Goal: Task Accomplishment & Management: Complete application form

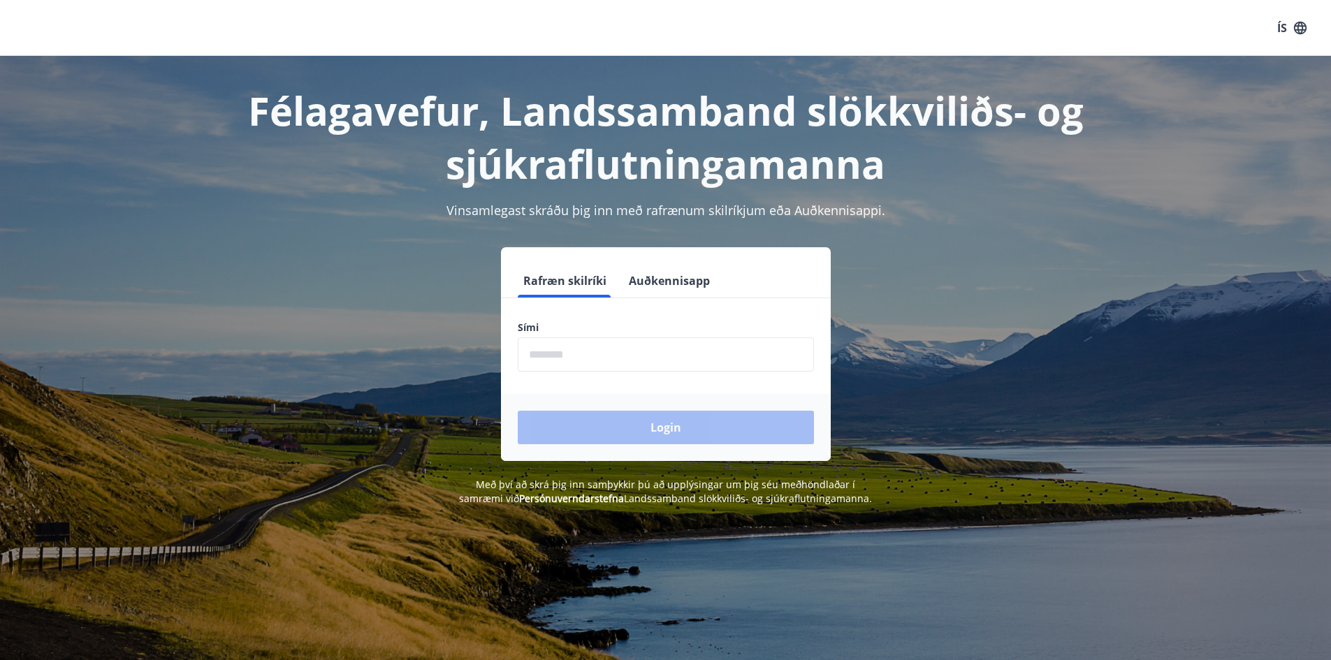
click at [655, 359] on input "phone" at bounding box center [666, 354] width 296 height 34
type input "********"
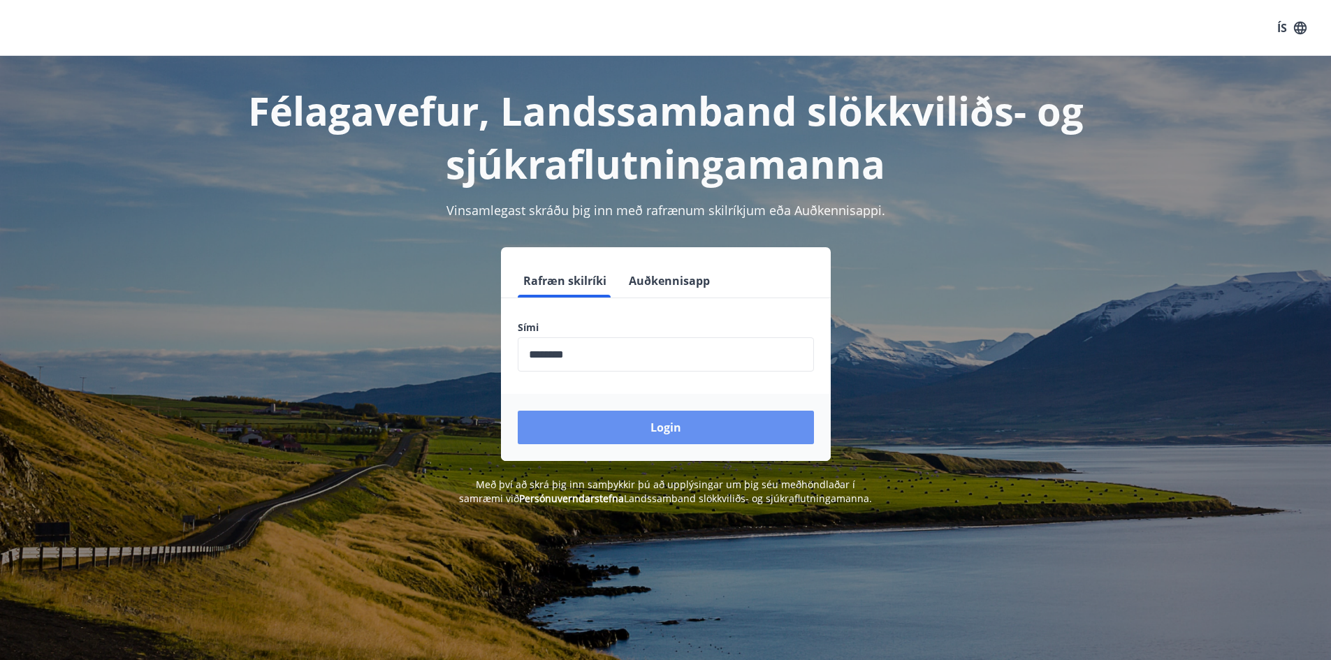
click at [667, 429] on button "Login" at bounding box center [666, 428] width 296 height 34
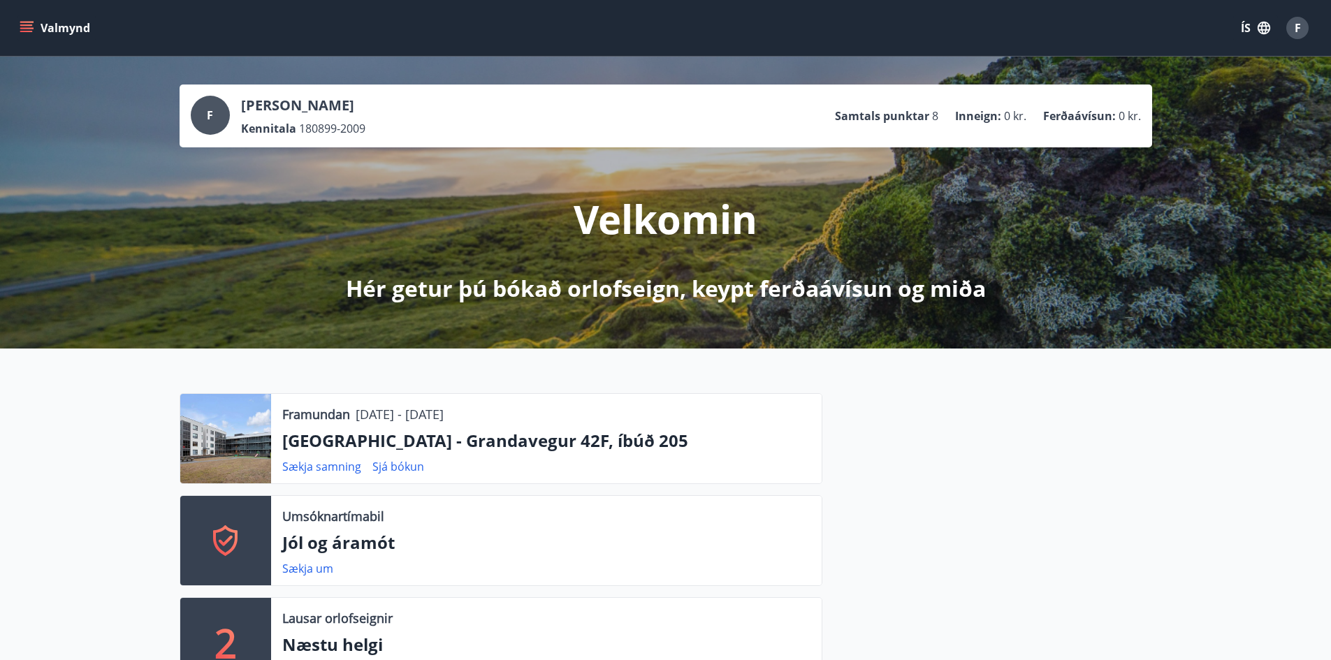
click at [317, 560] on div "Sækja um" at bounding box center [313, 568] width 62 height 17
click at [314, 571] on link "Sækja um" at bounding box center [307, 568] width 51 height 15
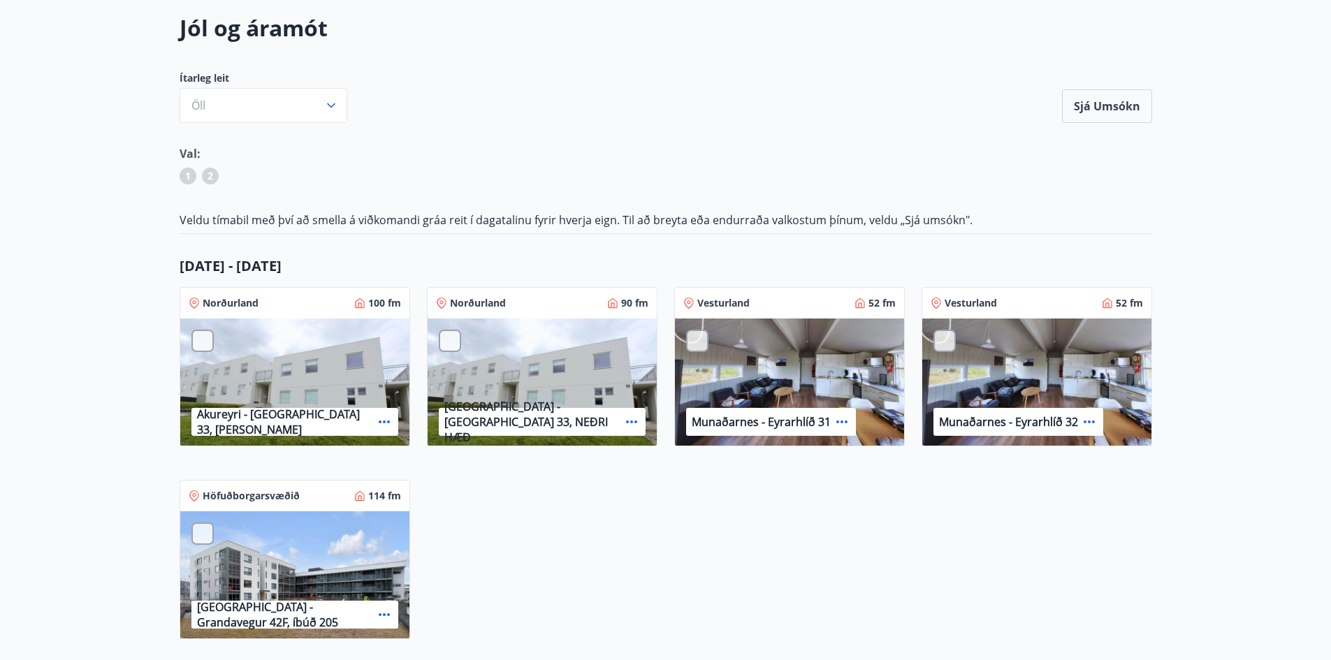
scroll to position [140, 0]
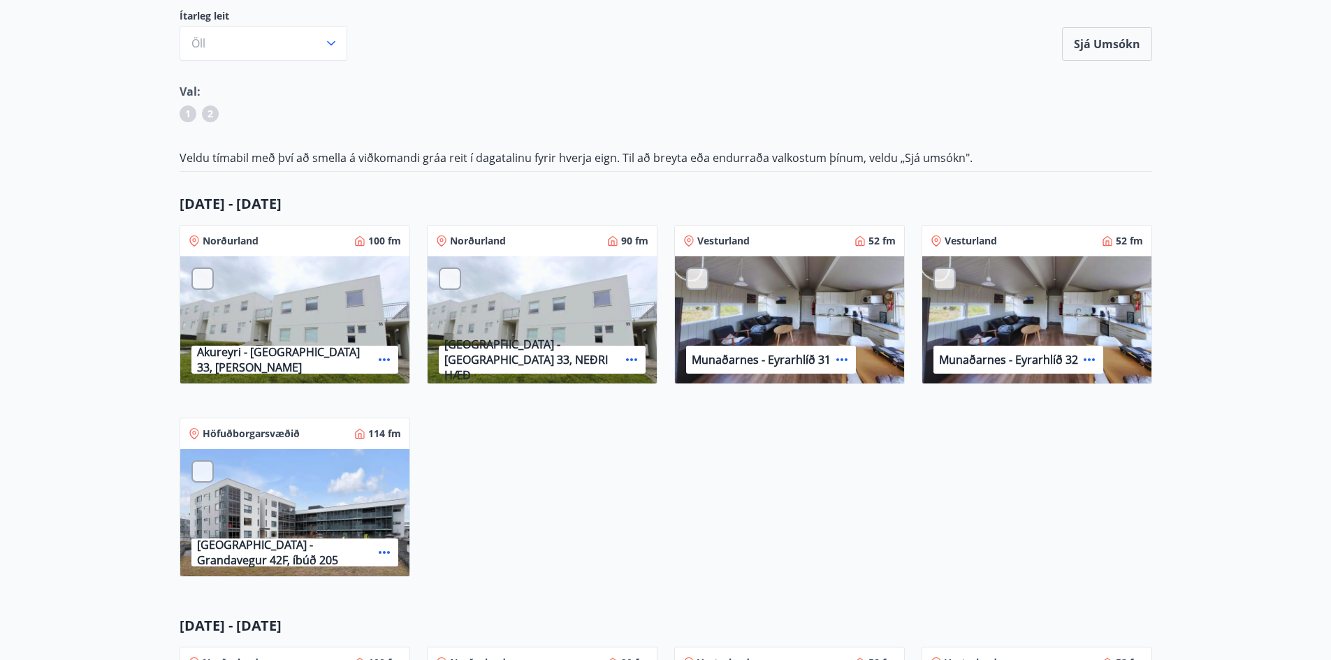
click at [383, 498] on div "Reykjavík - Grandavegur 42F, íbúð 205" at bounding box center [294, 513] width 229 height 129
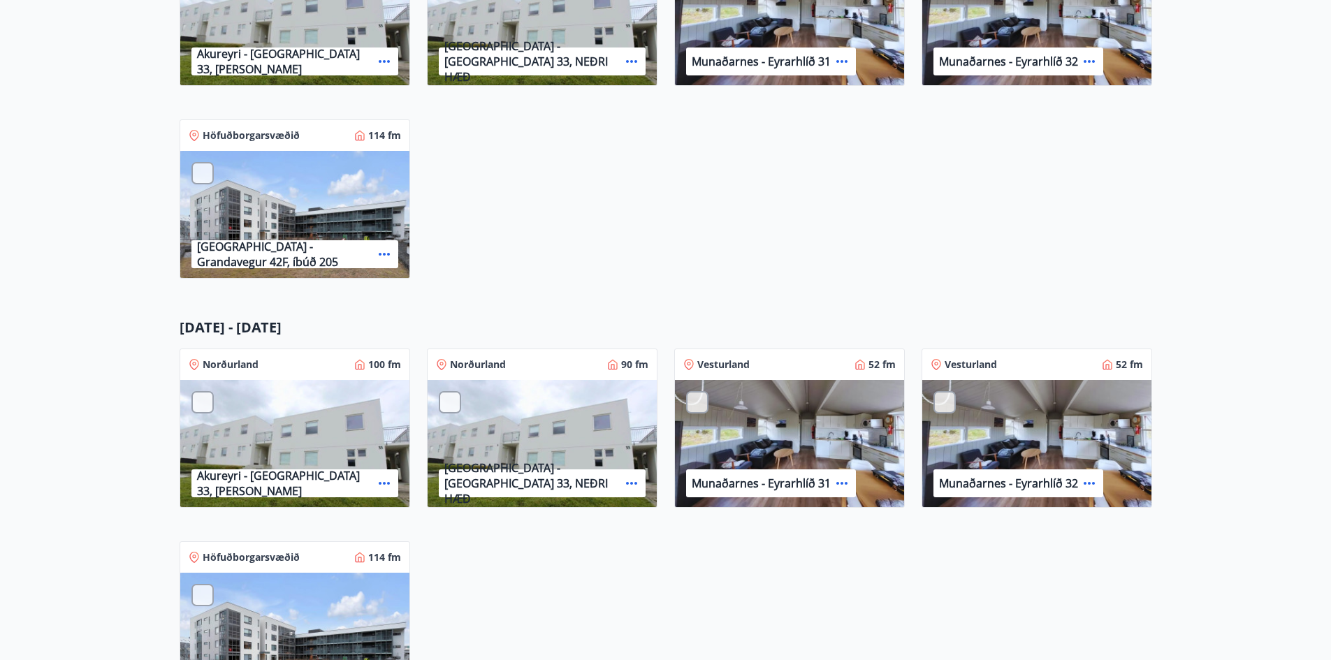
scroll to position [489, 0]
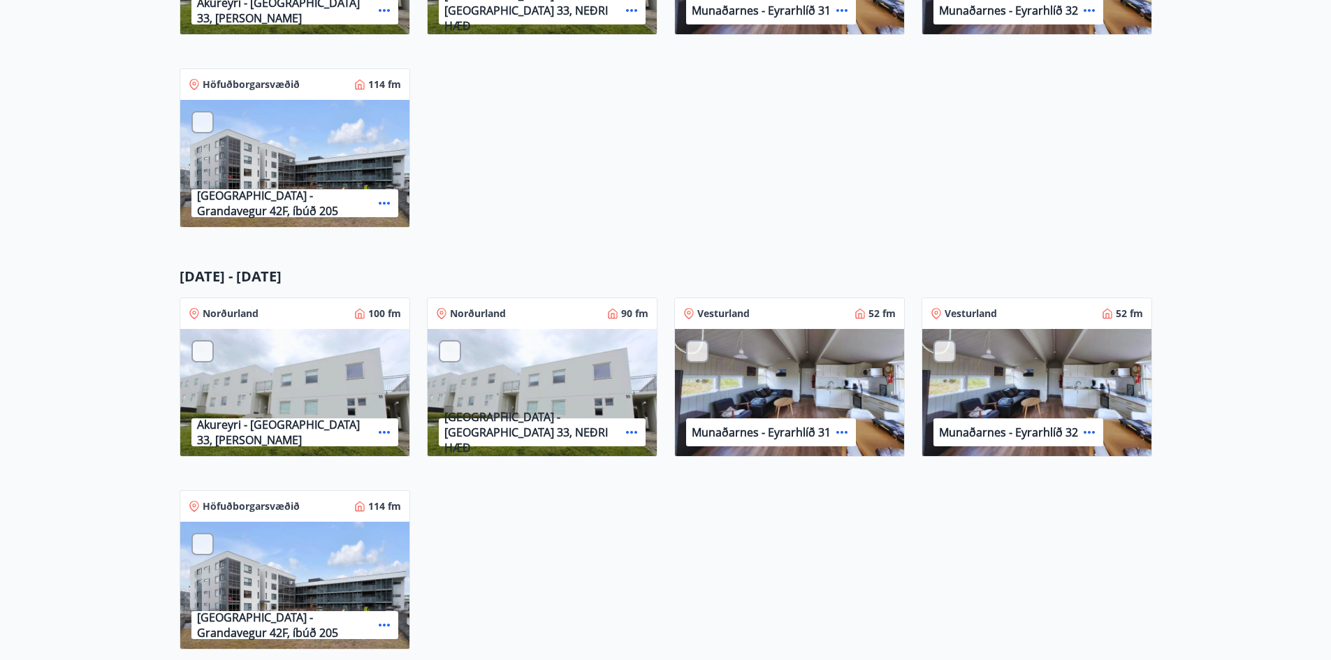
click at [200, 119] on div at bounding box center [202, 122] width 22 height 22
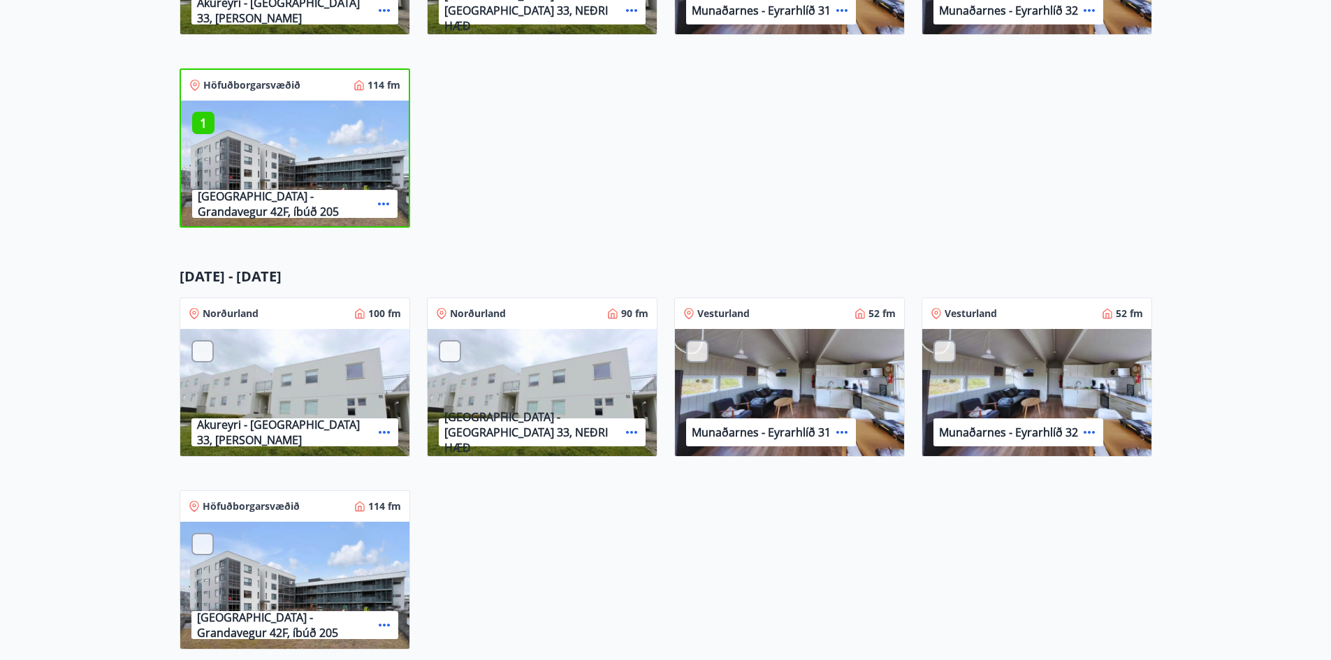
click at [370, 189] on p "Reykjavík - Grandavegur 42F, íbúð 205" at bounding box center [285, 204] width 175 height 31
click at [381, 206] on icon at bounding box center [383, 204] width 17 height 17
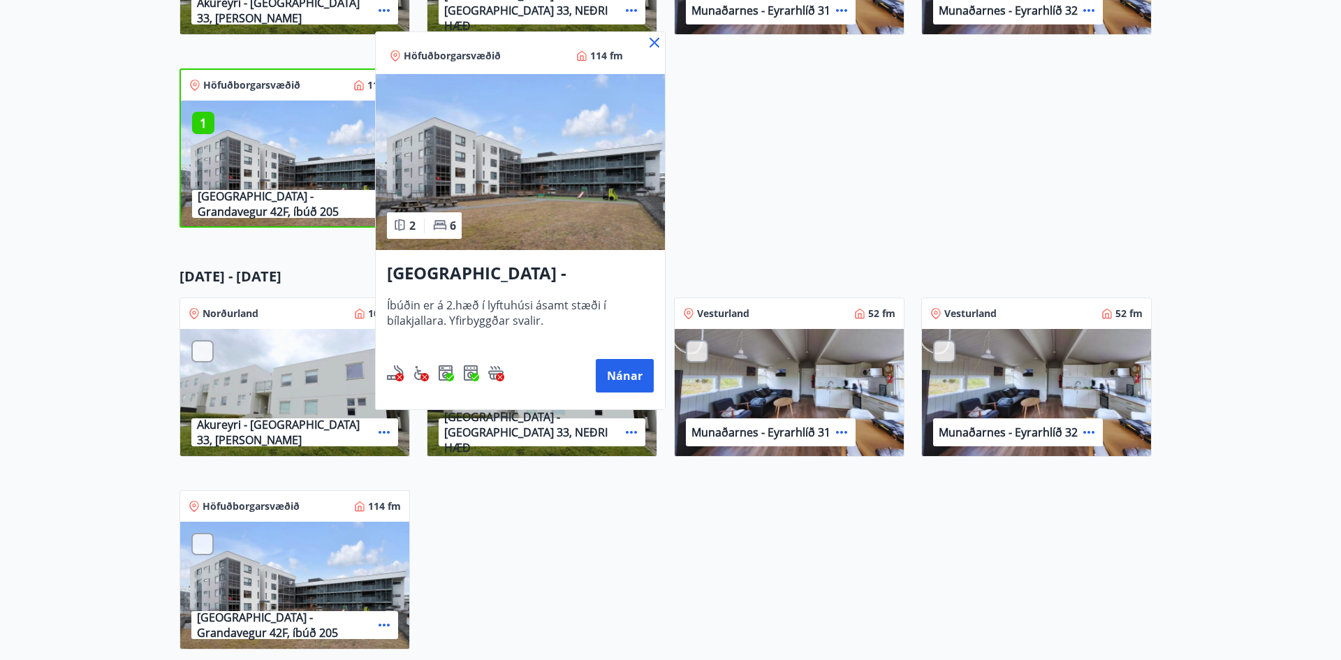
click at [826, 205] on div at bounding box center [670, 330] width 1341 height 660
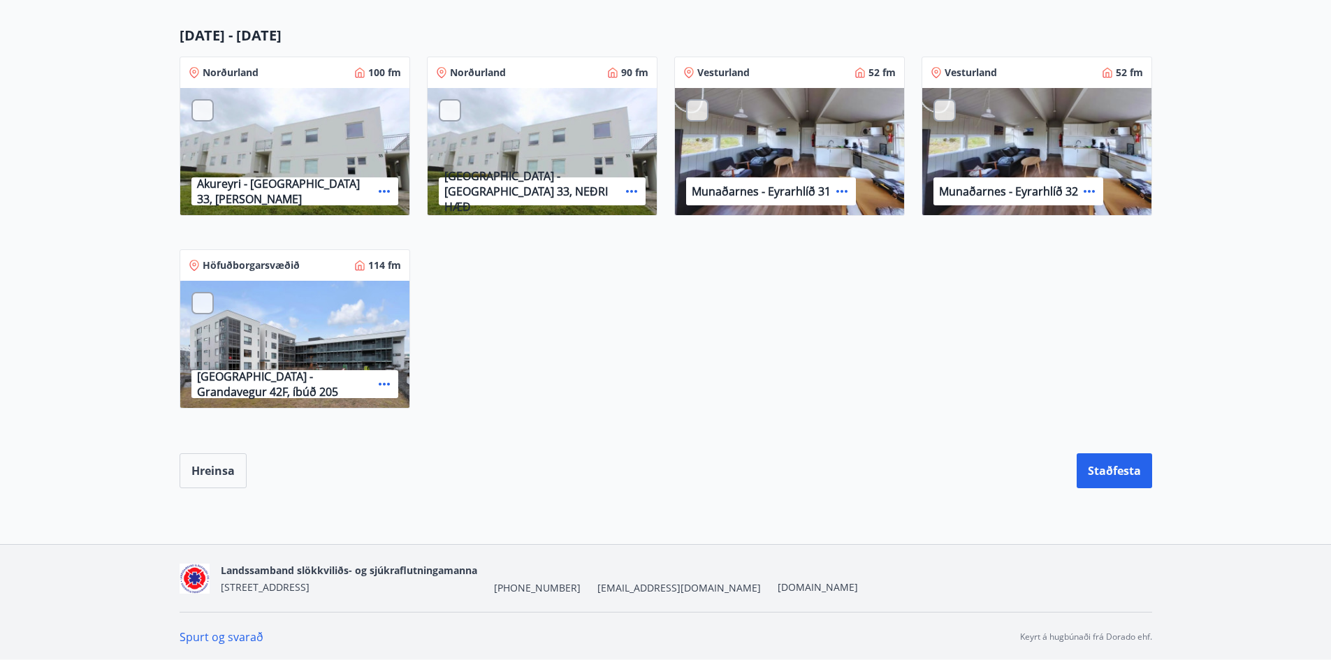
scroll to position [731, 0]
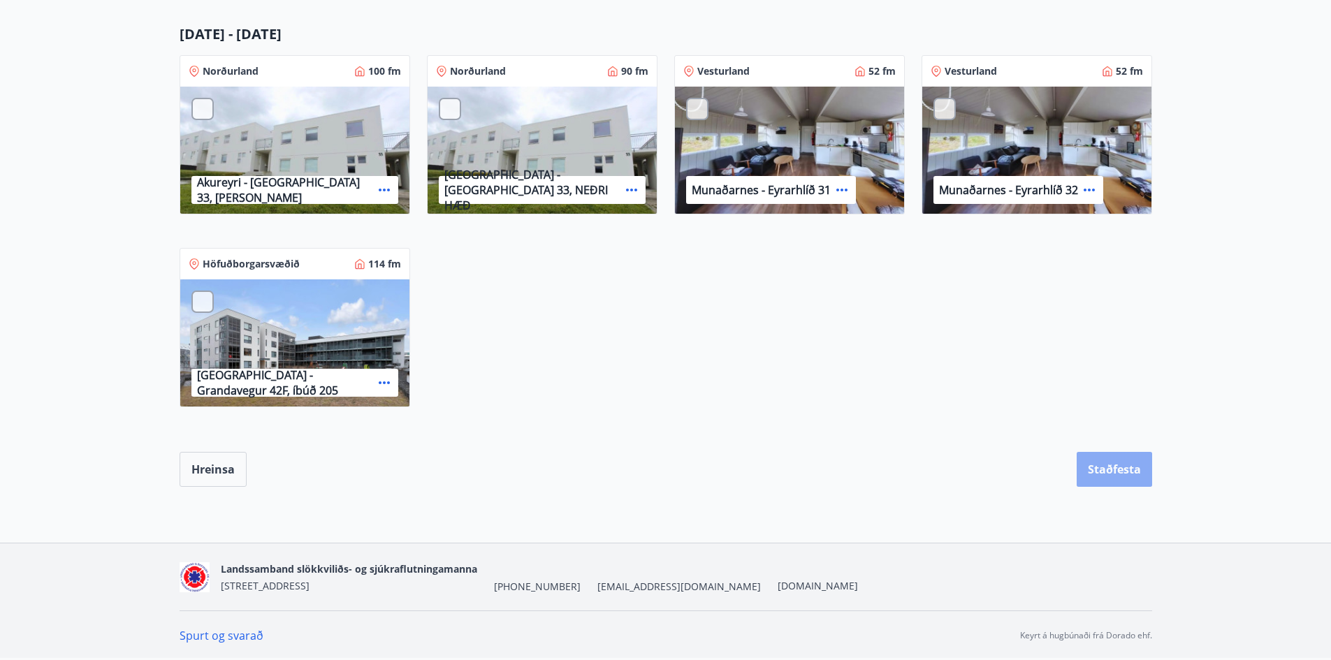
click at [1112, 477] on button "Staðfesta" at bounding box center [1114, 469] width 75 height 35
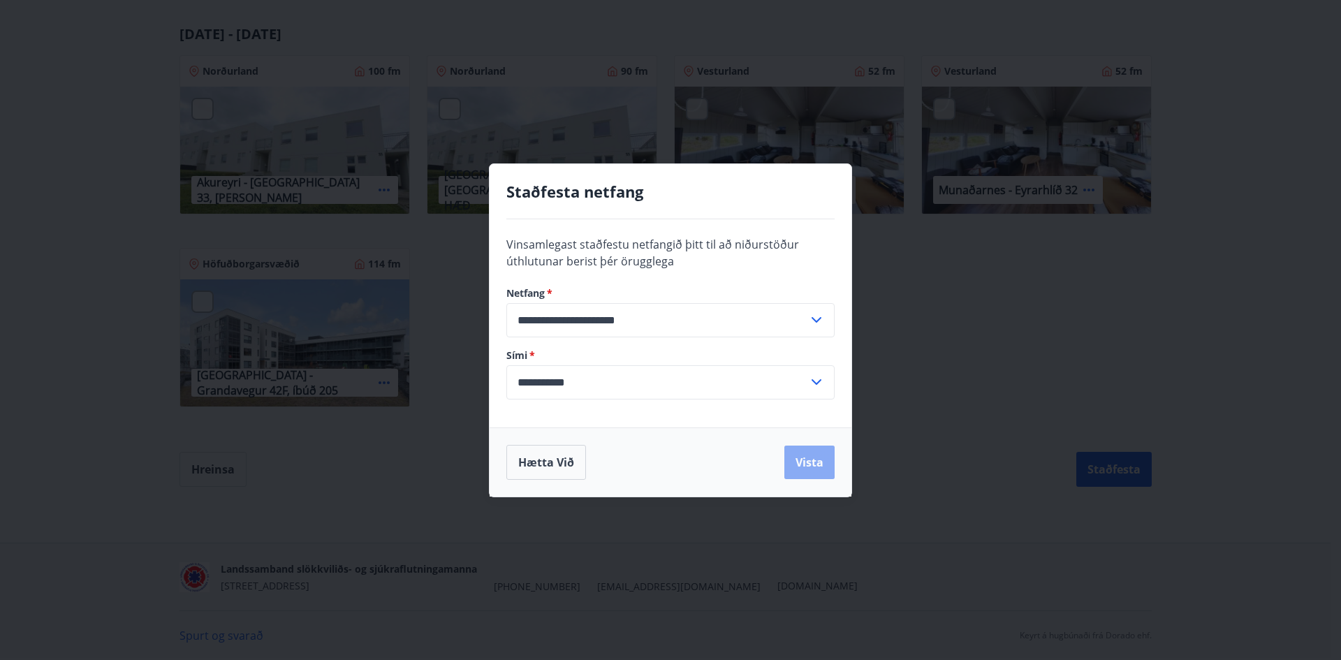
click at [822, 461] on button "Vista" at bounding box center [810, 463] width 50 height 34
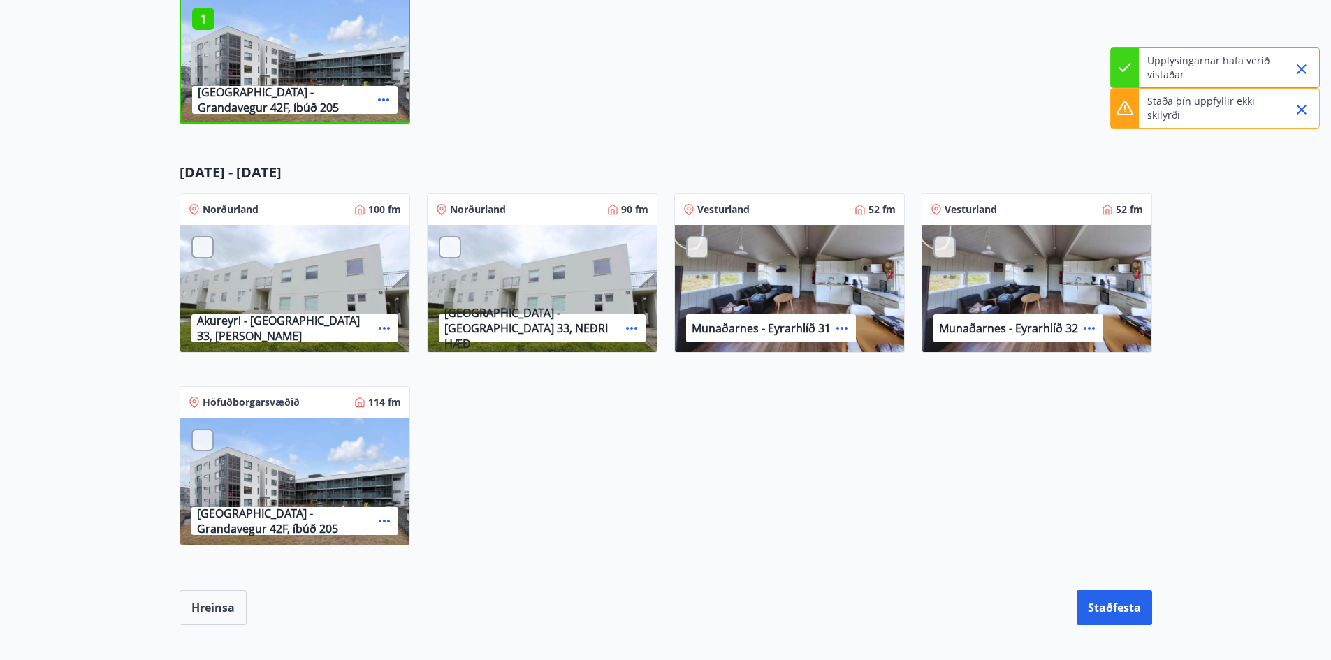
scroll to position [592, 0]
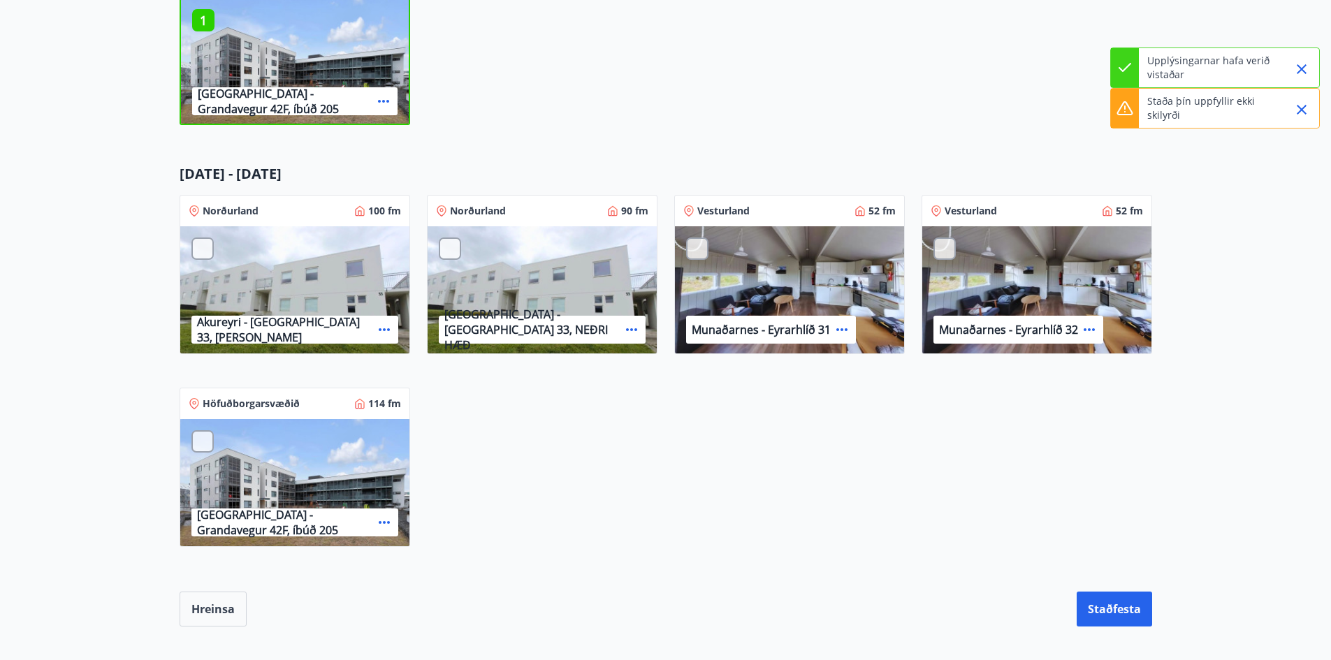
click at [208, 245] on div at bounding box center [202, 249] width 22 height 22
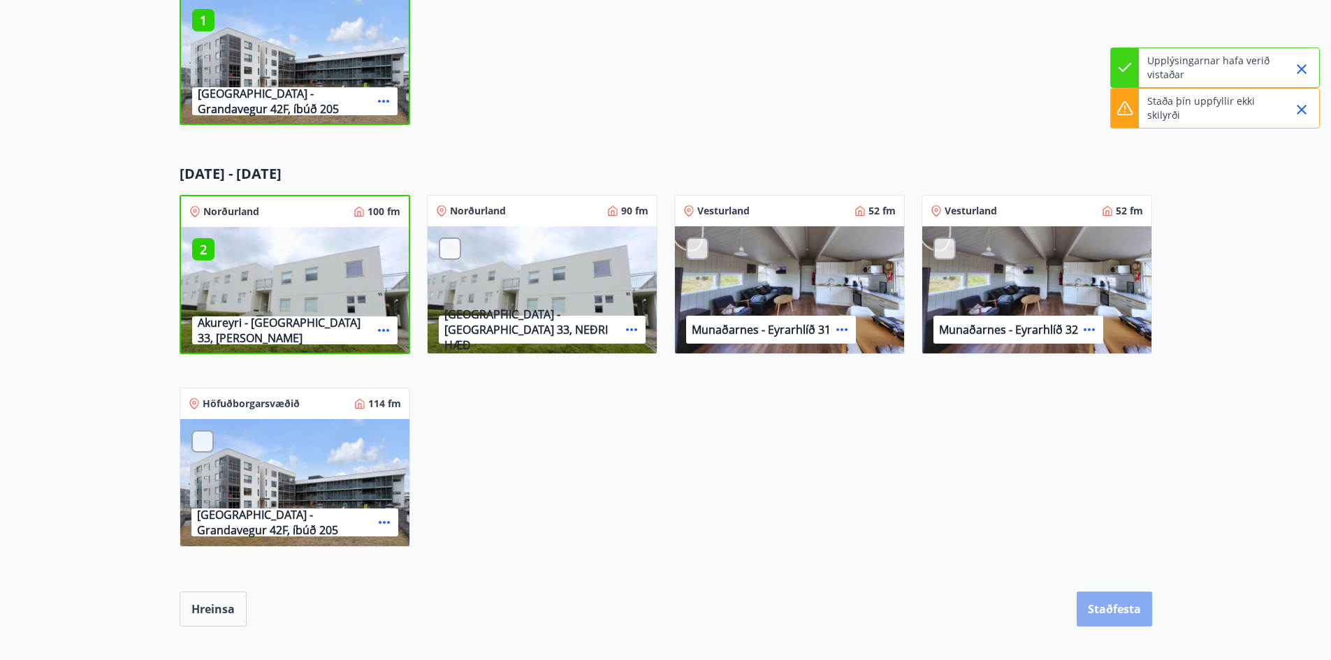
click at [1113, 609] on button "Staðfesta" at bounding box center [1114, 609] width 75 height 35
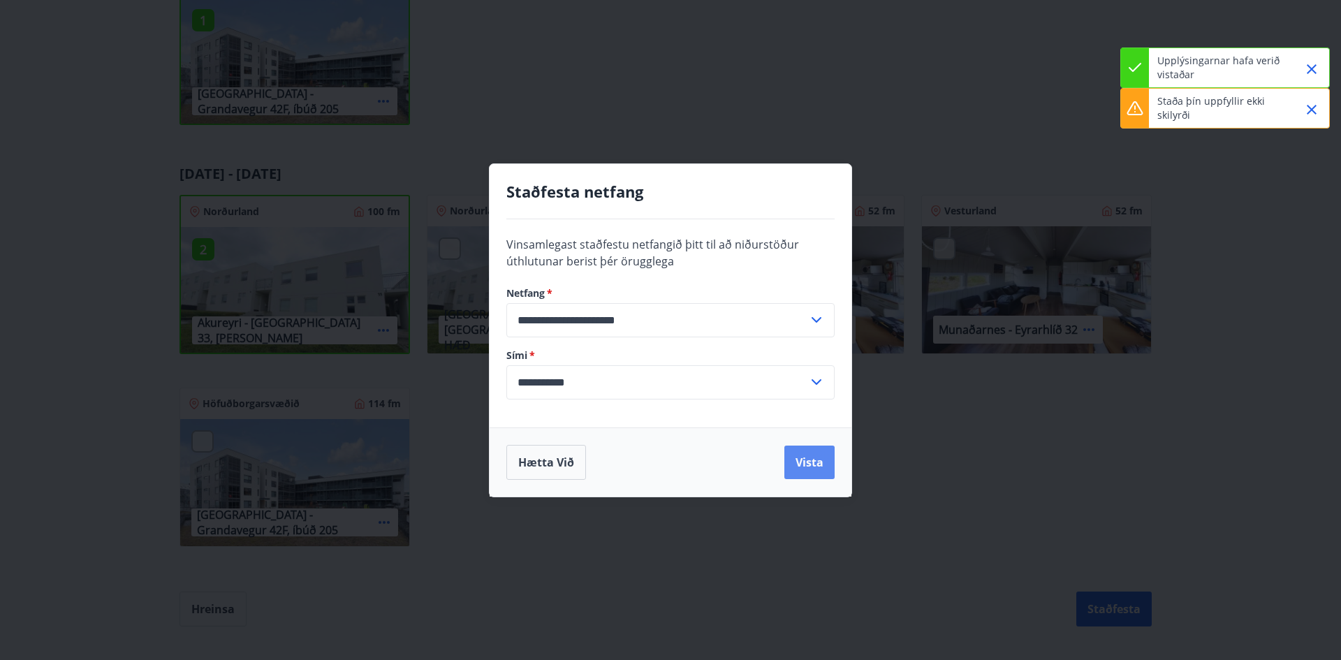
click at [816, 466] on button "Vista" at bounding box center [810, 463] width 50 height 34
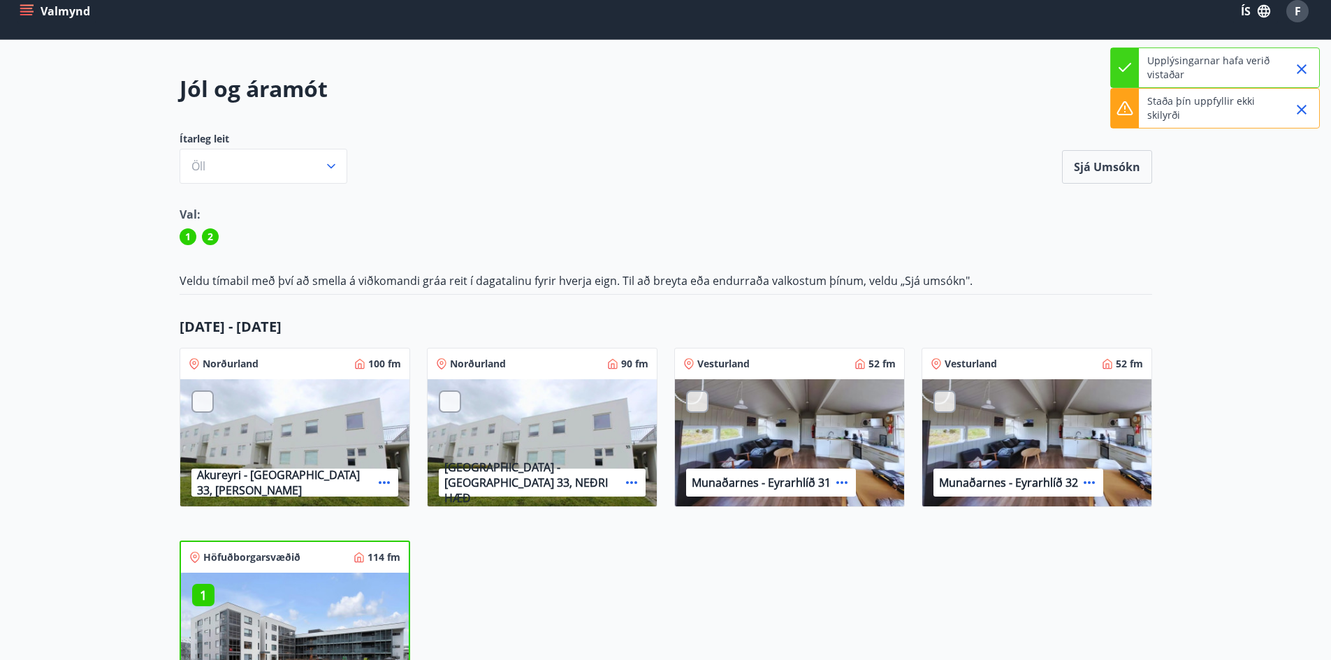
scroll to position [0, 0]
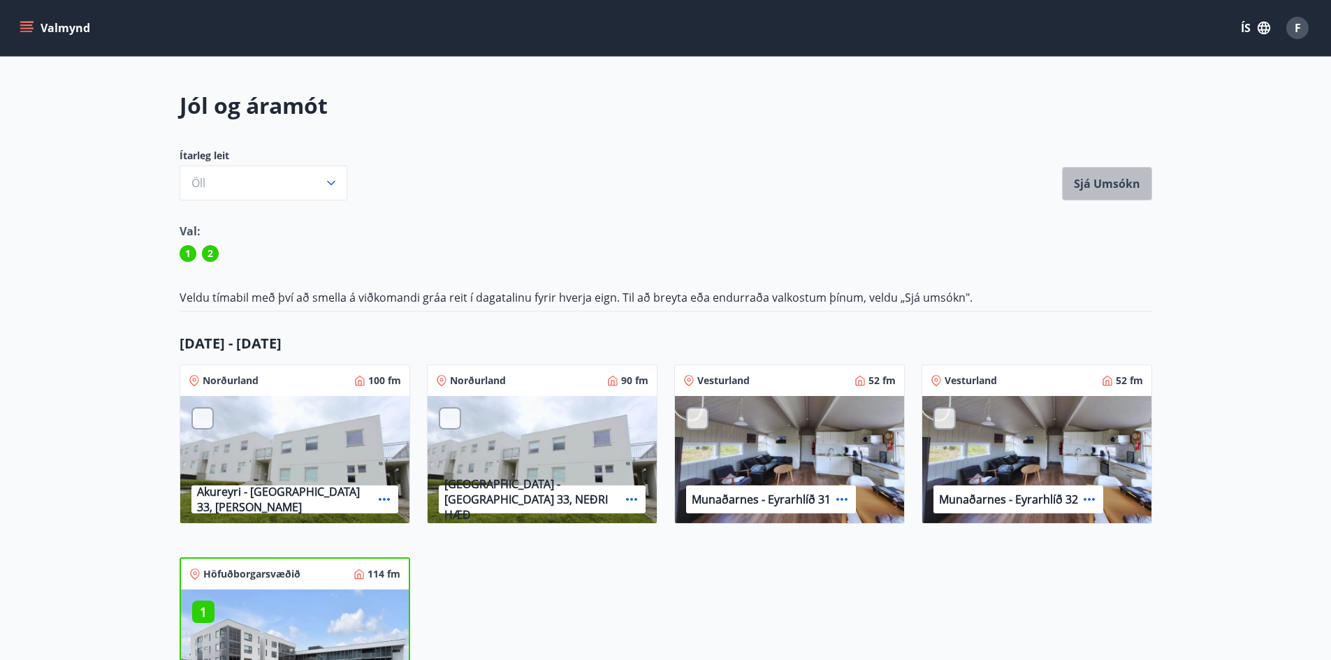
click at [1097, 180] on button "Sjá umsókn" at bounding box center [1107, 184] width 90 height 34
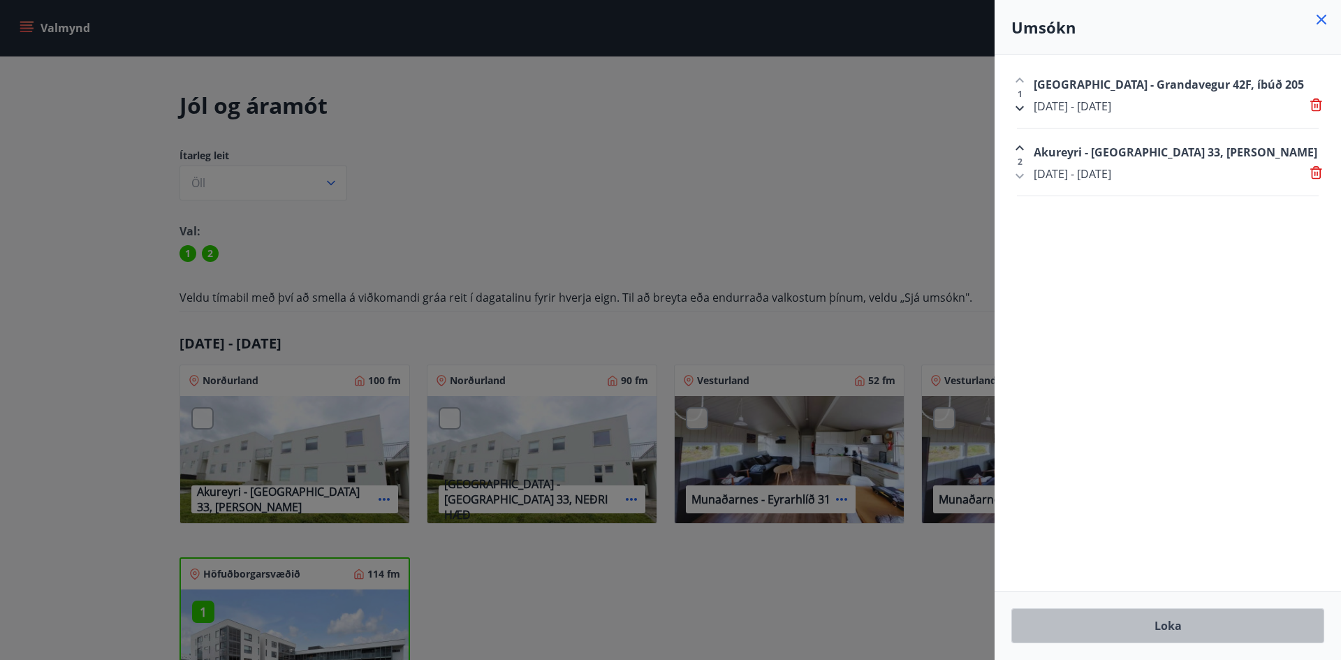
click at [1136, 626] on button "Loka" at bounding box center [1168, 626] width 313 height 35
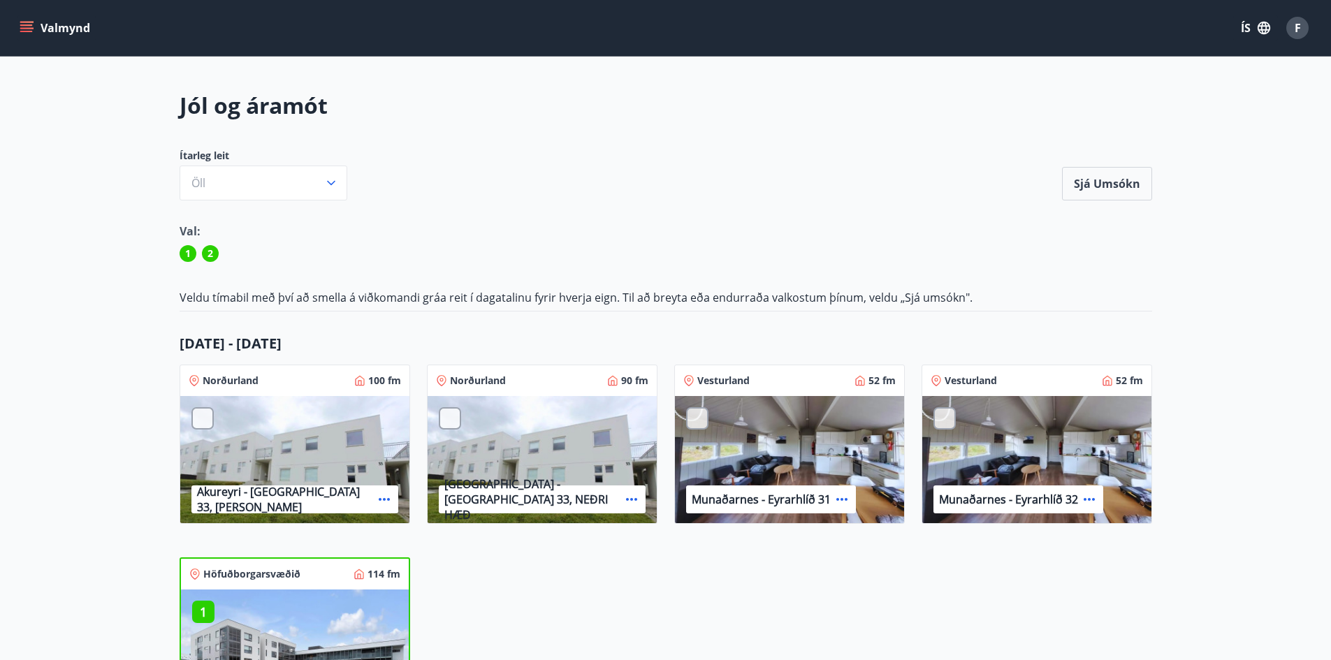
click at [1086, 500] on icon at bounding box center [1089, 499] width 11 height 3
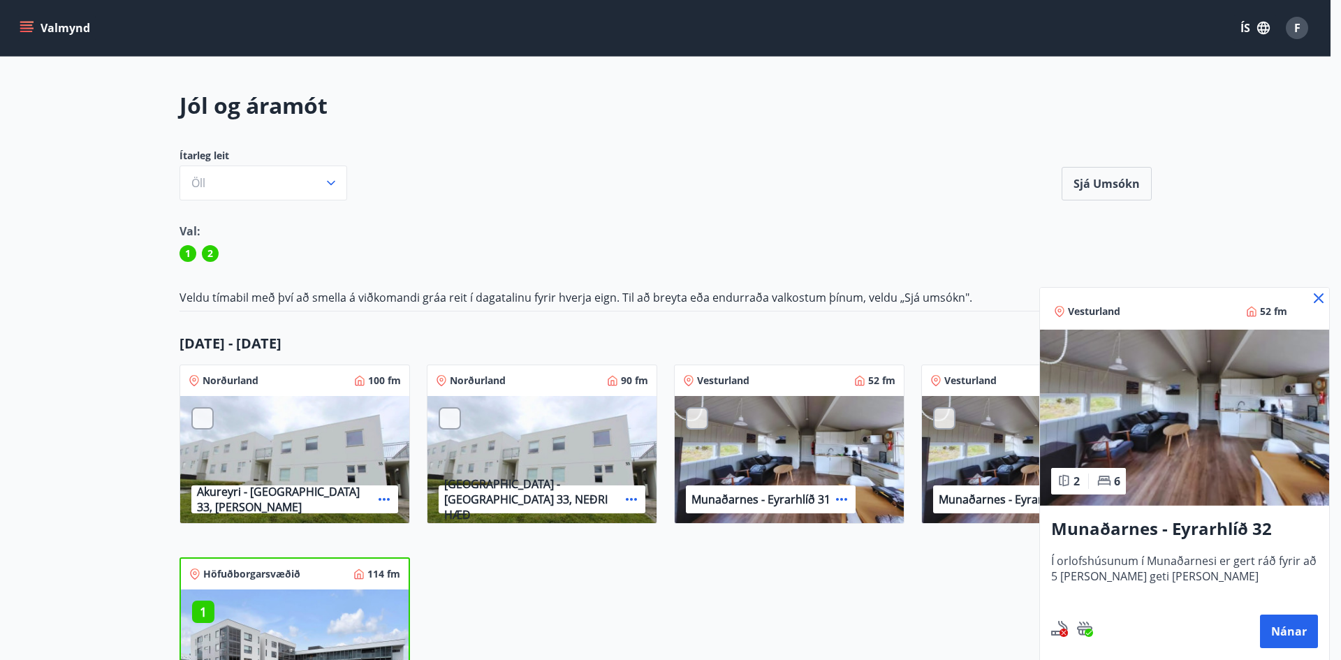
click at [1317, 302] on icon at bounding box center [1319, 298] width 17 height 17
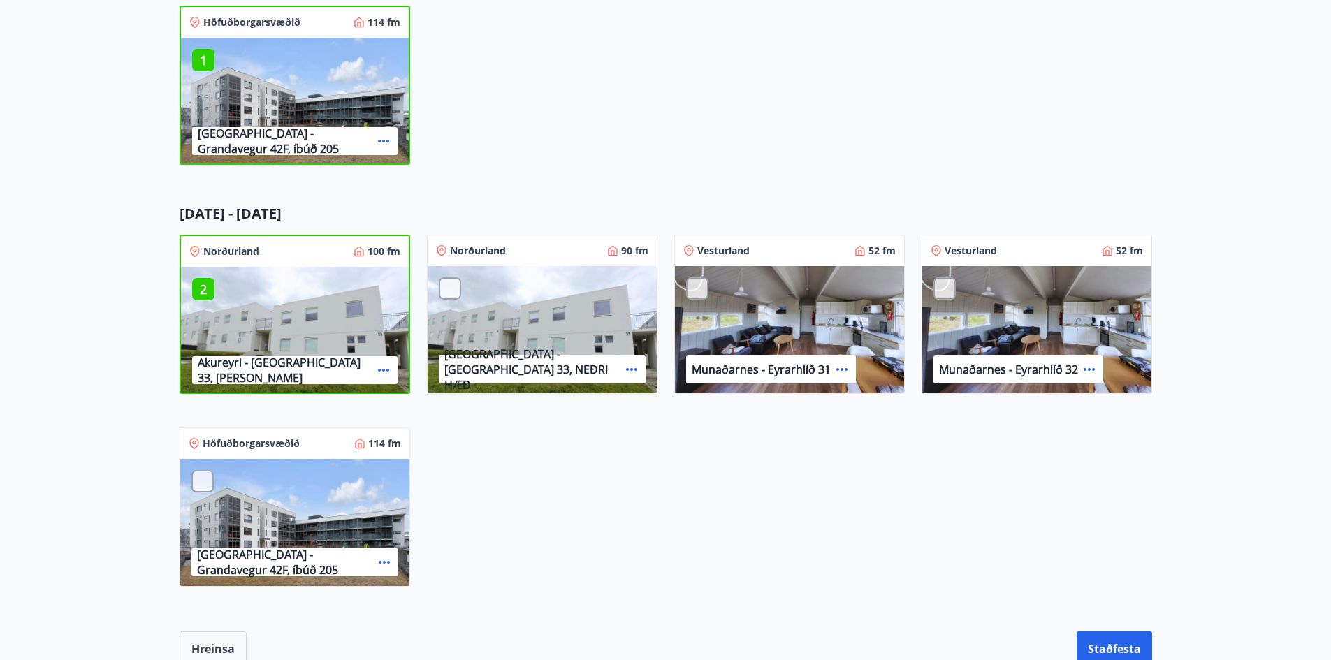
scroll to position [731, 0]
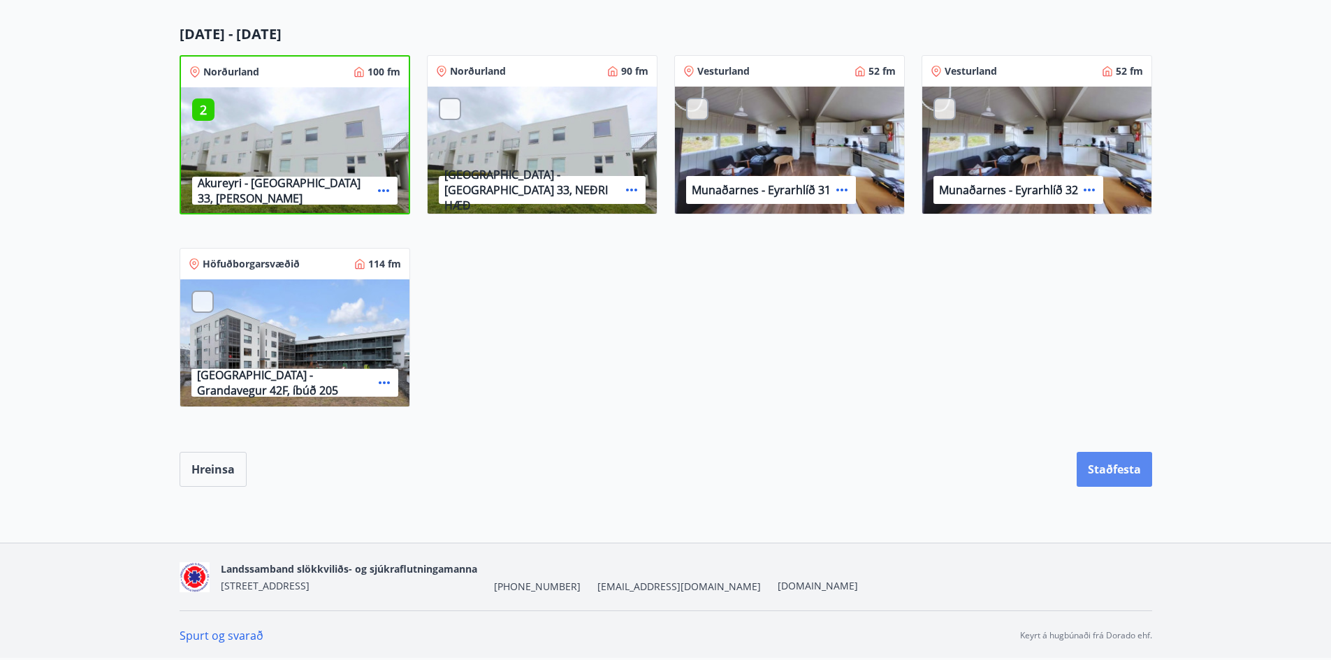
click at [1093, 468] on button "Staðfesta" at bounding box center [1114, 469] width 75 height 35
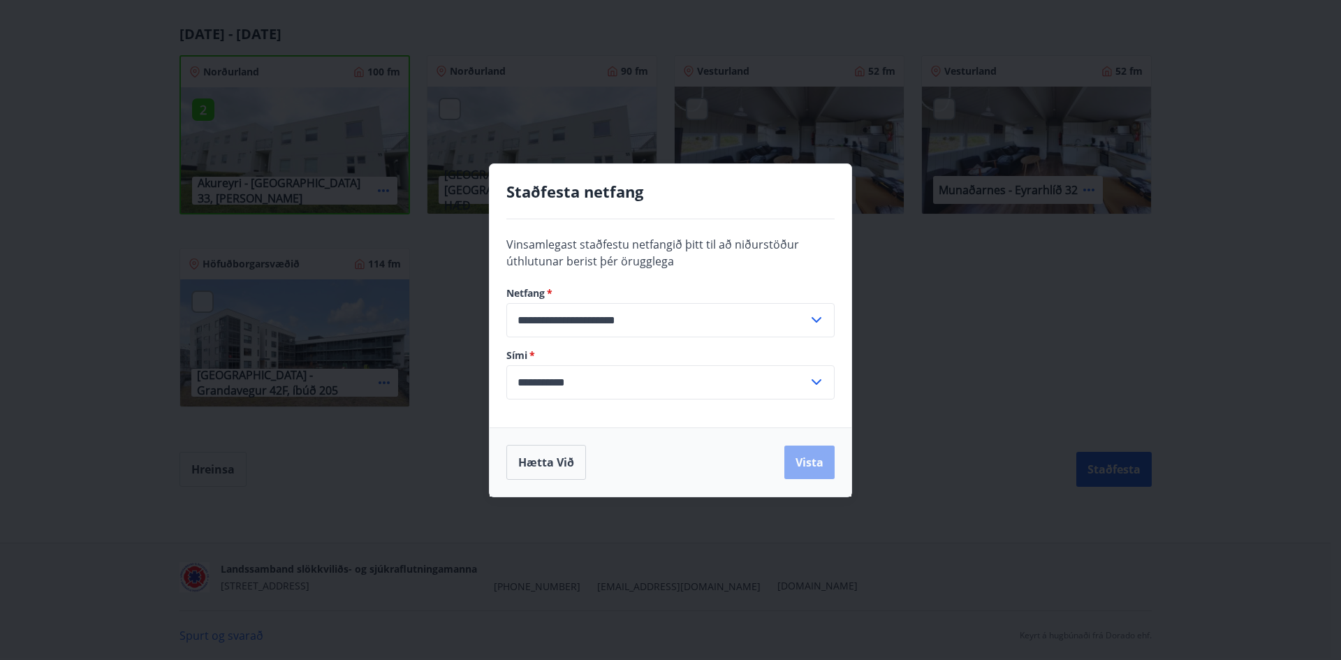
click at [801, 466] on button "Vista" at bounding box center [810, 463] width 50 height 34
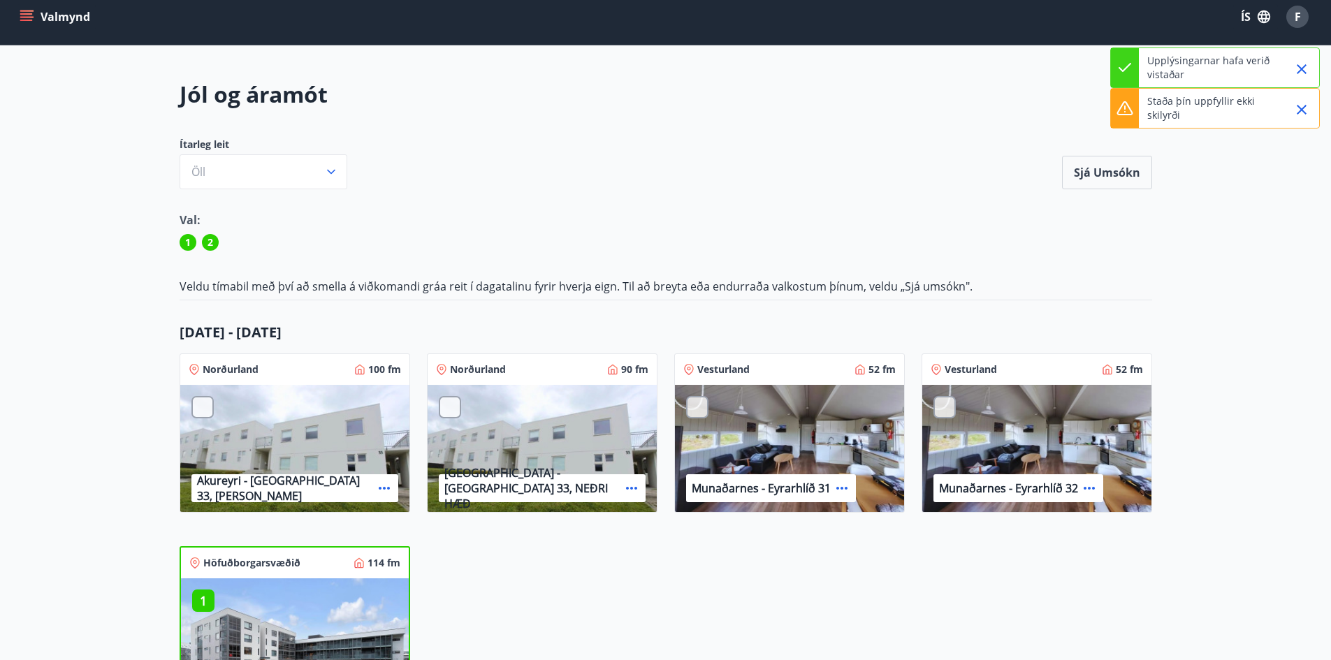
scroll to position [0, 0]
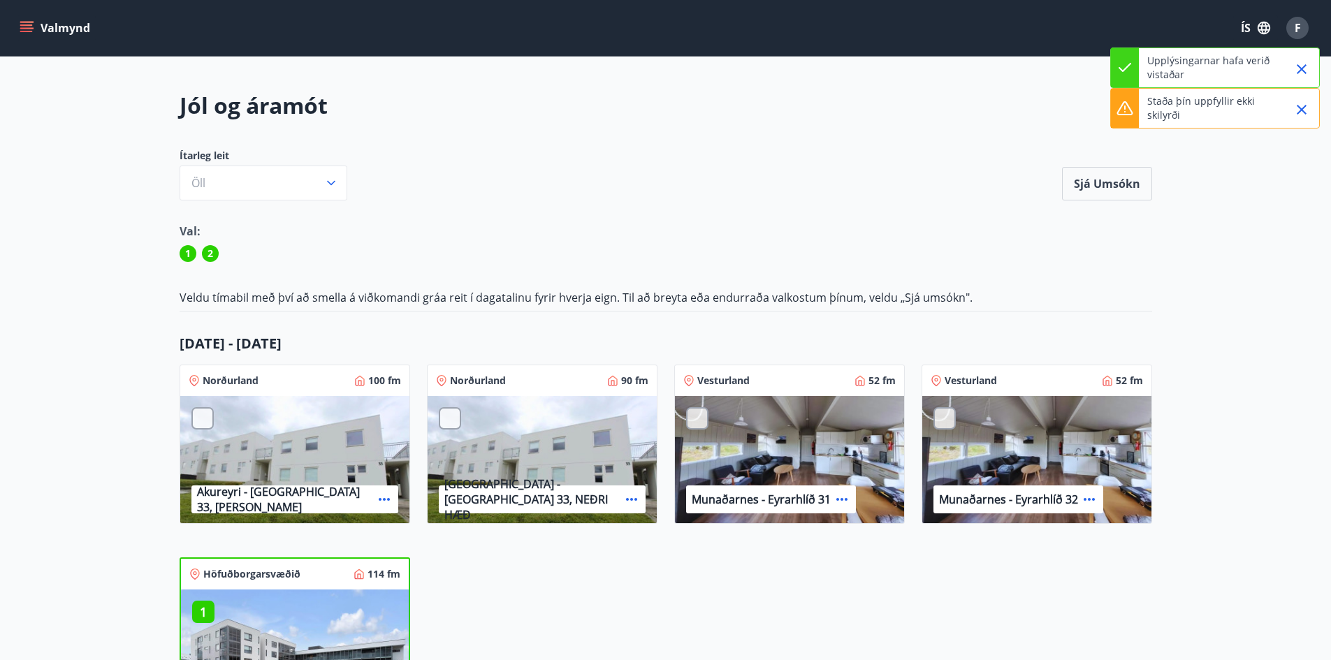
click at [1297, 109] on icon "Close" at bounding box center [1301, 109] width 17 height 17
click at [1295, 70] on icon "Close" at bounding box center [1301, 69] width 17 height 17
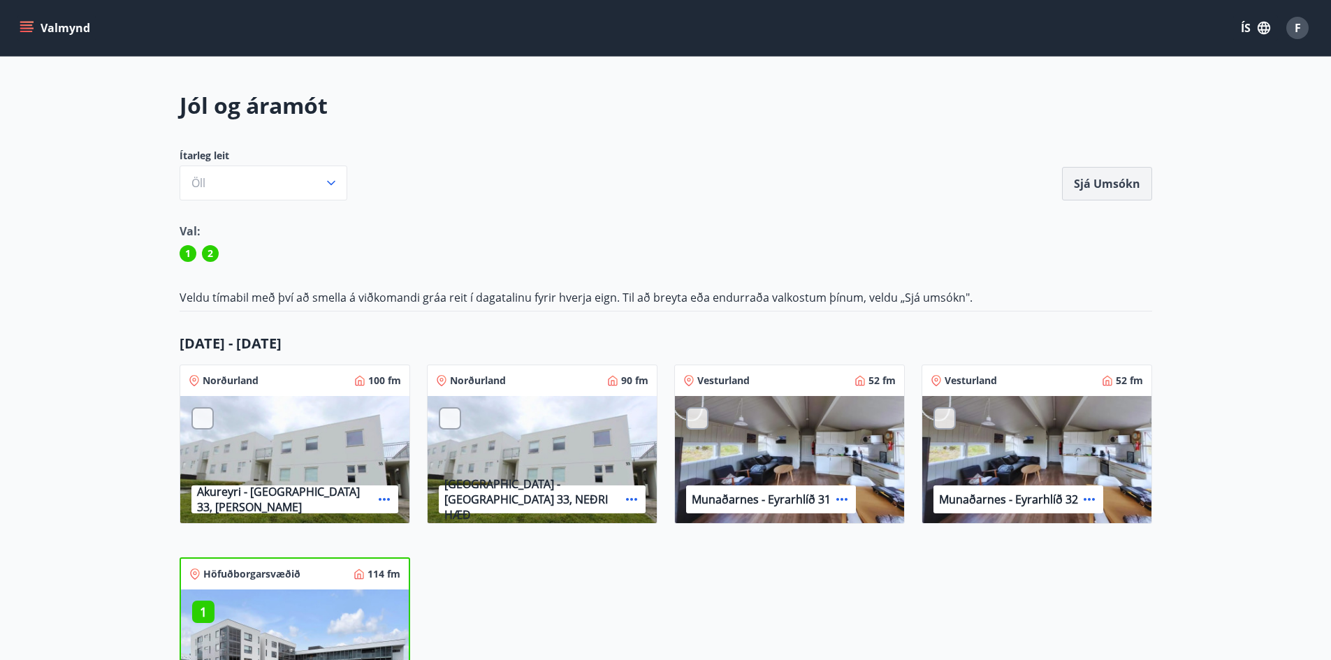
click at [1080, 178] on button "Sjá umsókn" at bounding box center [1107, 184] width 90 height 34
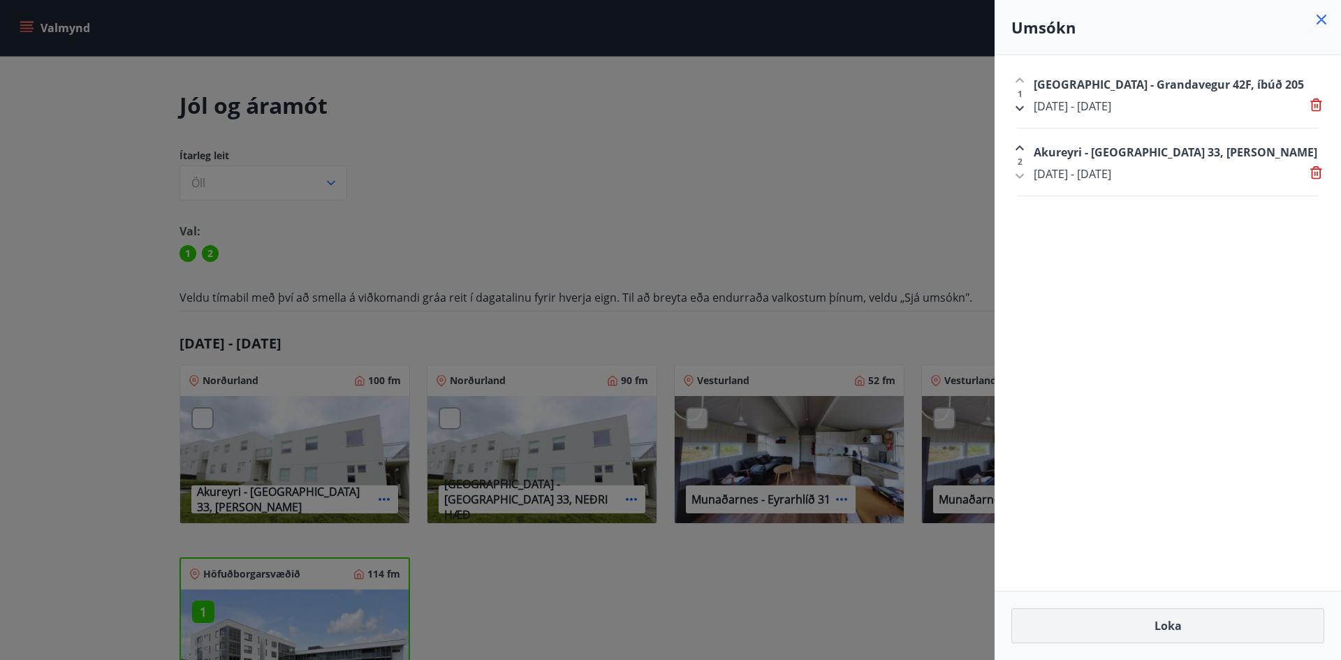
click at [1105, 622] on button "Loka" at bounding box center [1168, 626] width 313 height 35
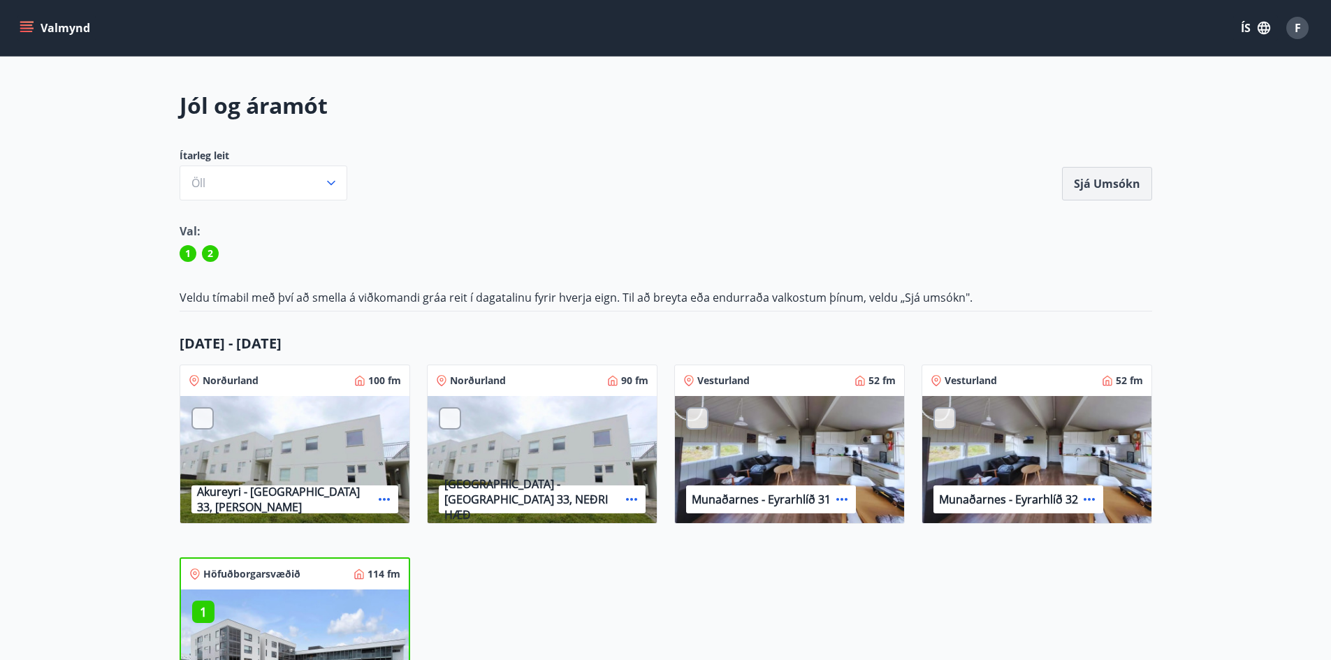
click at [1117, 194] on button "Sjá umsókn" at bounding box center [1107, 184] width 90 height 34
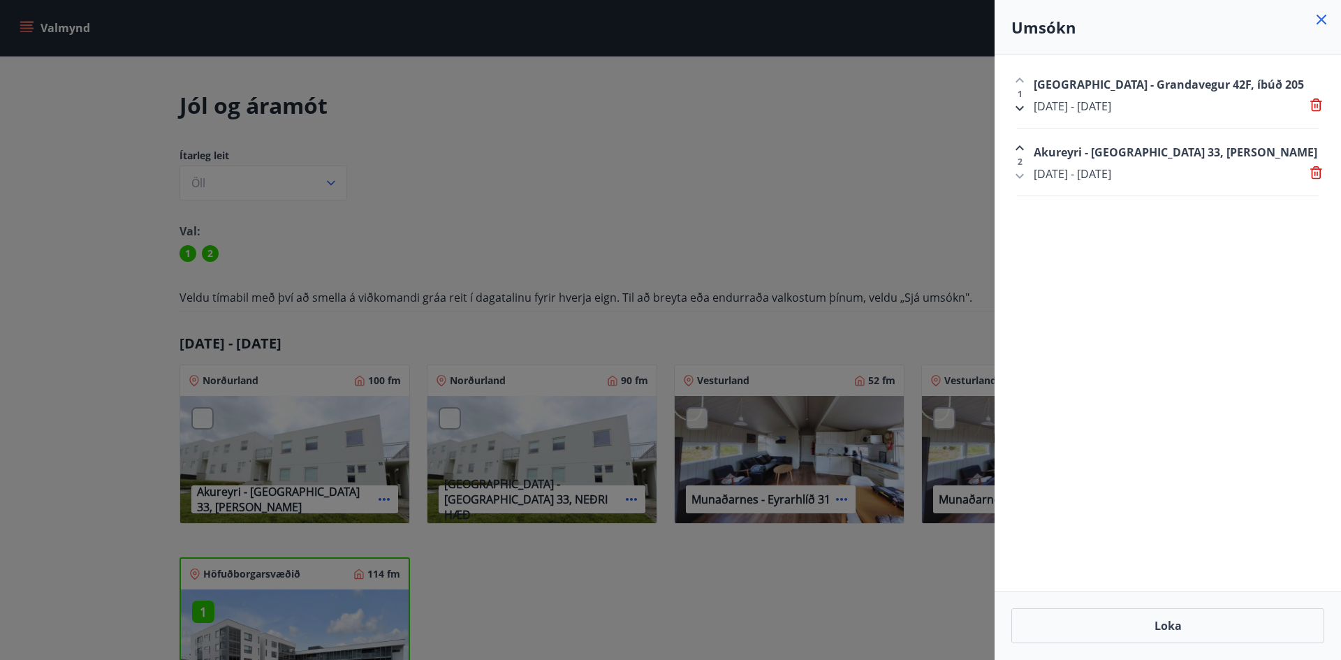
click at [734, 149] on div at bounding box center [670, 330] width 1341 height 660
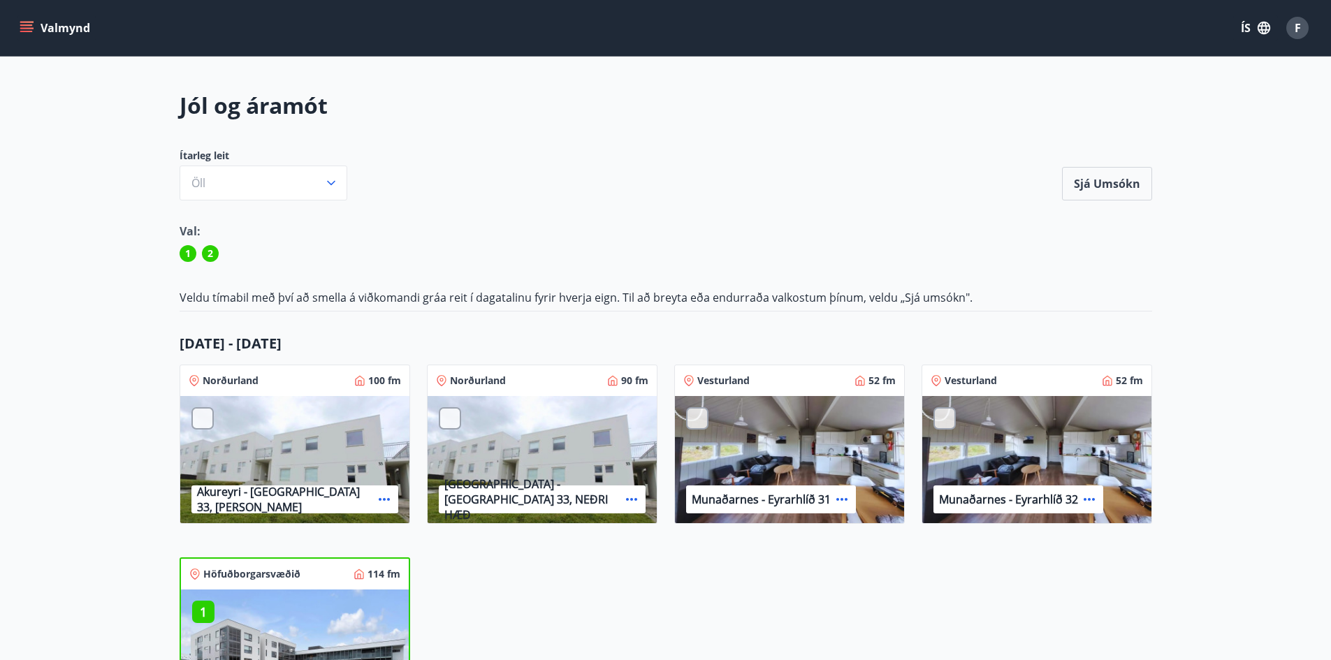
click at [64, 27] on button "Valmynd" at bounding box center [56, 27] width 79 height 25
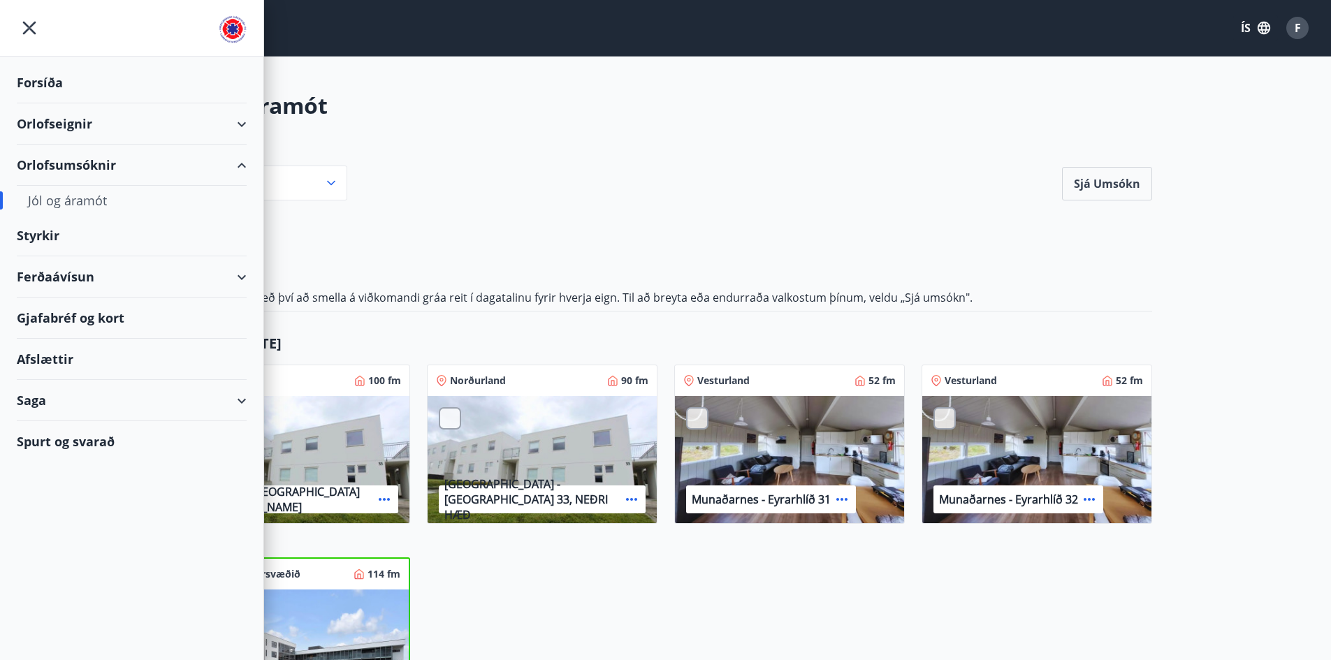
click at [103, 127] on div "Orlofseignir" at bounding box center [132, 123] width 230 height 41
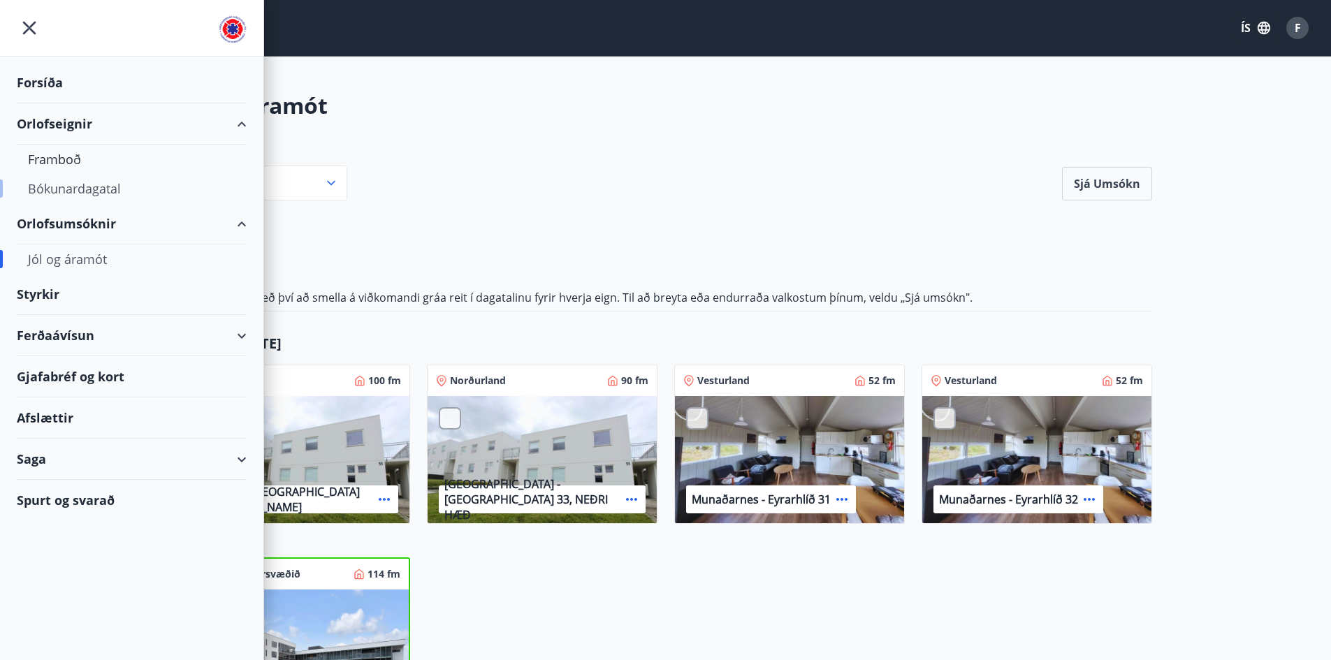
click at [59, 185] on div "Bókunardagatal" at bounding box center [132, 188] width 208 height 29
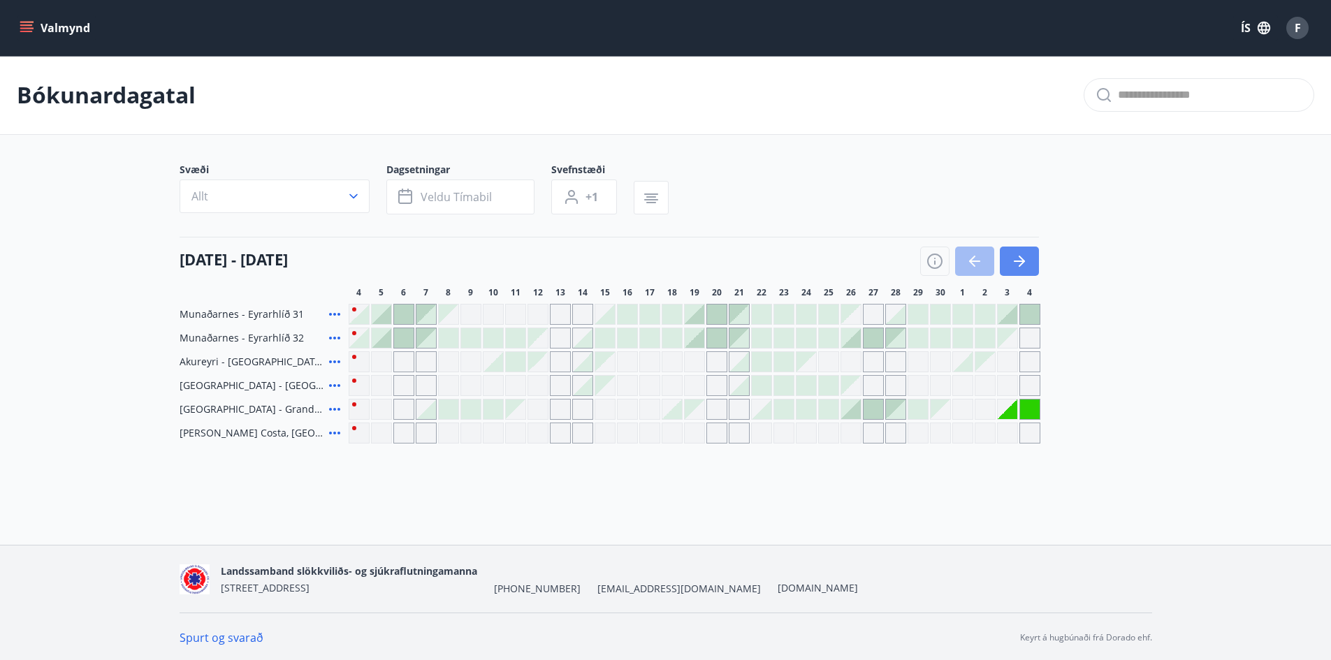
click at [1014, 263] on icon "button" at bounding box center [1019, 261] width 17 height 17
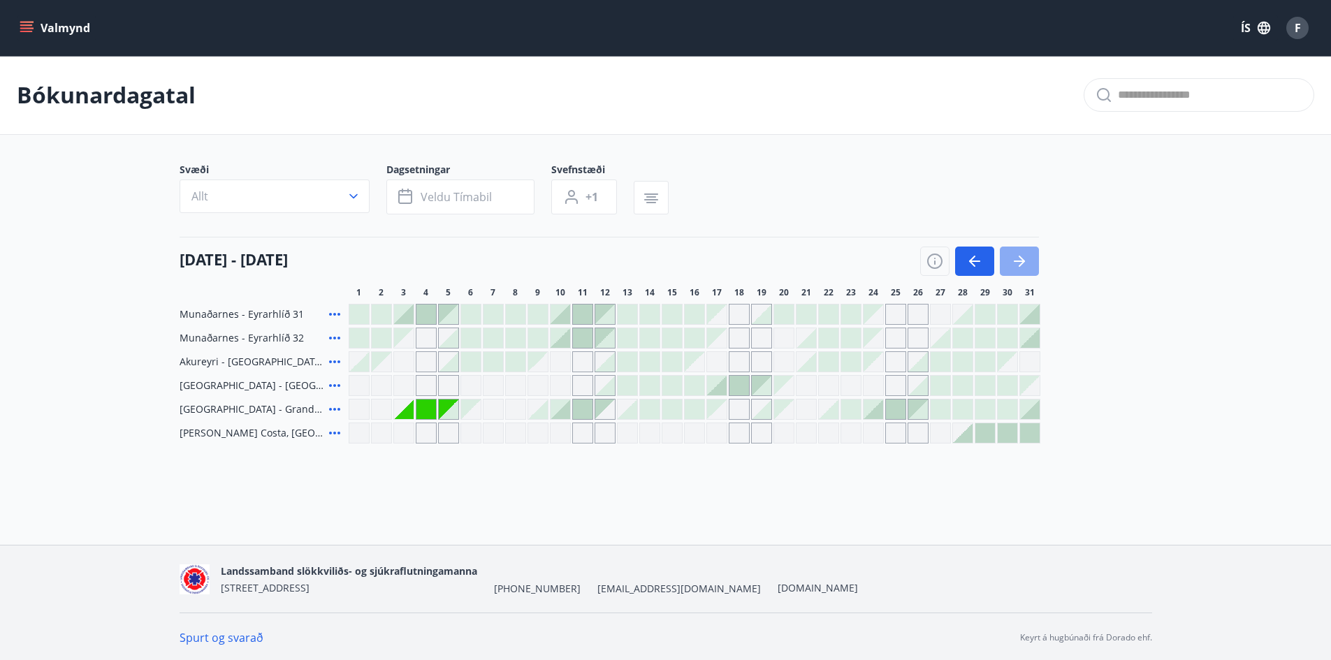
click at [1014, 263] on icon "button" at bounding box center [1019, 261] width 17 height 17
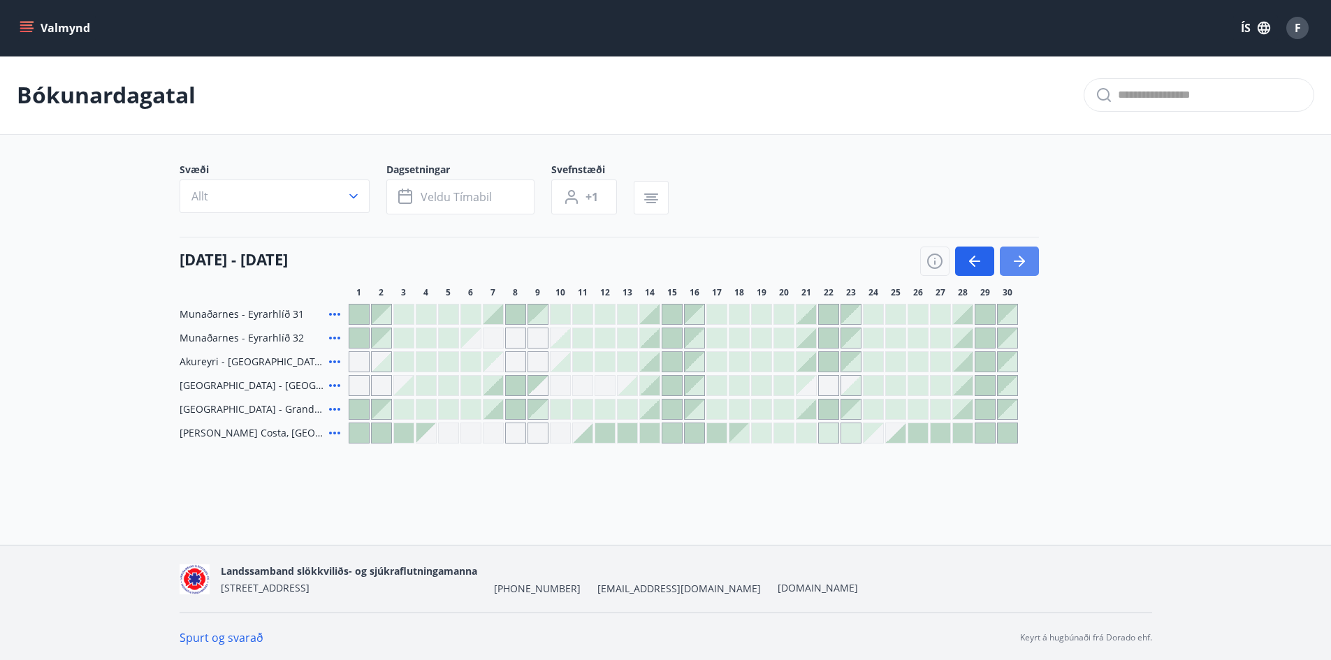
click at [1014, 263] on icon "button" at bounding box center [1019, 261] width 17 height 17
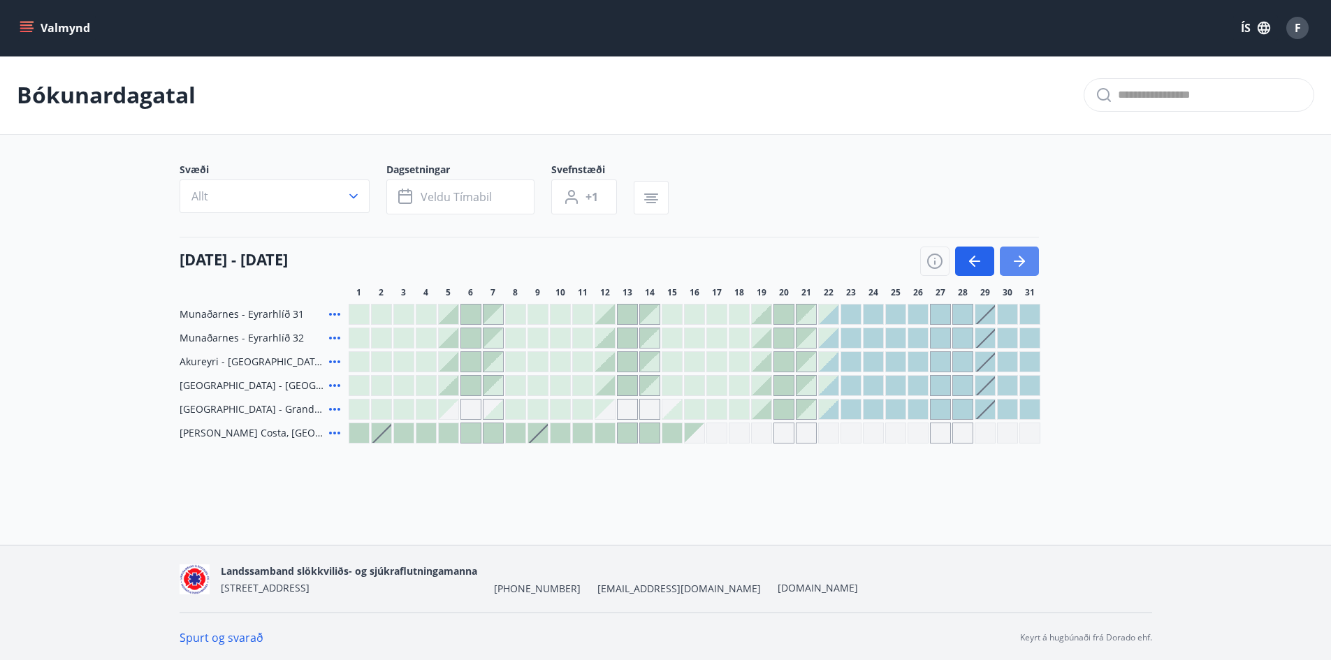
click at [1014, 263] on icon "button" at bounding box center [1019, 261] width 17 height 17
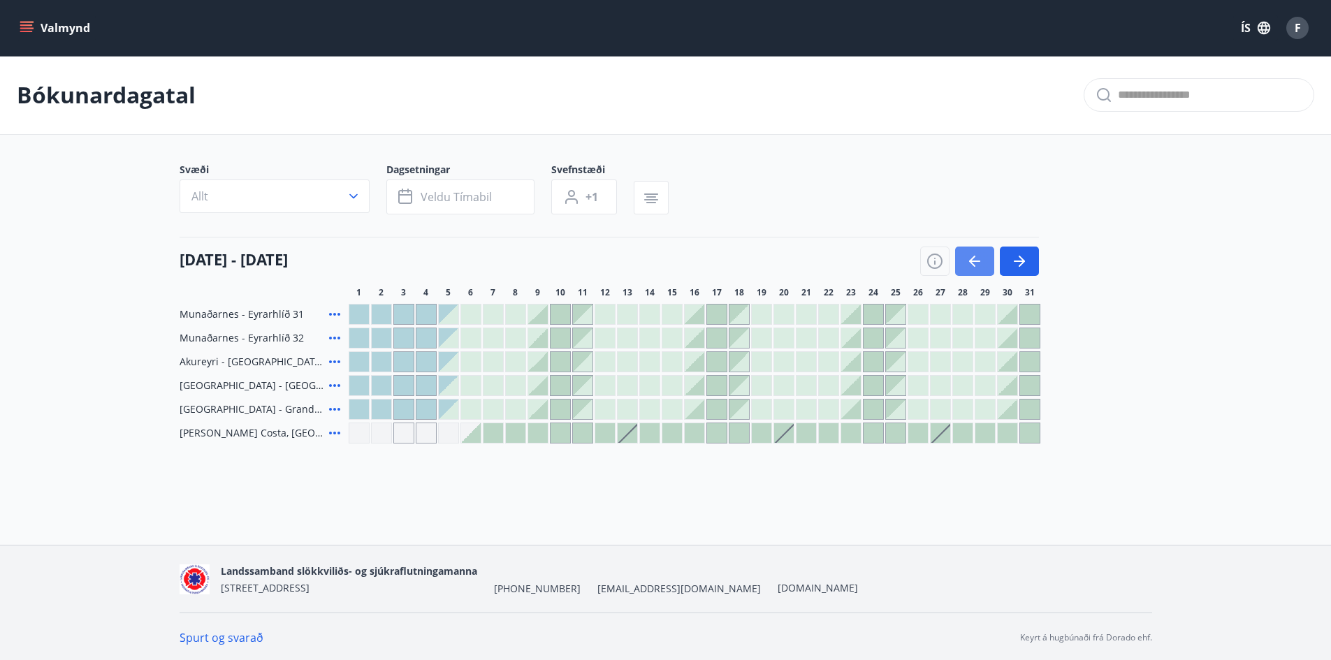
click at [967, 261] on icon "button" at bounding box center [974, 261] width 17 height 17
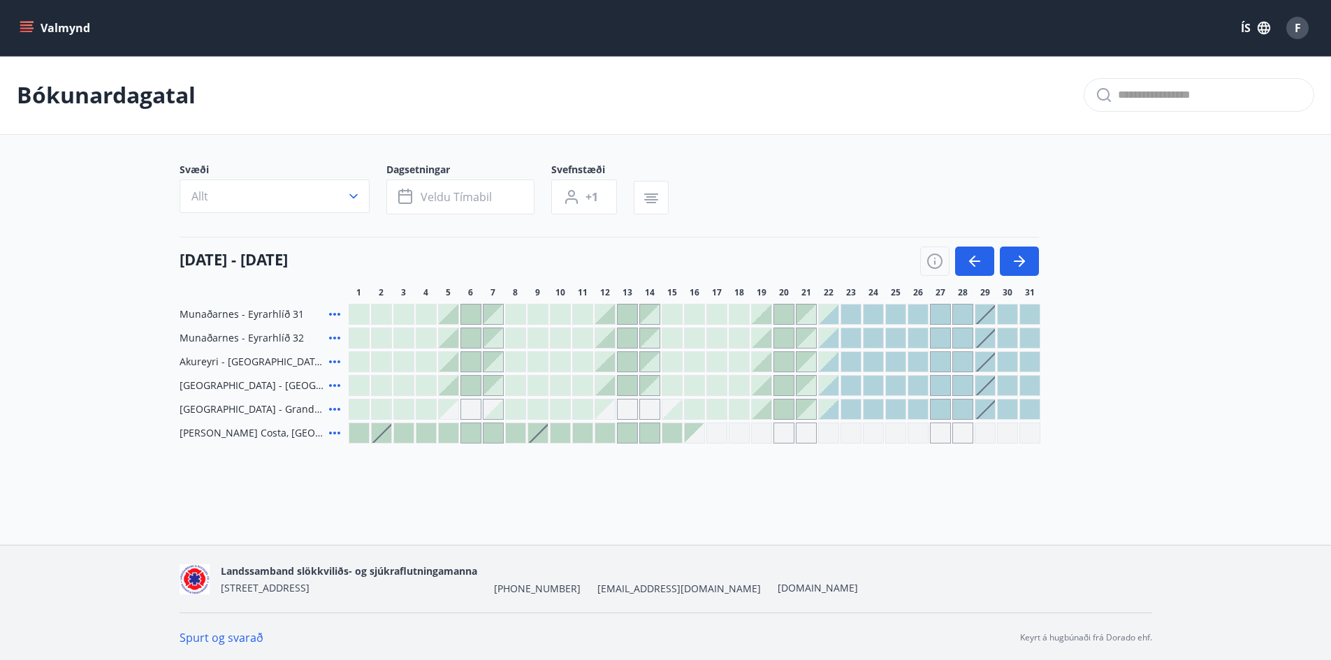
click at [830, 336] on div at bounding box center [829, 338] width 20 height 20
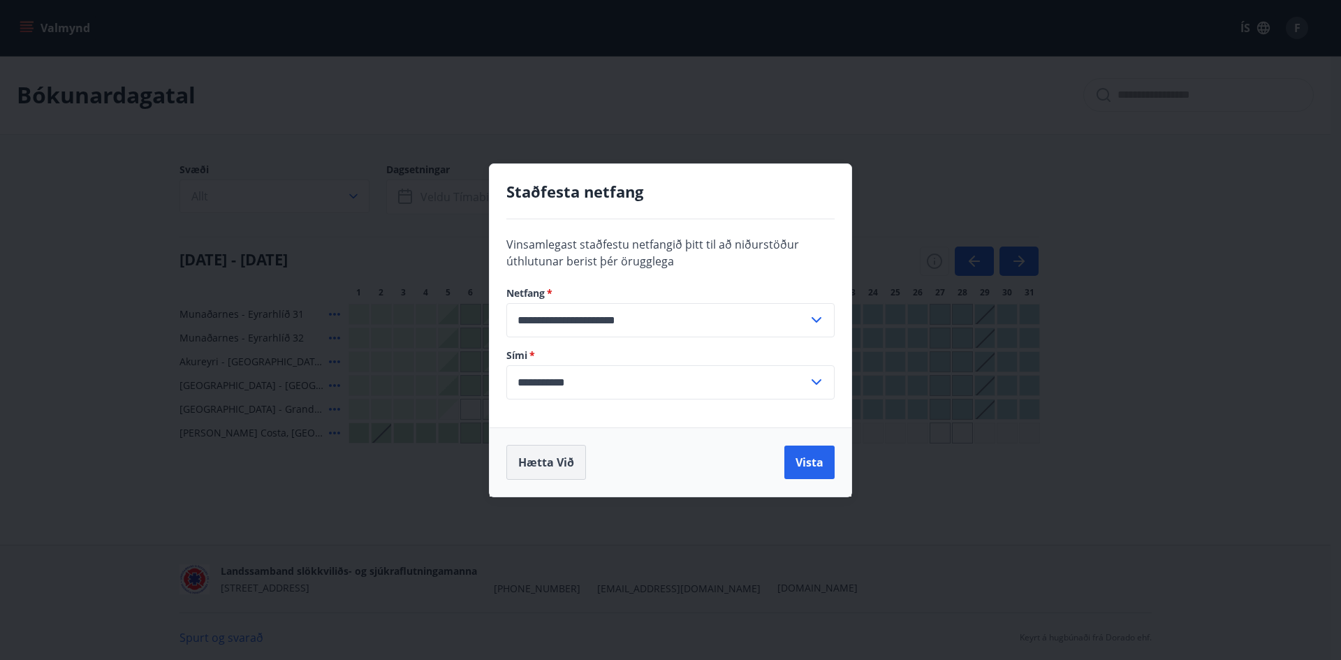
click at [527, 466] on button "Hætta við" at bounding box center [547, 462] width 80 height 35
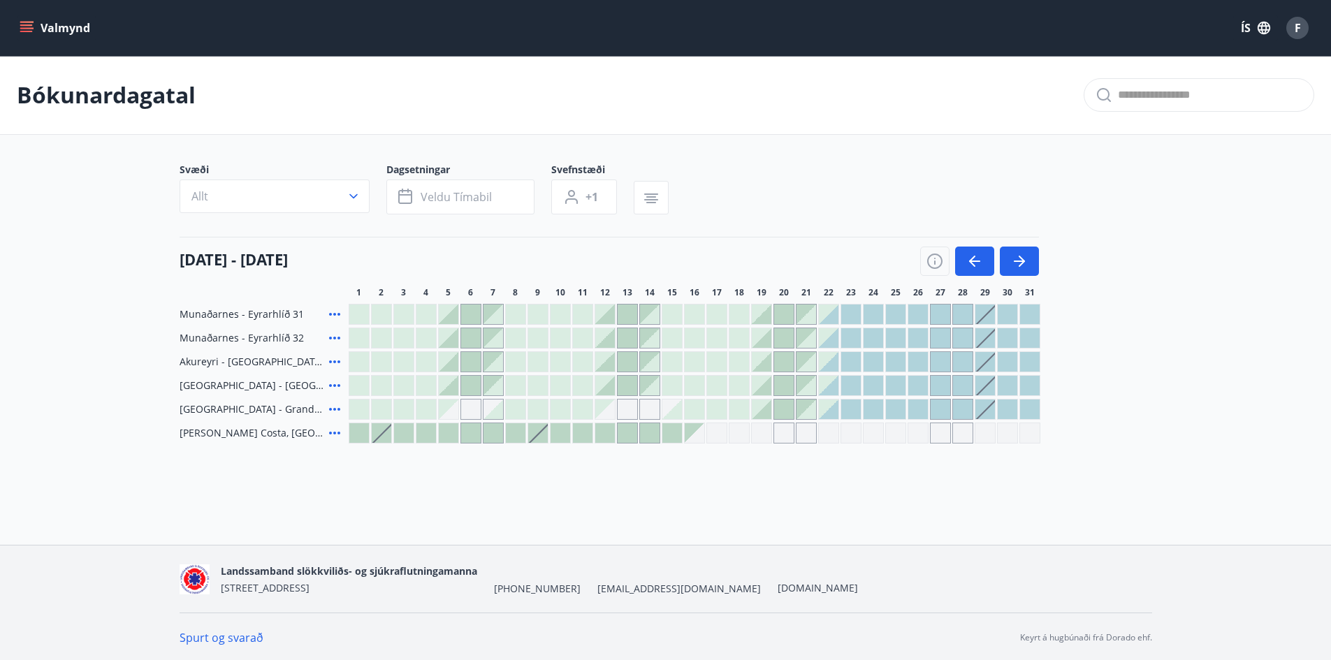
click at [514, 377] on div at bounding box center [516, 386] width 20 height 20
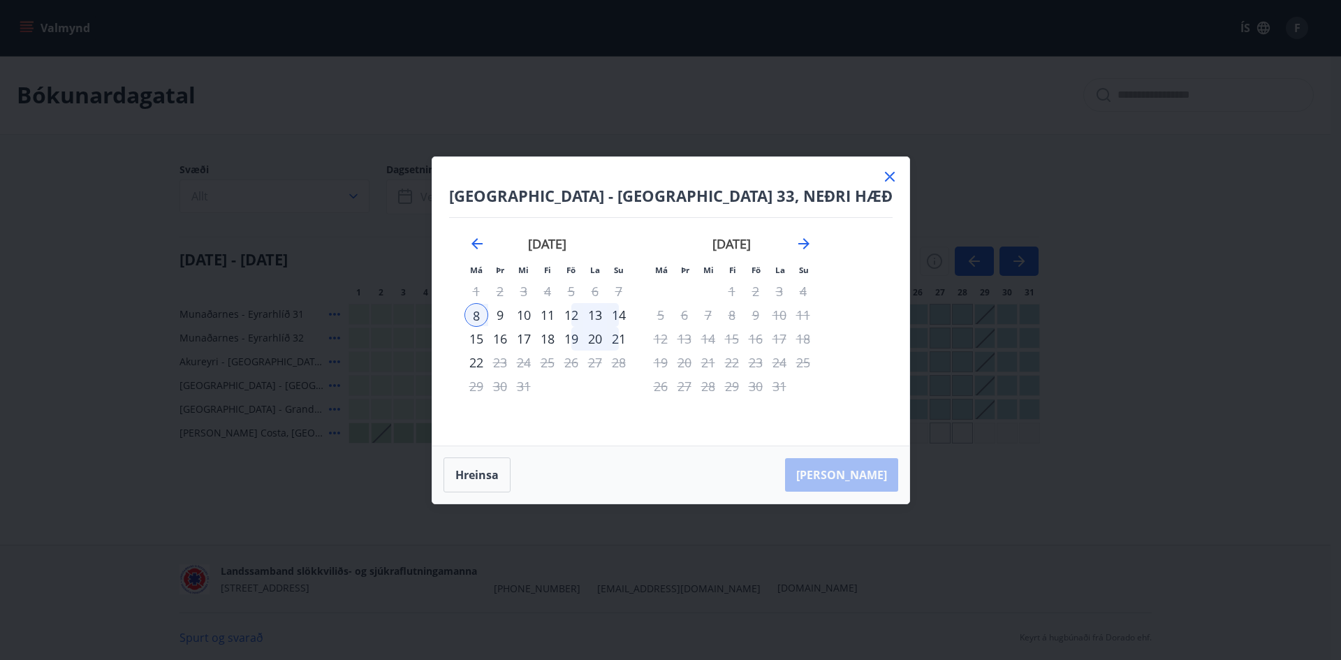
click at [882, 180] on icon at bounding box center [890, 176] width 17 height 17
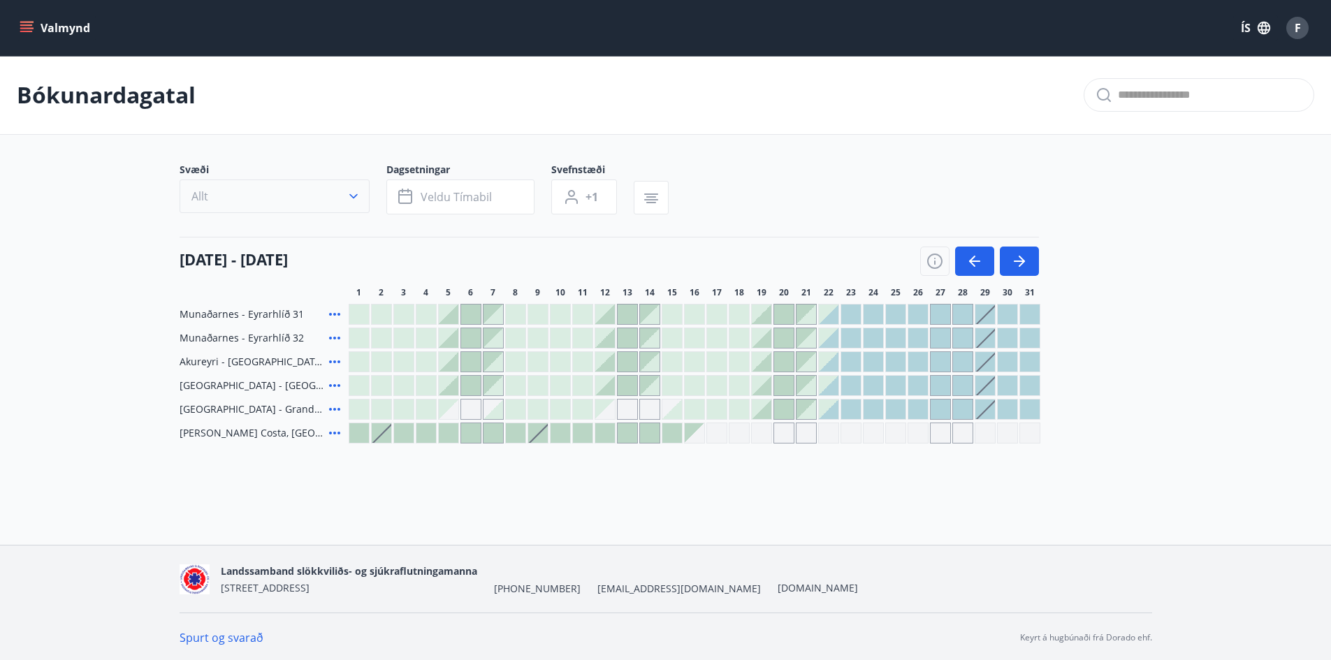
click at [307, 198] on button "Allt" at bounding box center [275, 197] width 190 height 34
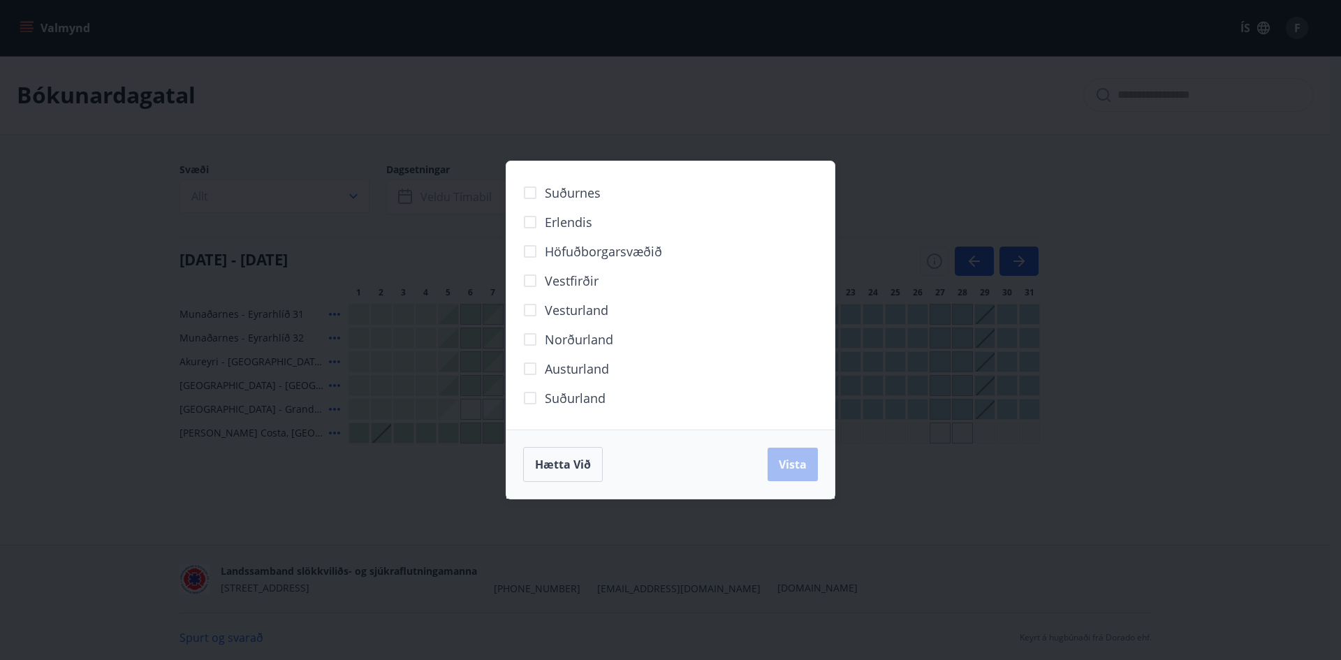
click at [344, 128] on div "Suðurnes Erlendis Höfuðborgarsvæðið Vestfirðir Vesturland Norðurland Austurland…" at bounding box center [670, 330] width 1341 height 660
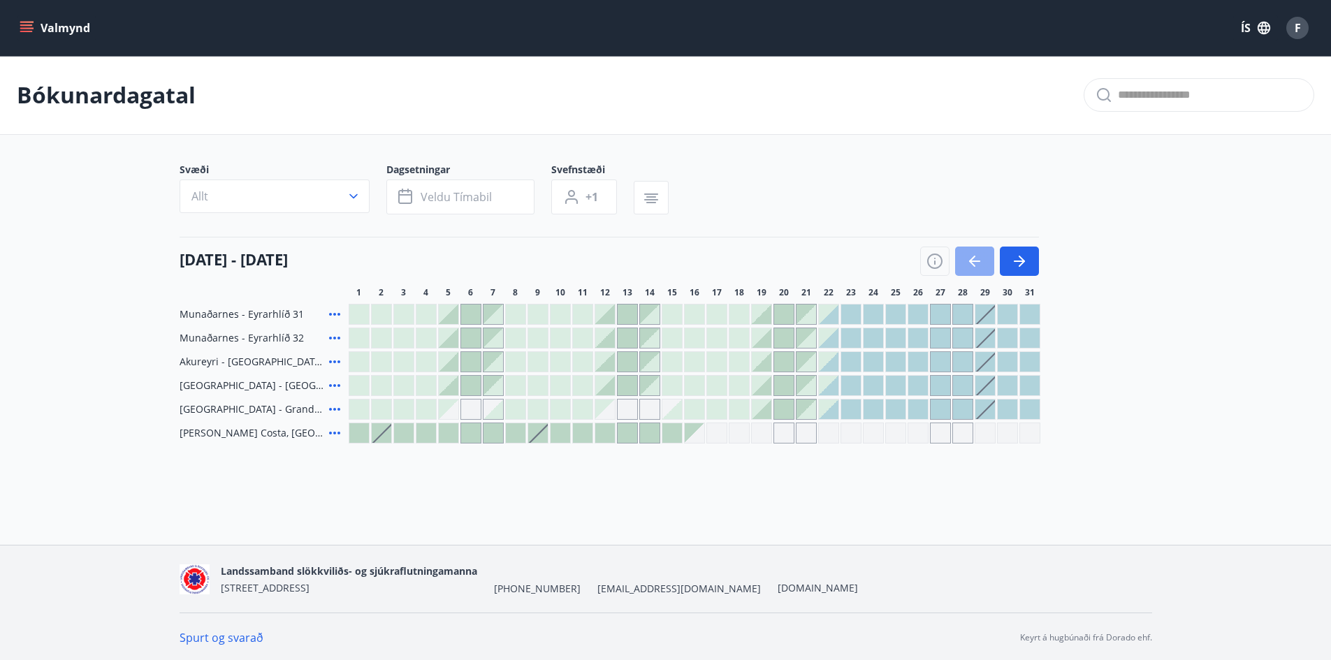
click at [973, 253] on icon "button" at bounding box center [974, 261] width 17 height 17
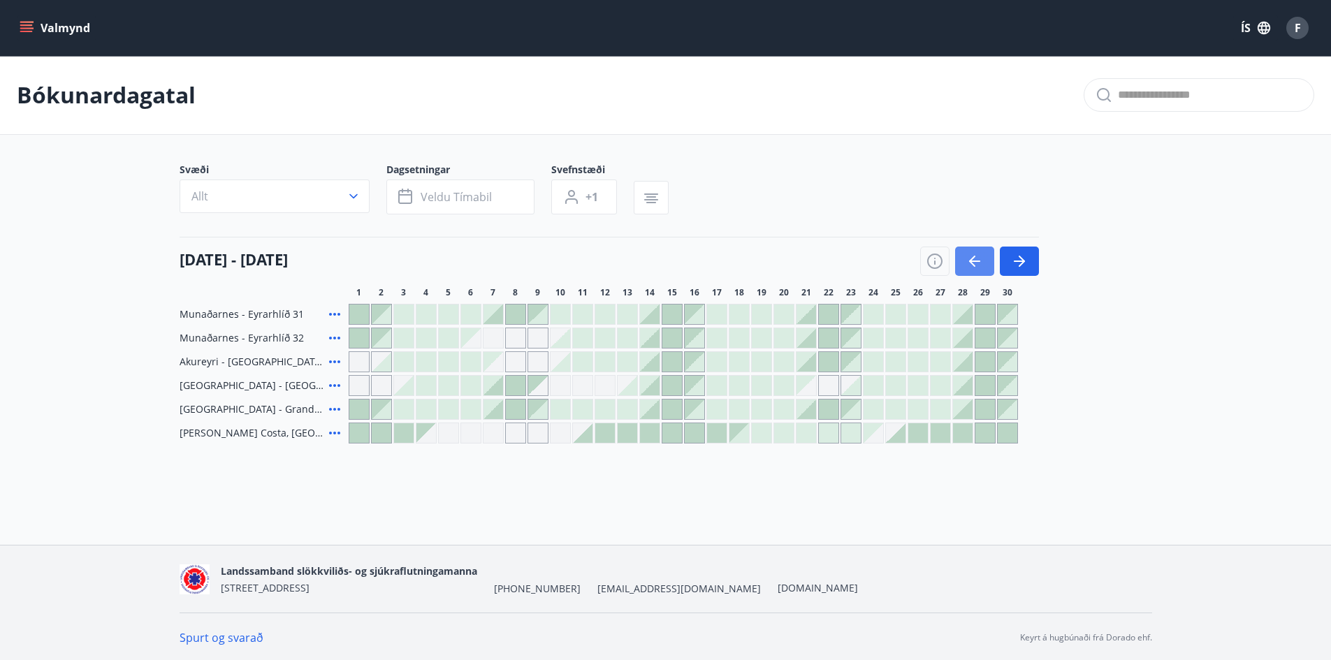
click at [971, 256] on icon "button" at bounding box center [974, 261] width 17 height 17
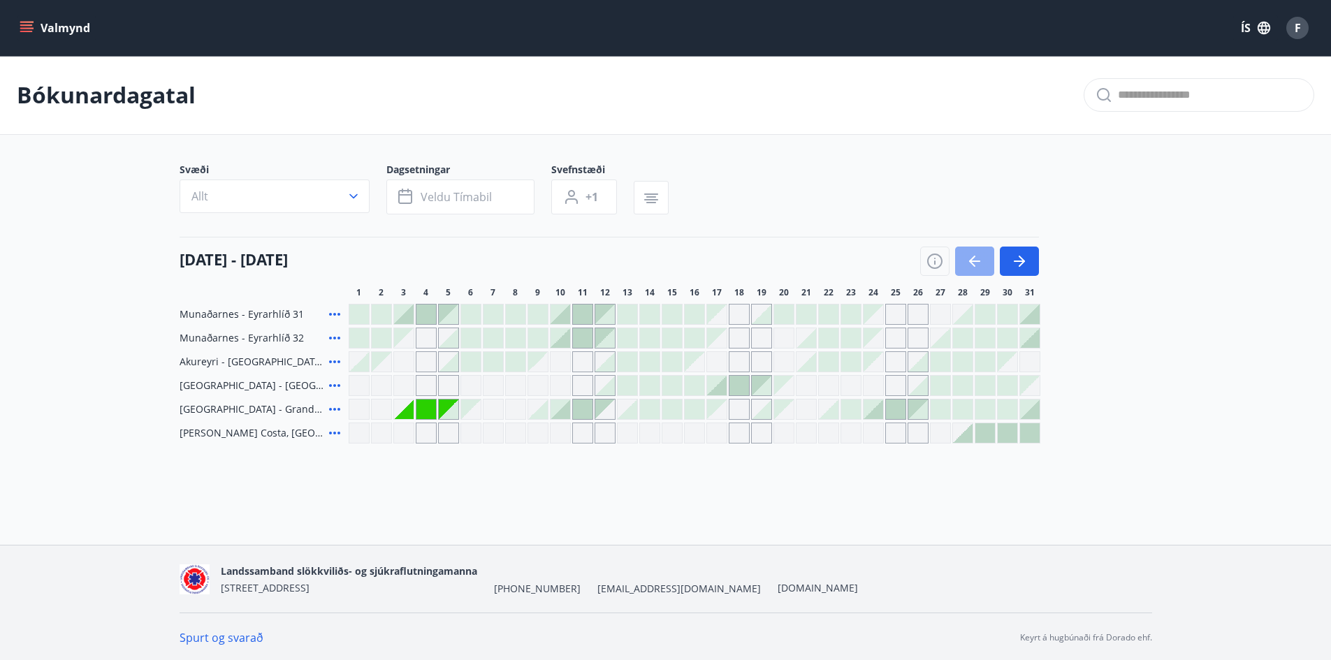
click at [970, 256] on icon "button" at bounding box center [974, 261] width 17 height 17
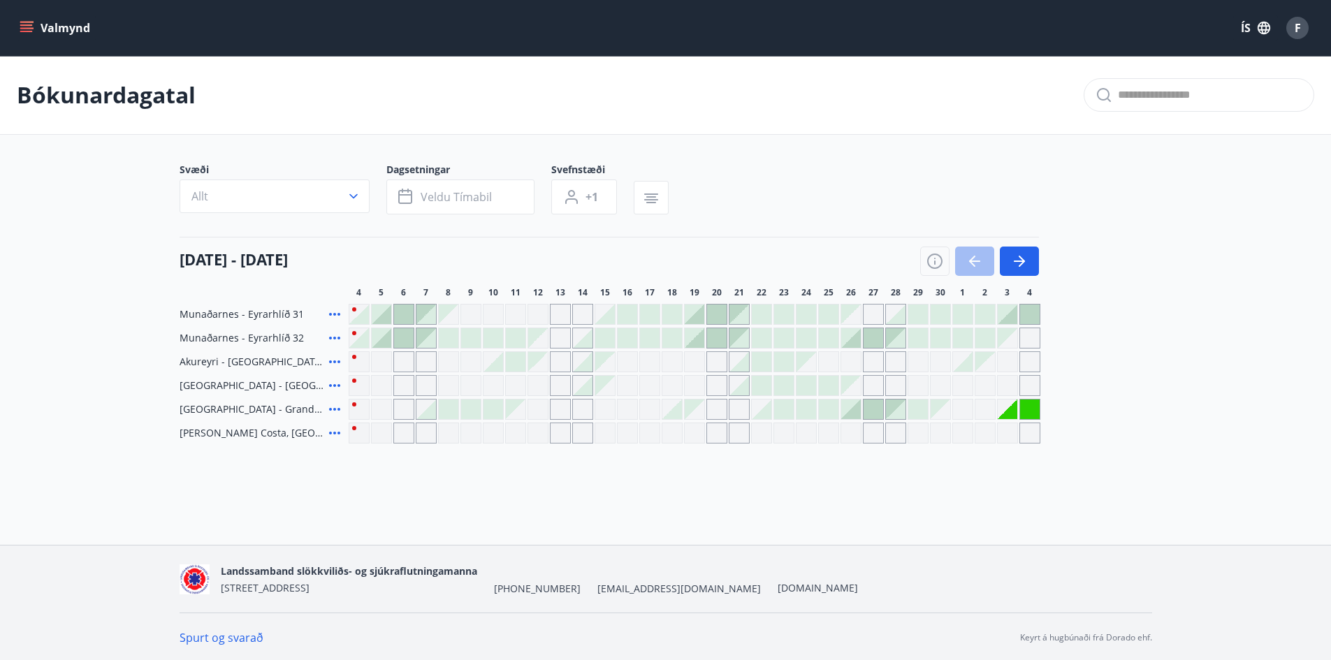
click at [968, 259] on div at bounding box center [979, 261] width 119 height 29
click at [967, 268] on div at bounding box center [979, 261] width 119 height 29
click at [1019, 265] on icon "button" at bounding box center [1022, 261] width 6 height 11
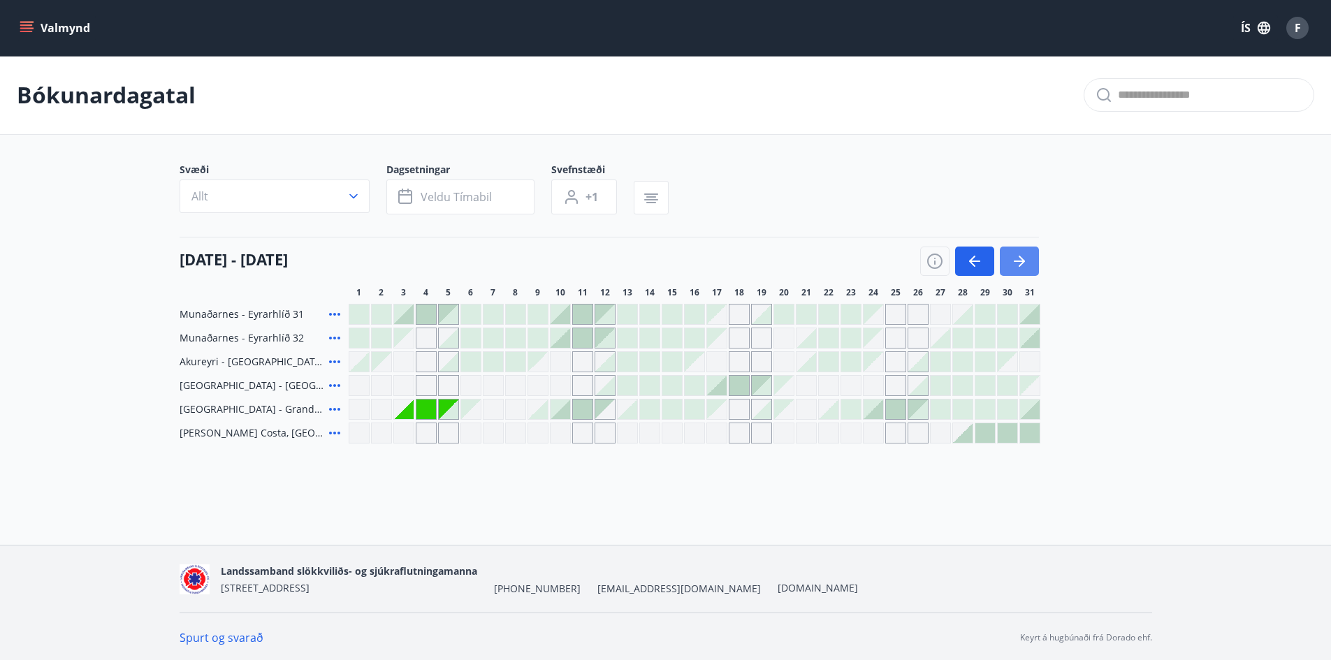
click at [1024, 263] on icon "button" at bounding box center [1019, 261] width 17 height 17
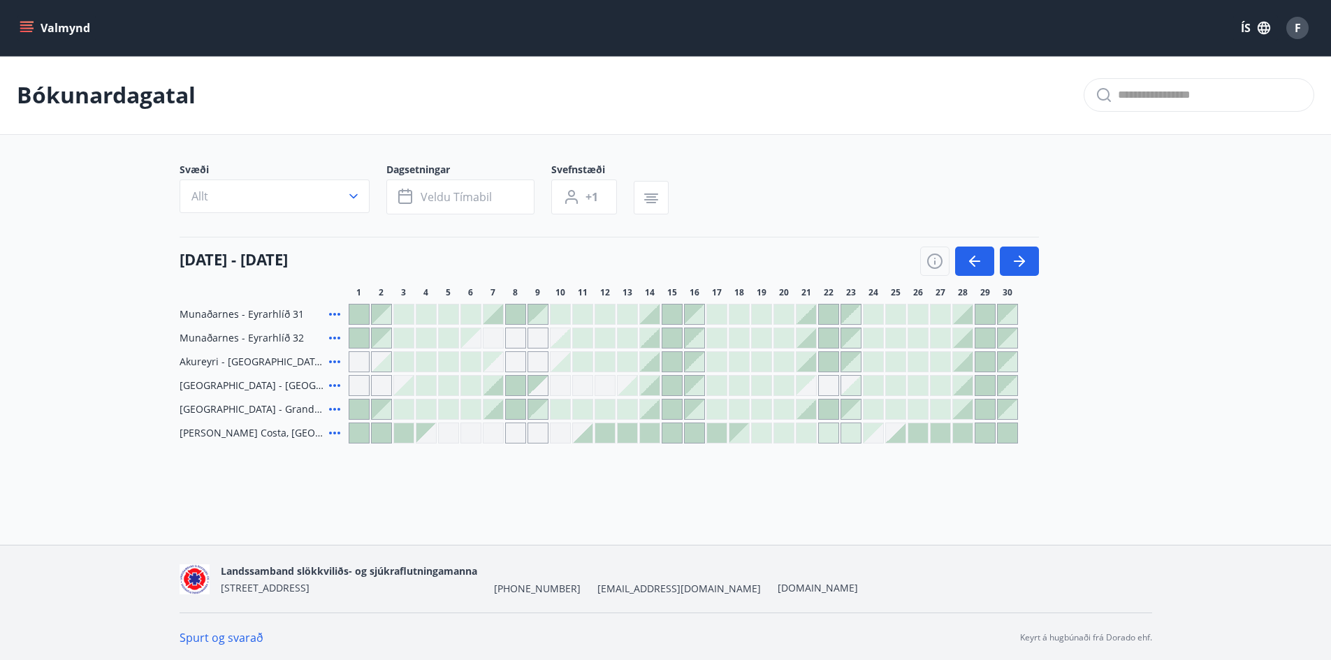
click at [759, 431] on div at bounding box center [762, 433] width 20 height 20
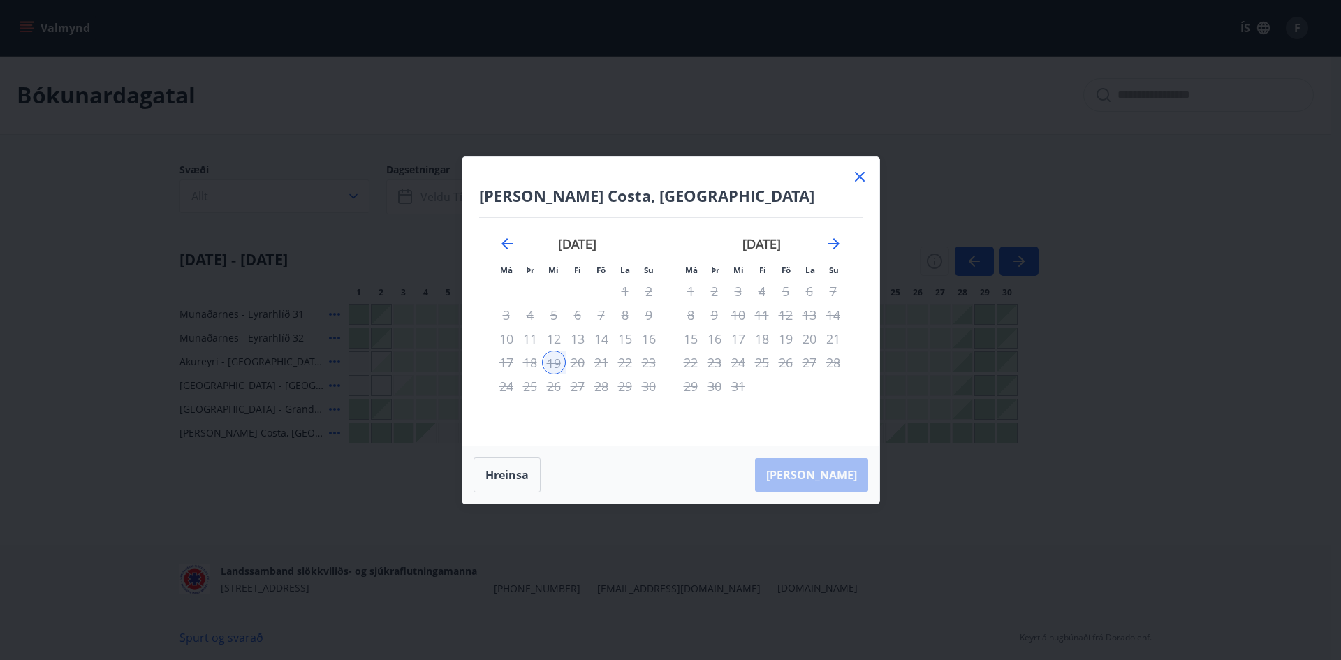
click at [861, 177] on icon at bounding box center [860, 177] width 10 height 10
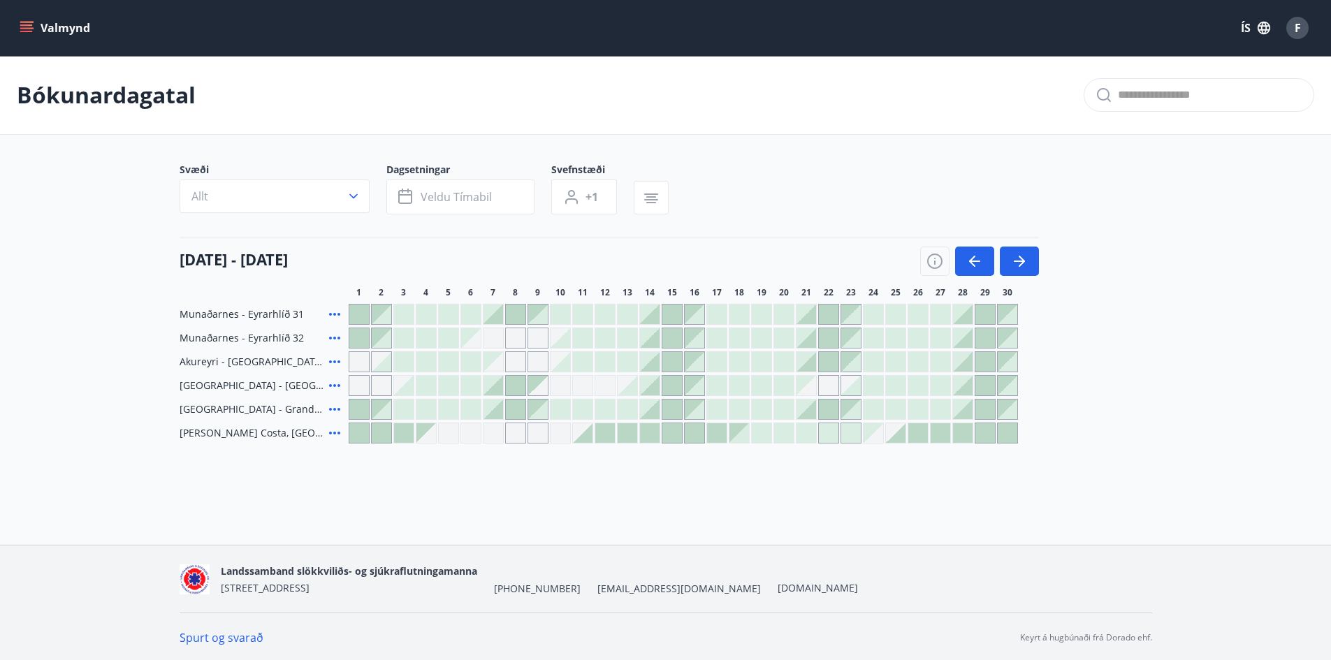
drag, startPoint x: 645, startPoint y: 428, endPoint x: 700, endPoint y: 425, distance: 55.3
click at [645, 429] on div at bounding box center [650, 433] width 20 height 20
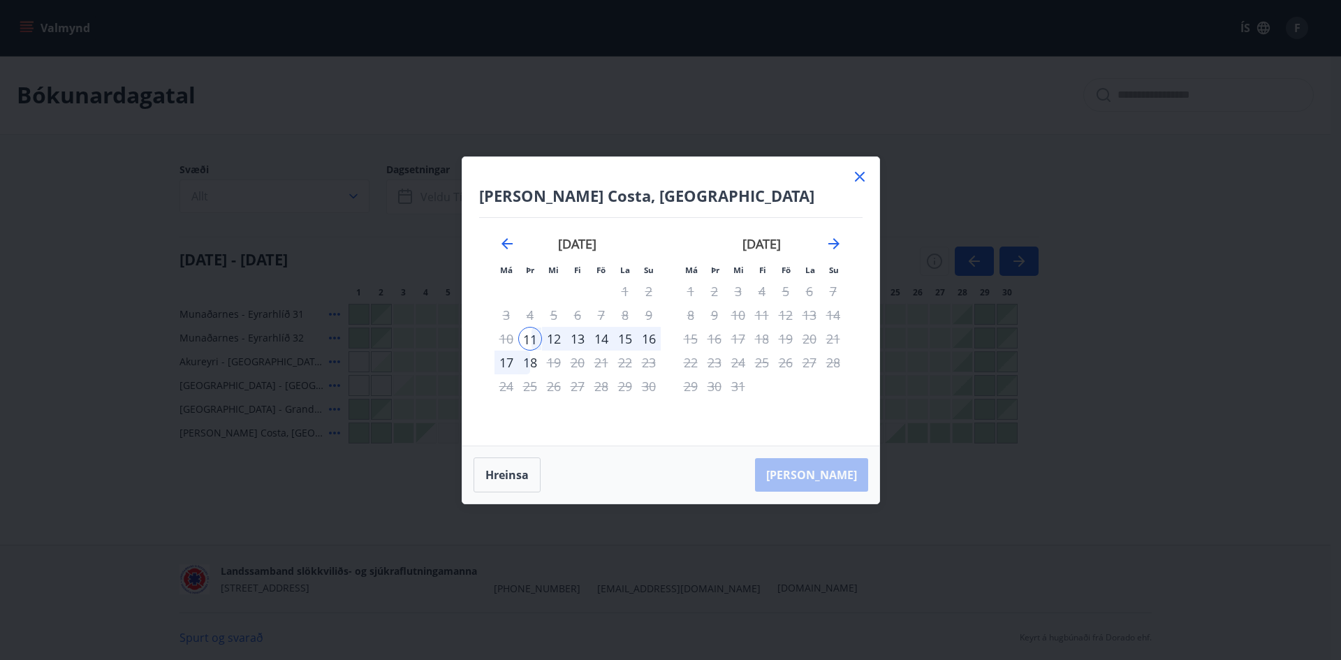
click at [864, 173] on icon at bounding box center [860, 177] width 10 height 10
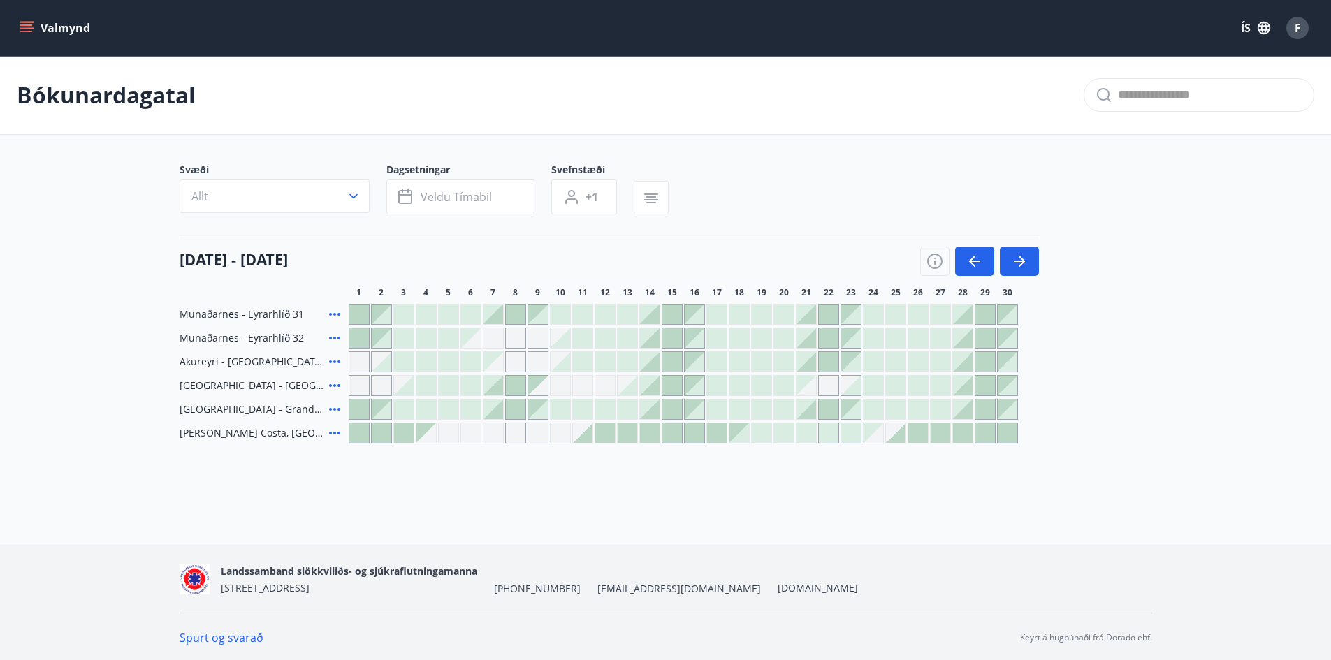
click at [588, 437] on div at bounding box center [583, 433] width 20 height 20
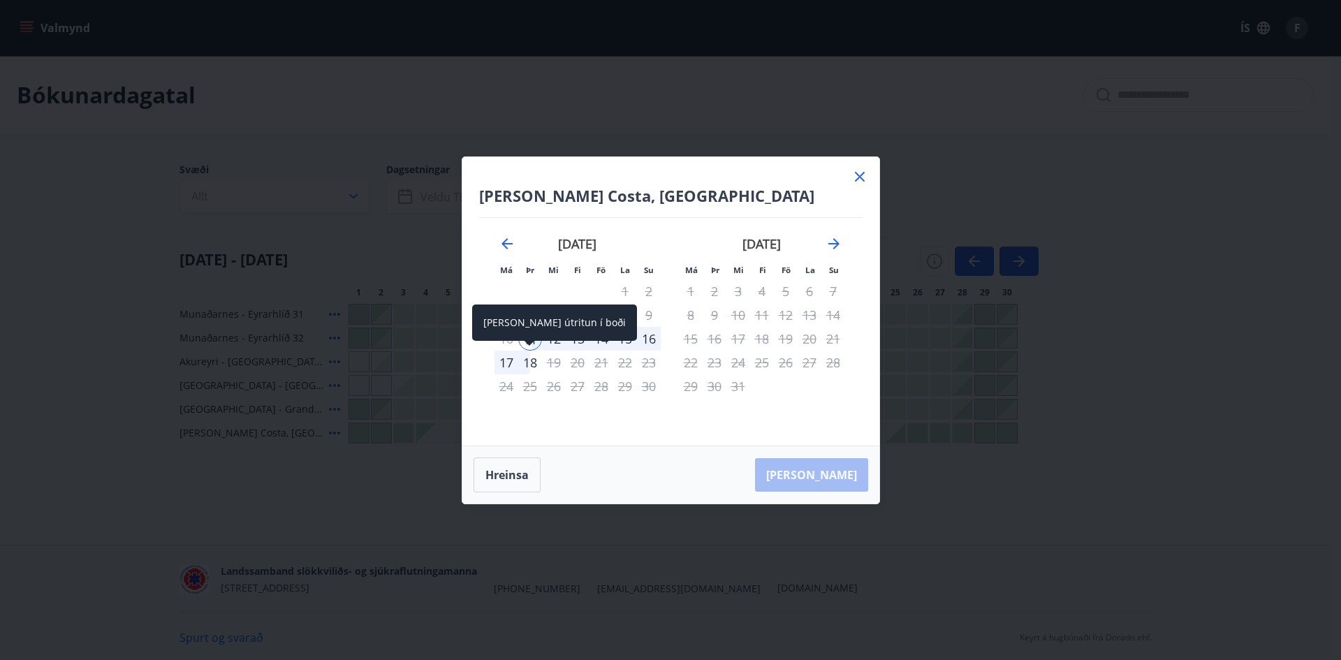
click at [530, 364] on div "18" at bounding box center [530, 363] width 24 height 24
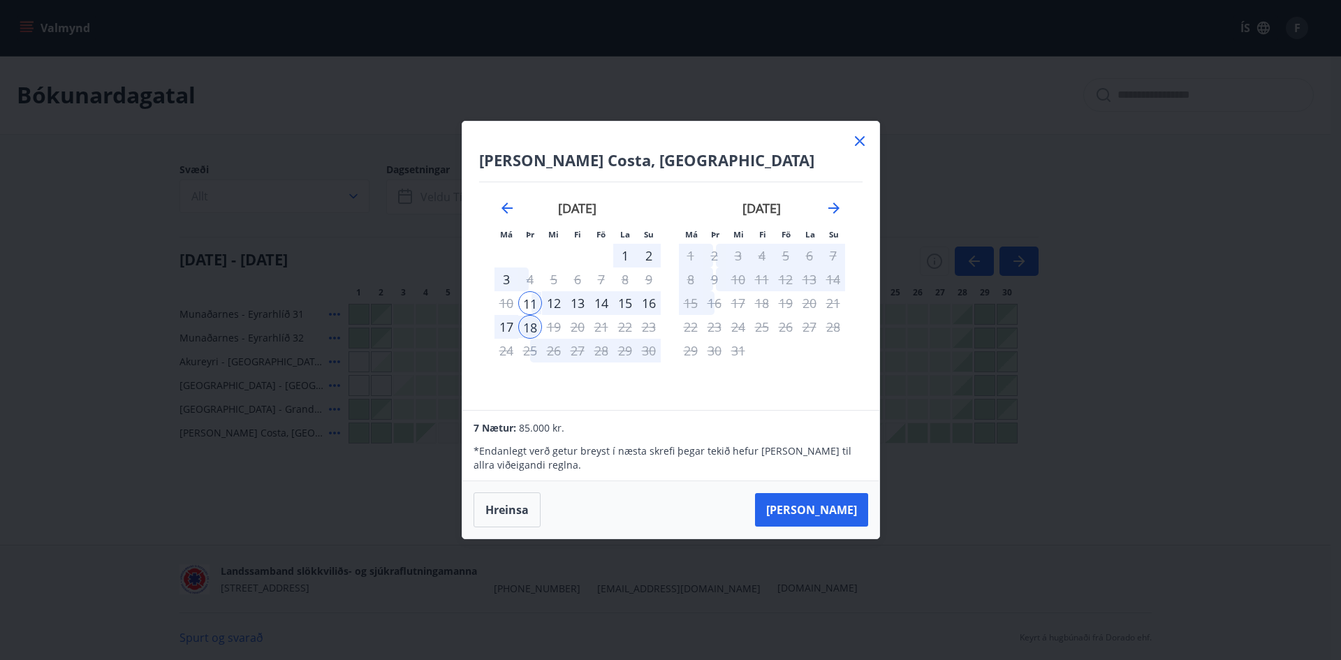
click at [861, 140] on icon at bounding box center [860, 141] width 10 height 10
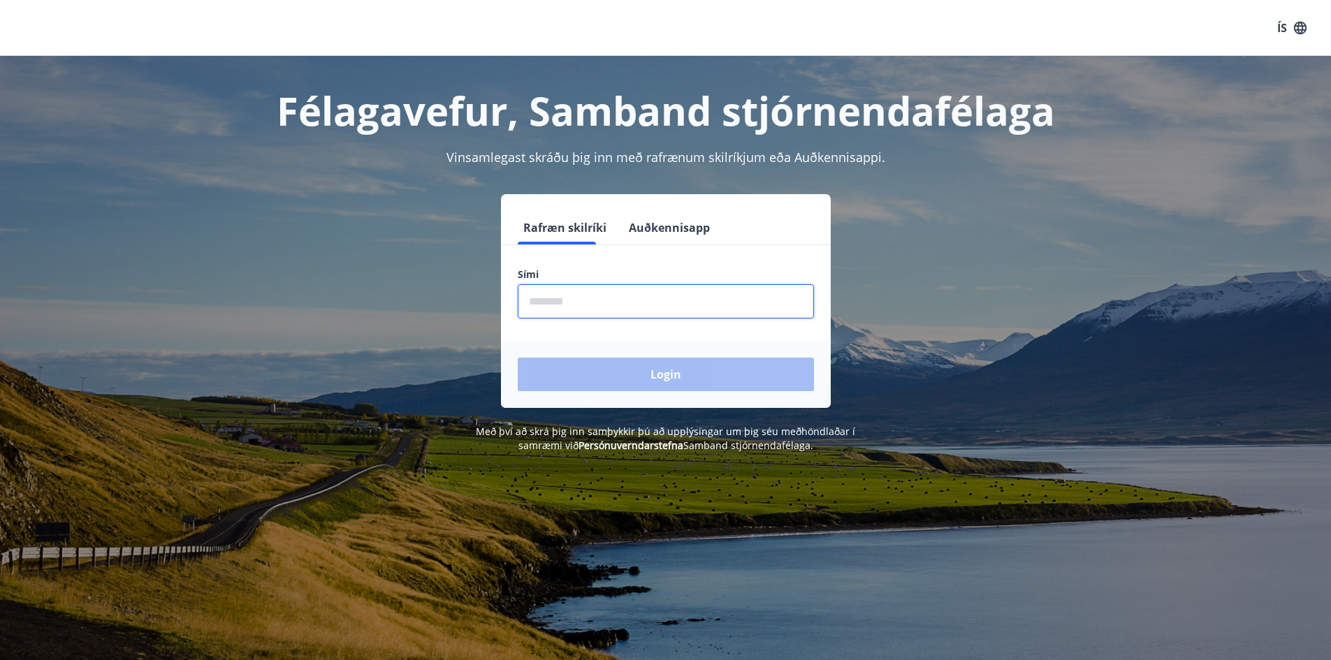
drag, startPoint x: 611, startPoint y: 297, endPoint x: 602, endPoint y: 302, distance: 10.3
click at [607, 299] on input "phone" at bounding box center [666, 301] width 296 height 34
type input "********"
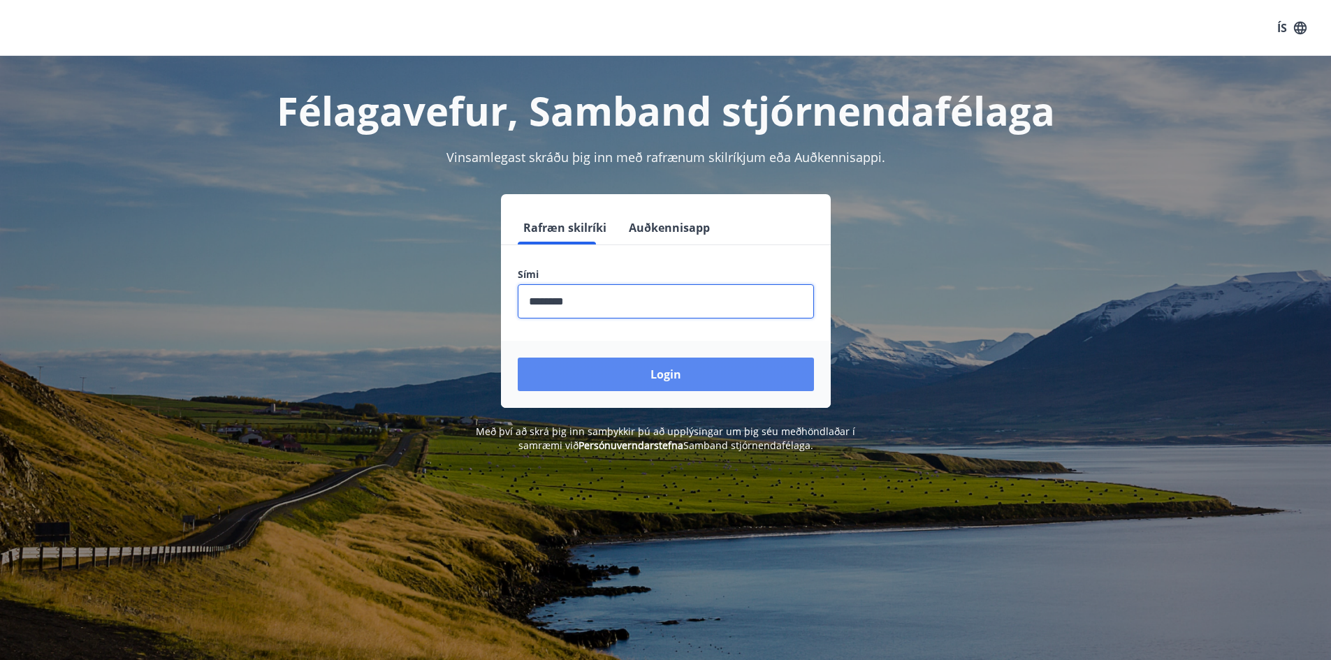
click at [630, 369] on button "Login" at bounding box center [666, 375] width 296 height 34
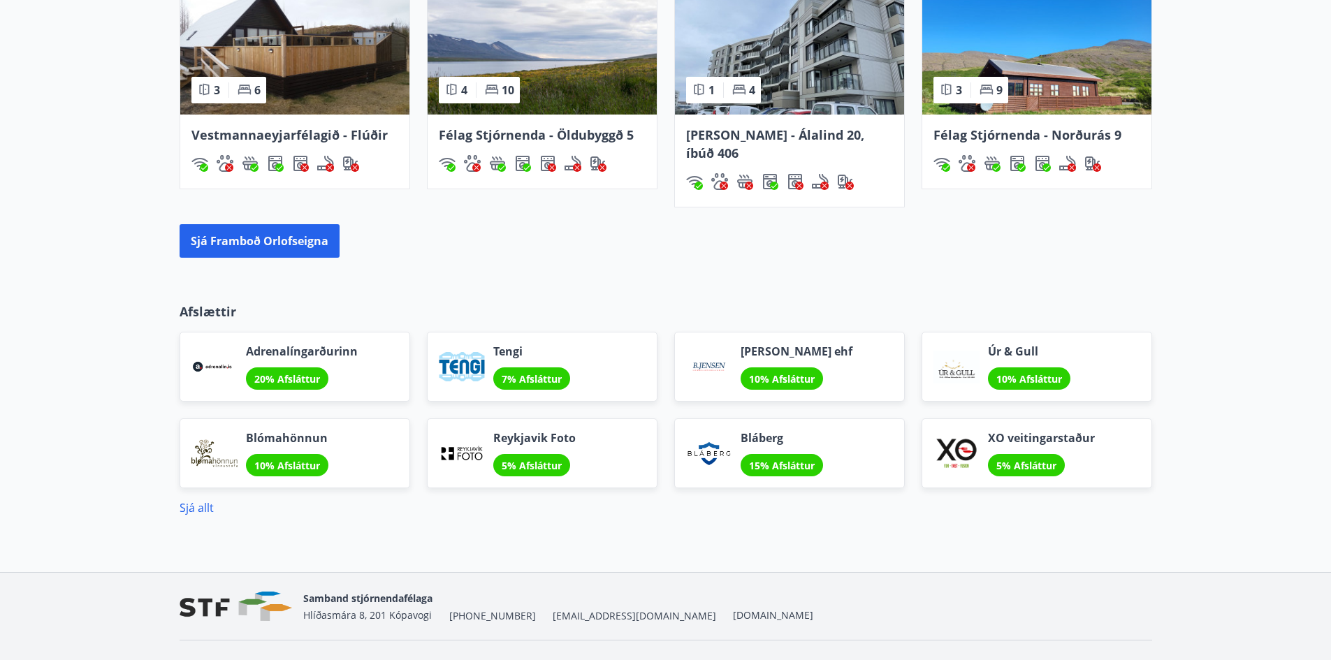
scroll to position [1118, 0]
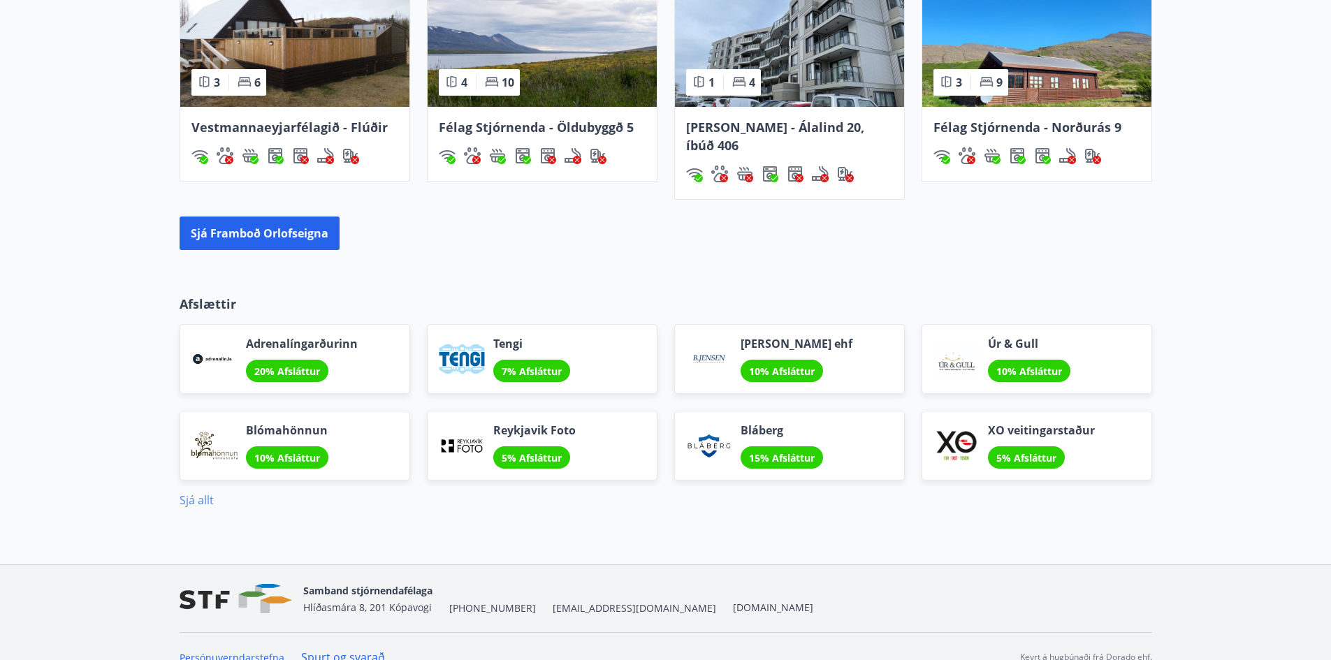
click at [196, 493] on link "Sjá allt" at bounding box center [197, 500] width 34 height 15
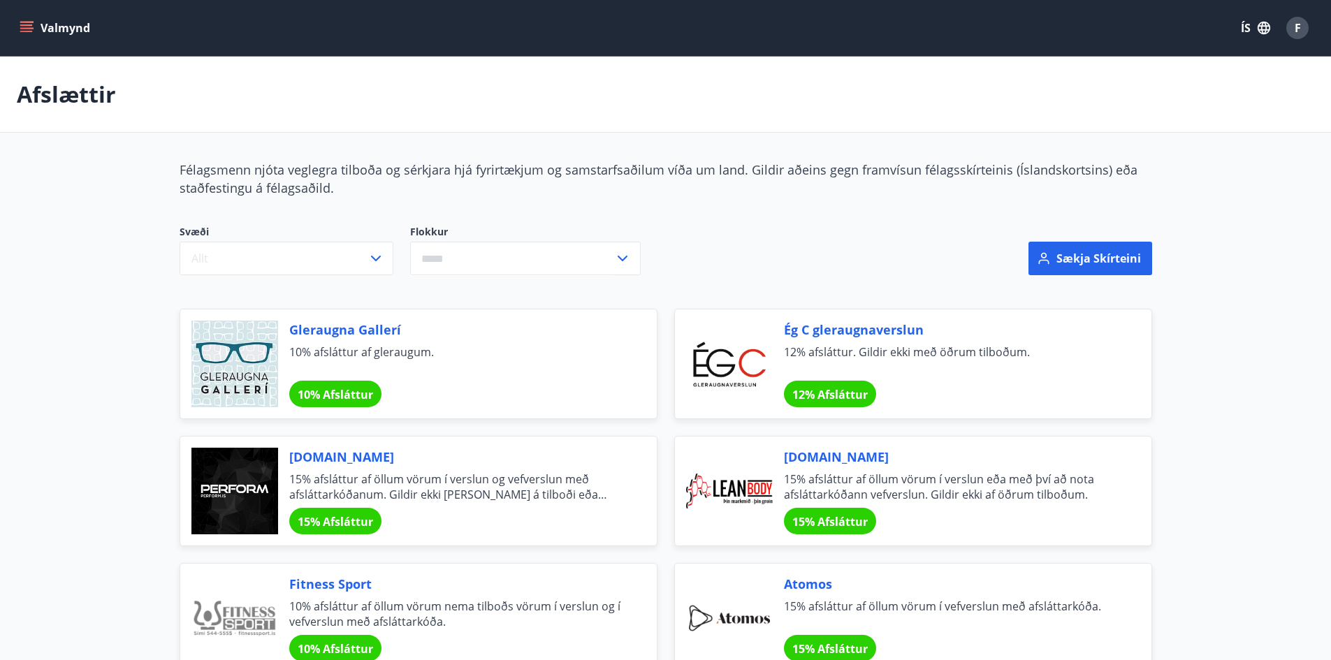
click at [18, 27] on button "Valmynd" at bounding box center [56, 27] width 79 height 25
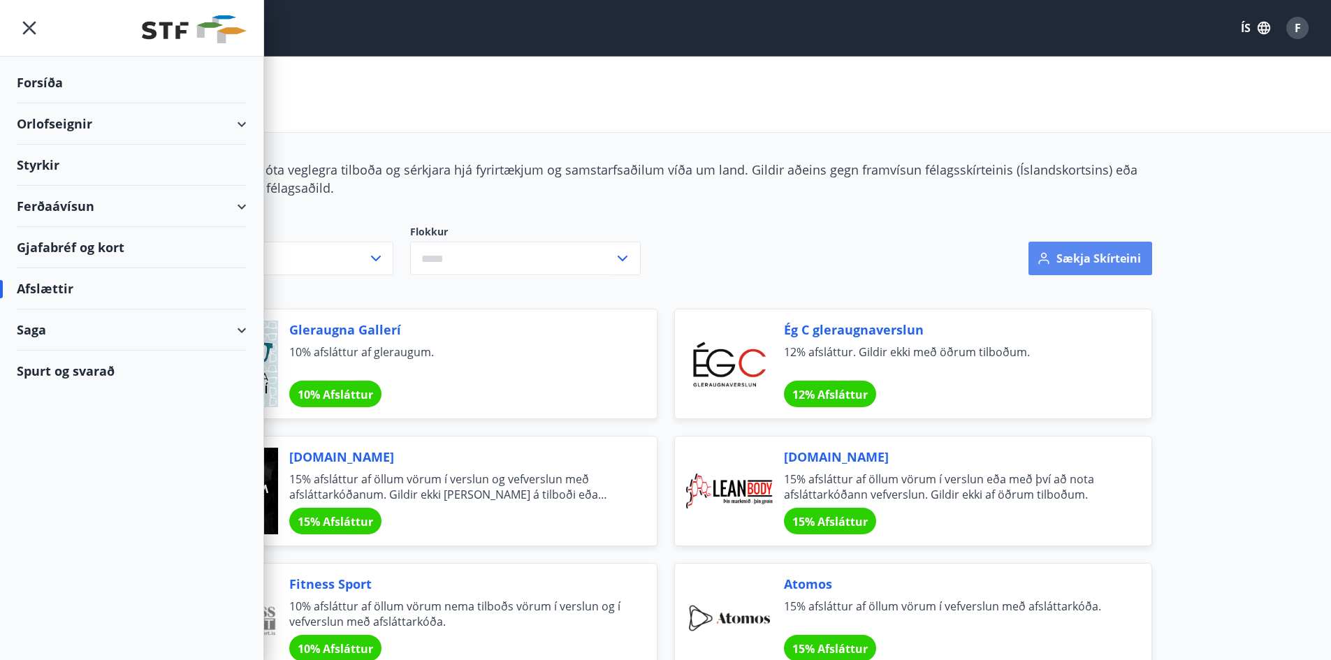
click at [1062, 258] on button "Sækja skírteini" at bounding box center [1090, 259] width 124 height 34
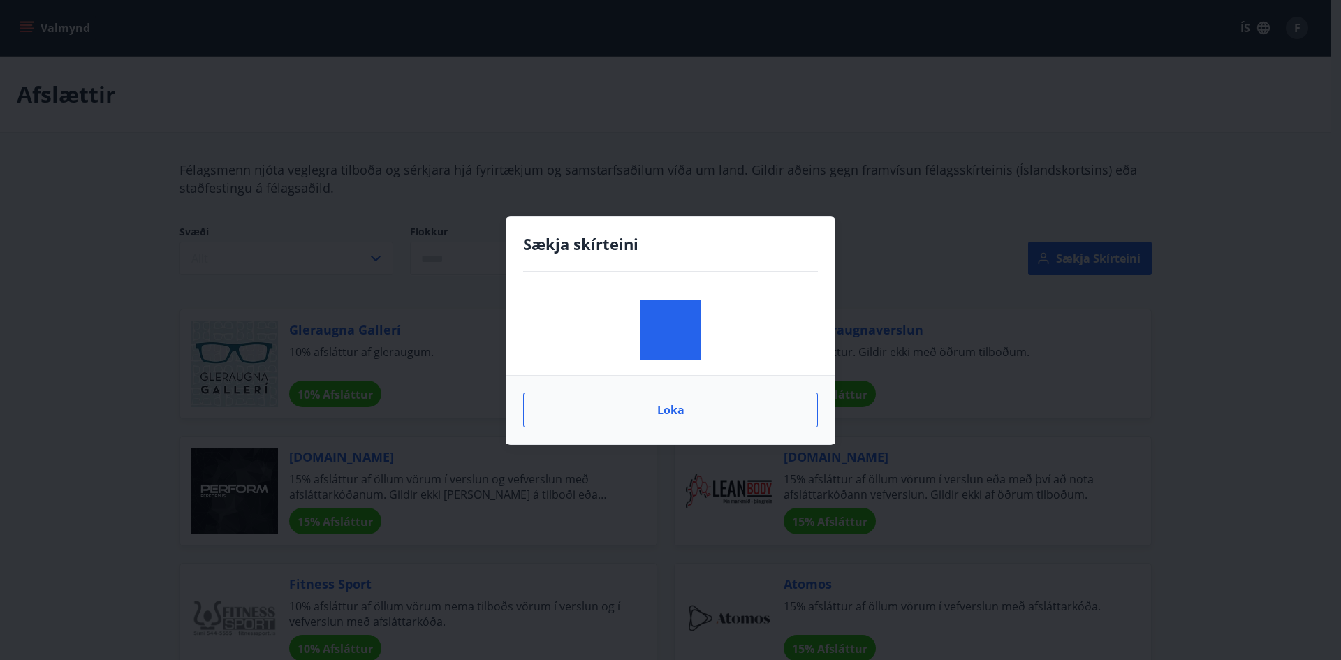
click at [668, 402] on button "Loka" at bounding box center [670, 410] width 295 height 35
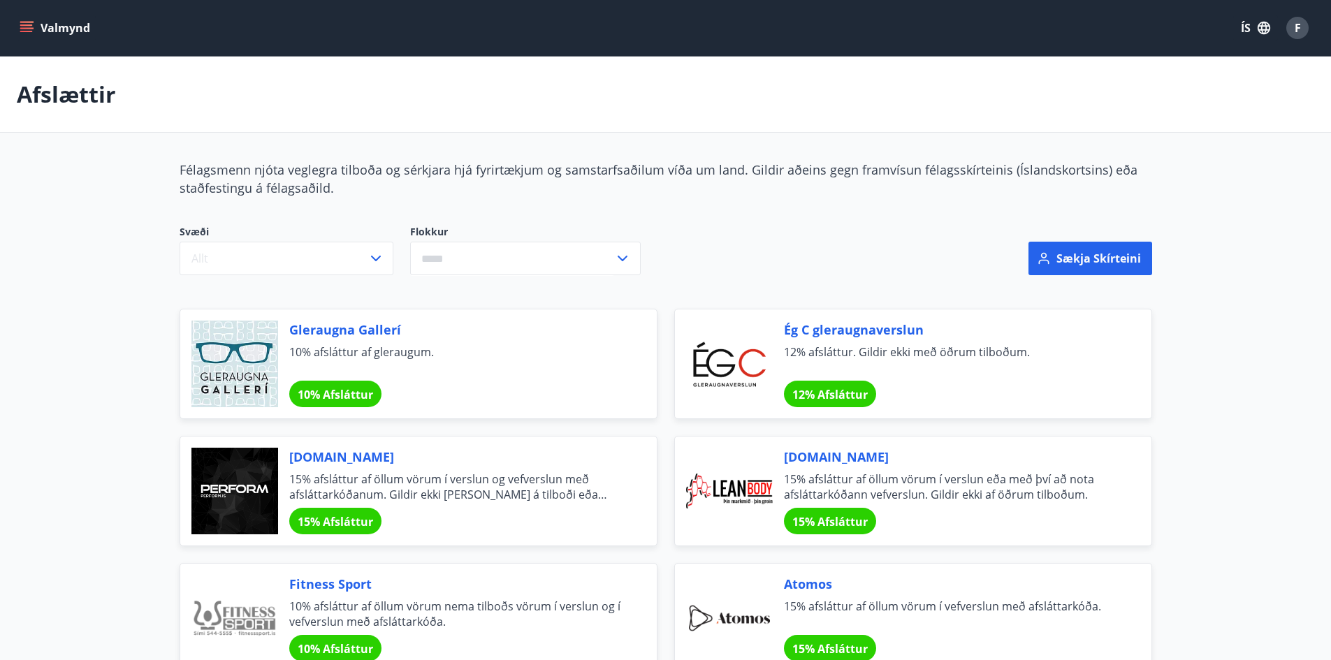
click at [64, 24] on button "Valmynd" at bounding box center [56, 27] width 79 height 25
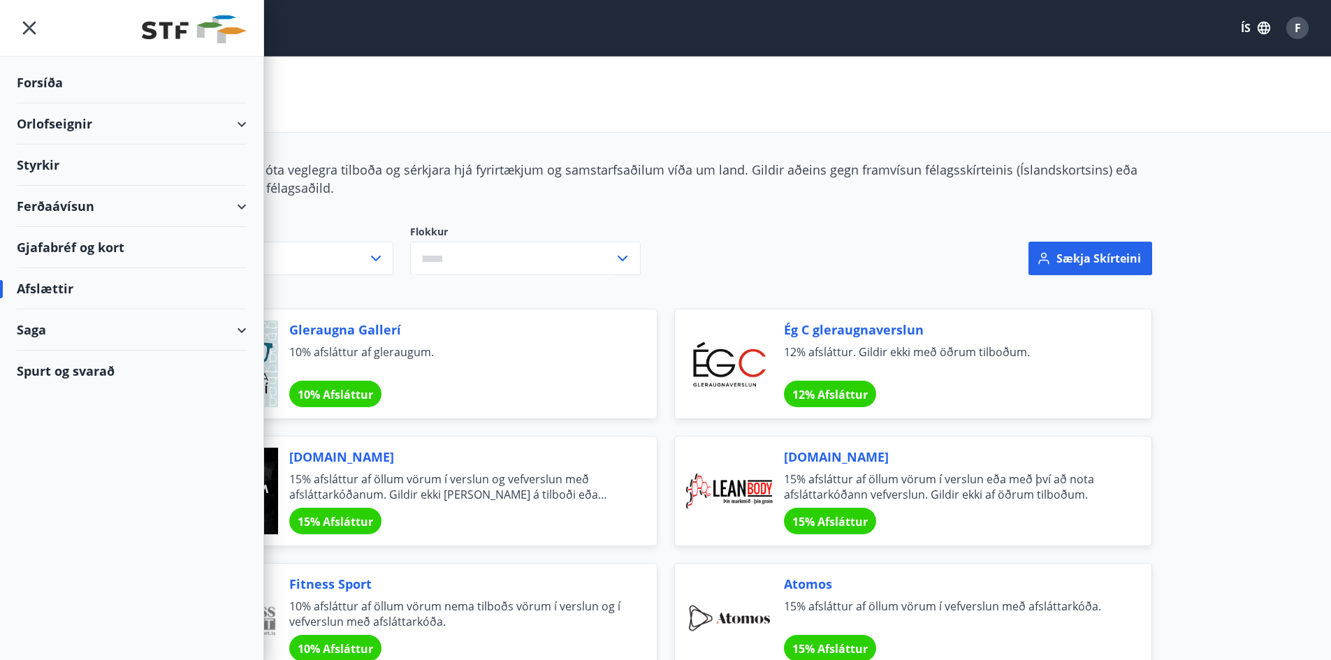
click at [196, 128] on div "Orlofseignir" at bounding box center [132, 123] width 230 height 41
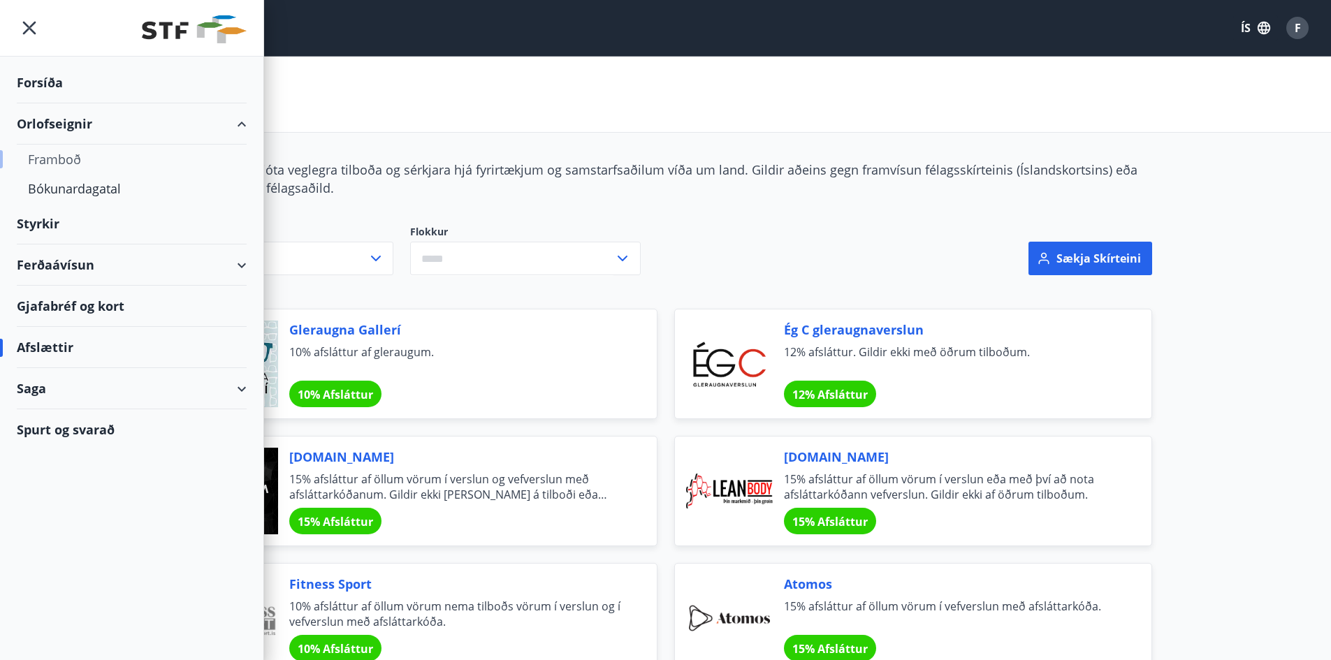
click at [73, 159] on div "Framboð" at bounding box center [132, 159] width 208 height 29
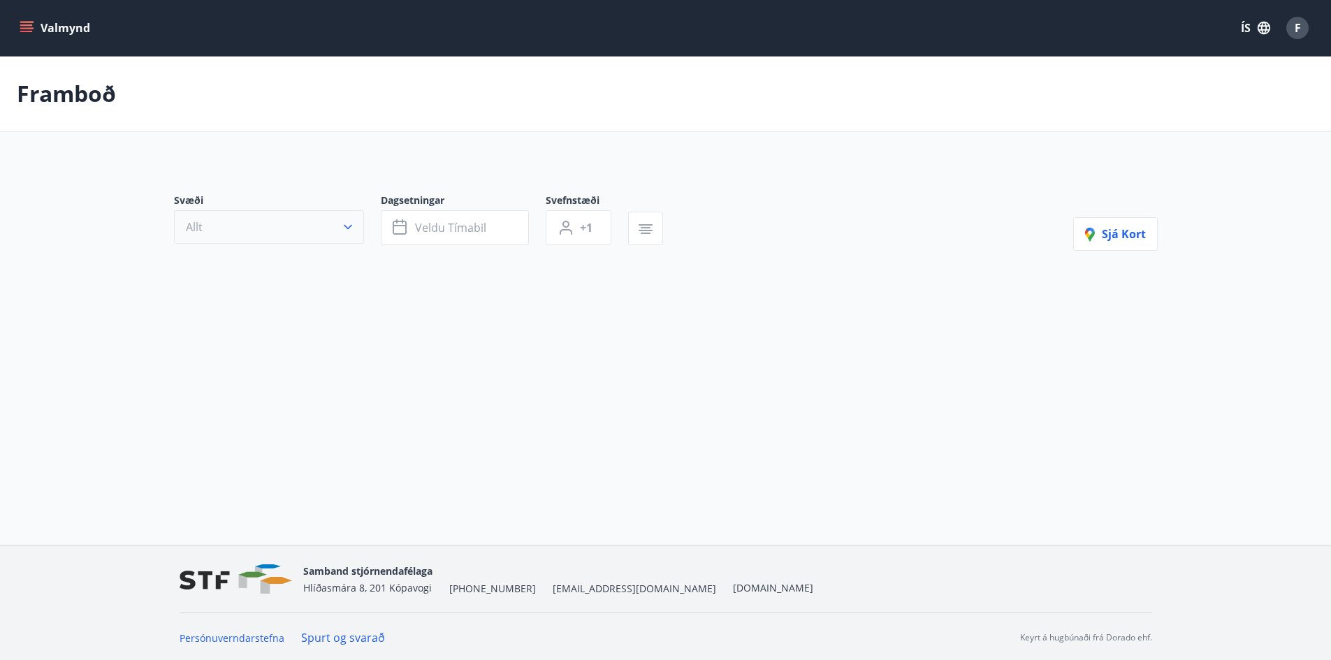
click at [333, 227] on button "Allt" at bounding box center [269, 227] width 190 height 34
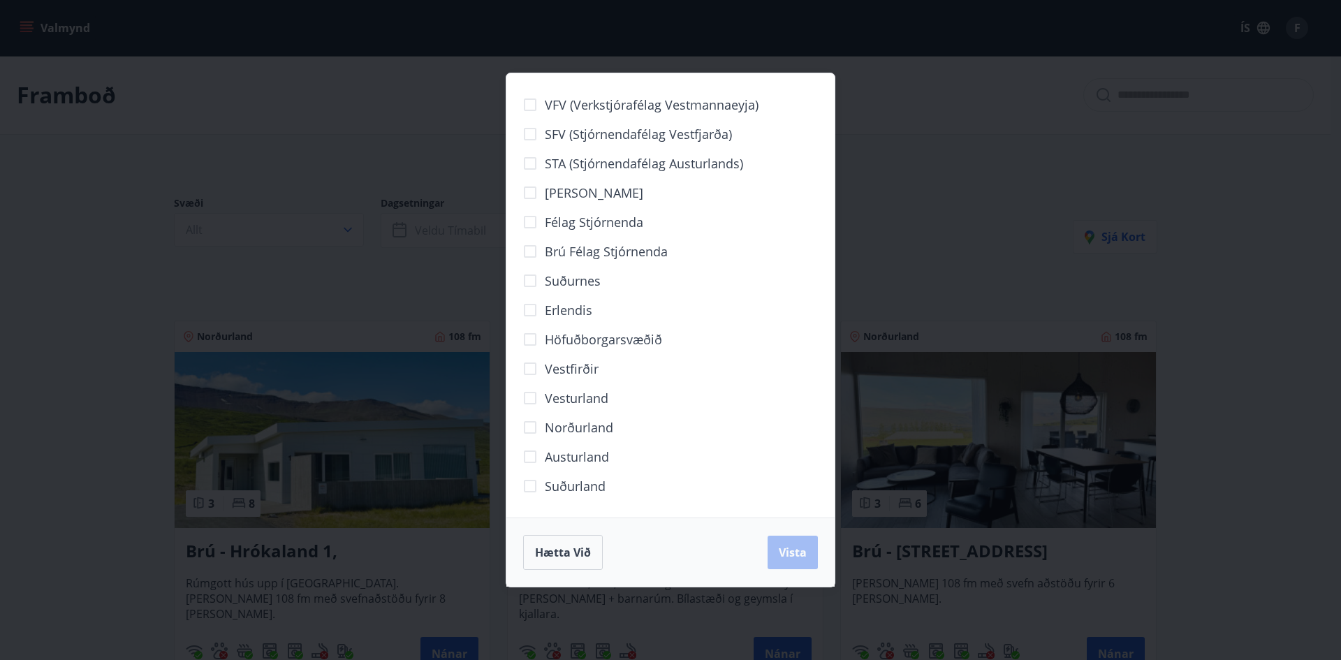
click at [979, 253] on div "VFV (Verkstjórafélag Vestmannaeyja) SFV (Stjórnendafélag Vestfjarða) STA (Stjór…" at bounding box center [670, 330] width 1341 height 660
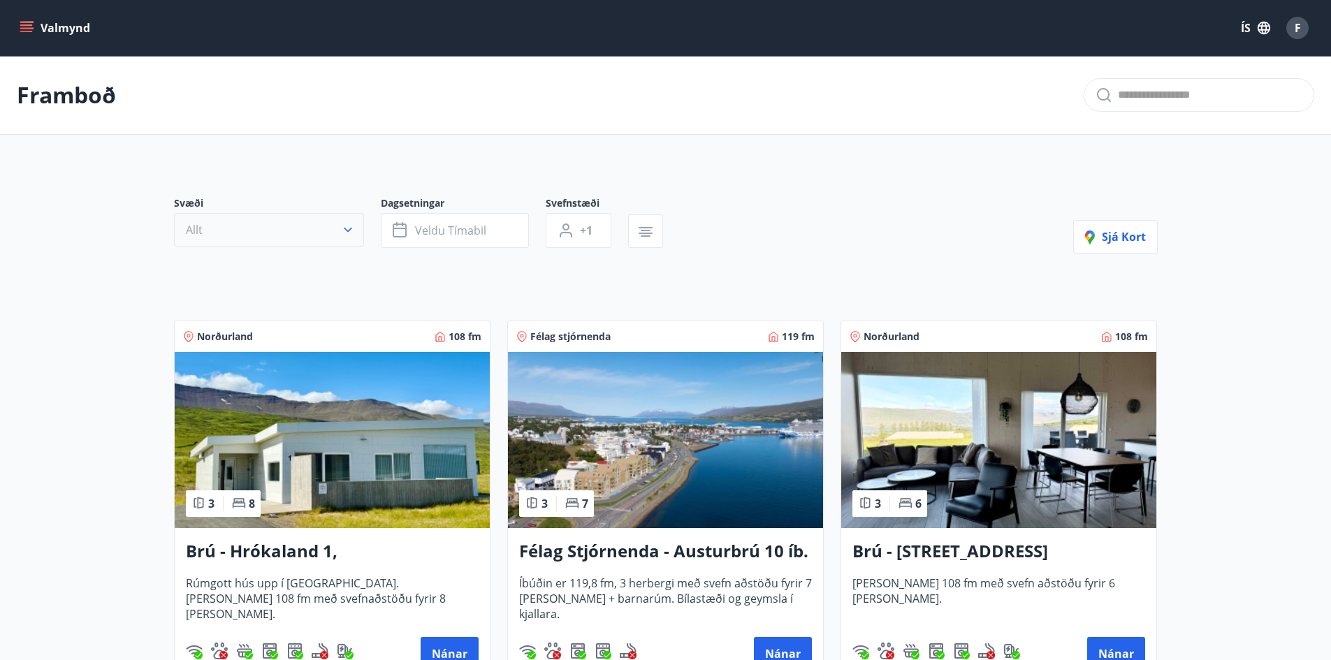
click at [337, 236] on button "Allt" at bounding box center [269, 230] width 190 height 34
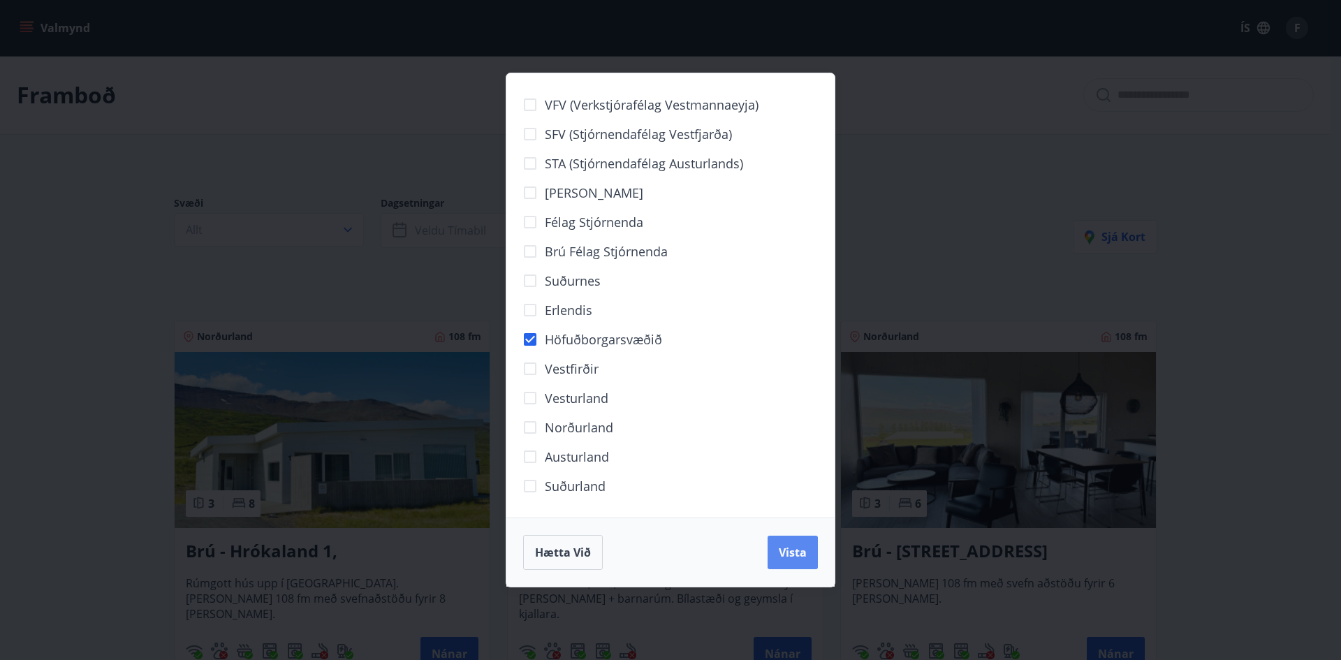
click at [777, 546] on button "Vista" at bounding box center [793, 553] width 50 height 34
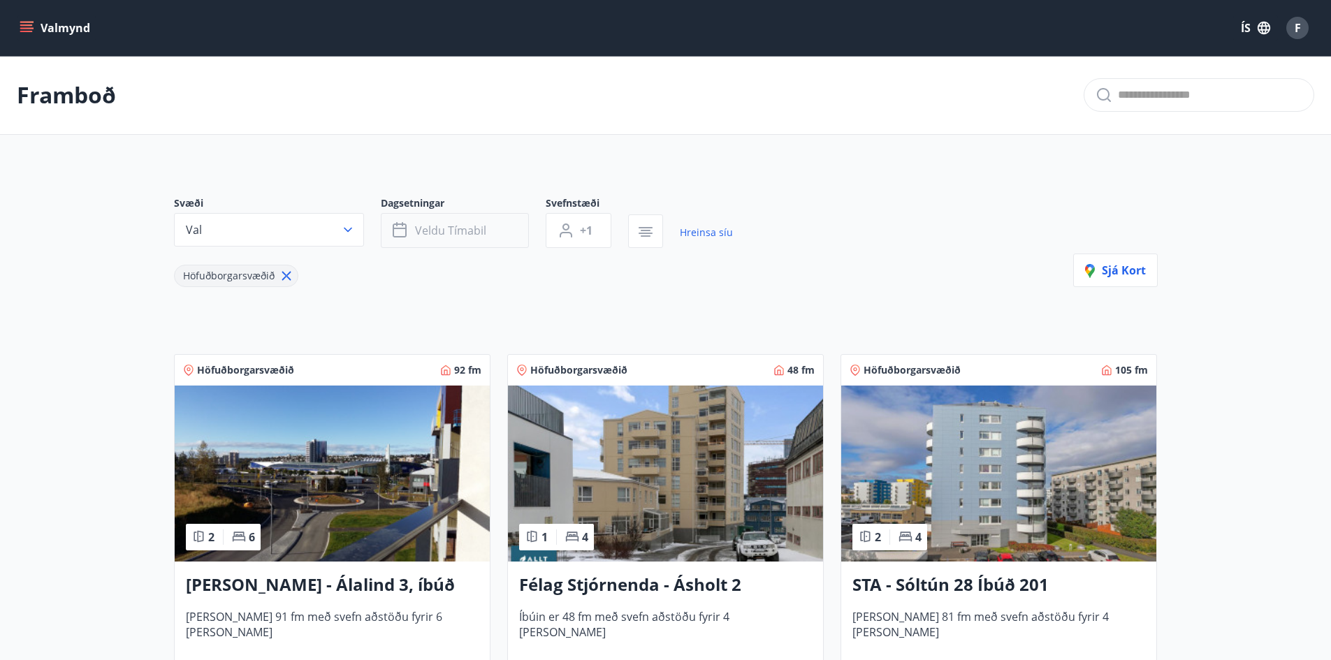
click at [496, 228] on button "Veldu tímabil" at bounding box center [455, 230] width 148 height 35
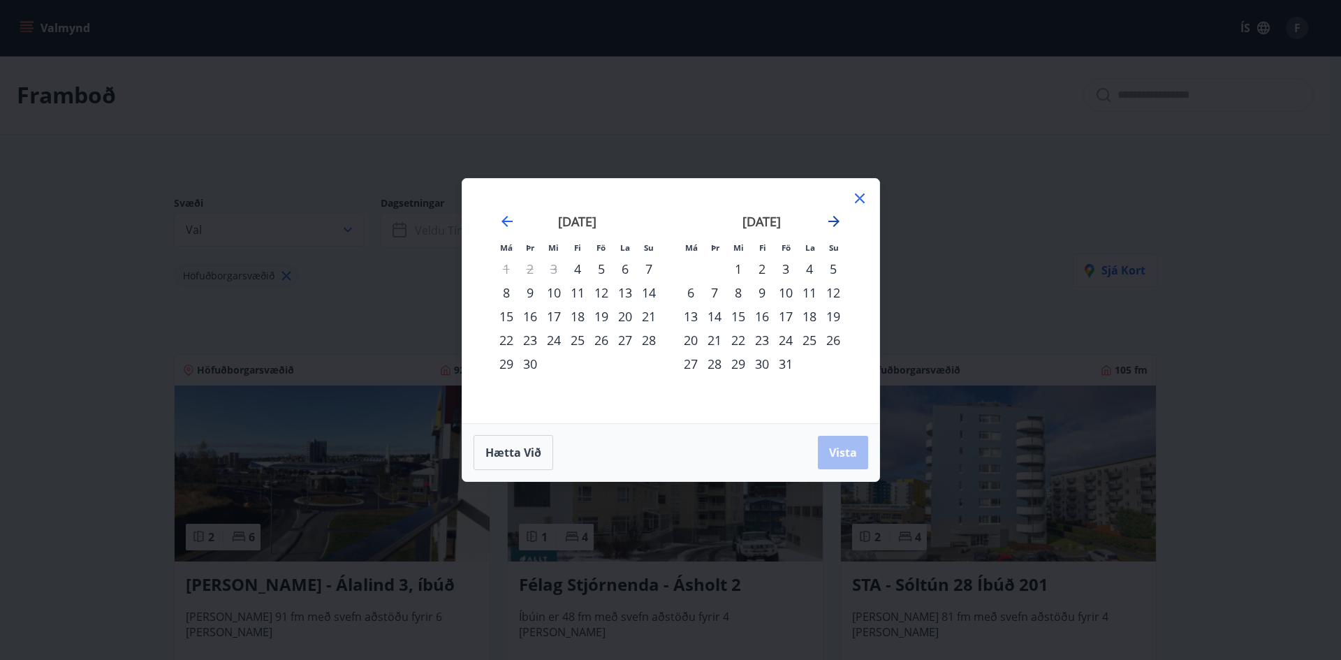
click at [833, 228] on icon "Move forward to switch to the next month." at bounding box center [834, 221] width 17 height 17
click at [836, 225] on icon "Move forward to switch to the next month." at bounding box center [834, 221] width 11 height 11
click at [692, 341] on div "22" at bounding box center [691, 340] width 24 height 24
click at [687, 368] on div "29" at bounding box center [691, 364] width 24 height 24
click at [833, 453] on span "Vista" at bounding box center [843, 452] width 28 height 15
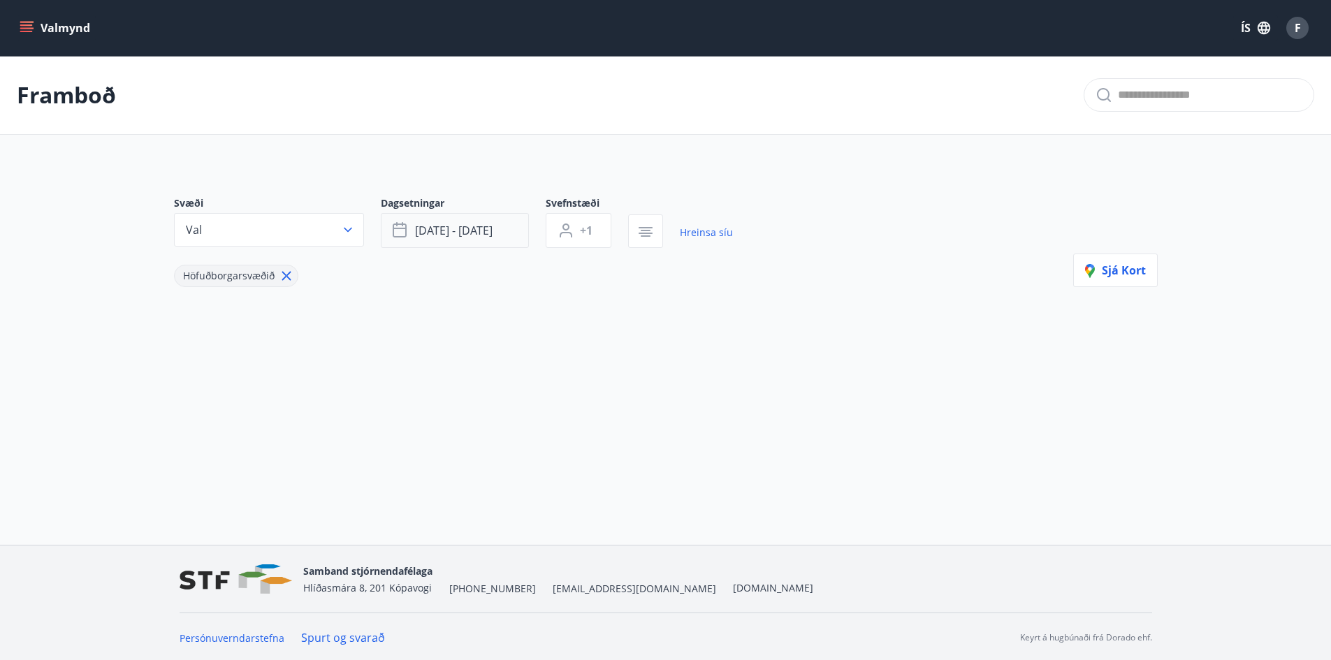
click at [463, 230] on span "des 22 - des 29" at bounding box center [454, 230] width 78 height 15
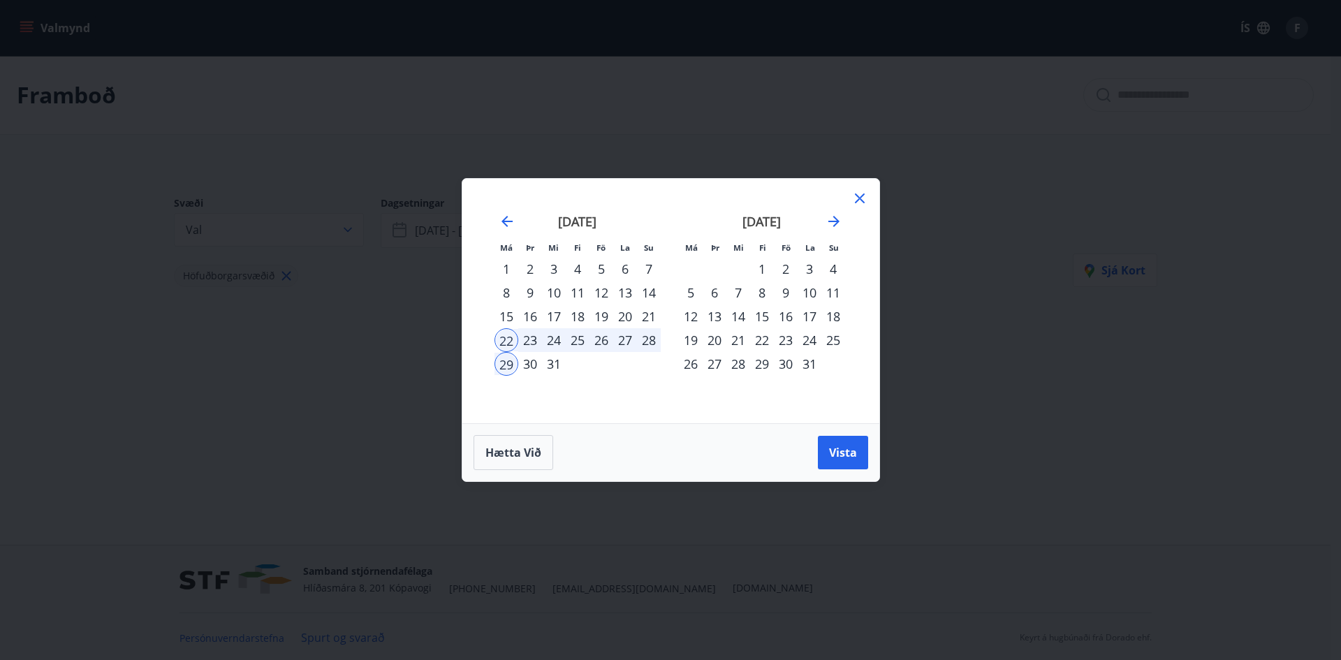
click at [529, 341] on div "23" at bounding box center [530, 340] width 24 height 24
click at [506, 337] on div "22" at bounding box center [507, 340] width 24 height 24
click at [646, 340] on div "28" at bounding box center [649, 340] width 24 height 24
click at [844, 446] on span "Vista" at bounding box center [843, 452] width 28 height 15
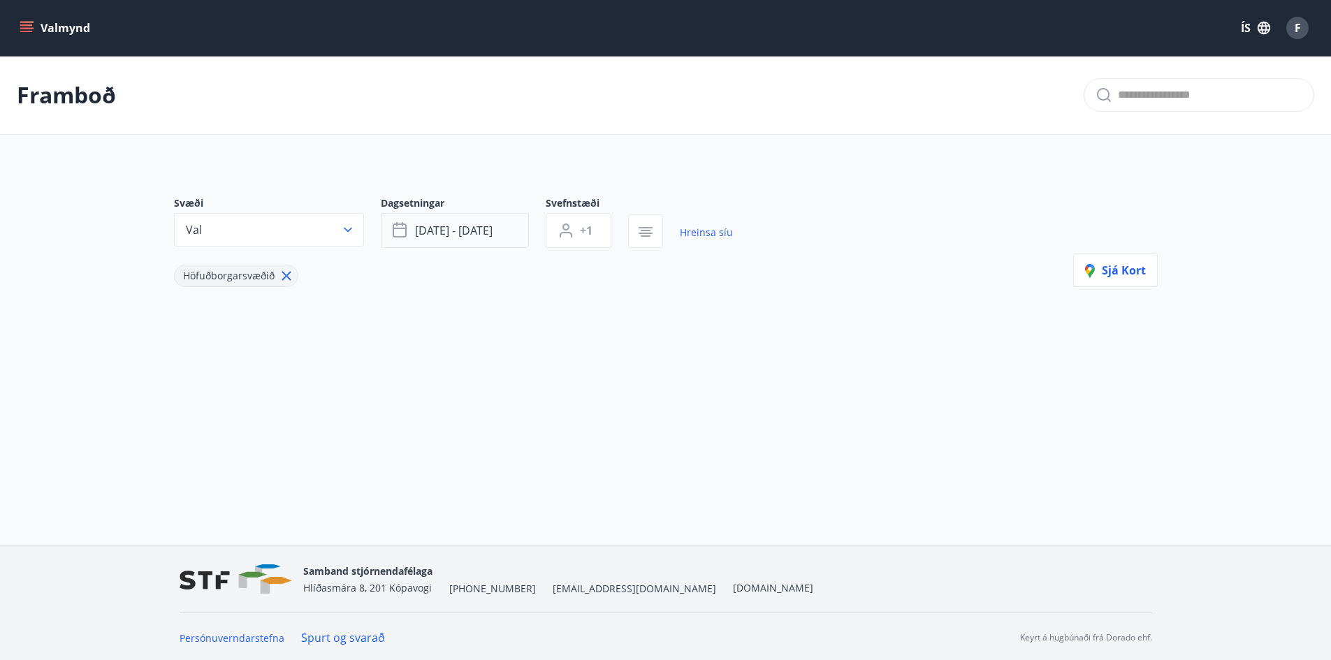
click at [498, 237] on button "des 22 - des 28" at bounding box center [455, 230] width 148 height 35
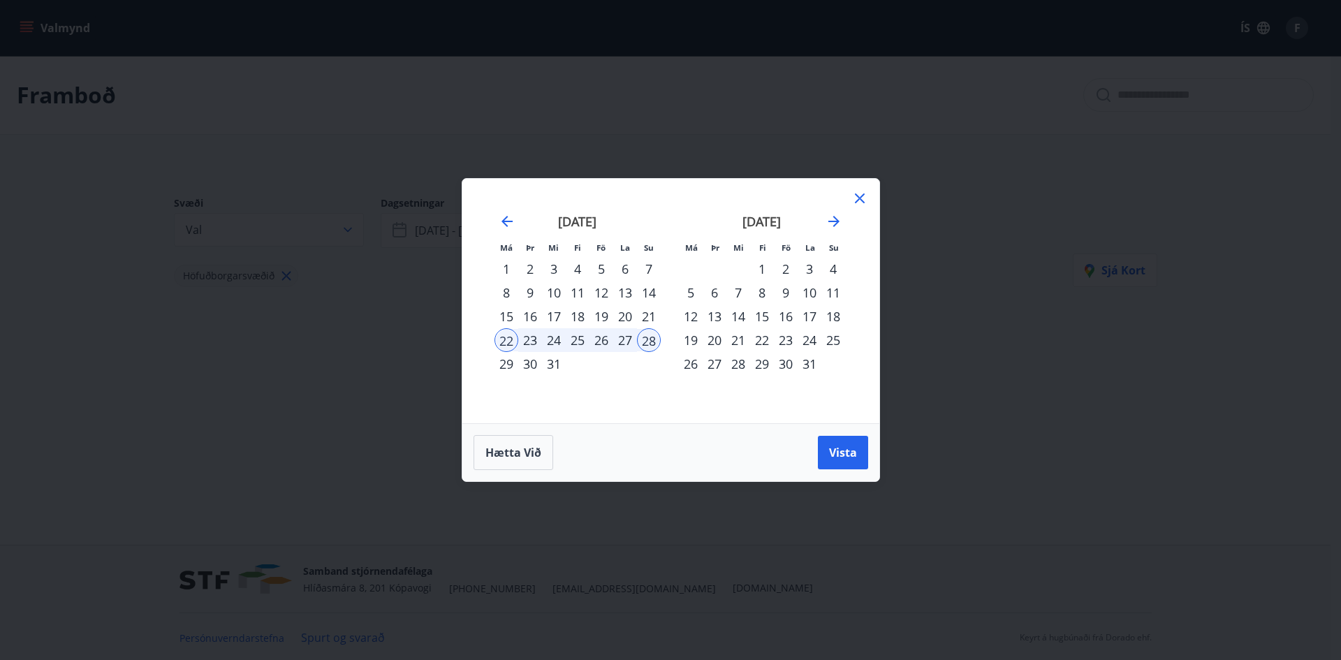
click at [507, 361] on div "29" at bounding box center [507, 364] width 24 height 24
click at [508, 338] on div "22" at bounding box center [507, 340] width 24 height 24
click at [502, 363] on div "29" at bounding box center [507, 364] width 24 height 24
click at [840, 460] on span "Vista" at bounding box center [843, 452] width 28 height 15
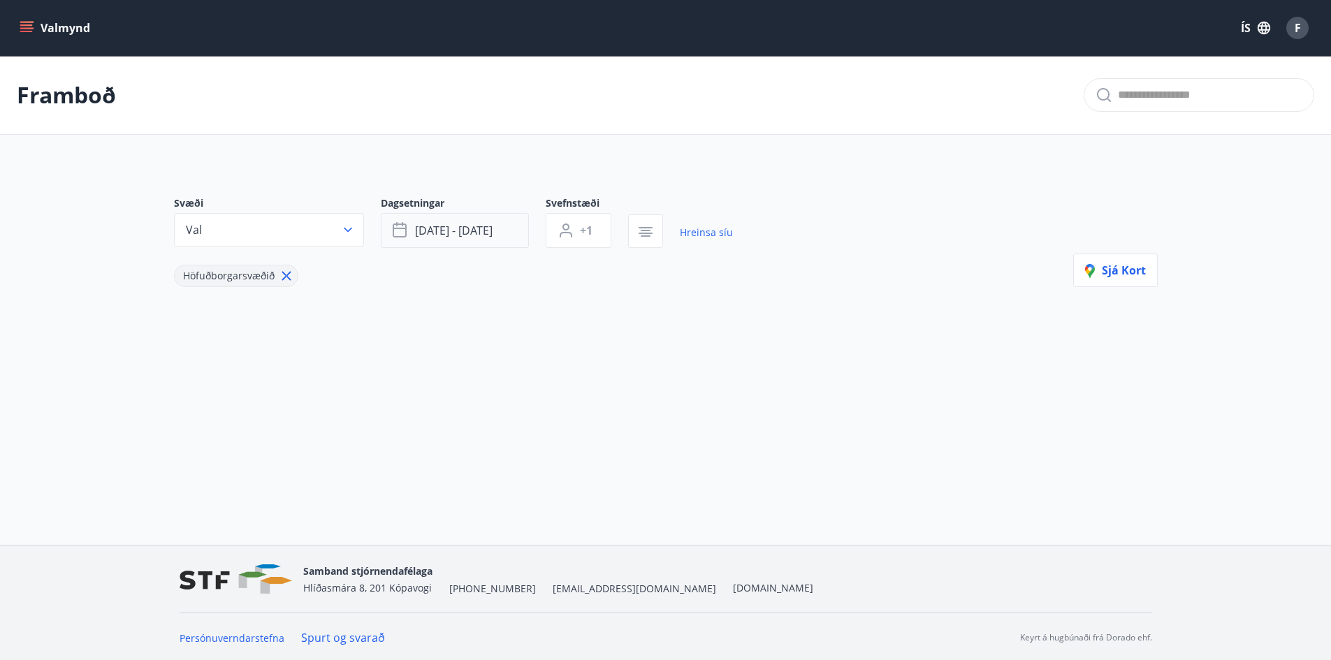
click at [500, 241] on button "des 22 - des 29" at bounding box center [455, 230] width 148 height 35
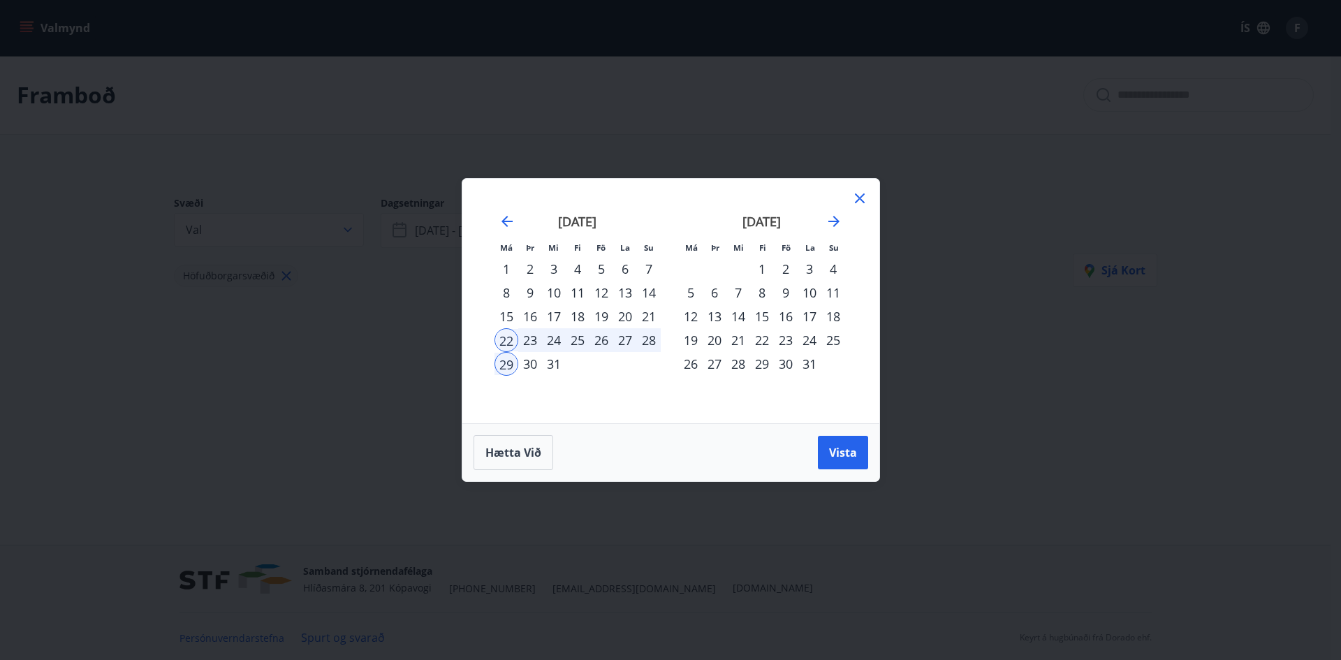
click at [854, 203] on icon at bounding box center [860, 198] width 17 height 17
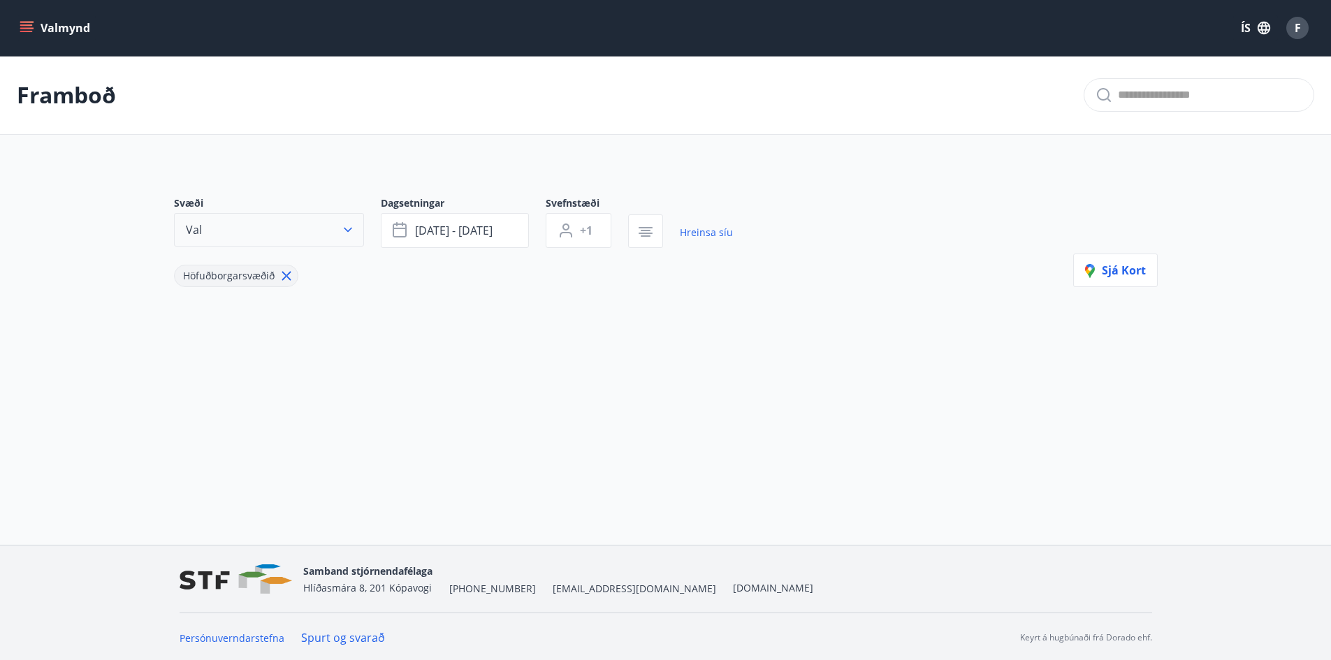
click at [324, 233] on button "Val" at bounding box center [269, 230] width 190 height 34
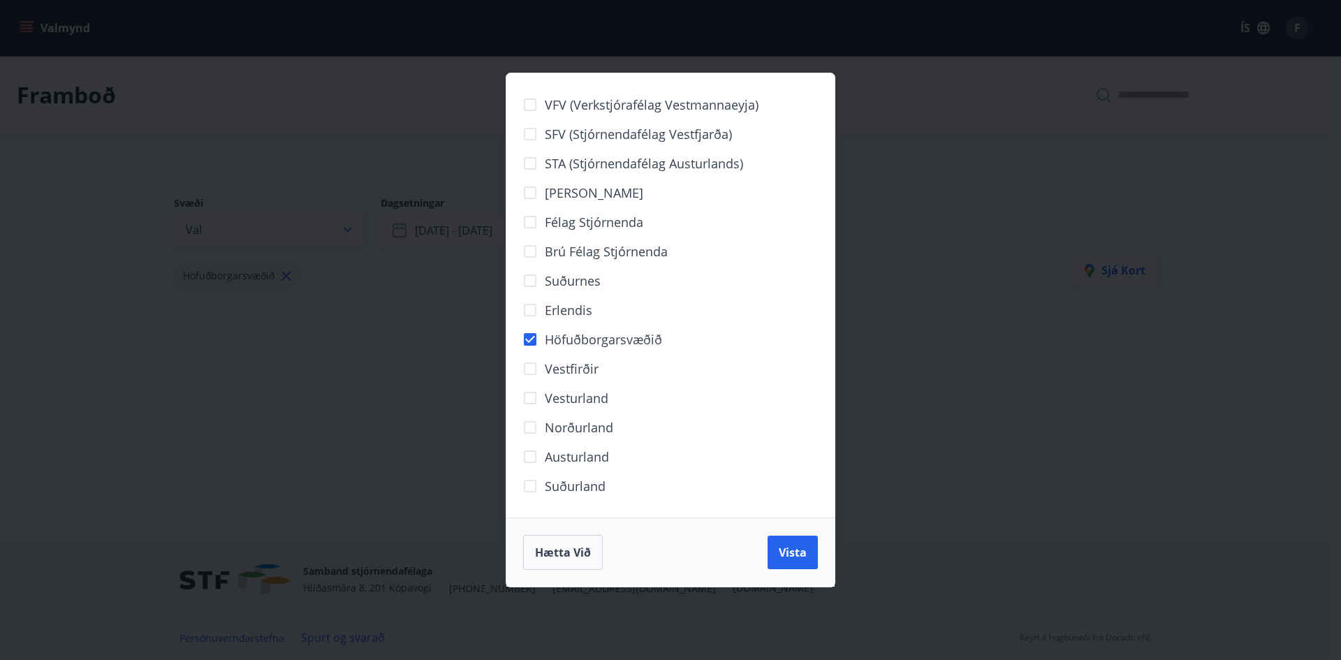
click at [278, 120] on div "VFV (Verkstjórafélag Vestmannaeyja) SFV (Stjórnendafélag Vestfjarða) STA (Stjór…" at bounding box center [670, 330] width 1341 height 660
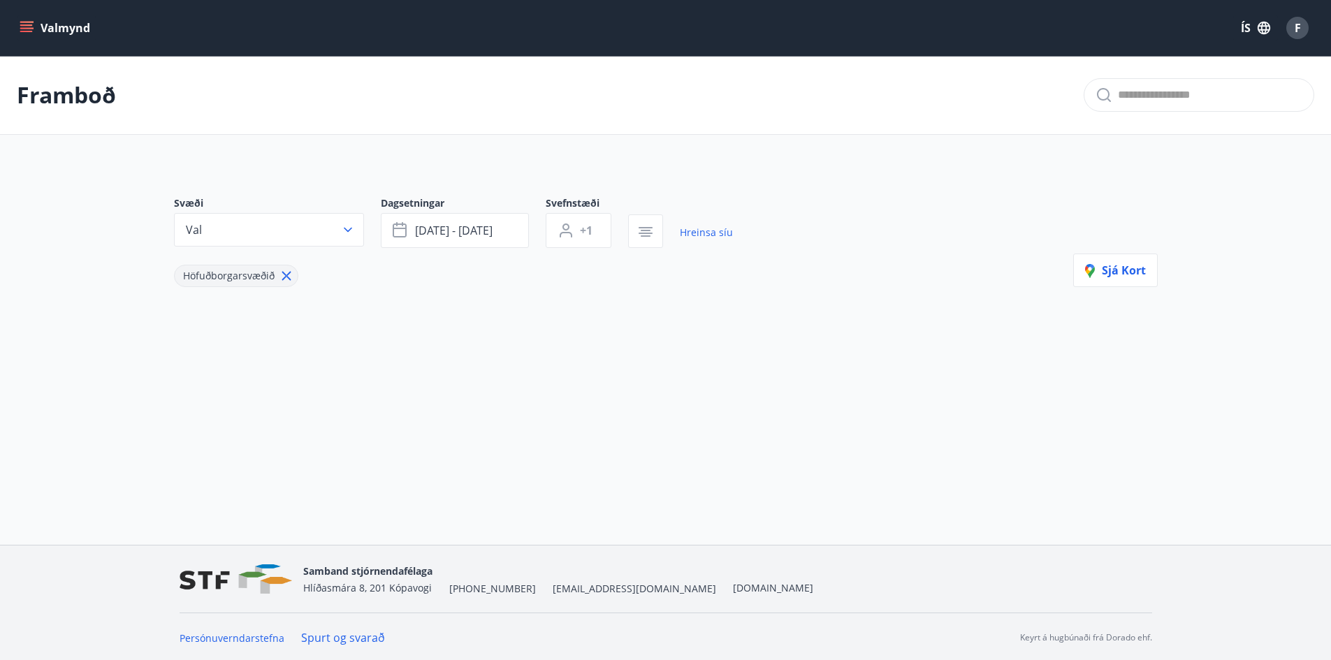
click at [66, 21] on button "Valmynd" at bounding box center [56, 27] width 79 height 25
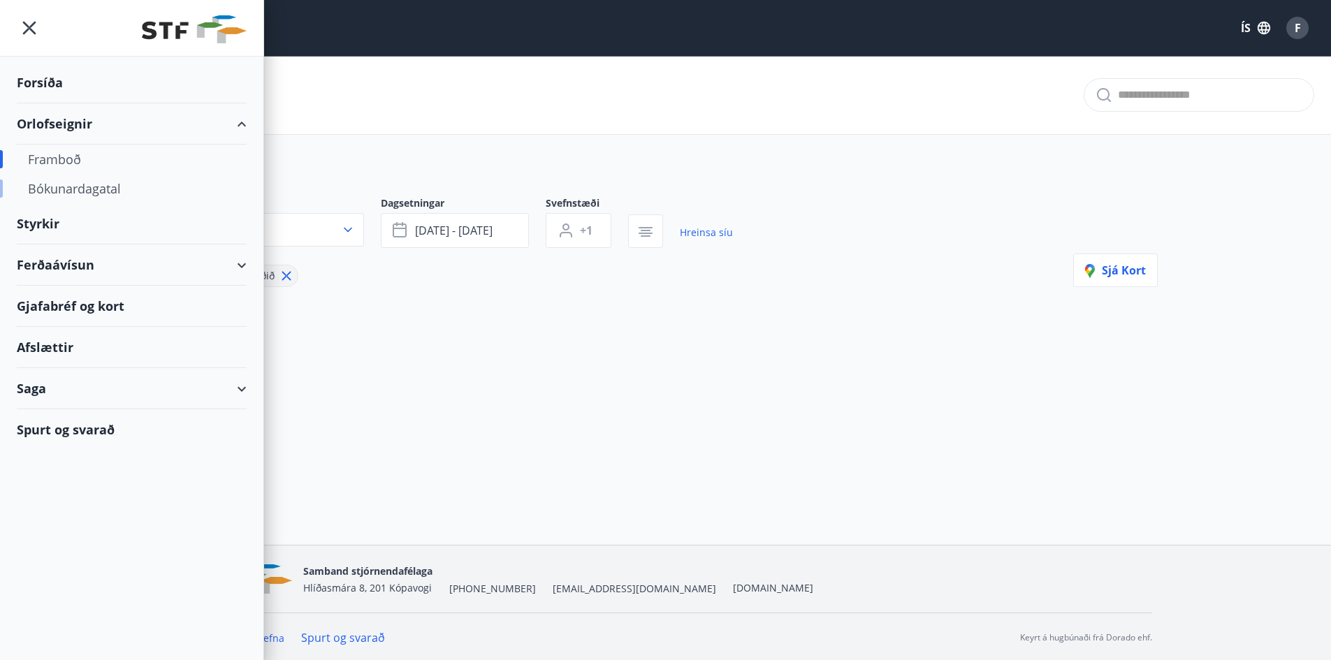
click at [110, 182] on div "Bókunardagatal" at bounding box center [132, 188] width 208 height 29
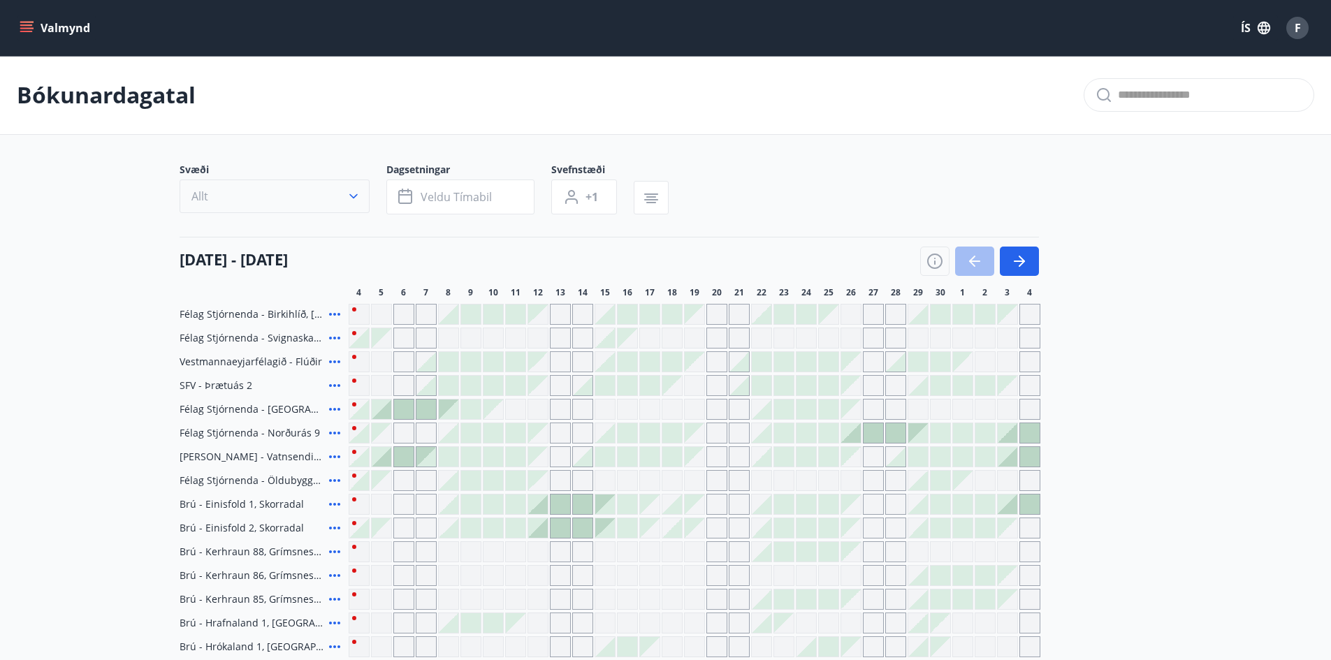
click at [366, 191] on button "Allt" at bounding box center [275, 197] width 190 height 34
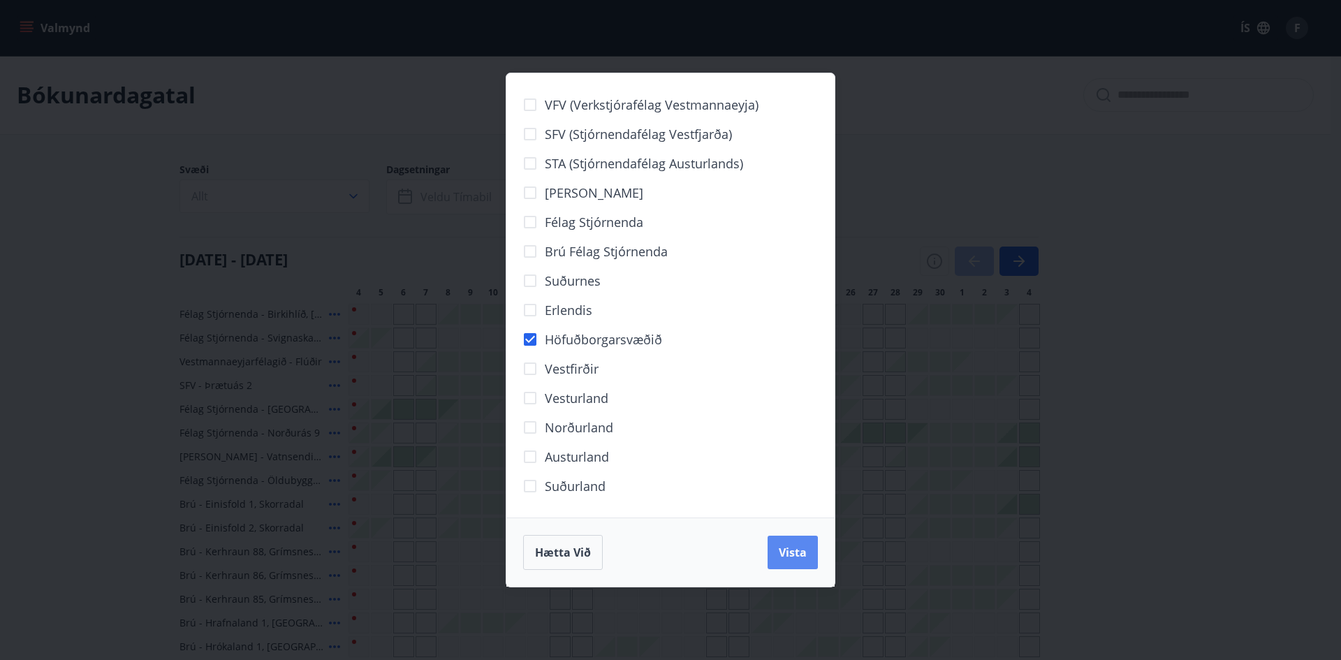
click at [785, 559] on span "Vista" at bounding box center [793, 552] width 28 height 15
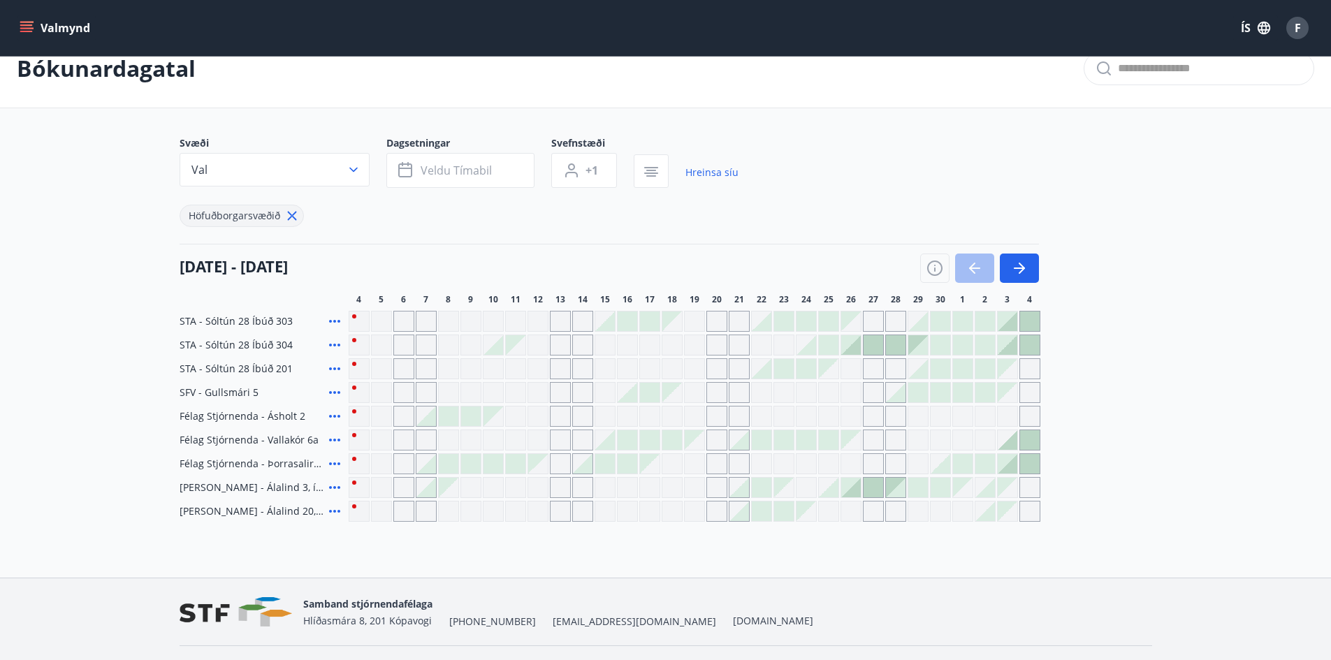
scroll to position [61, 0]
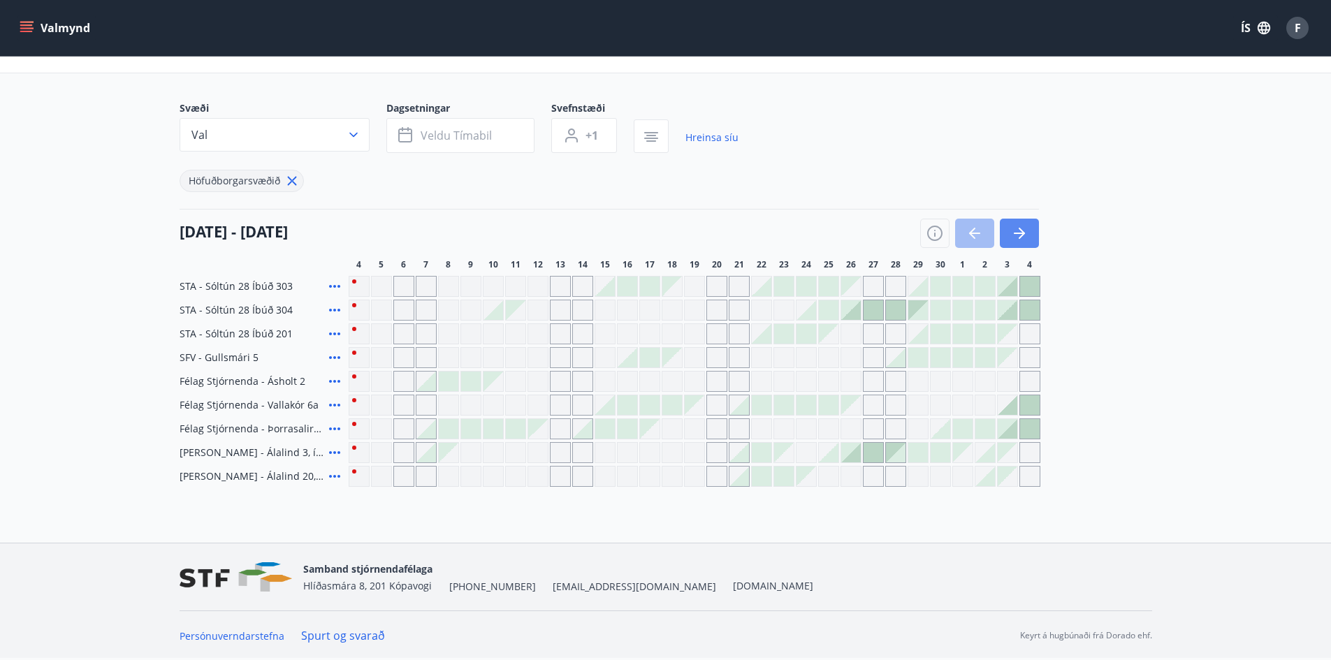
click at [1005, 238] on button "button" at bounding box center [1019, 233] width 39 height 29
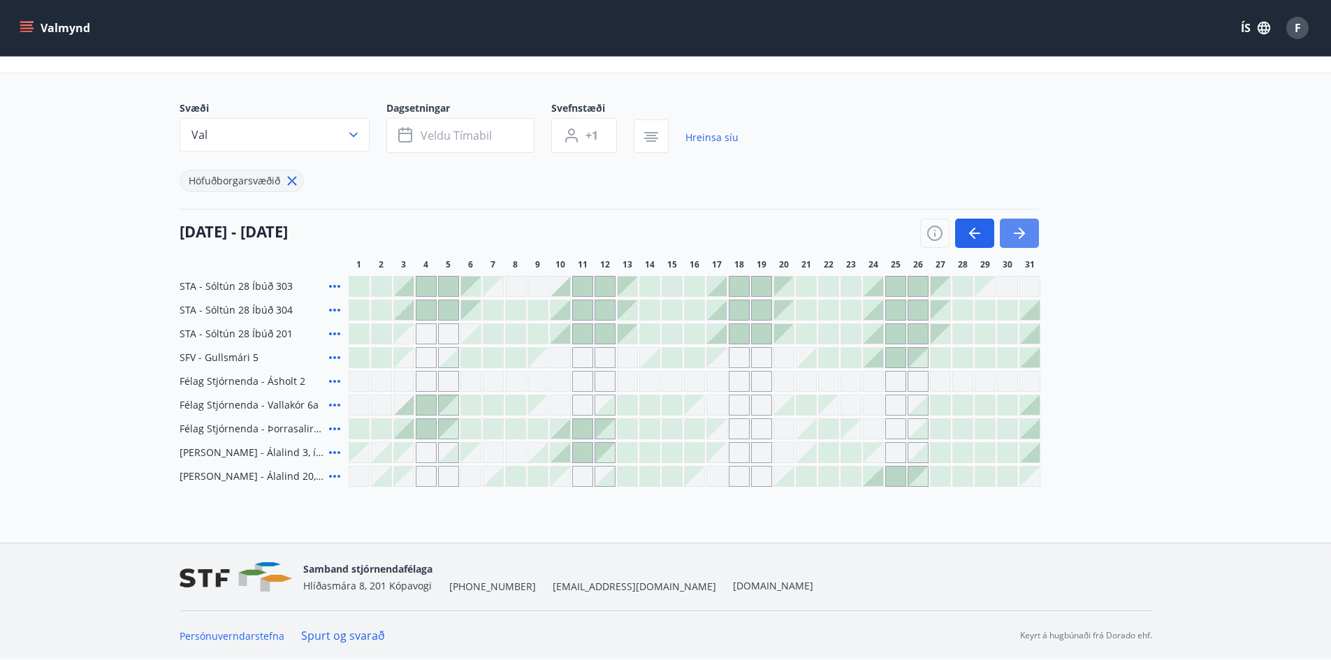
click at [1012, 235] on icon "button" at bounding box center [1019, 233] width 17 height 17
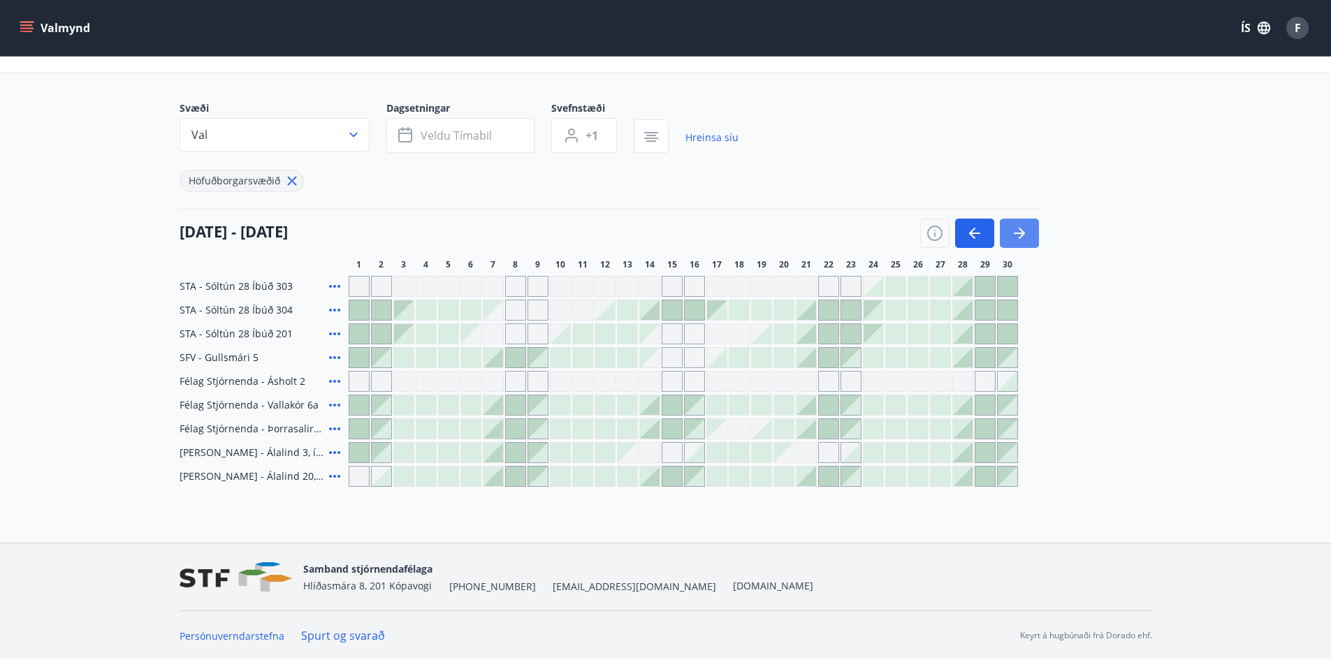
click at [1014, 234] on icon "button" at bounding box center [1019, 233] width 17 height 17
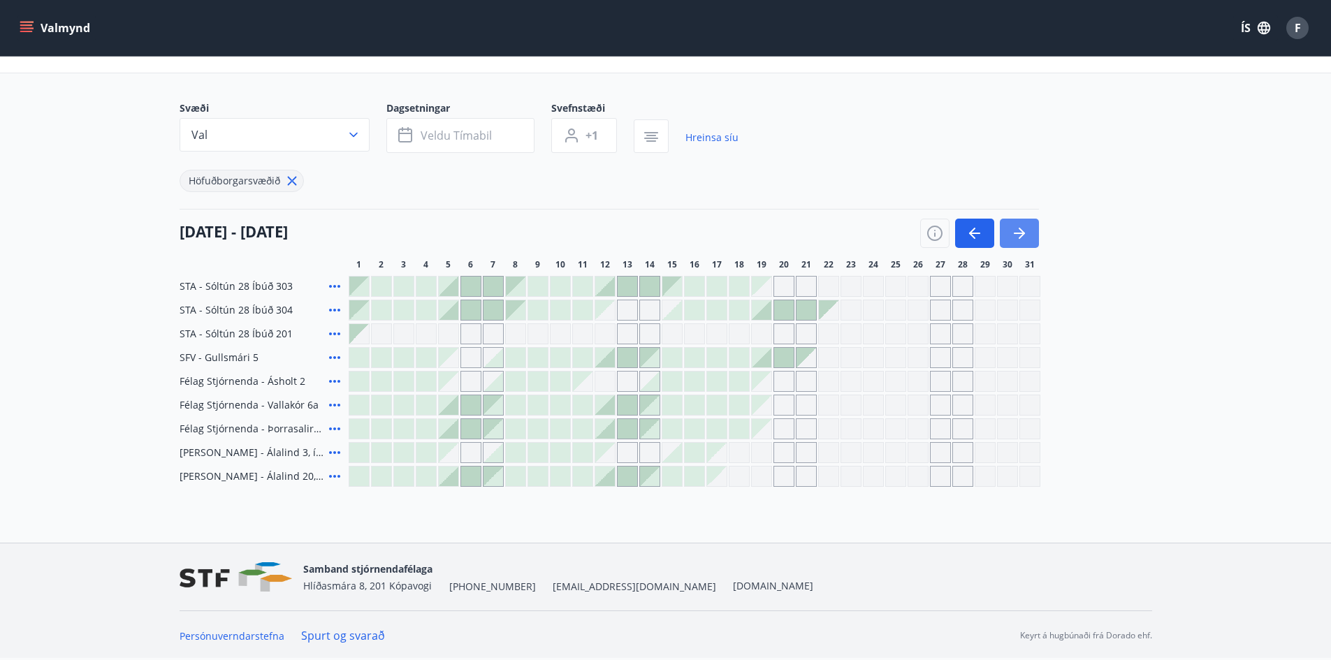
click at [1016, 233] on icon "button" at bounding box center [1019, 233] width 11 height 1
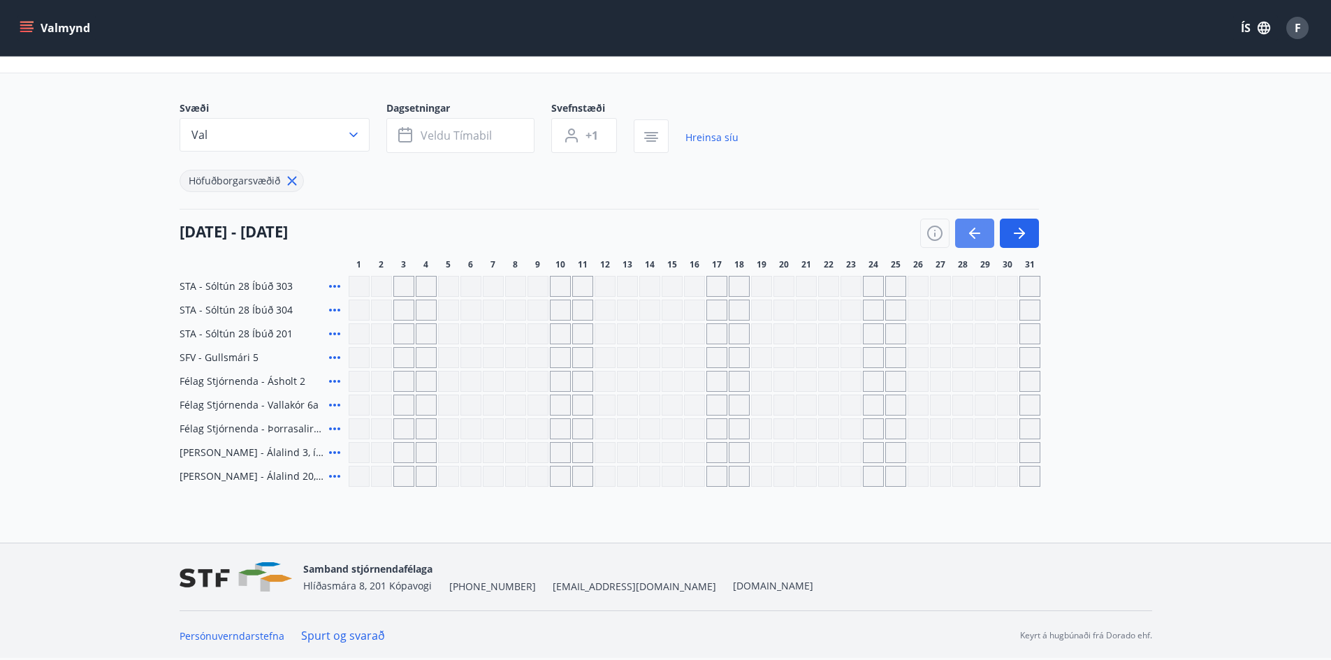
click at [973, 238] on icon "button" at bounding box center [974, 233] width 17 height 17
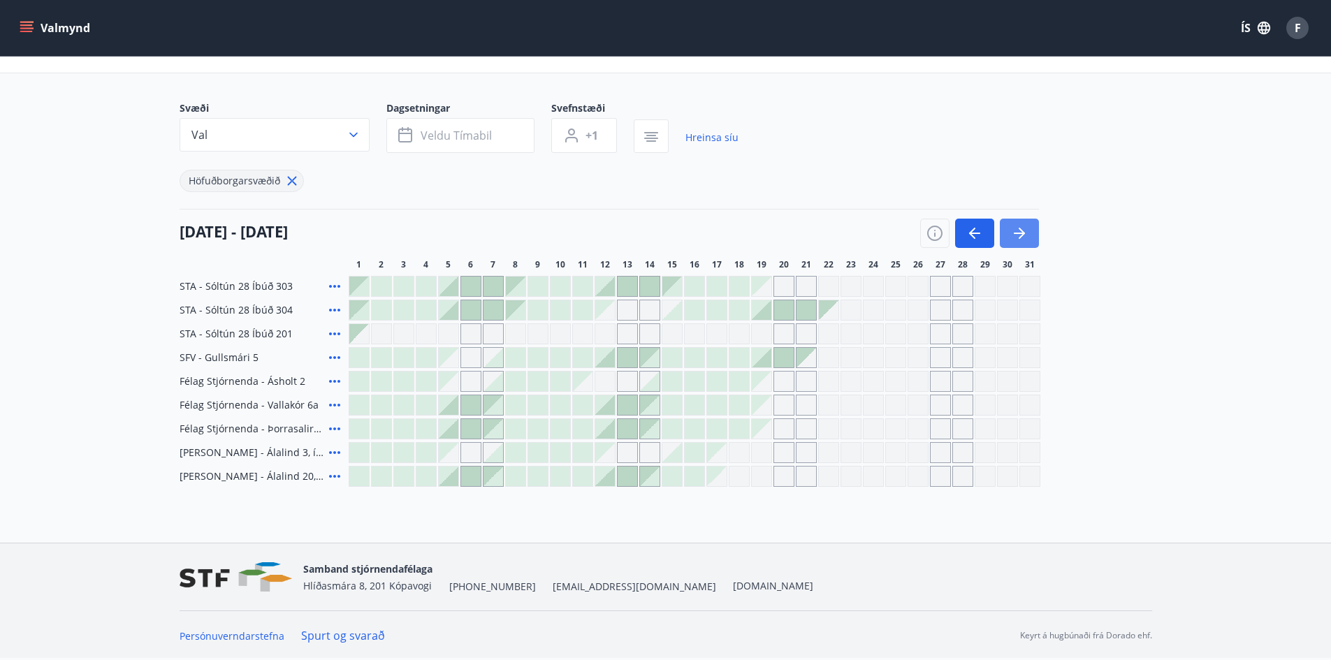
click at [1014, 234] on icon "button" at bounding box center [1019, 233] width 17 height 17
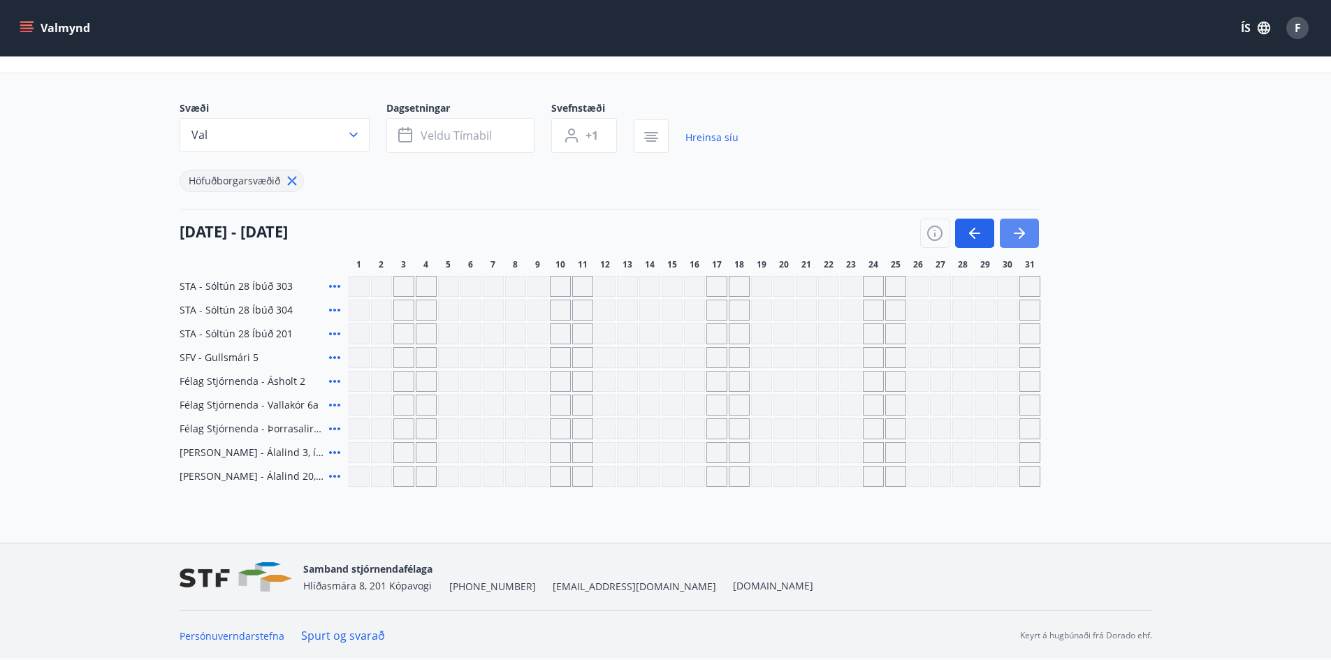
drag, startPoint x: 1015, startPoint y: 233, endPoint x: 1005, endPoint y: 238, distance: 10.6
click at [1016, 233] on icon "button" at bounding box center [1019, 233] width 11 height 1
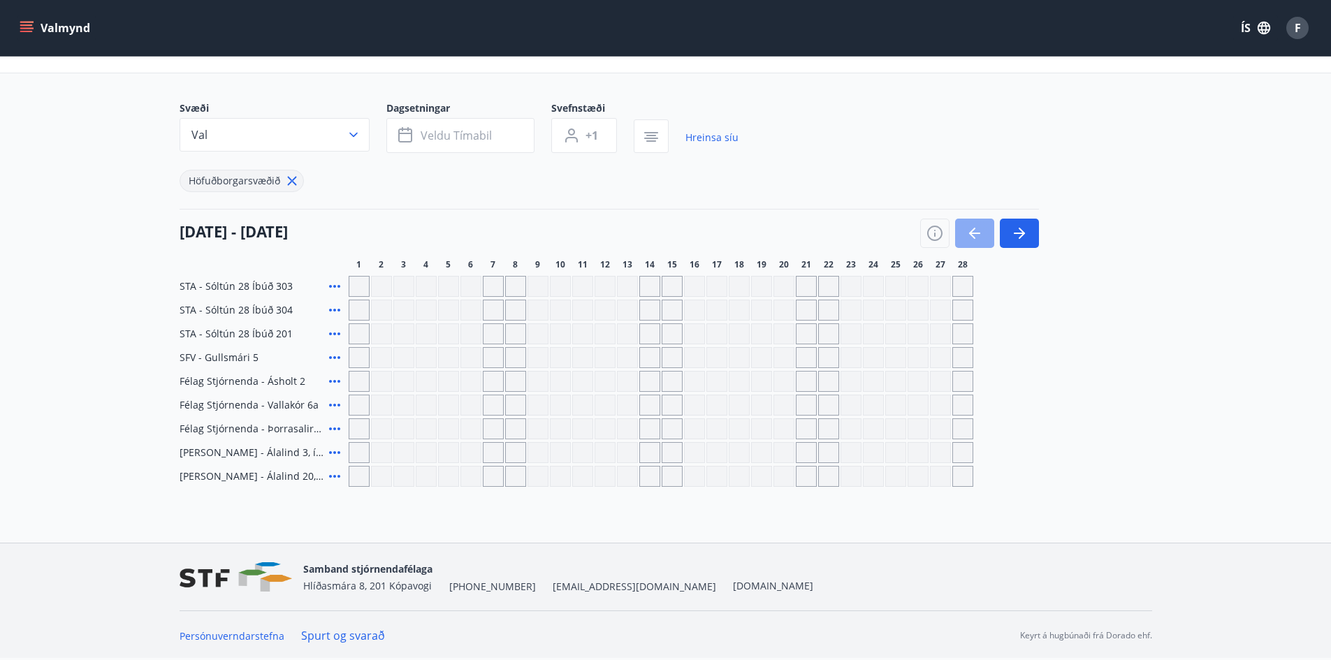
click at [975, 241] on icon "button" at bounding box center [974, 233] width 17 height 17
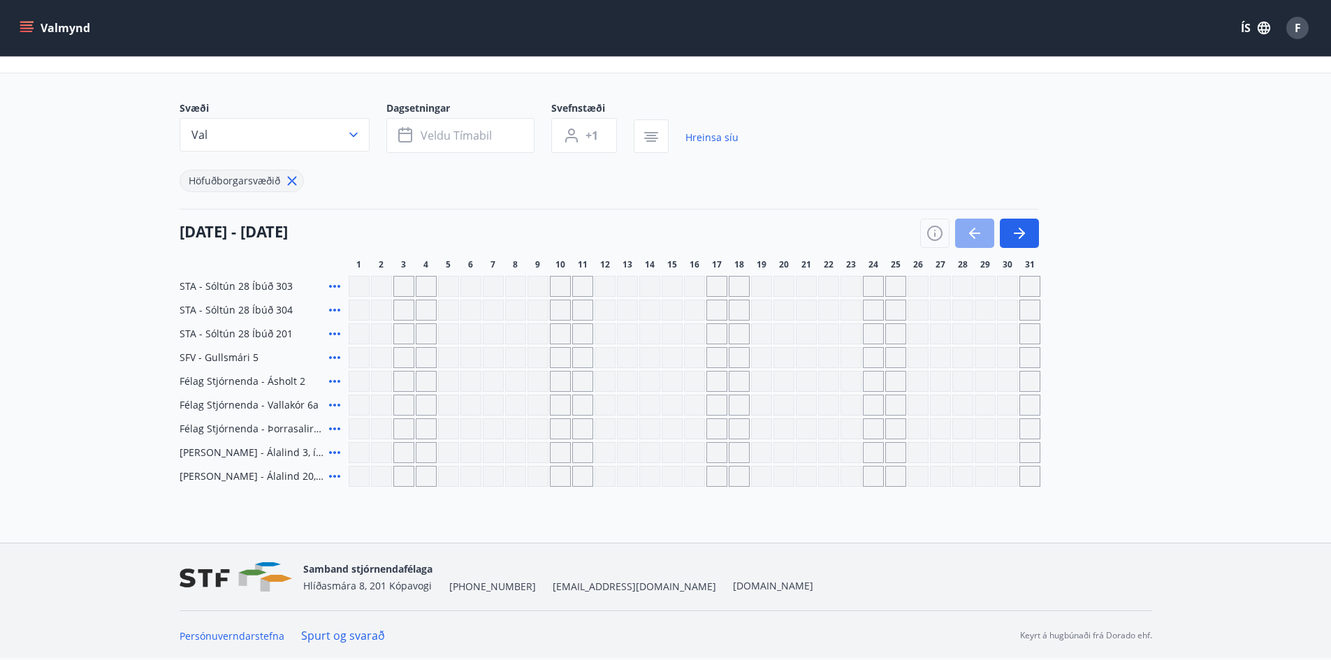
click at [975, 240] on icon "button" at bounding box center [974, 233] width 17 height 17
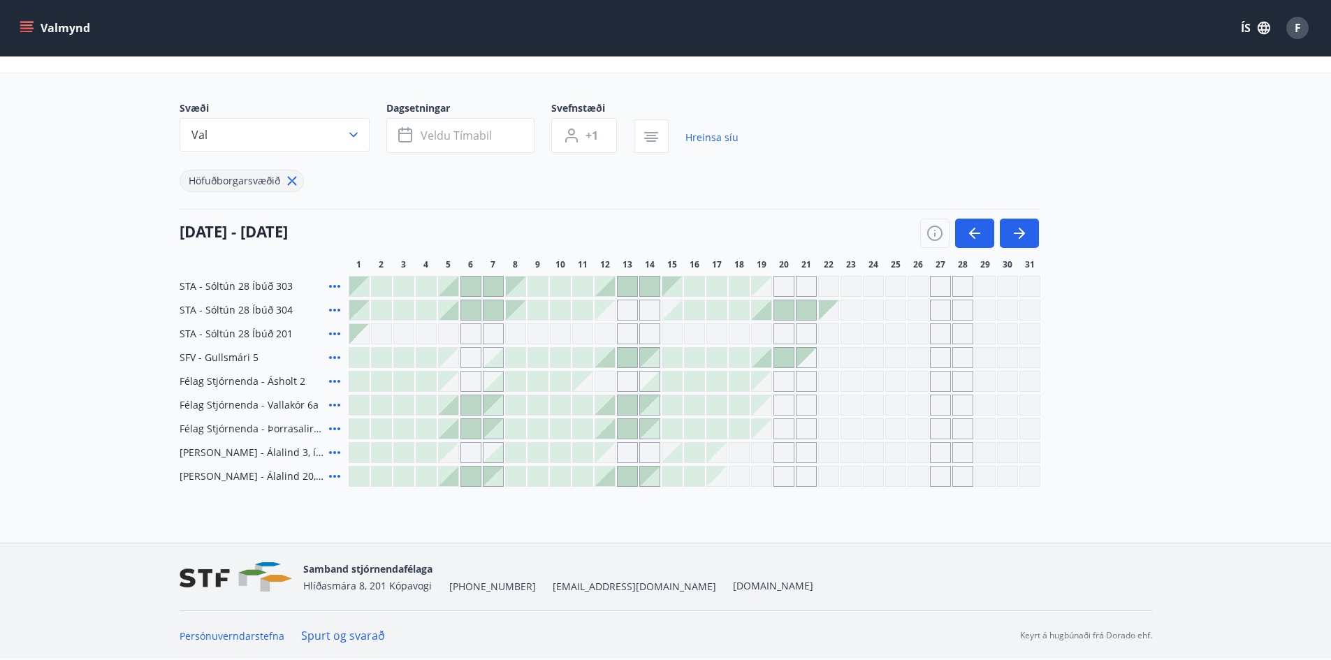
click at [781, 360] on div at bounding box center [784, 358] width 20 height 20
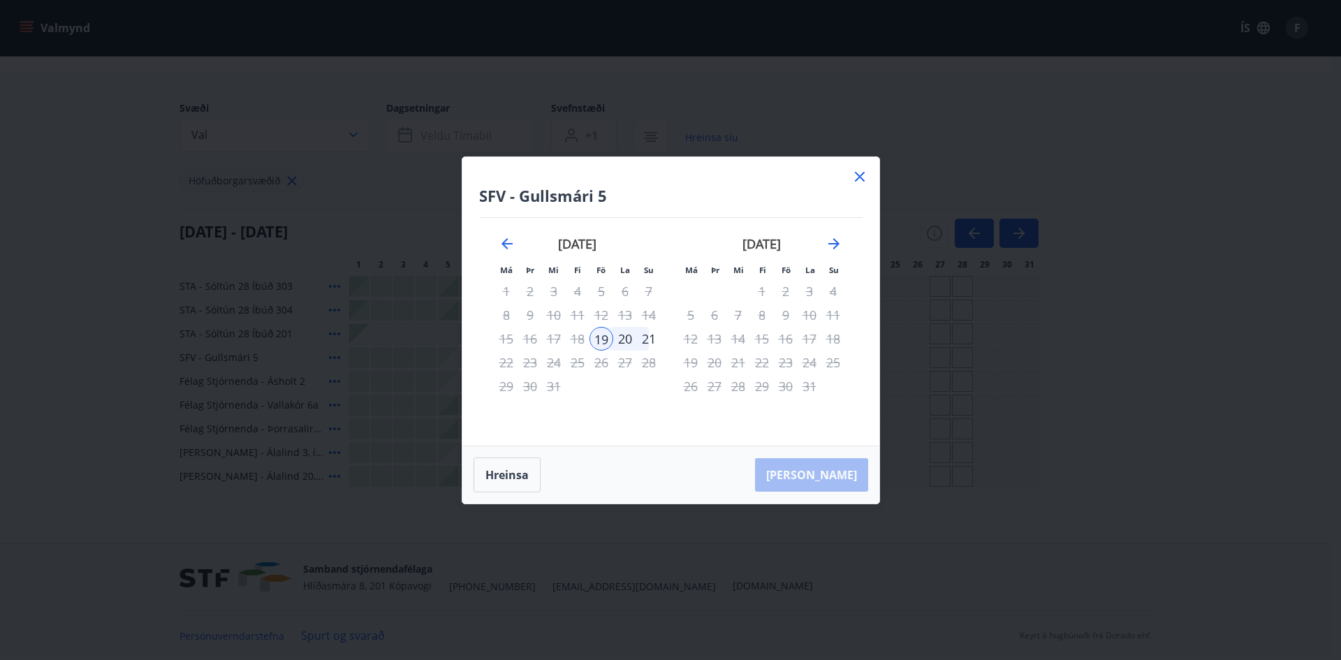
click at [859, 176] on icon at bounding box center [860, 176] width 2 height 2
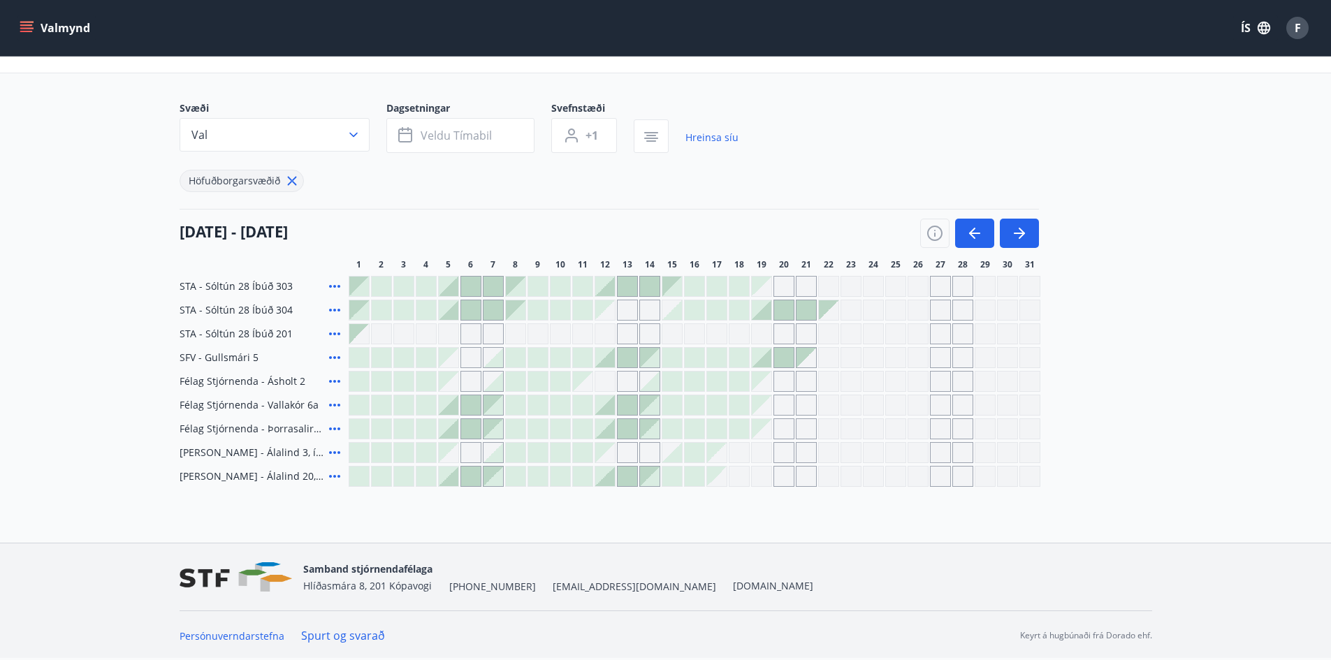
click at [534, 381] on div at bounding box center [538, 382] width 20 height 20
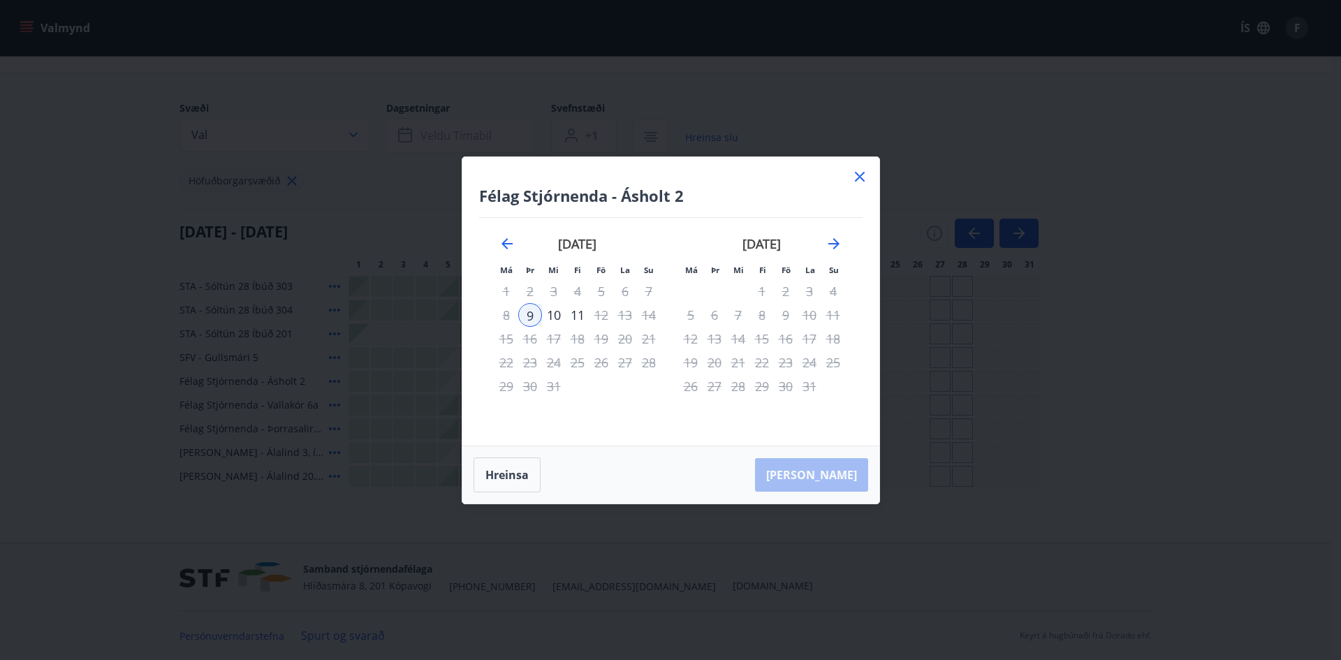
click at [856, 177] on icon at bounding box center [860, 176] width 17 height 17
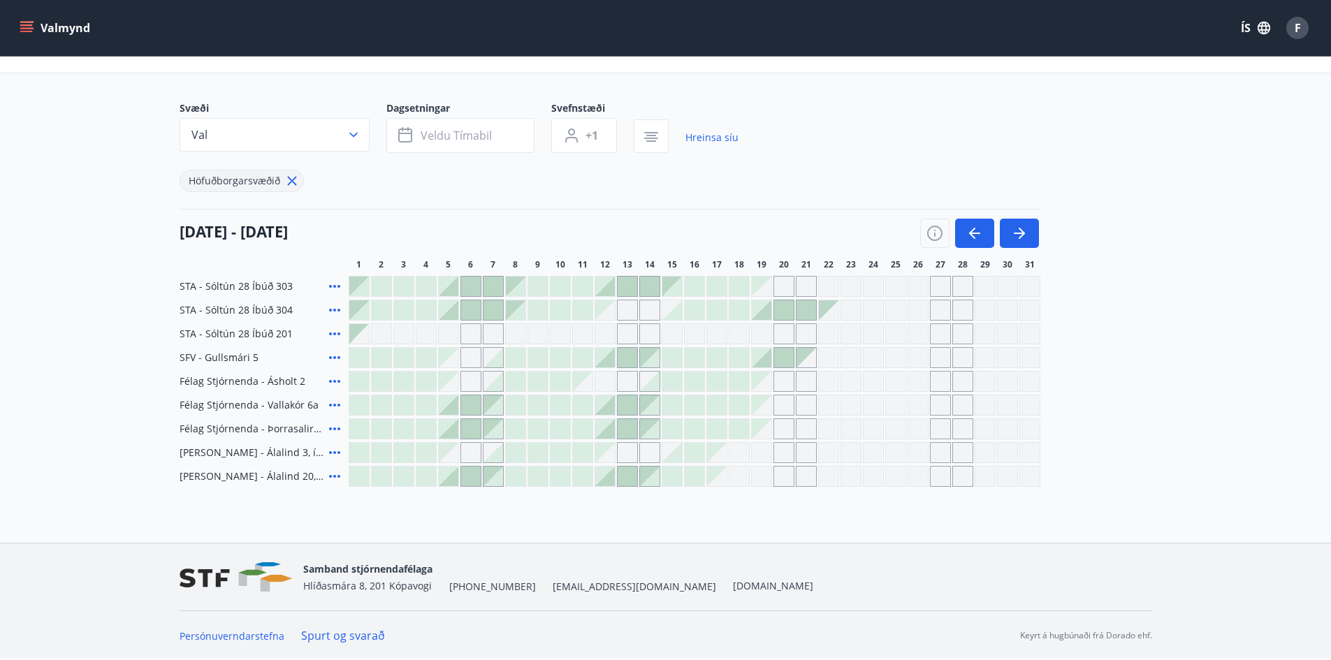
click at [517, 407] on div at bounding box center [516, 405] width 20 height 20
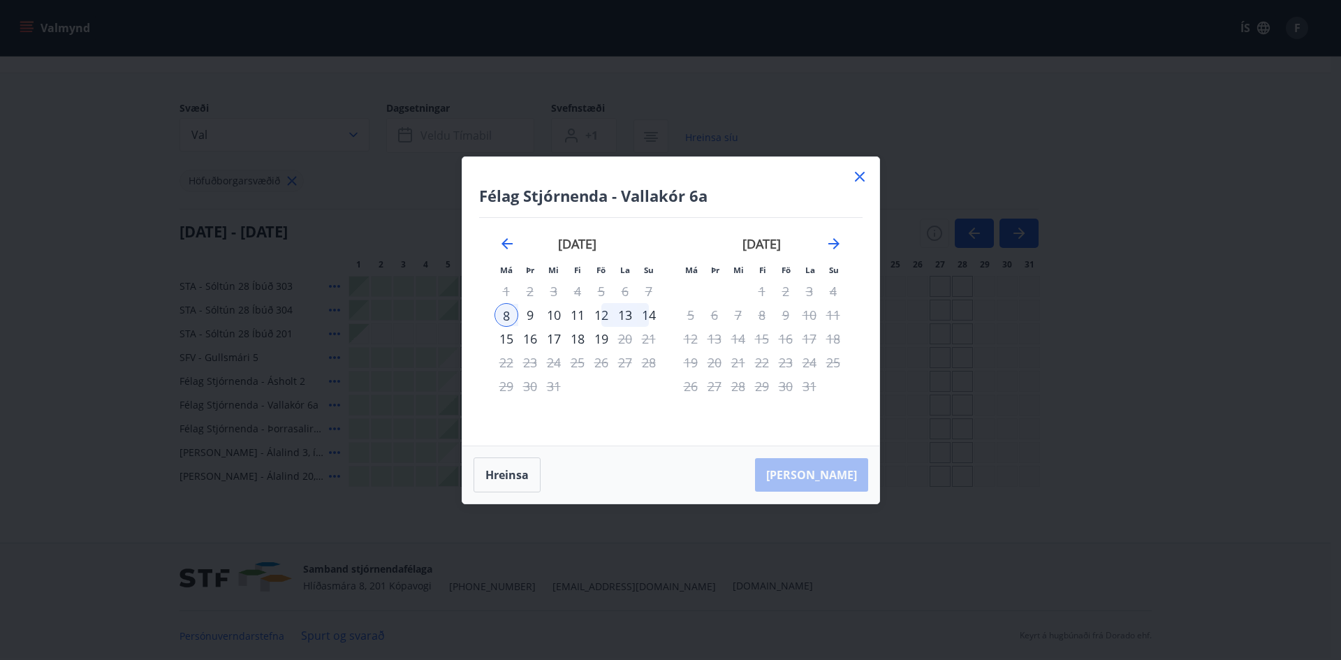
click at [847, 182] on div "Félag Stjórnenda - Vallakór 6a Má Þr Mi Fi Fö La Su Má Þr Mi Fi Fö La Su nóvemb…" at bounding box center [671, 301] width 417 height 289
click at [858, 180] on icon at bounding box center [860, 176] width 17 height 17
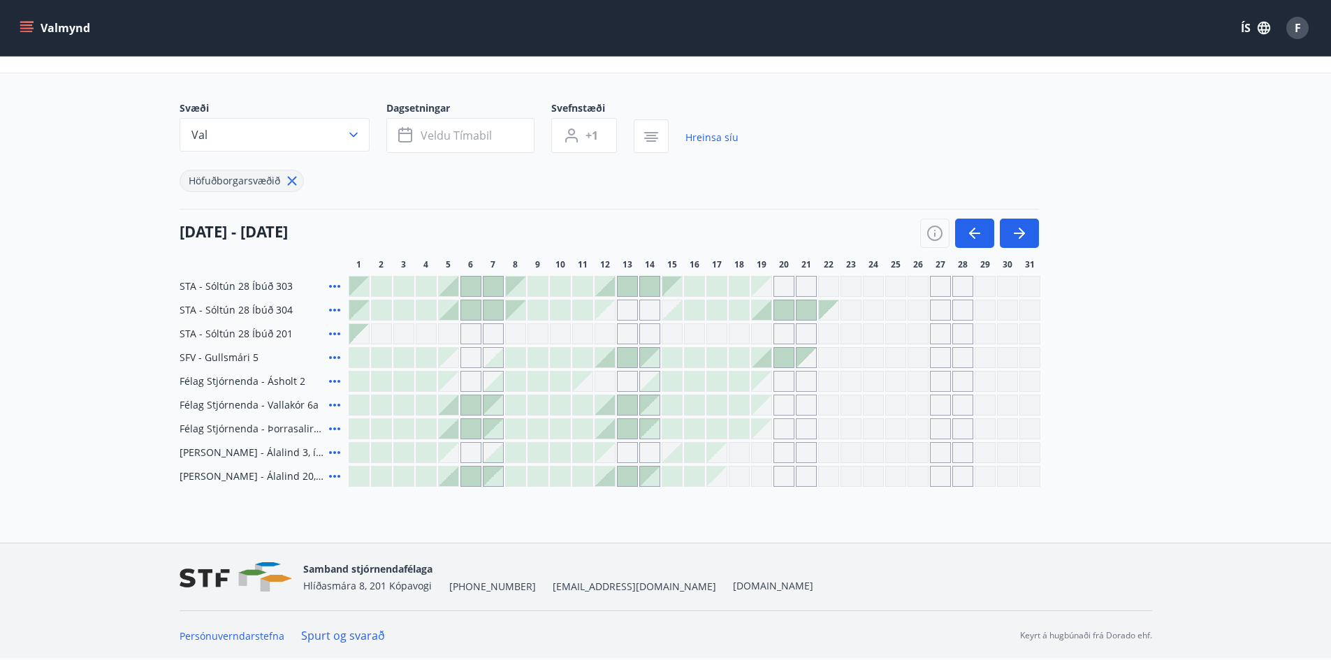
click at [550, 474] on div at bounding box center [560, 476] width 21 height 21
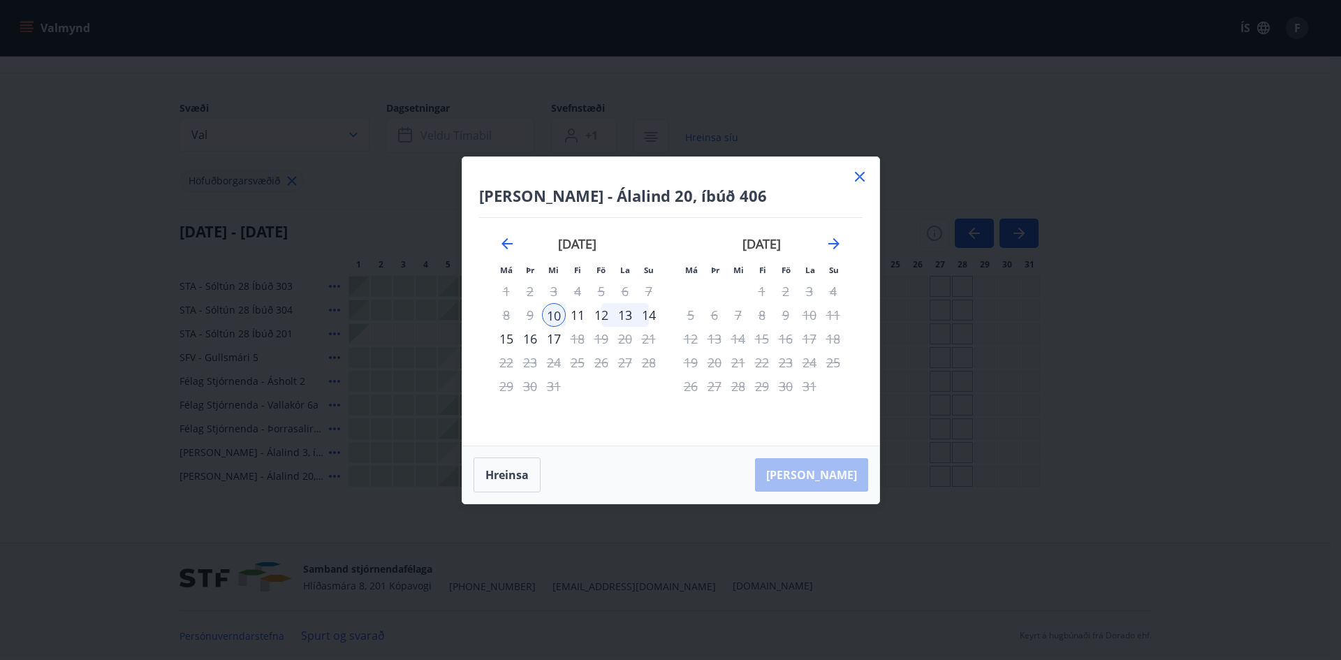
click at [609, 317] on div "12" at bounding box center [602, 315] width 24 height 24
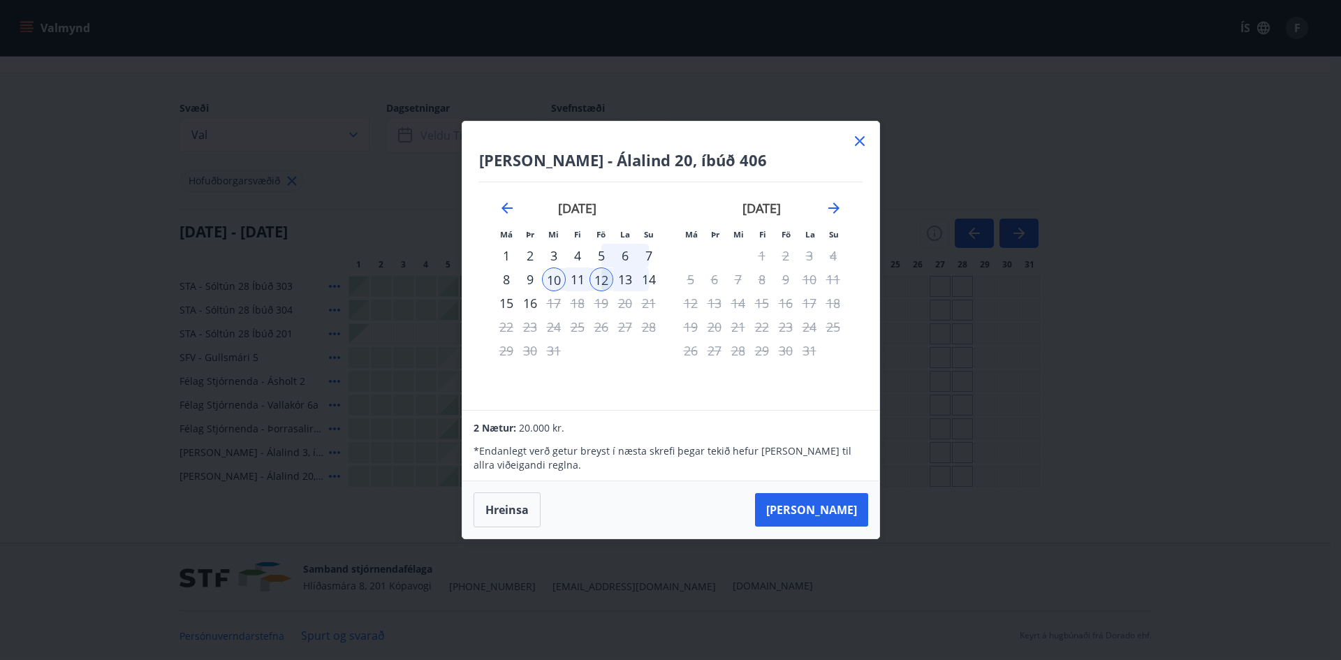
click at [593, 275] on div "12" at bounding box center [602, 280] width 24 height 24
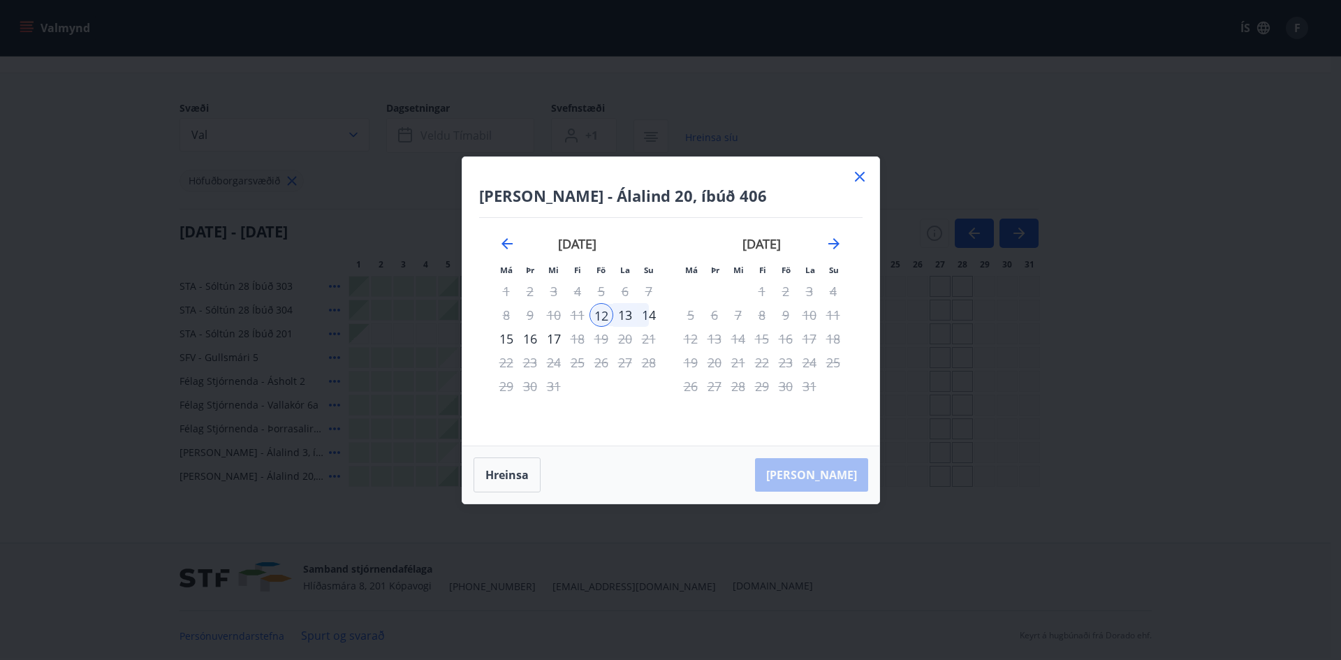
click at [644, 312] on div "14" at bounding box center [649, 315] width 24 height 24
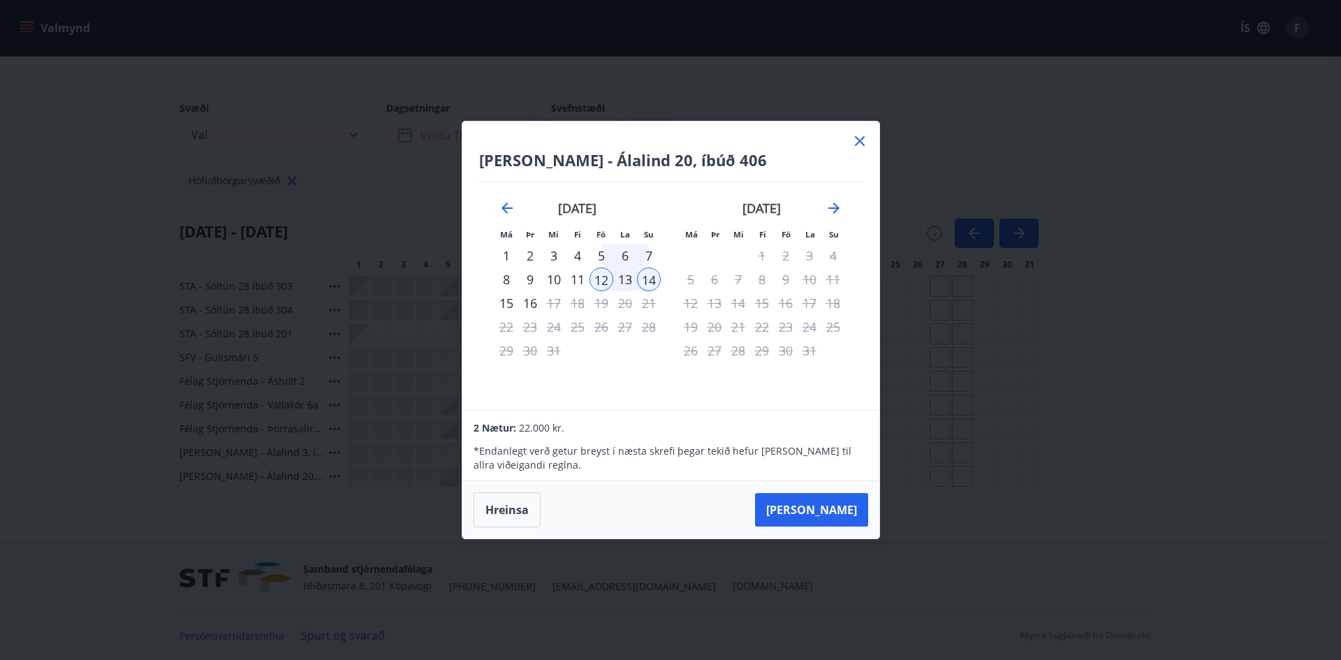
click at [861, 141] on icon at bounding box center [860, 141] width 17 height 17
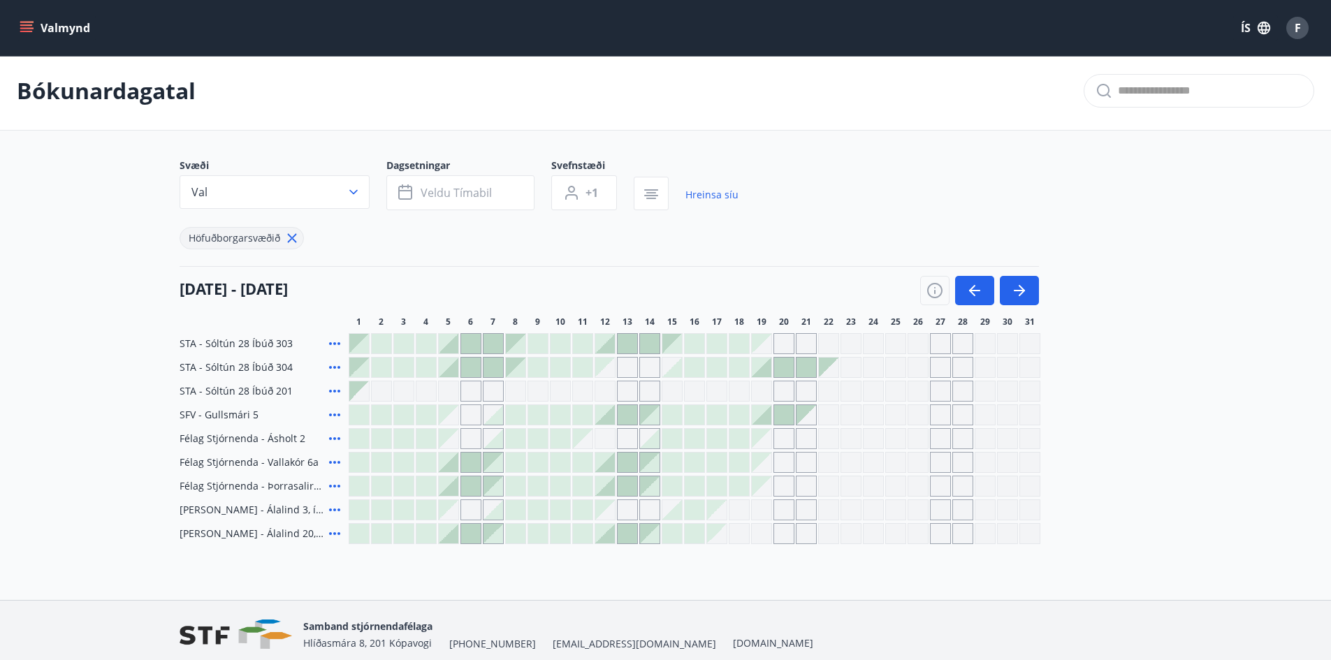
scroll to position [0, 0]
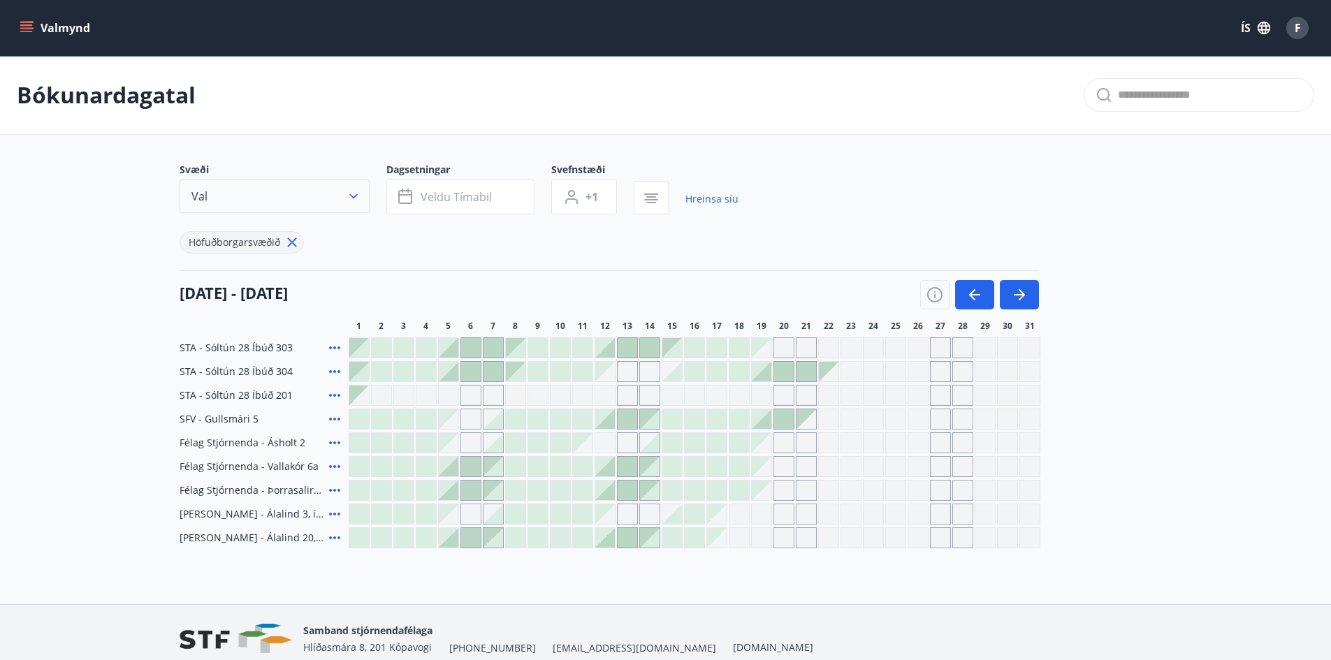
click at [367, 198] on button "Val" at bounding box center [275, 197] width 190 height 34
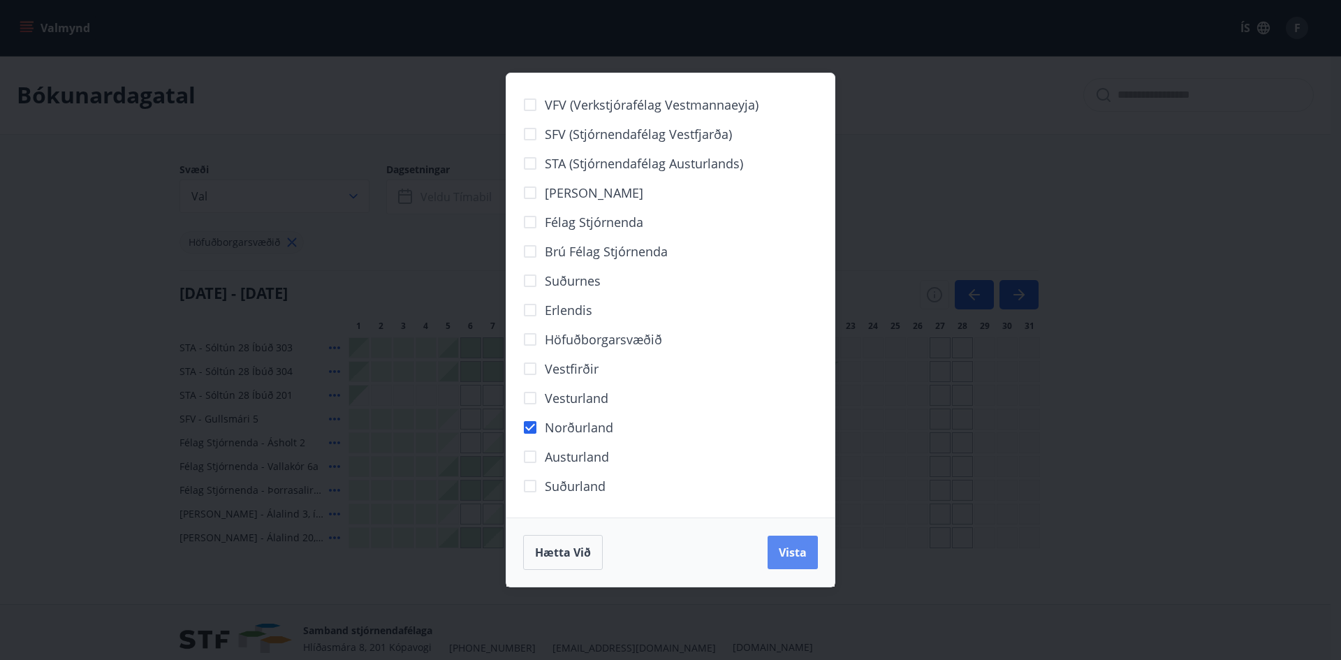
click at [792, 549] on span "Vista" at bounding box center [793, 552] width 28 height 15
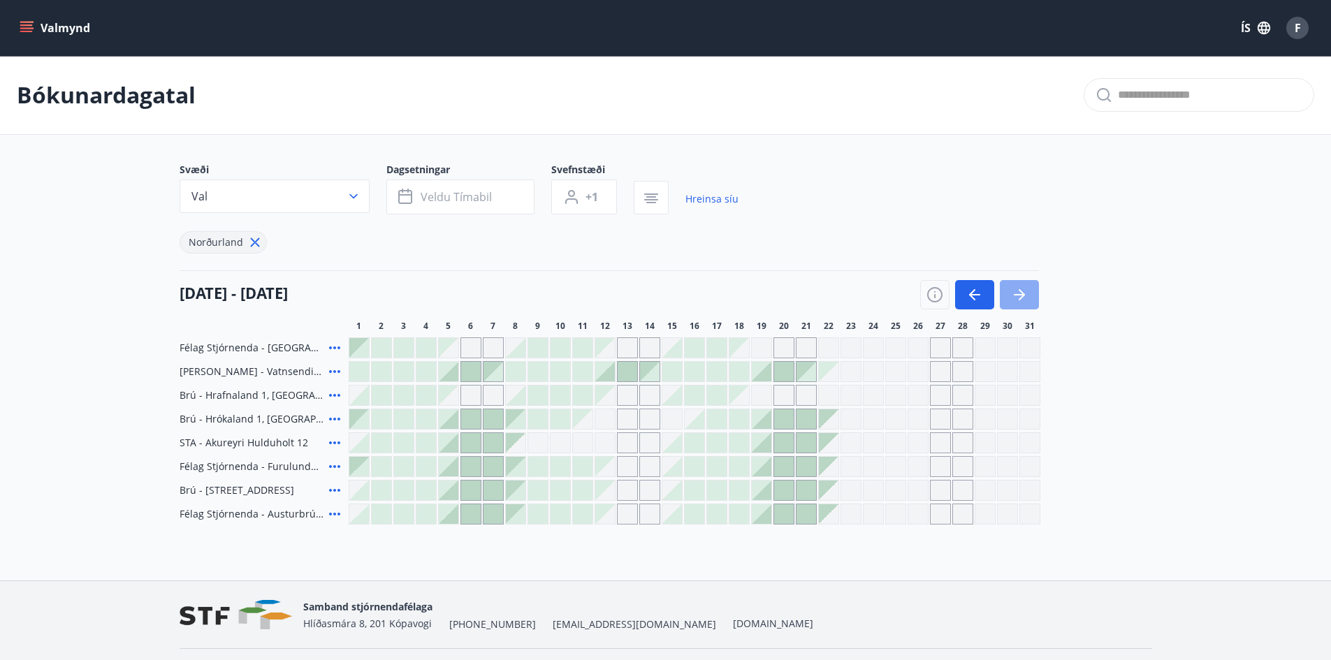
click at [1009, 300] on button "button" at bounding box center [1019, 294] width 39 height 29
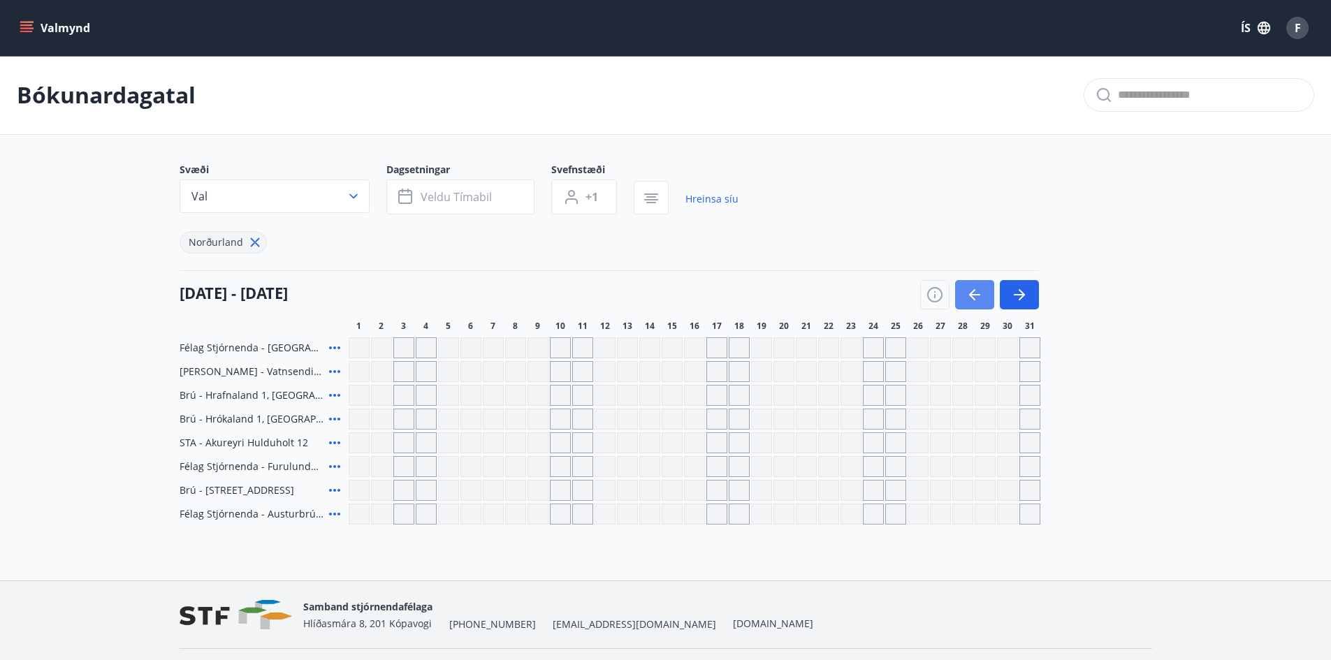
click at [978, 291] on icon "button" at bounding box center [974, 294] width 17 height 17
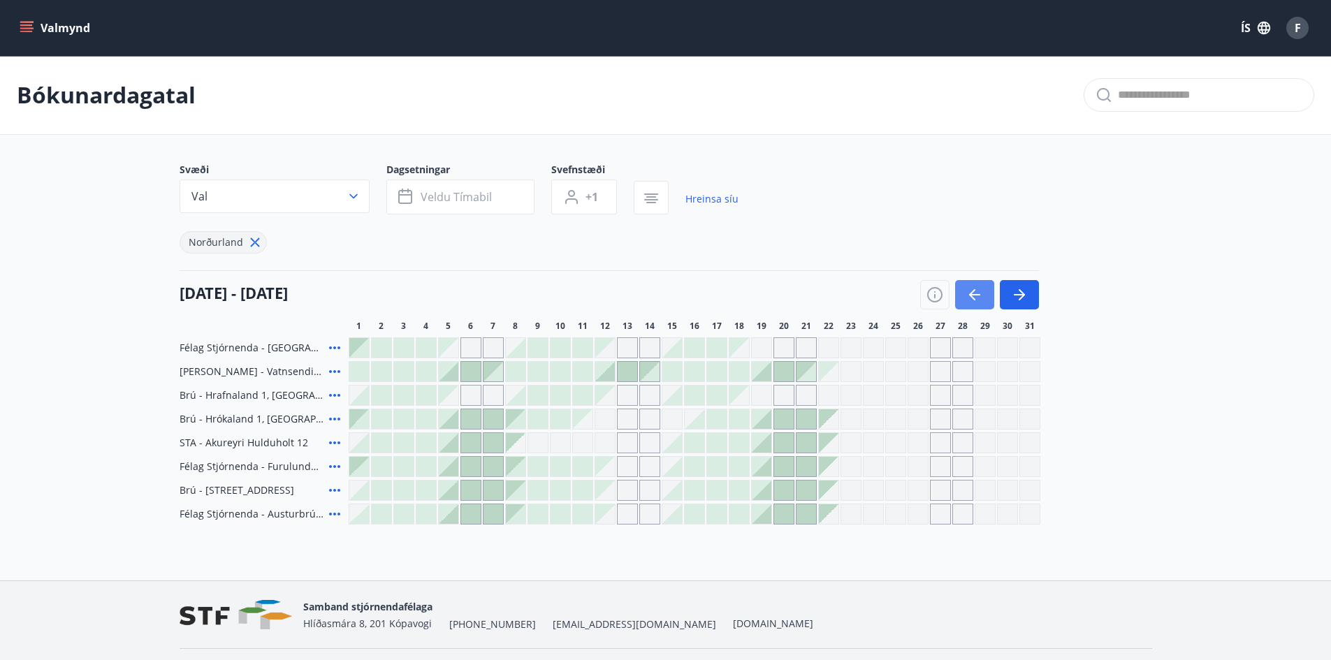
click at [975, 291] on icon "button" at bounding box center [974, 294] width 17 height 17
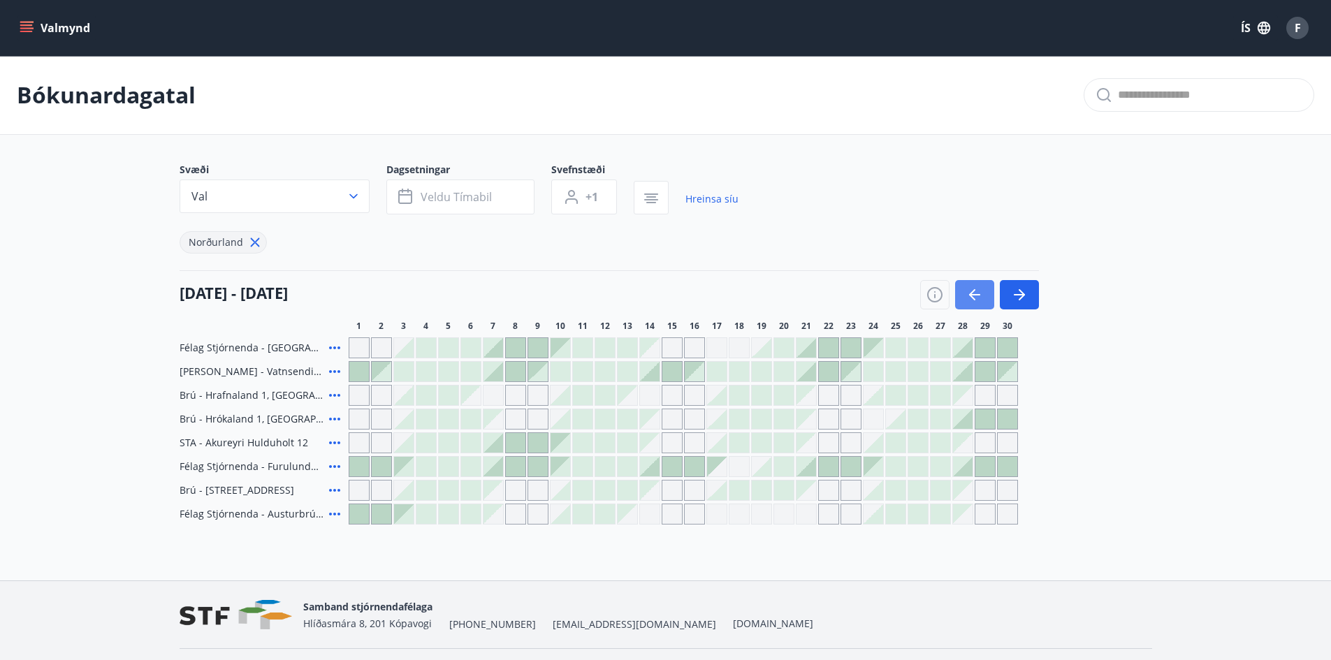
click at [971, 297] on icon "button" at bounding box center [972, 294] width 6 height 11
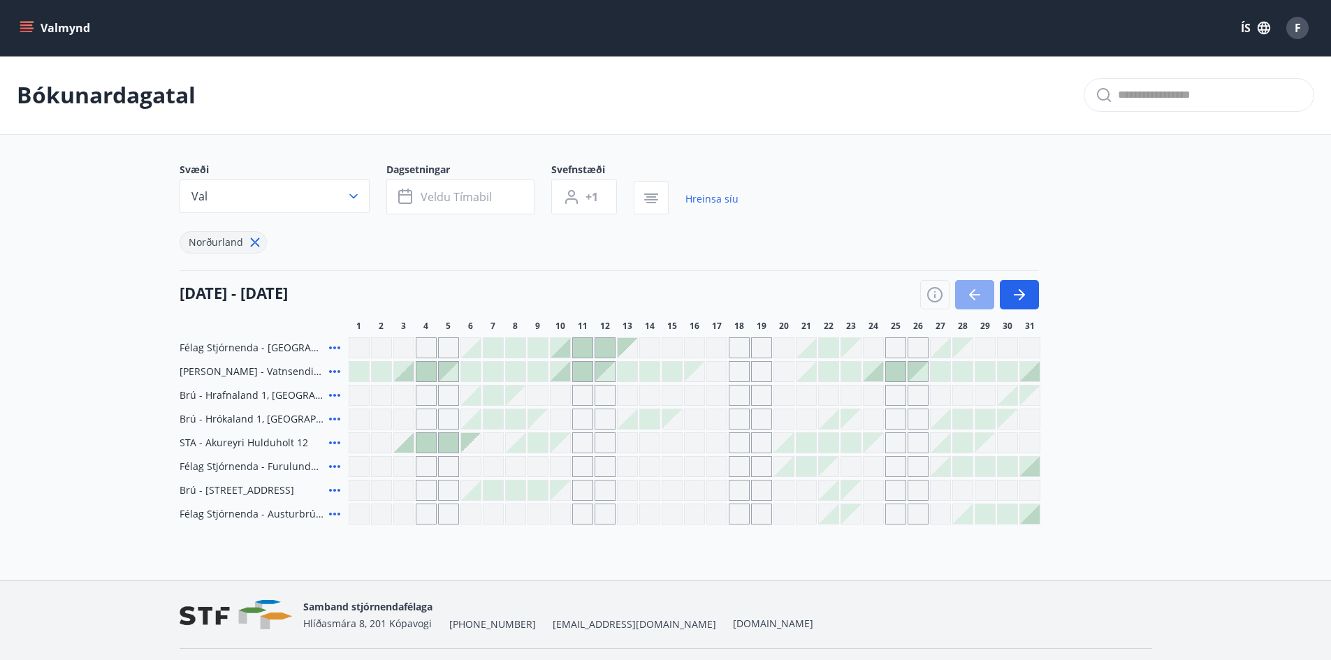
click at [970, 298] on icon "button" at bounding box center [974, 294] width 17 height 17
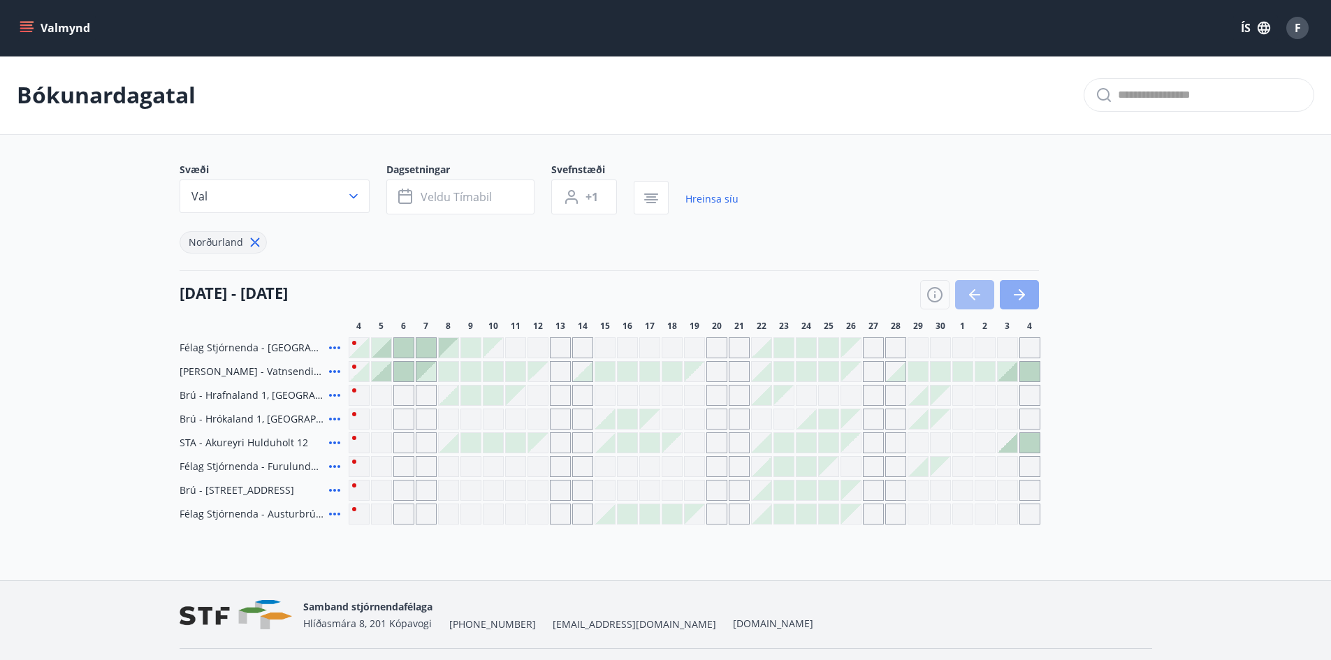
click at [1012, 304] on button "button" at bounding box center [1019, 294] width 39 height 29
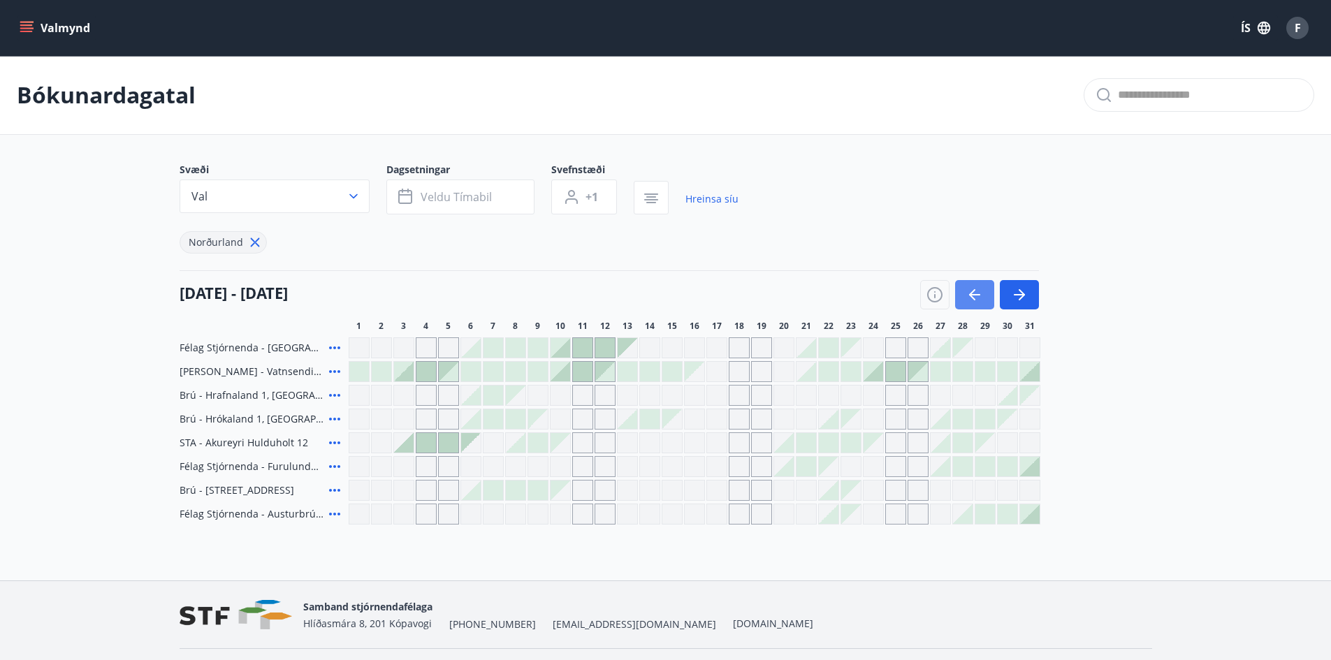
click at [977, 303] on button "button" at bounding box center [974, 294] width 39 height 29
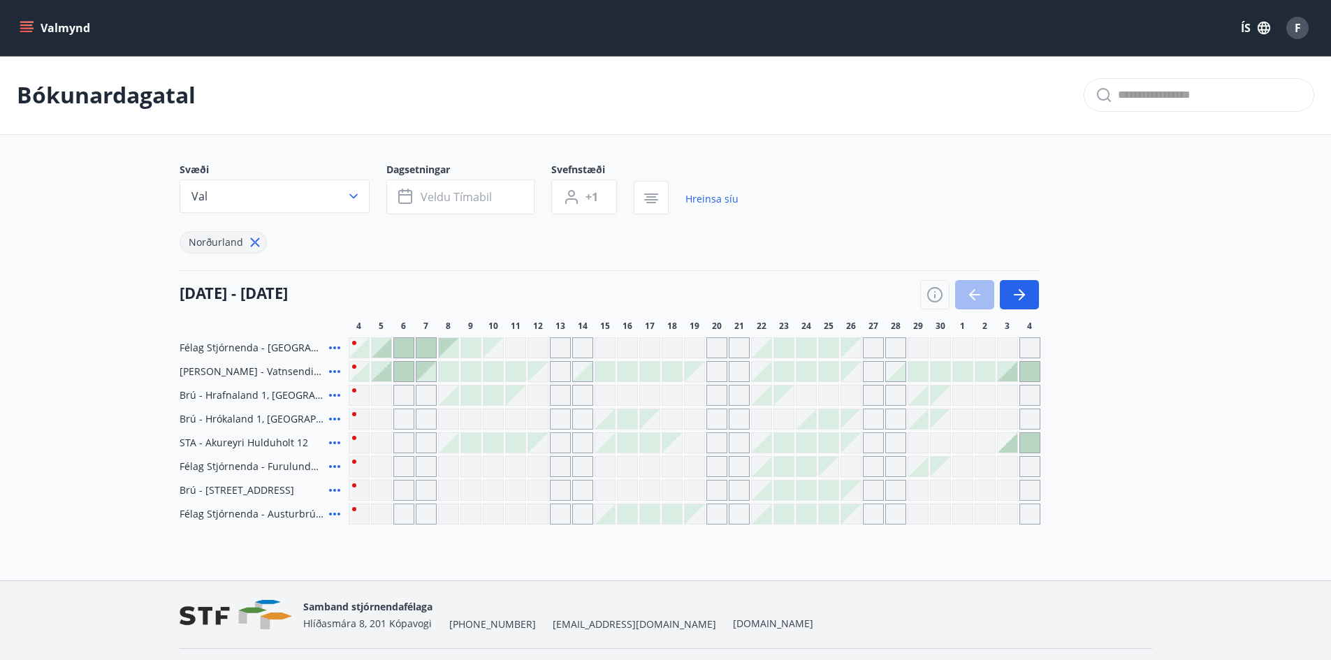
click at [402, 372] on div at bounding box center [404, 372] width 20 height 20
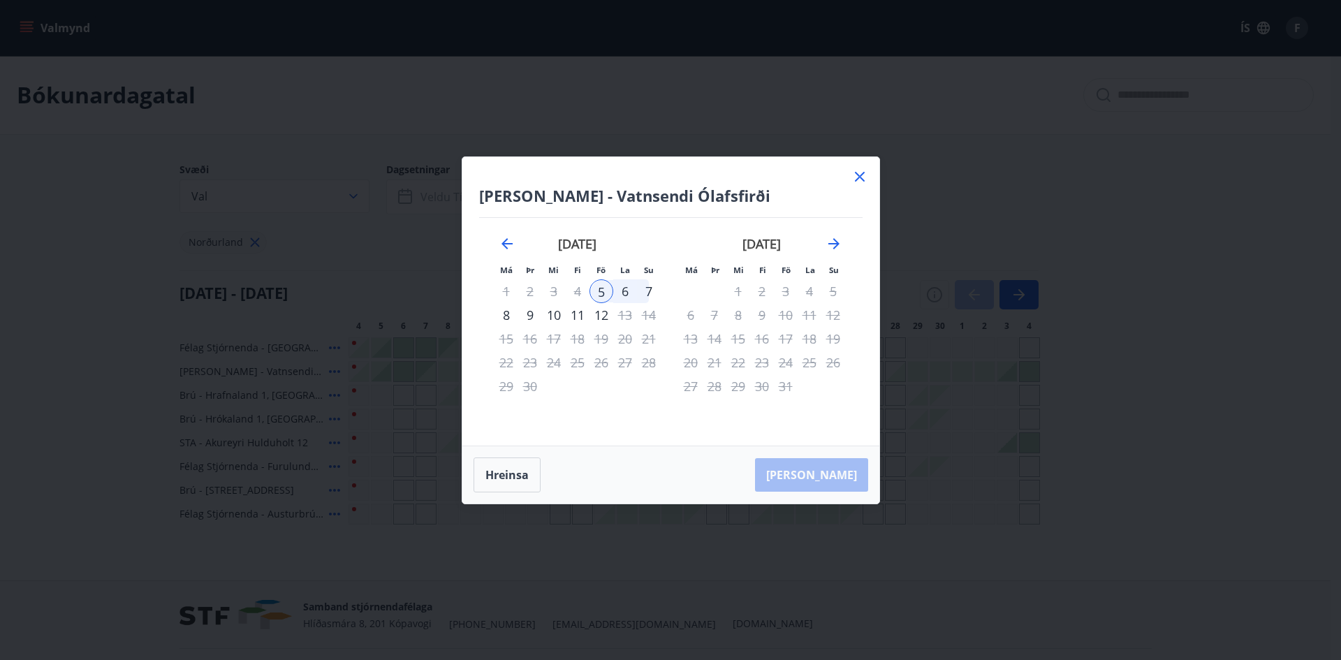
click at [861, 173] on icon at bounding box center [860, 176] width 17 height 17
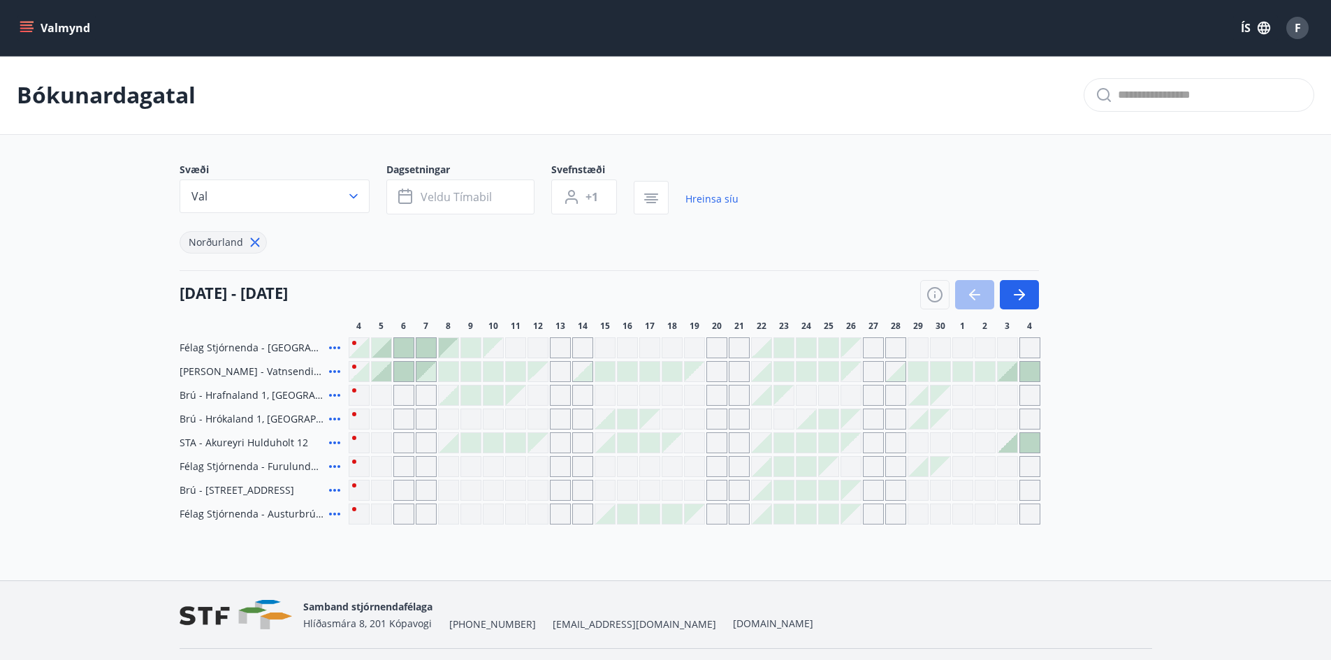
click at [392, 351] on div at bounding box center [695, 347] width 692 height 21
click at [402, 348] on div at bounding box center [404, 348] width 20 height 20
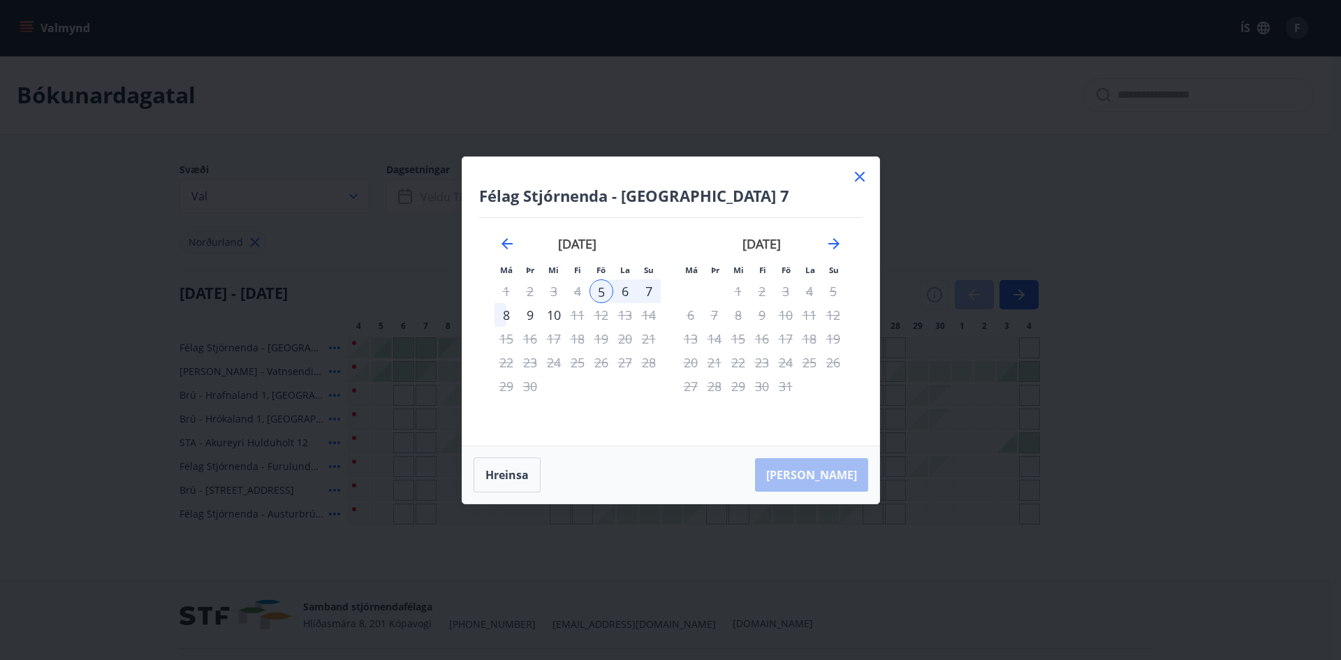
click at [860, 178] on icon at bounding box center [860, 176] width 17 height 17
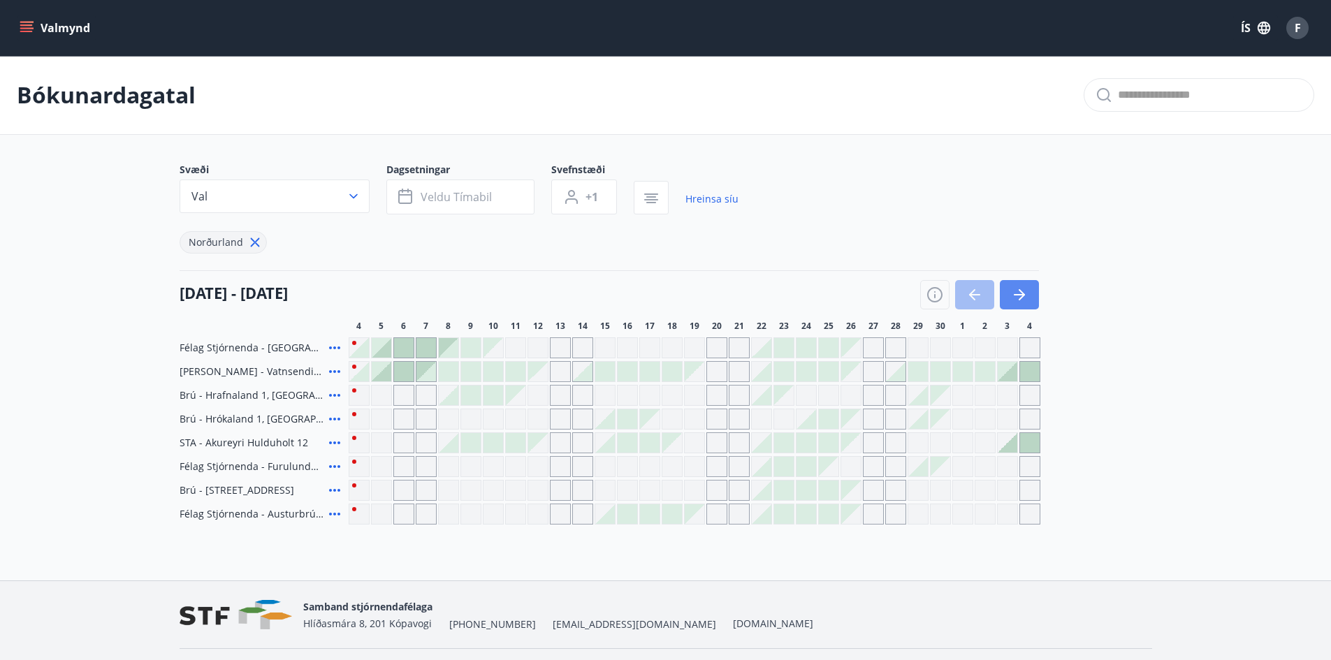
click at [1029, 295] on button "button" at bounding box center [1019, 294] width 39 height 29
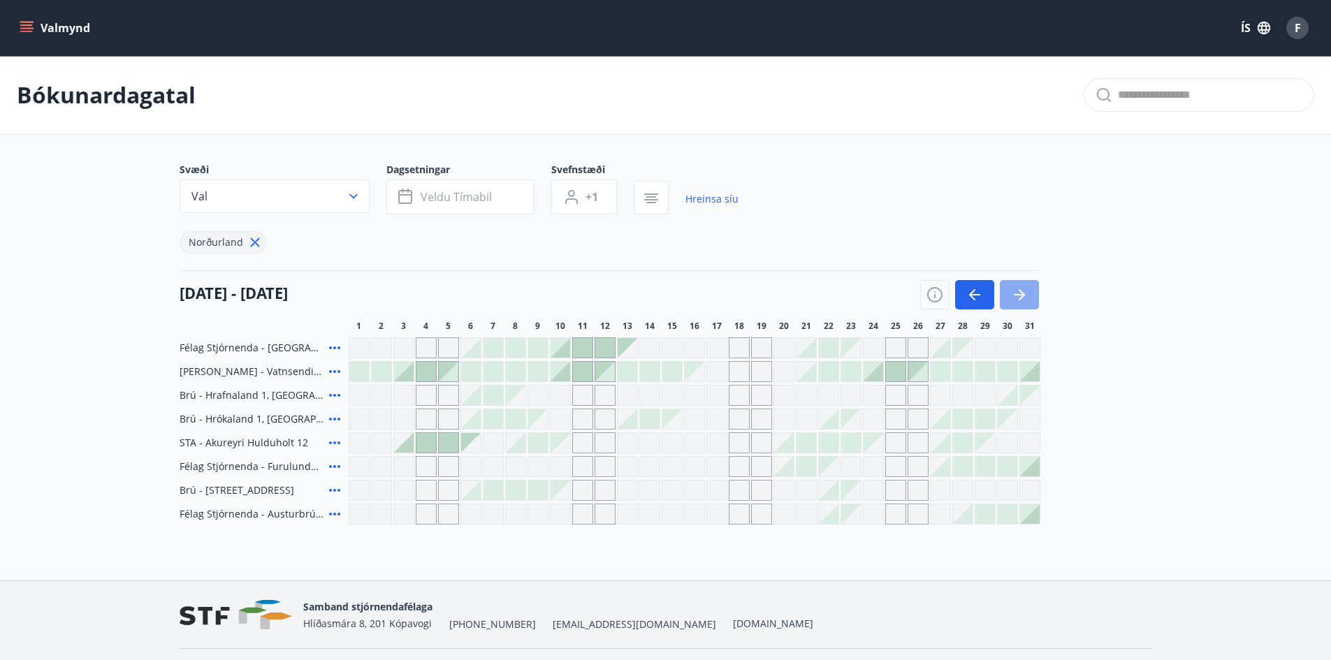
click at [1024, 298] on icon "button" at bounding box center [1019, 294] width 17 height 17
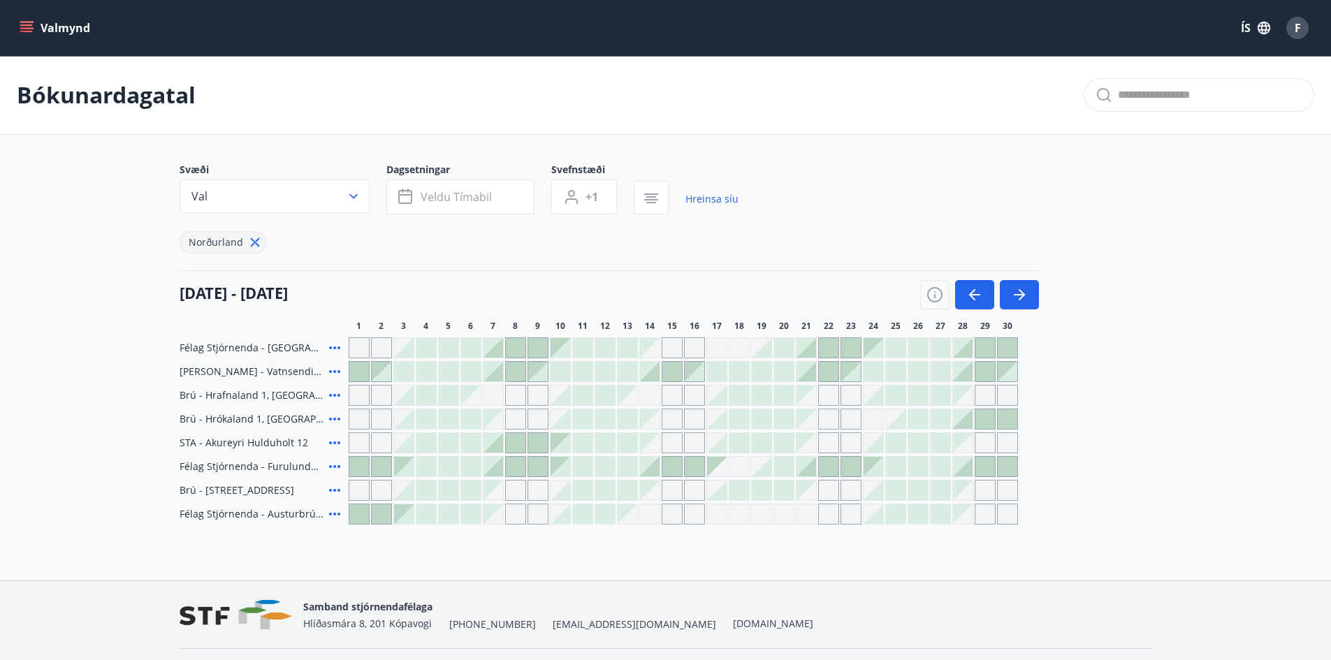
drag, startPoint x: 572, startPoint y: 422, endPoint x: 562, endPoint y: 452, distance: 31.6
drag, startPoint x: 562, startPoint y: 452, endPoint x: 482, endPoint y: 284, distance: 186.6
click at [482, 284] on div "01 nóvember - 30 nóvember" at bounding box center [609, 289] width 859 height 39
click at [509, 465] on div at bounding box center [516, 467] width 20 height 20
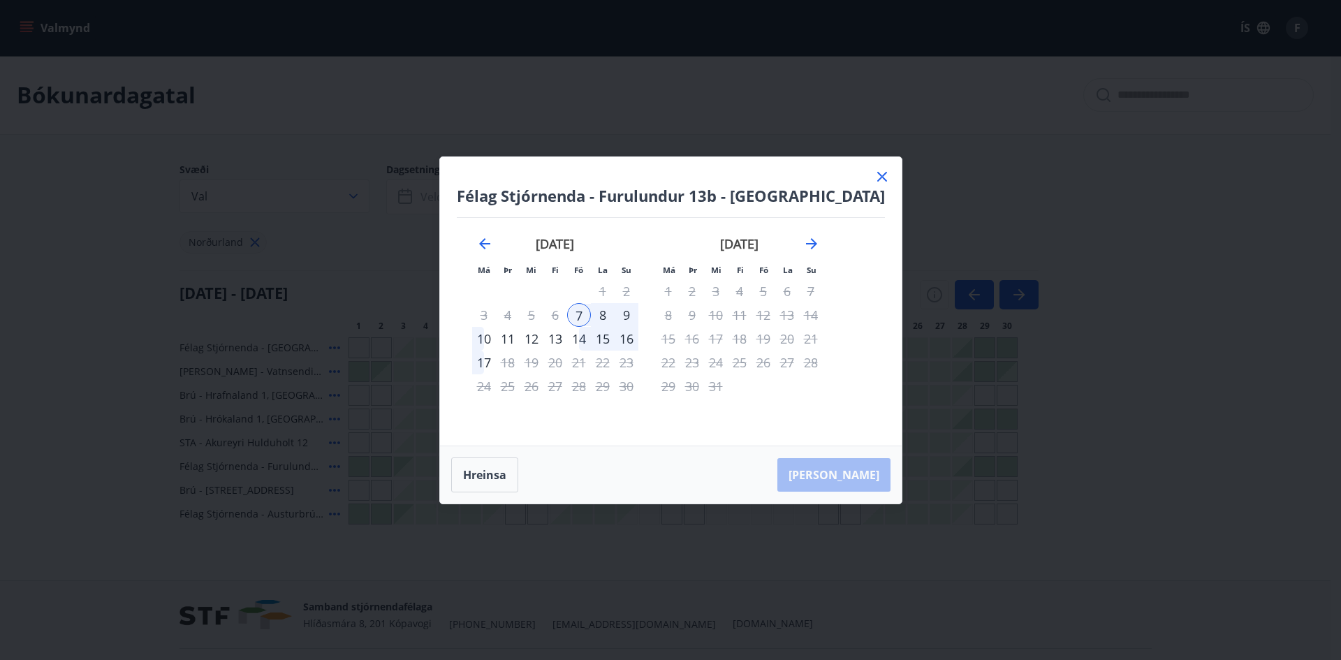
drag, startPoint x: 860, startPoint y: 177, endPoint x: 784, endPoint y: 240, distance: 98.8
click at [874, 180] on icon at bounding box center [882, 176] width 17 height 17
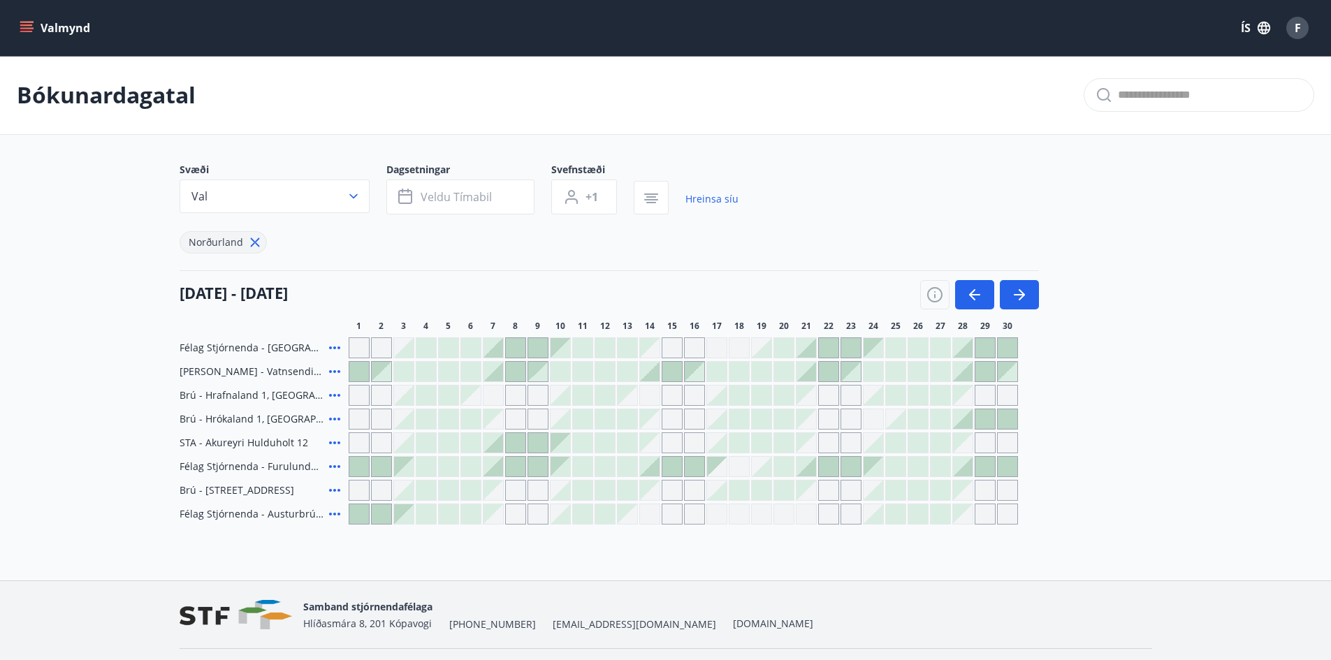
click at [650, 471] on div at bounding box center [650, 467] width 20 height 20
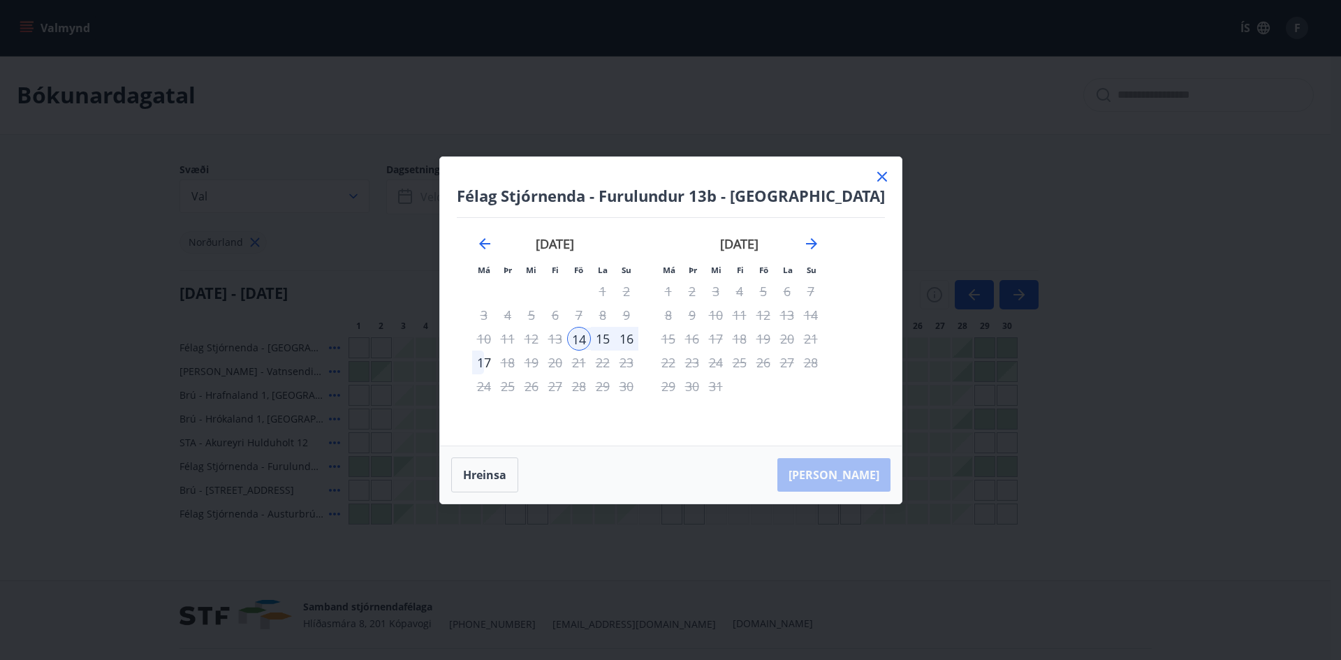
click at [874, 177] on icon at bounding box center [882, 176] width 17 height 17
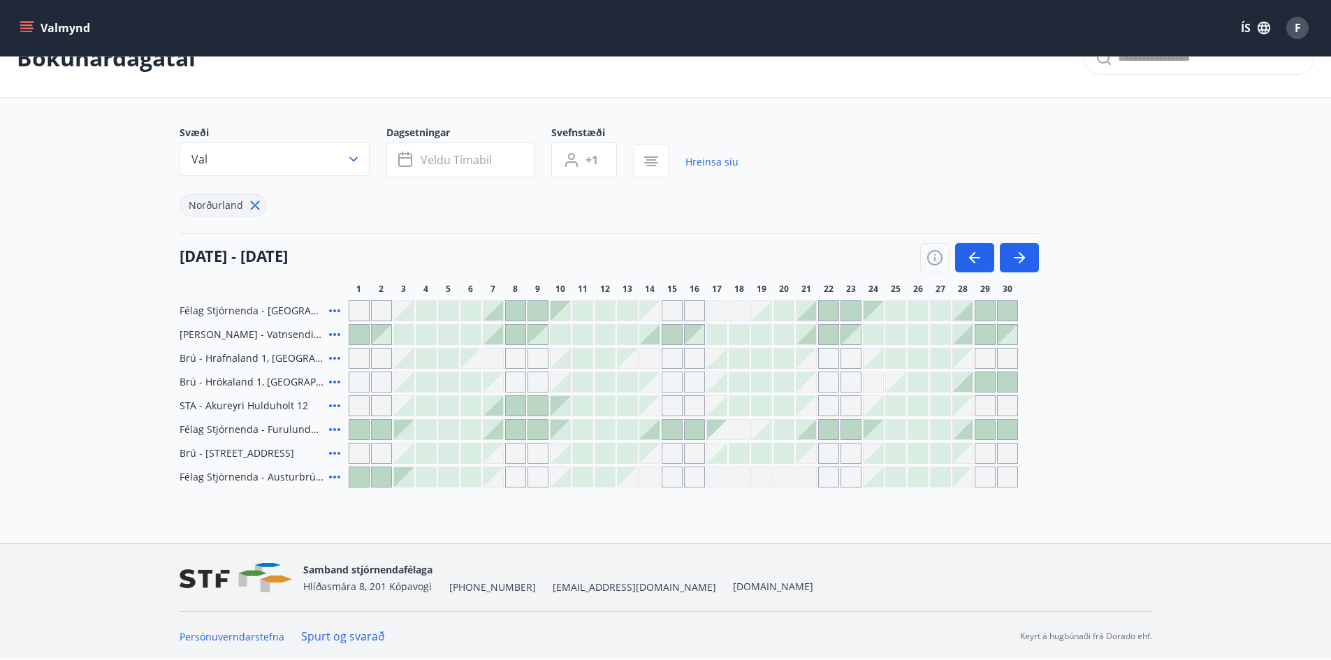
scroll to position [38, 0]
click at [1024, 256] on icon "button" at bounding box center [1019, 257] width 17 height 17
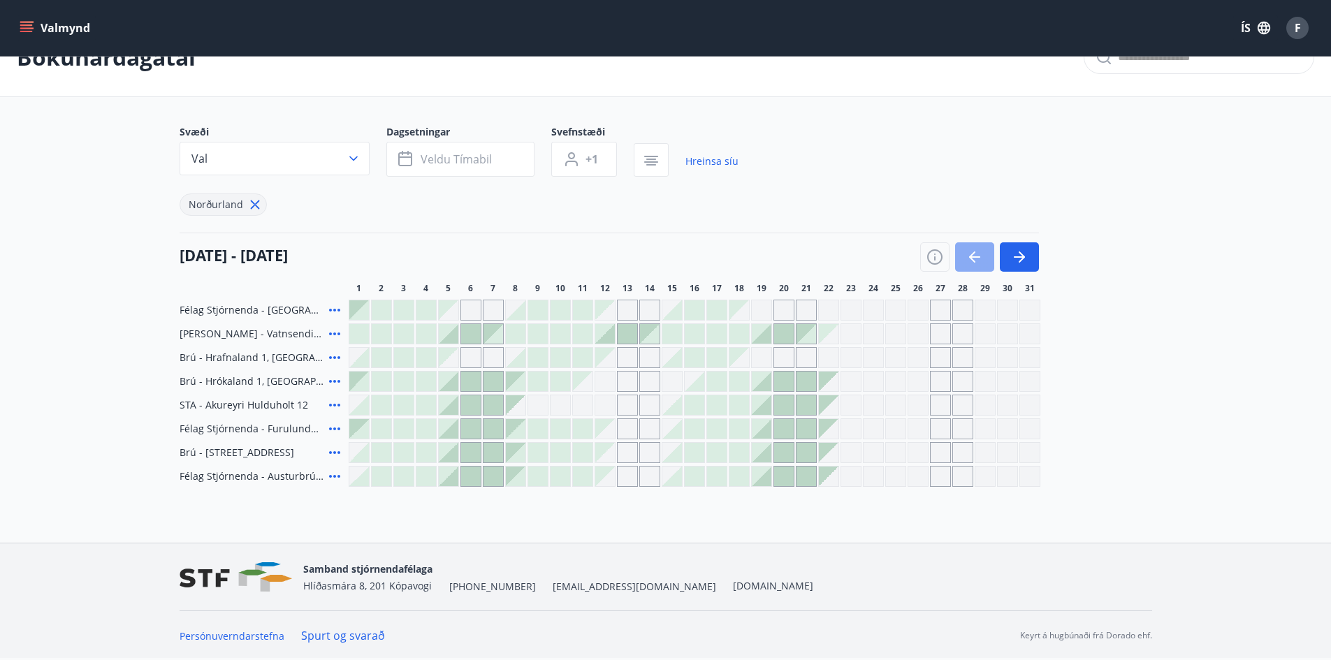
click at [970, 257] on icon "button" at bounding box center [974, 256] width 11 height 1
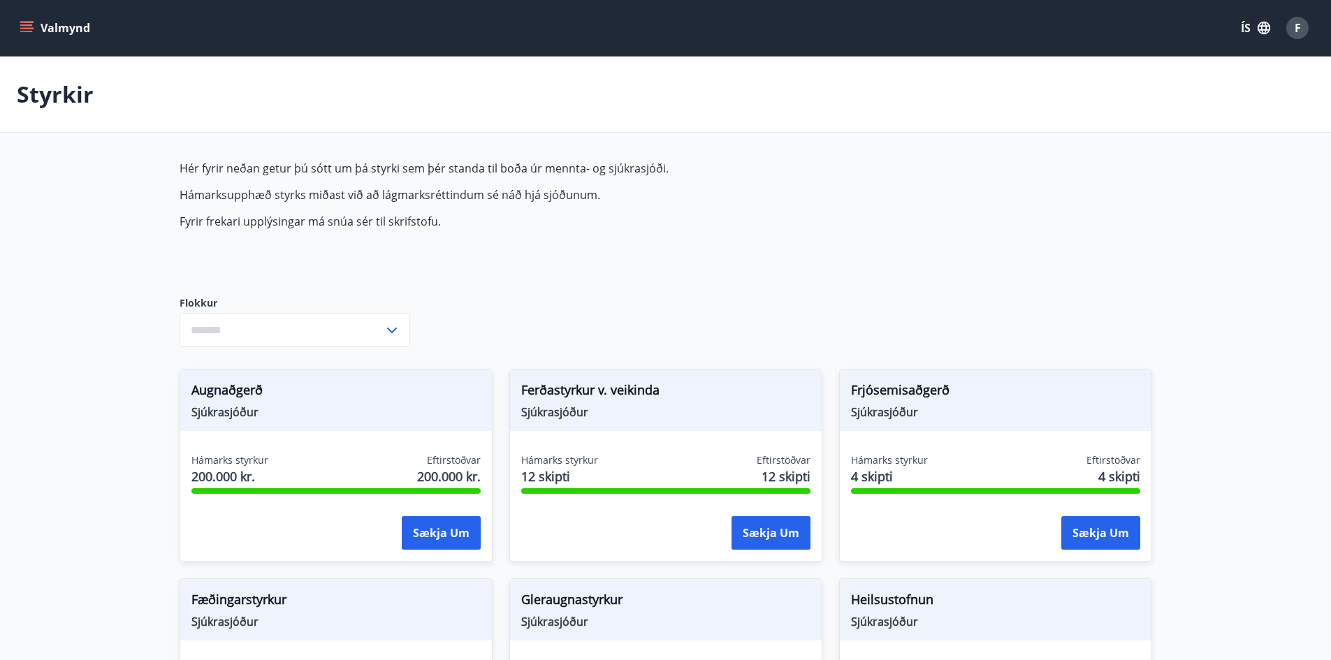
type input "***"
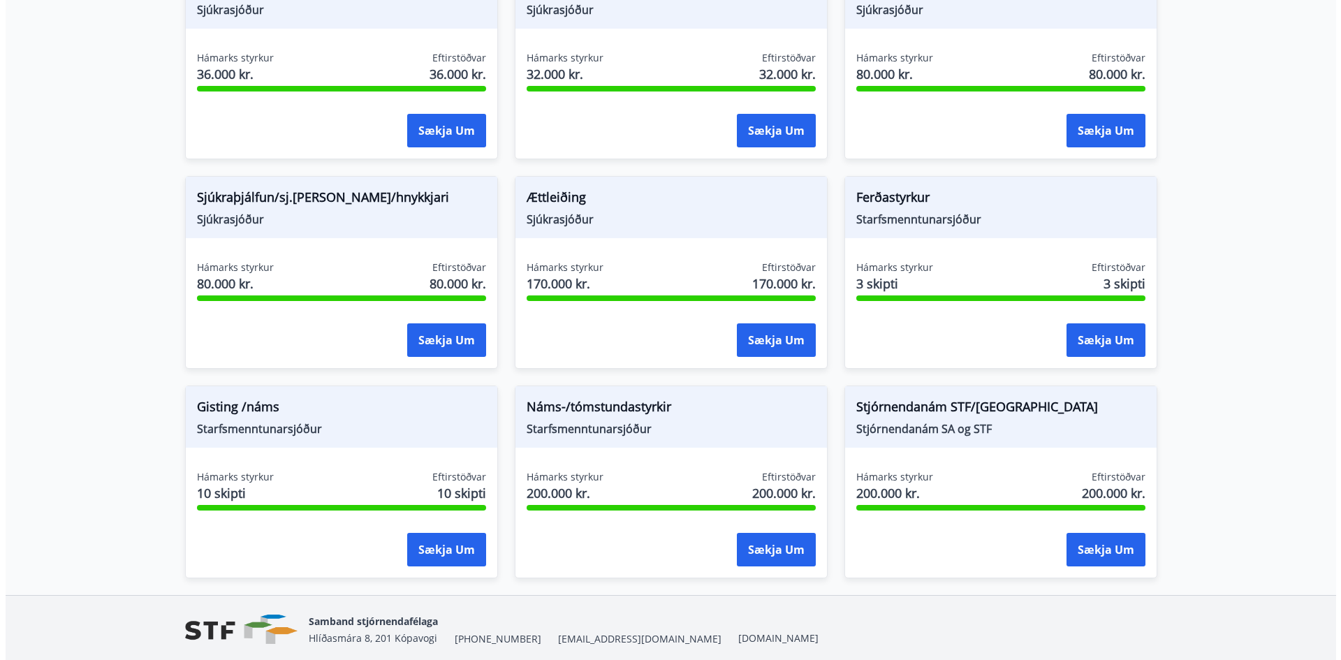
scroll to position [1048, 0]
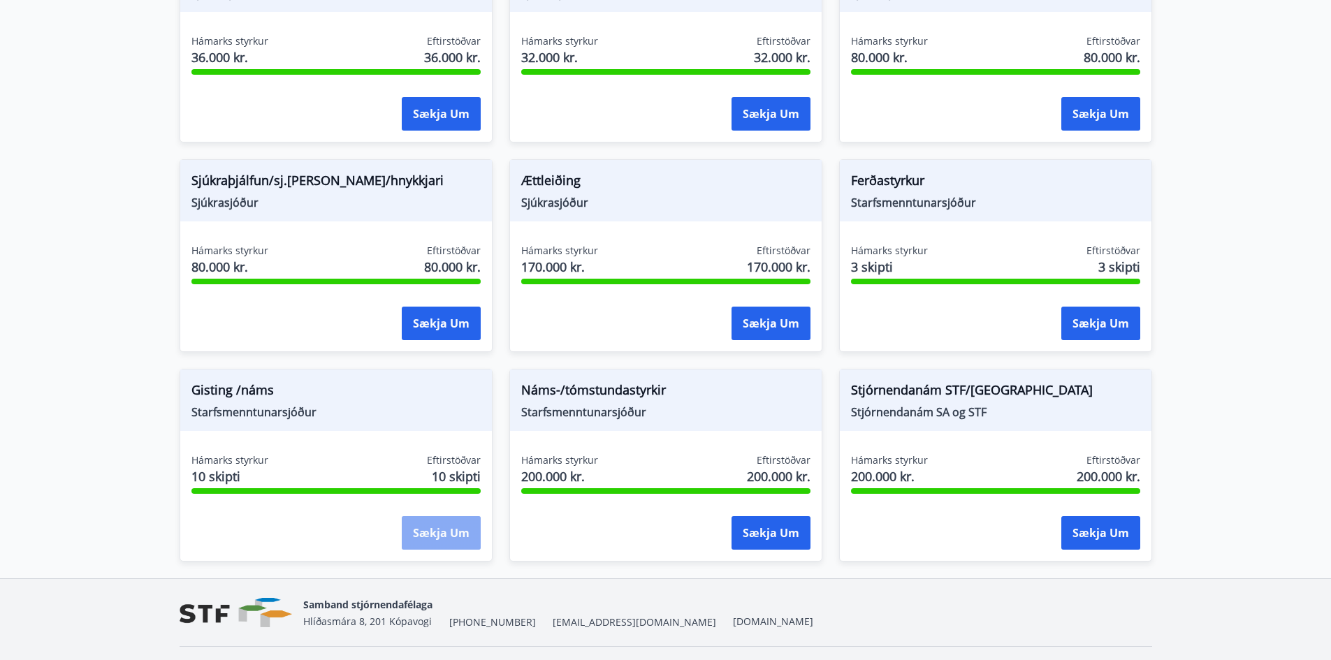
click at [435, 529] on button "Sækja um" at bounding box center [441, 533] width 79 height 34
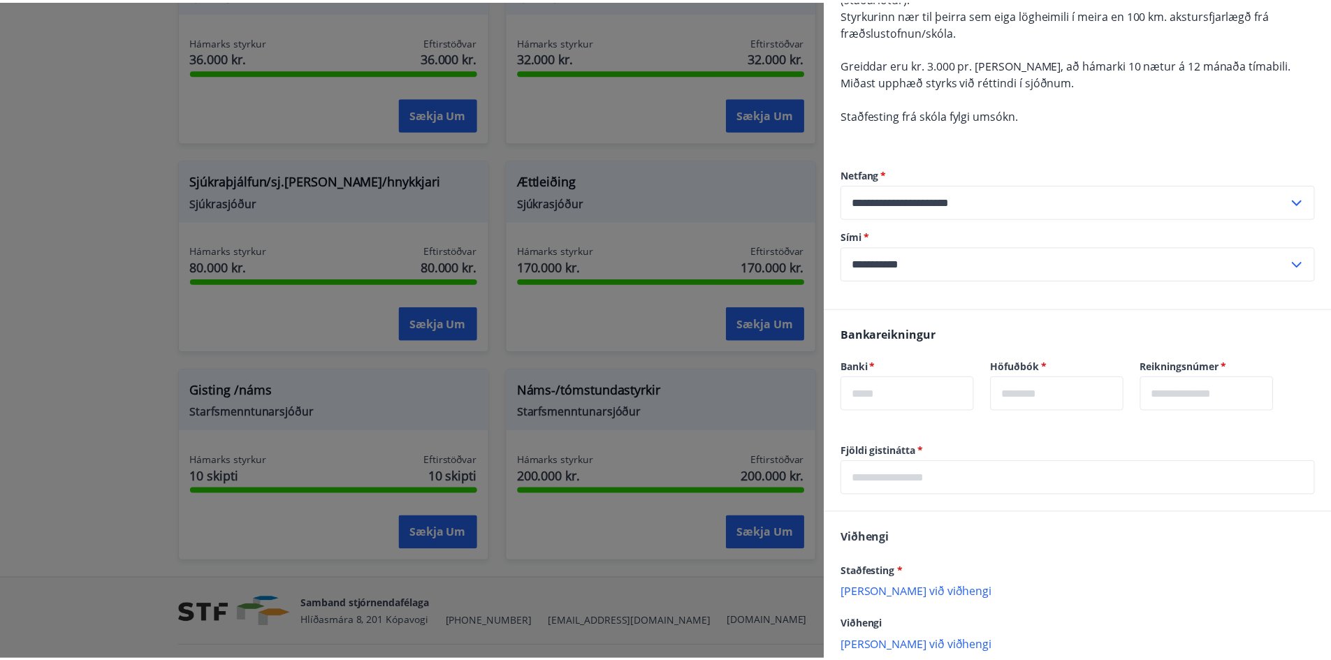
scroll to position [210, 0]
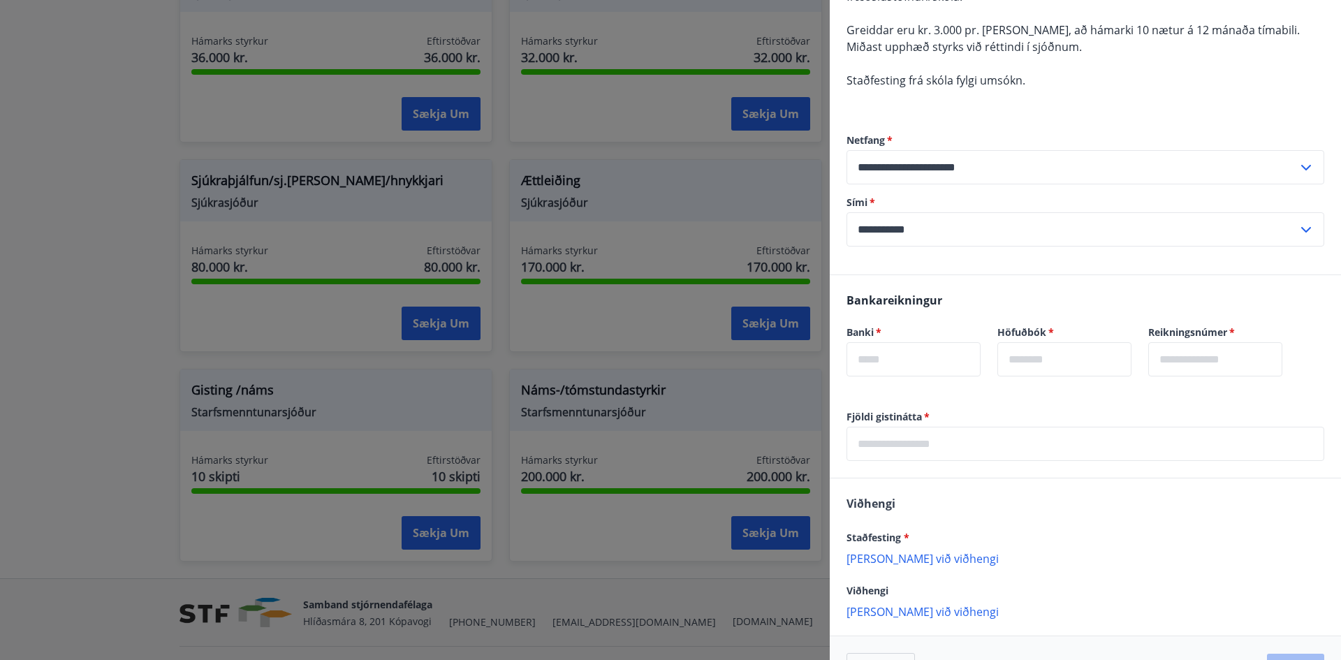
click at [723, 192] on div at bounding box center [670, 330] width 1341 height 660
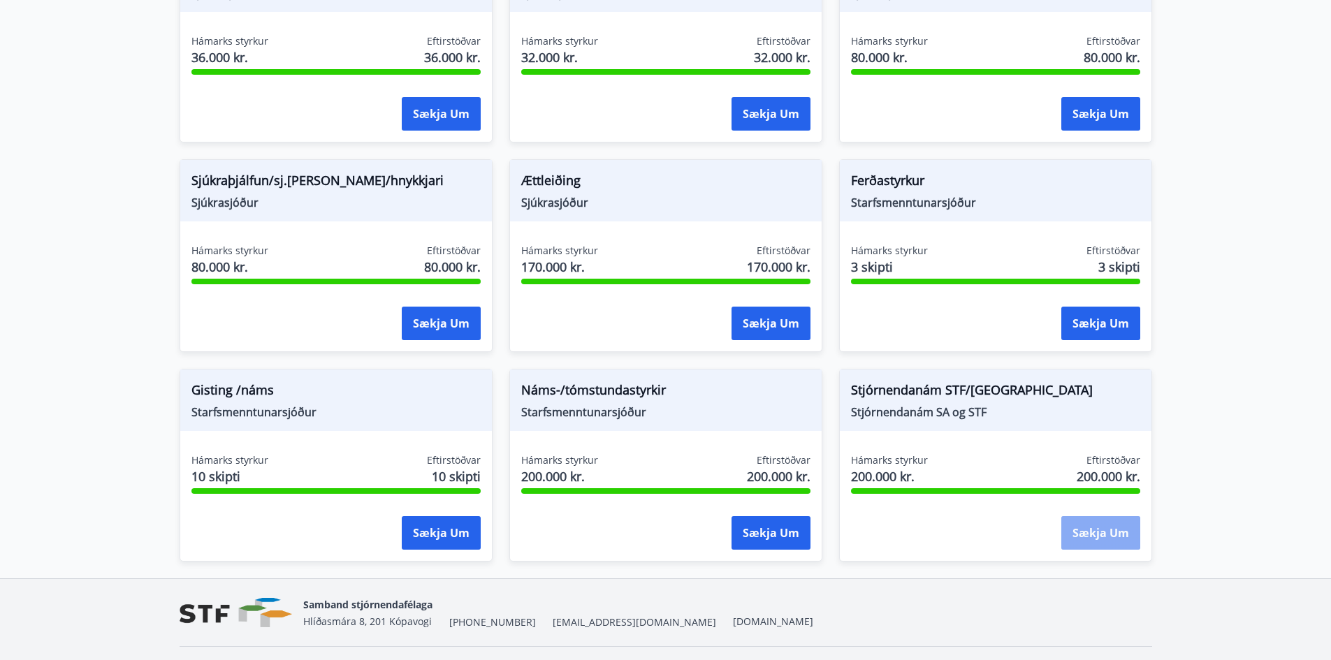
click at [1109, 525] on button "Sækja um" at bounding box center [1100, 533] width 79 height 34
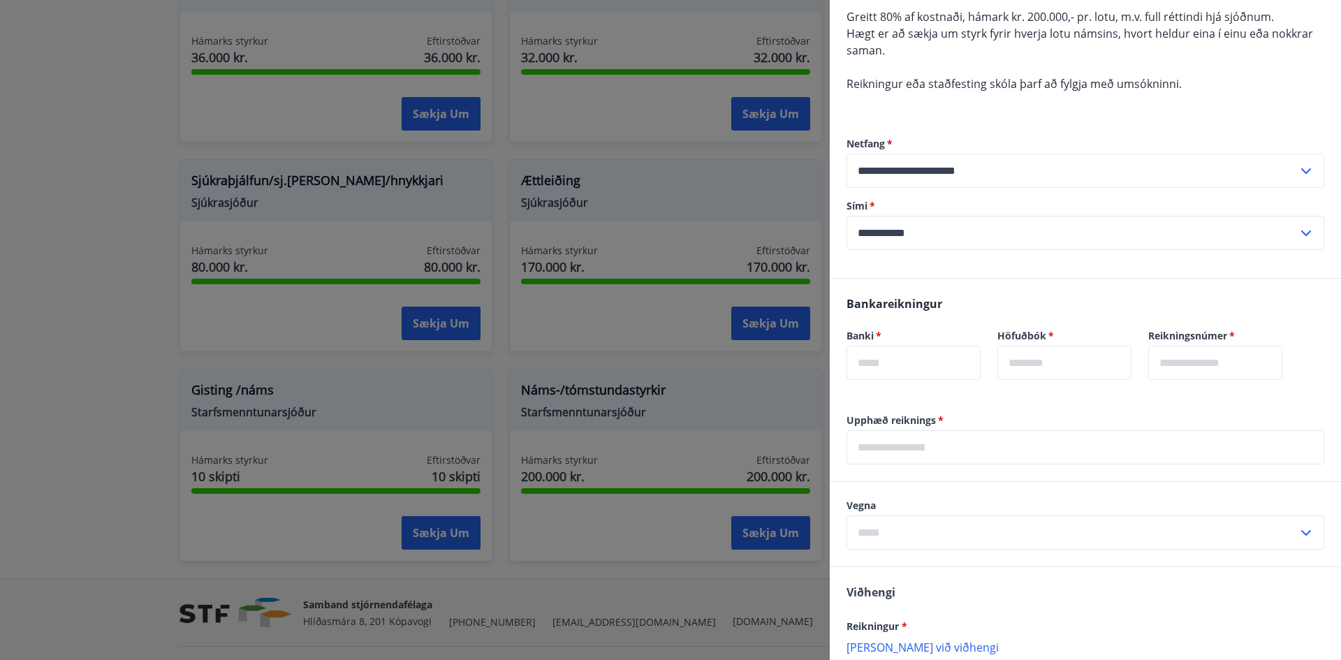
scroll to position [210, 0]
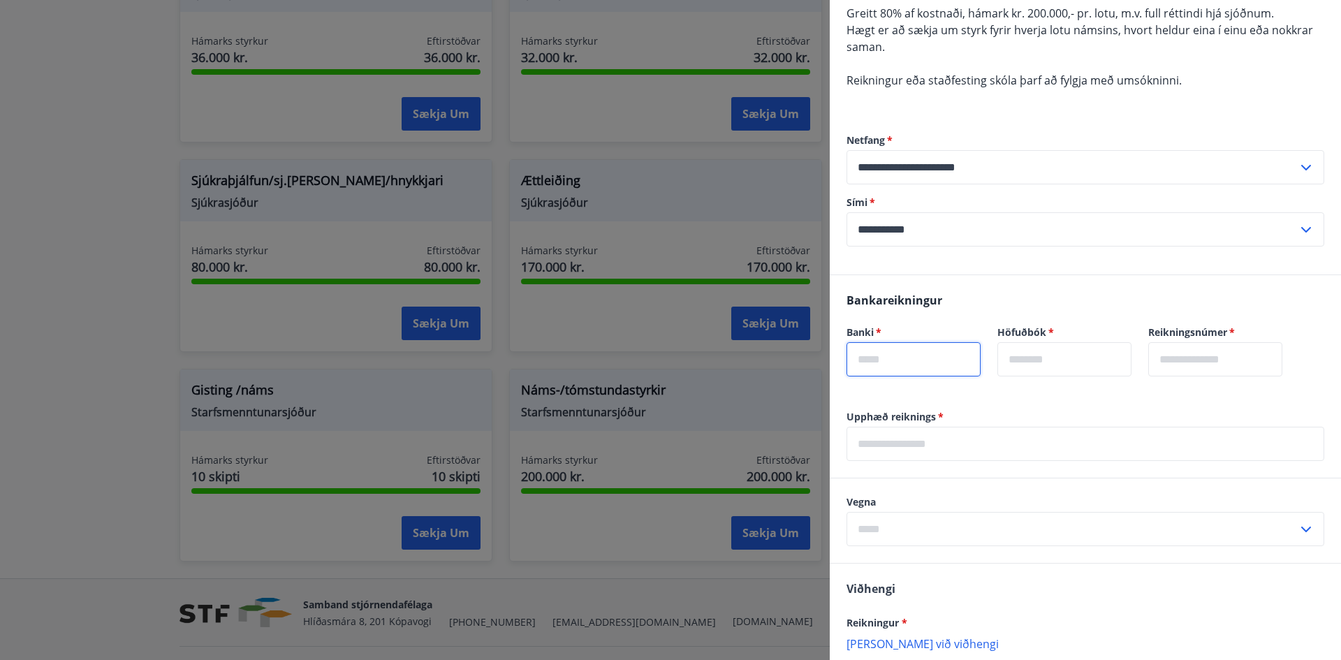
click at [905, 354] on input "text" at bounding box center [914, 359] width 134 height 34
type input "****"
type input "**"
type input "******"
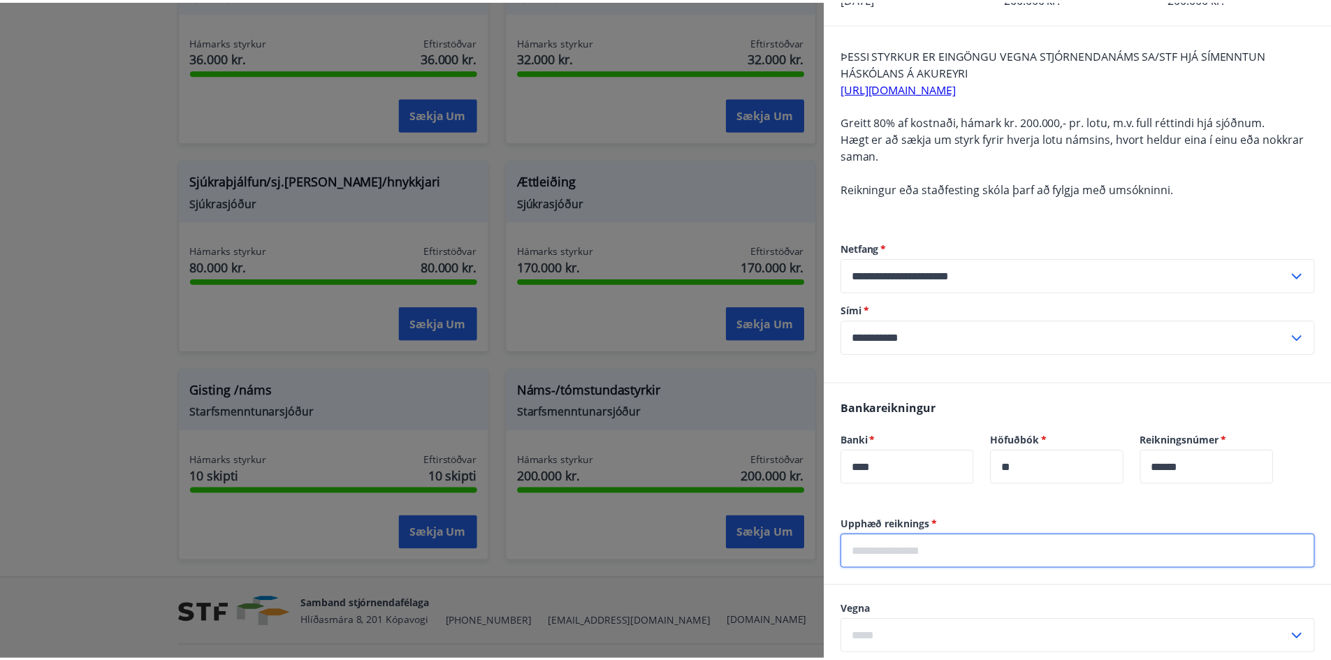
scroll to position [0, 0]
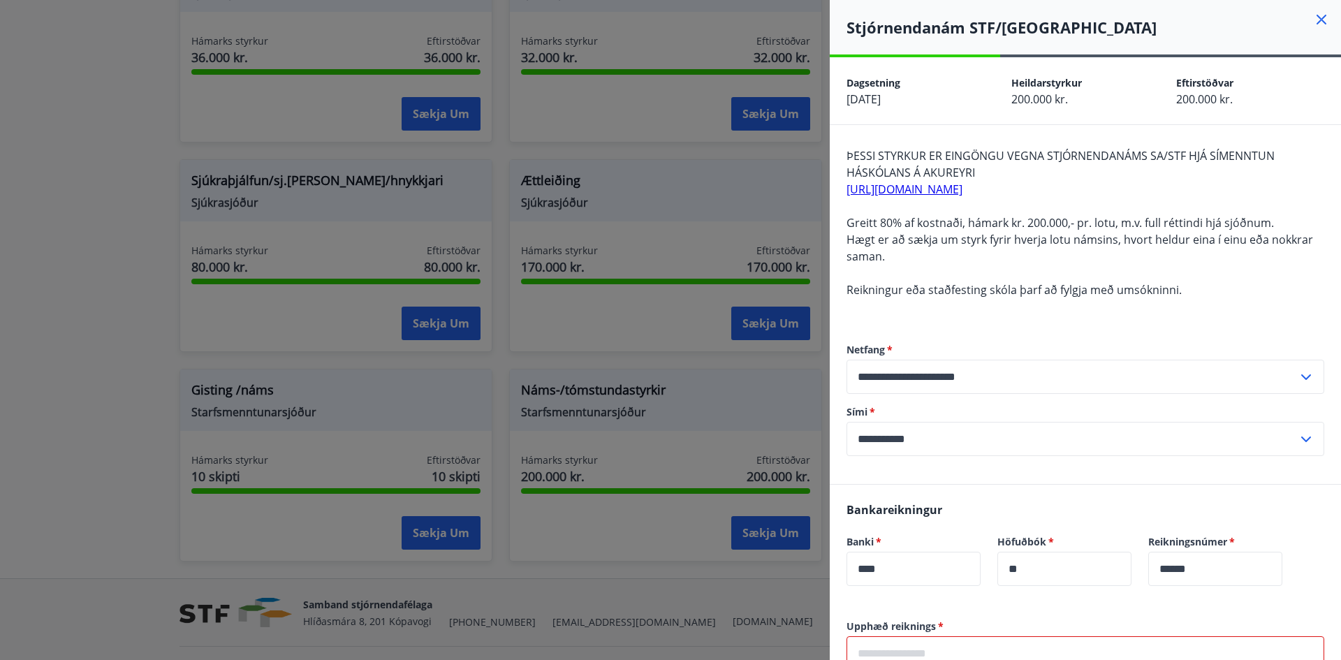
click at [803, 211] on div at bounding box center [670, 330] width 1341 height 660
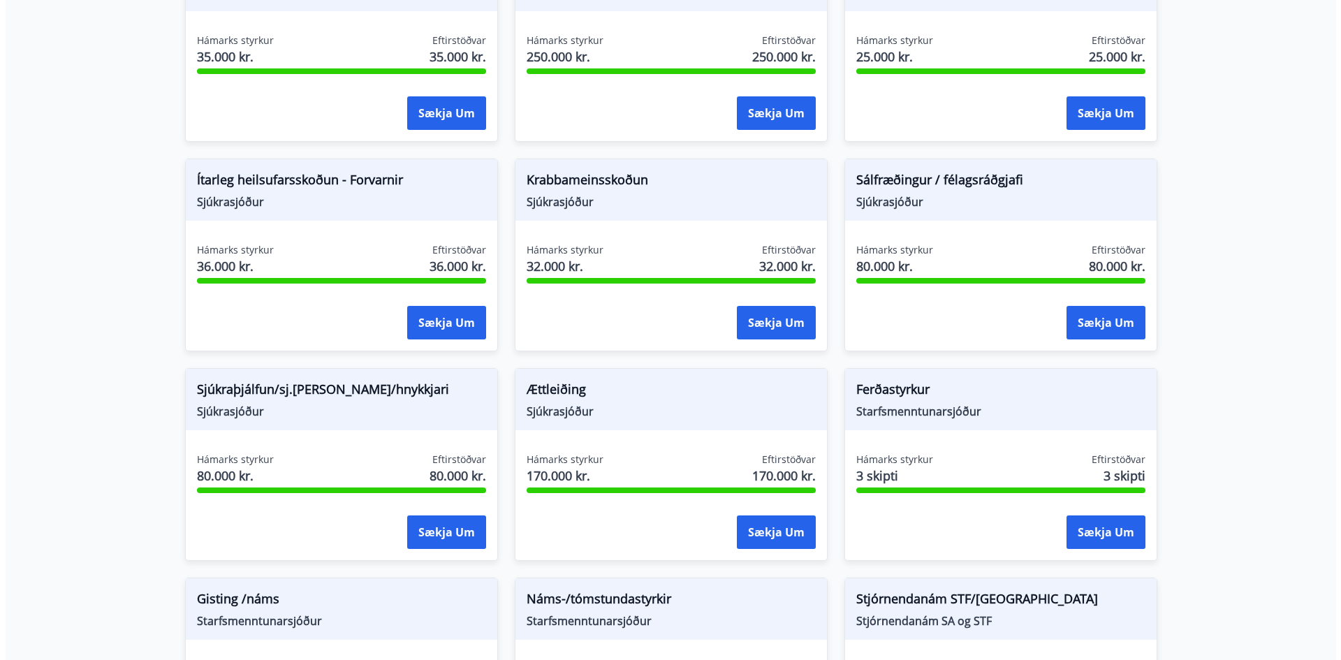
scroll to position [838, 0]
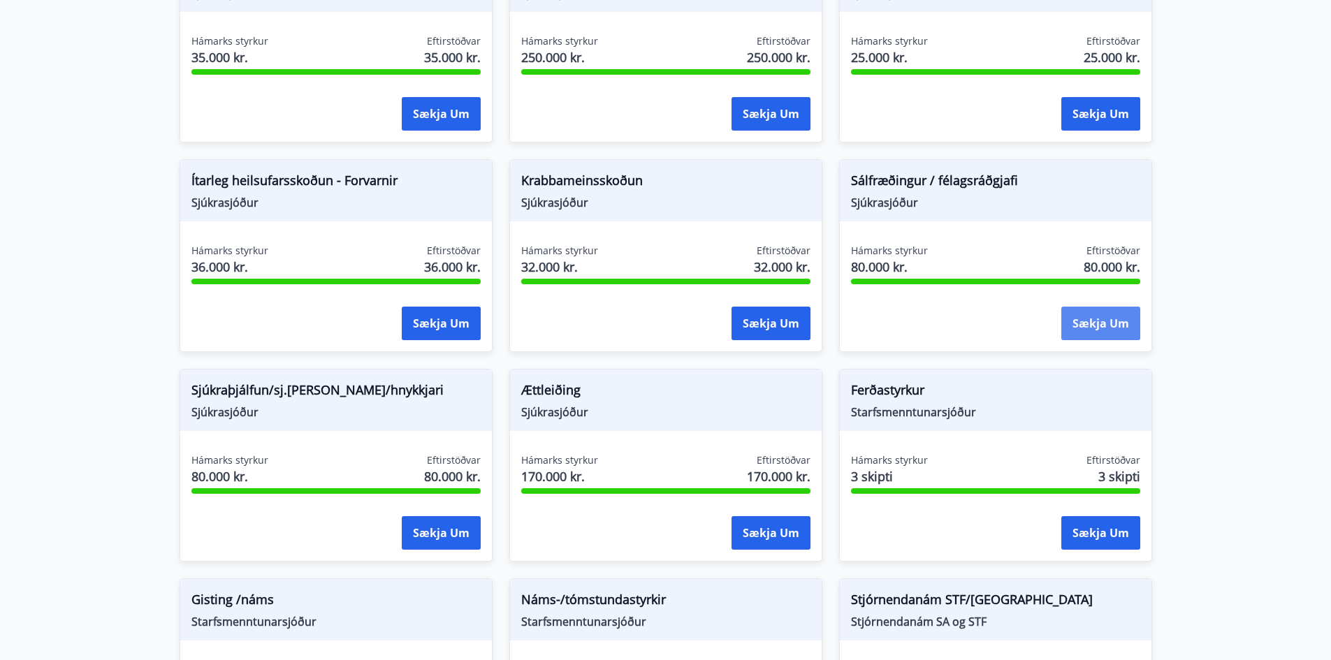
click at [1075, 323] on button "Sækja um" at bounding box center [1100, 324] width 79 height 34
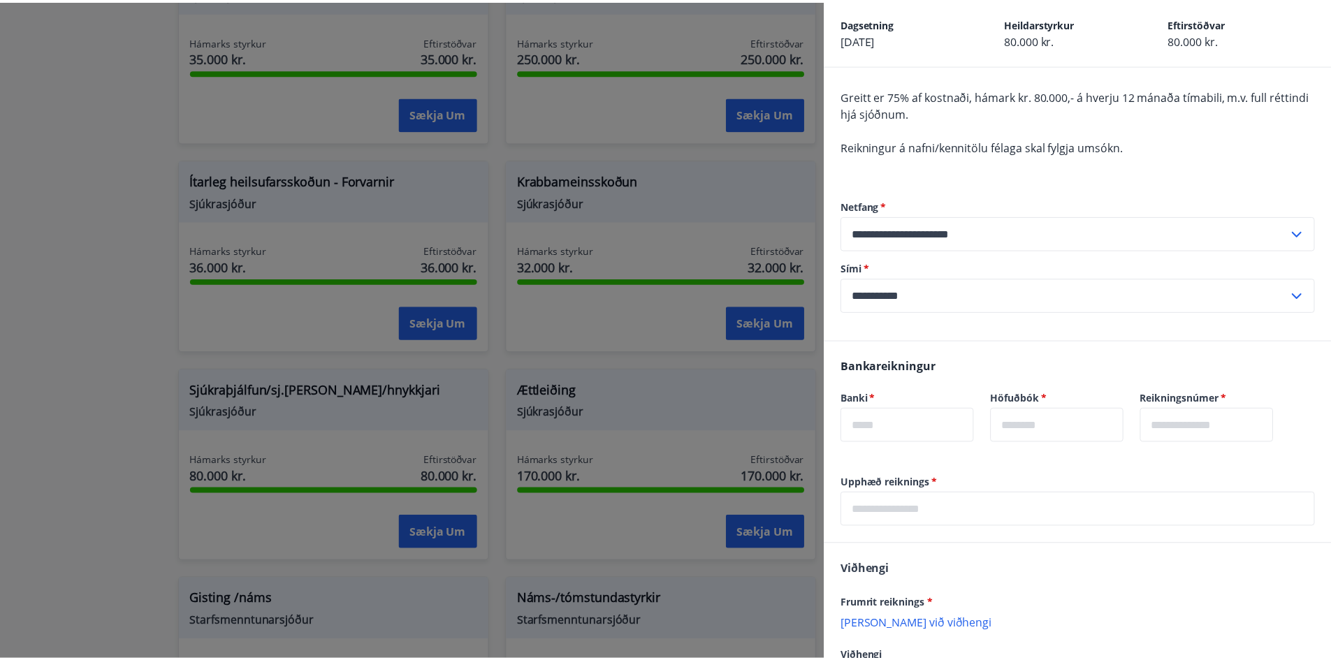
scroll to position [0, 0]
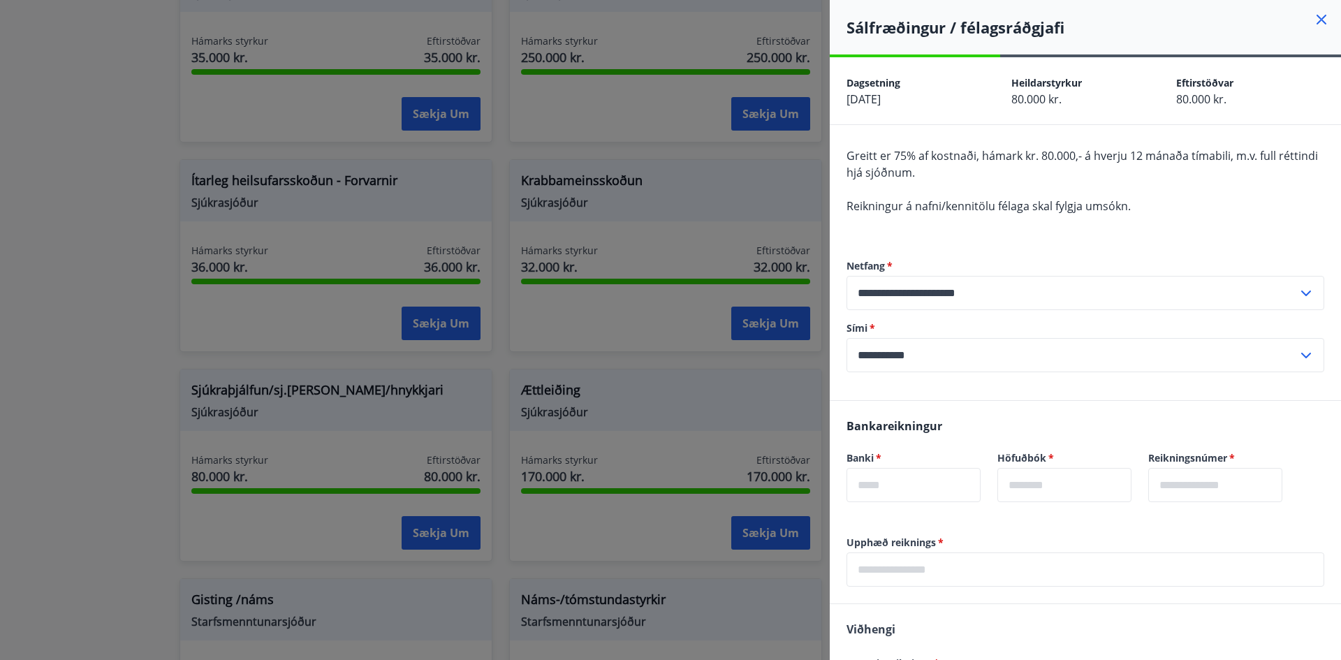
click at [758, 227] on div at bounding box center [670, 330] width 1341 height 660
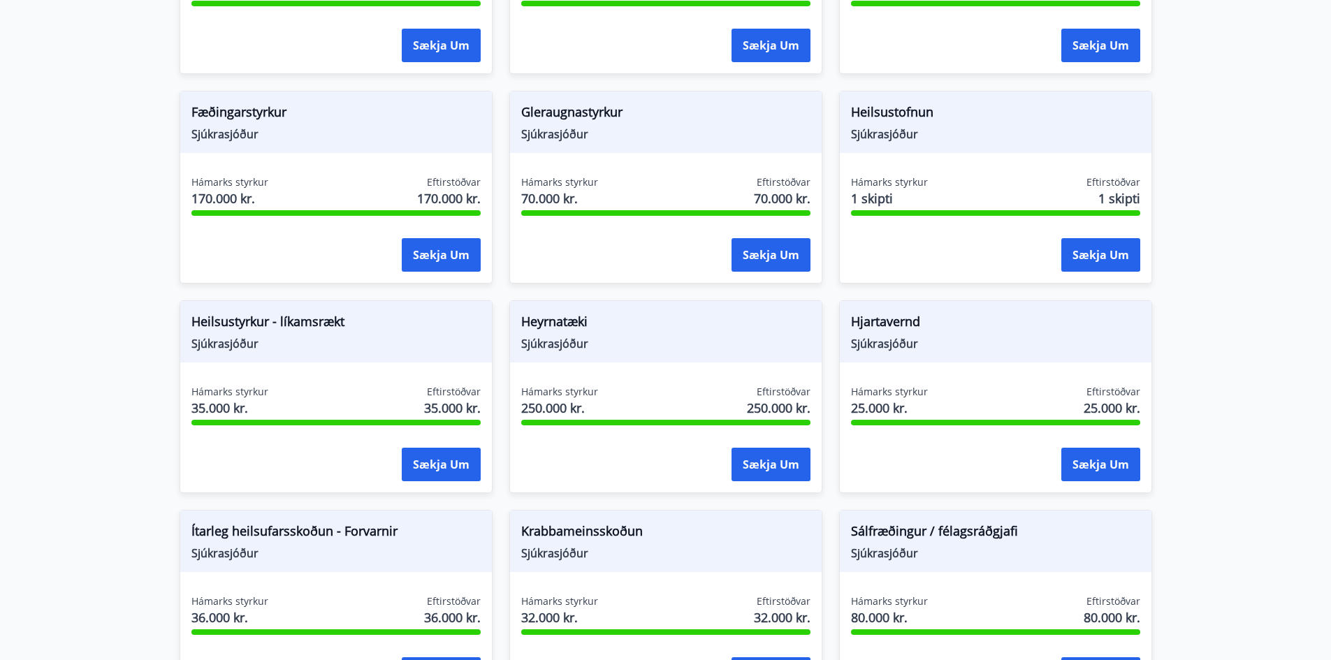
scroll to position [419, 0]
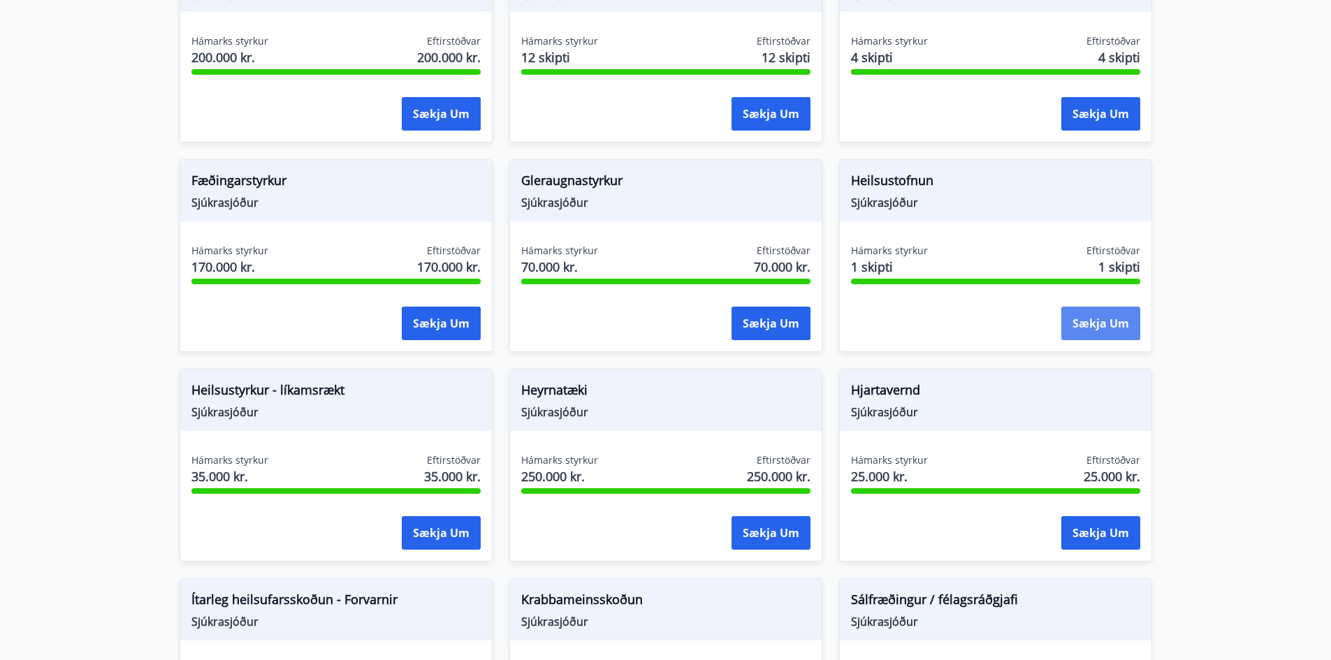
click at [1090, 325] on button "Sækja um" at bounding box center [1100, 324] width 79 height 34
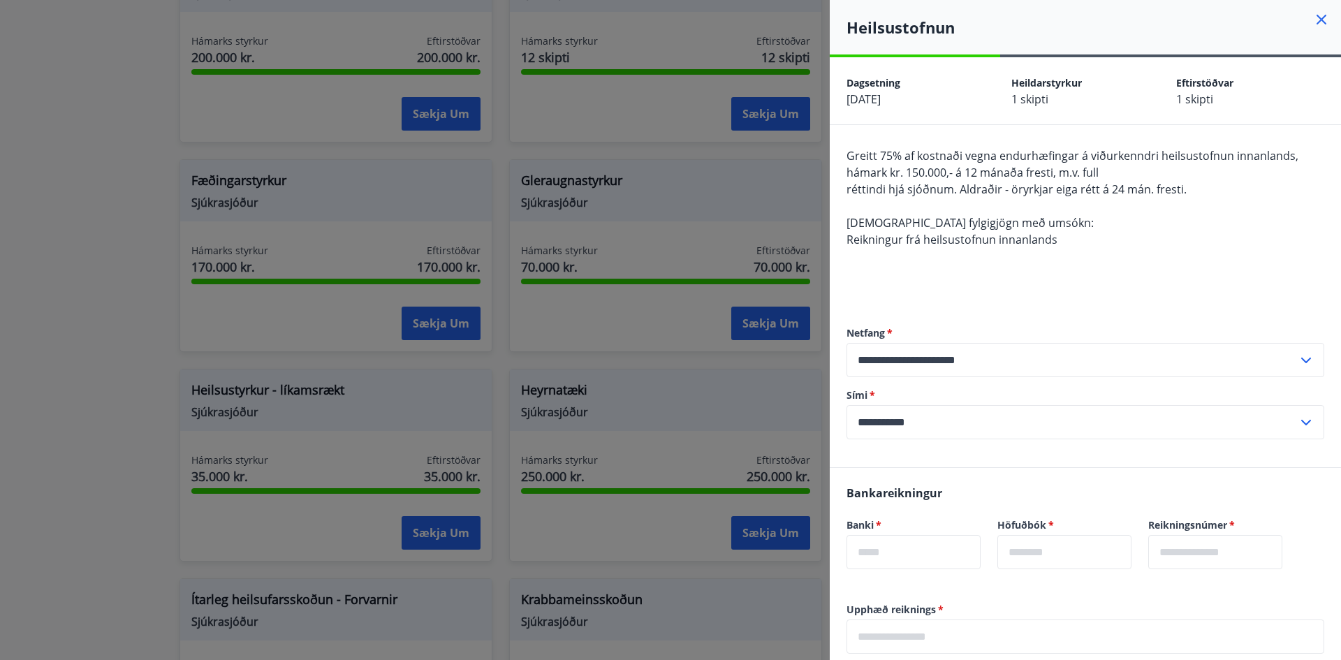
click at [721, 249] on div at bounding box center [670, 330] width 1341 height 660
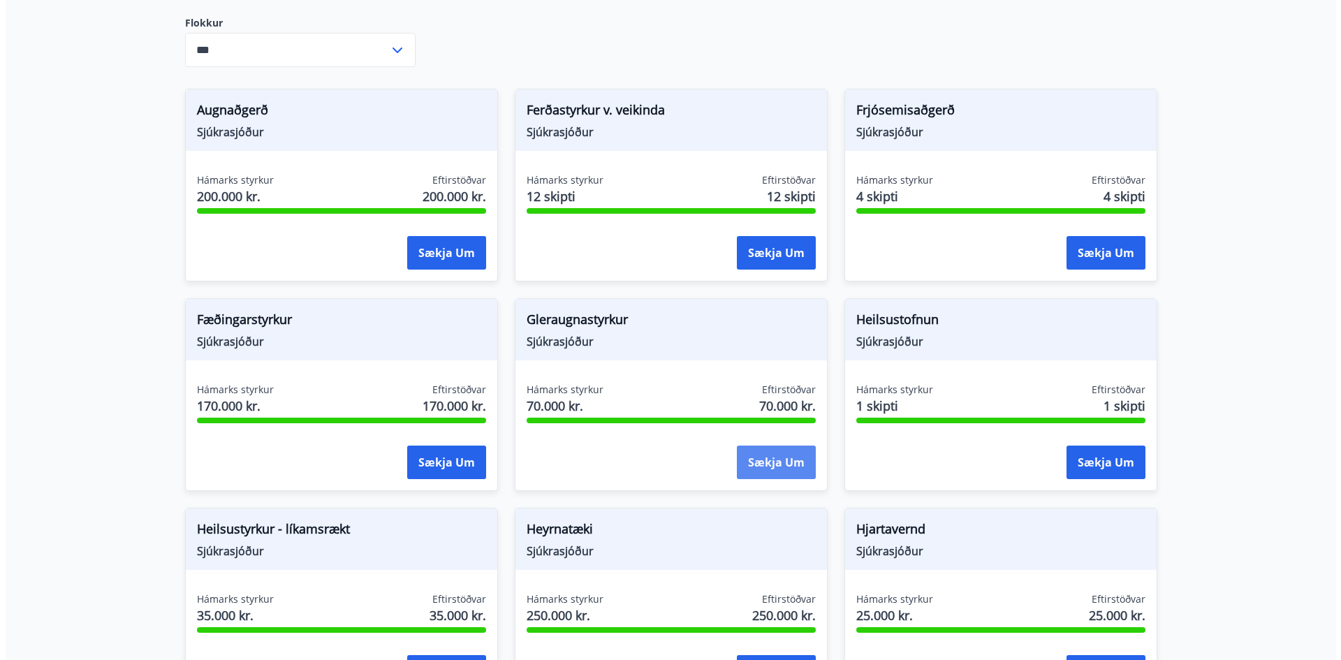
scroll to position [279, 0]
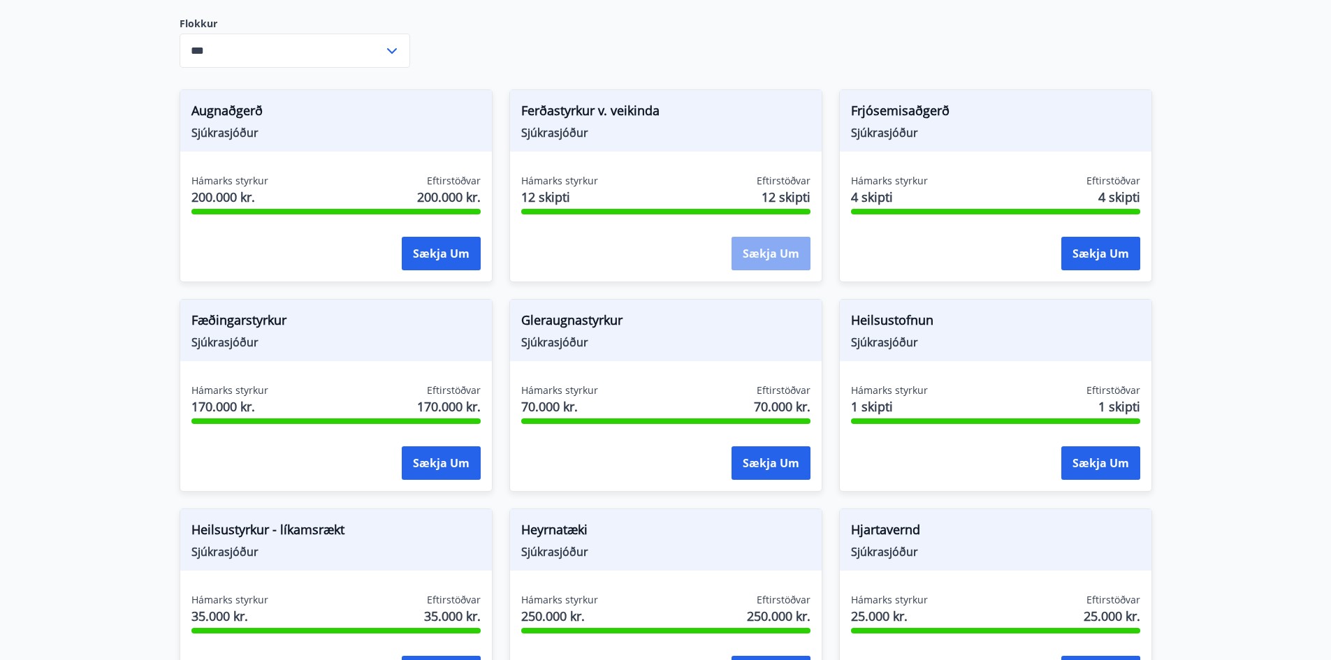
click at [780, 256] on button "Sækja um" at bounding box center [770, 254] width 79 height 34
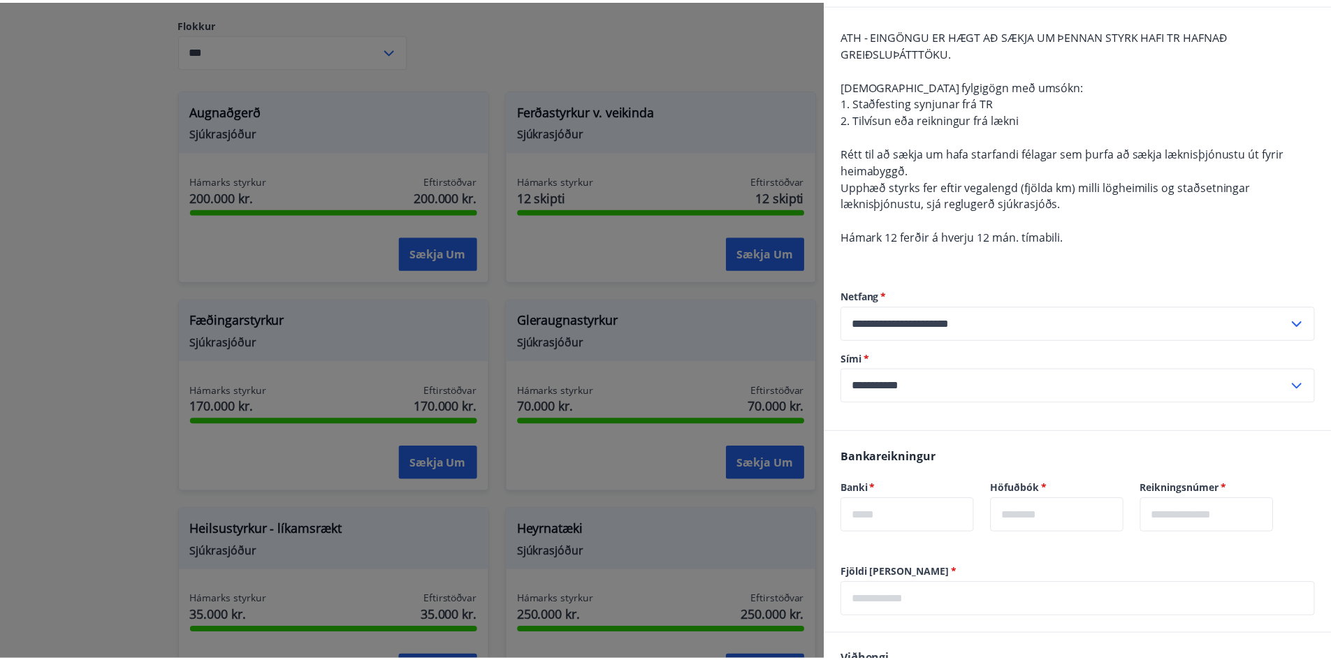
scroll to position [25, 0]
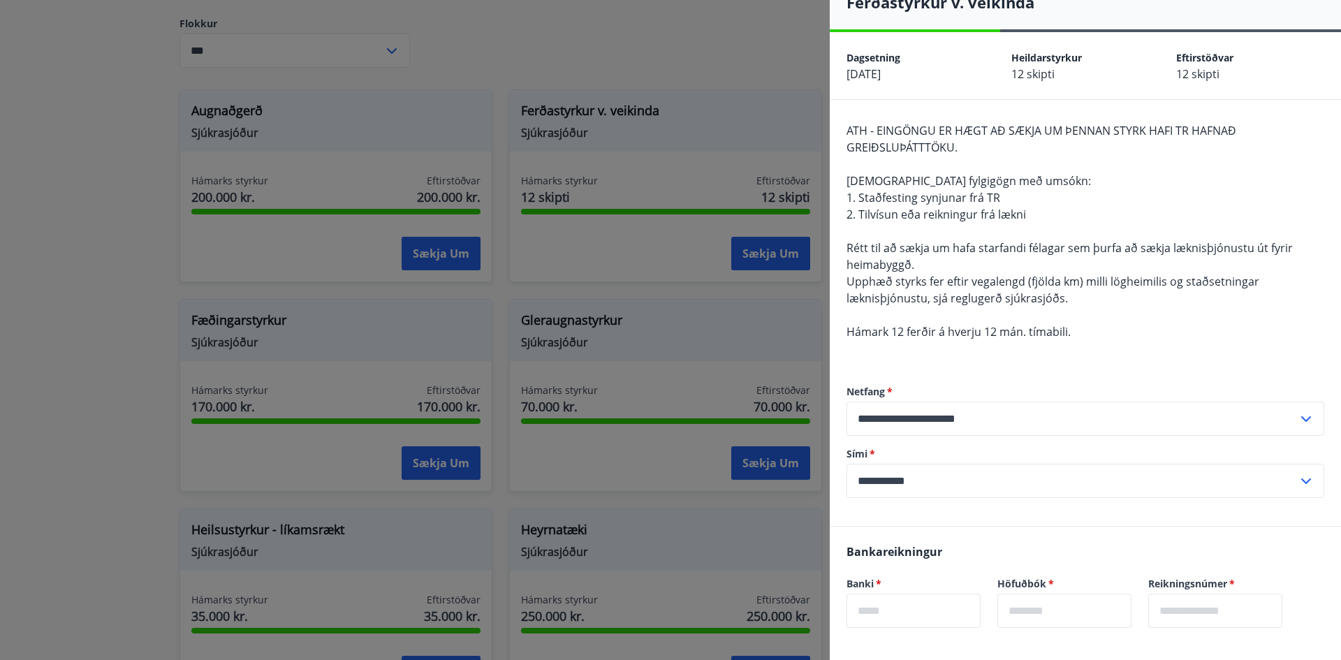
click at [680, 197] on div at bounding box center [670, 330] width 1341 height 660
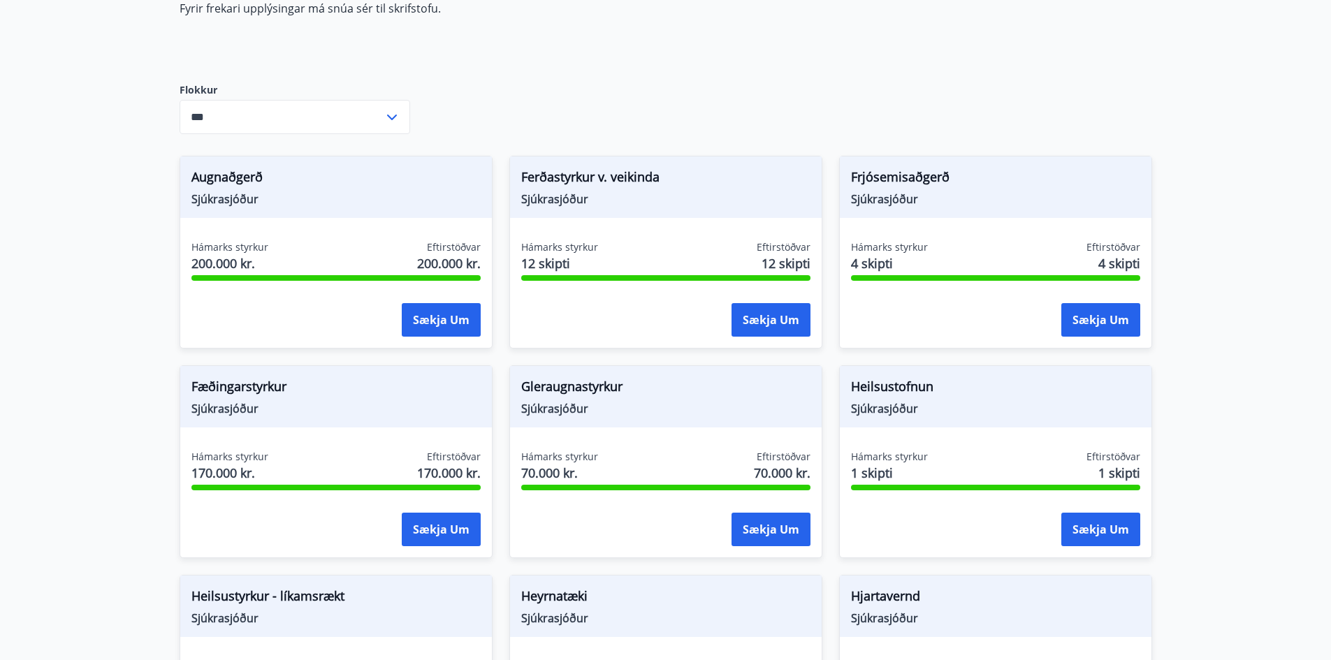
scroll to position [210, 0]
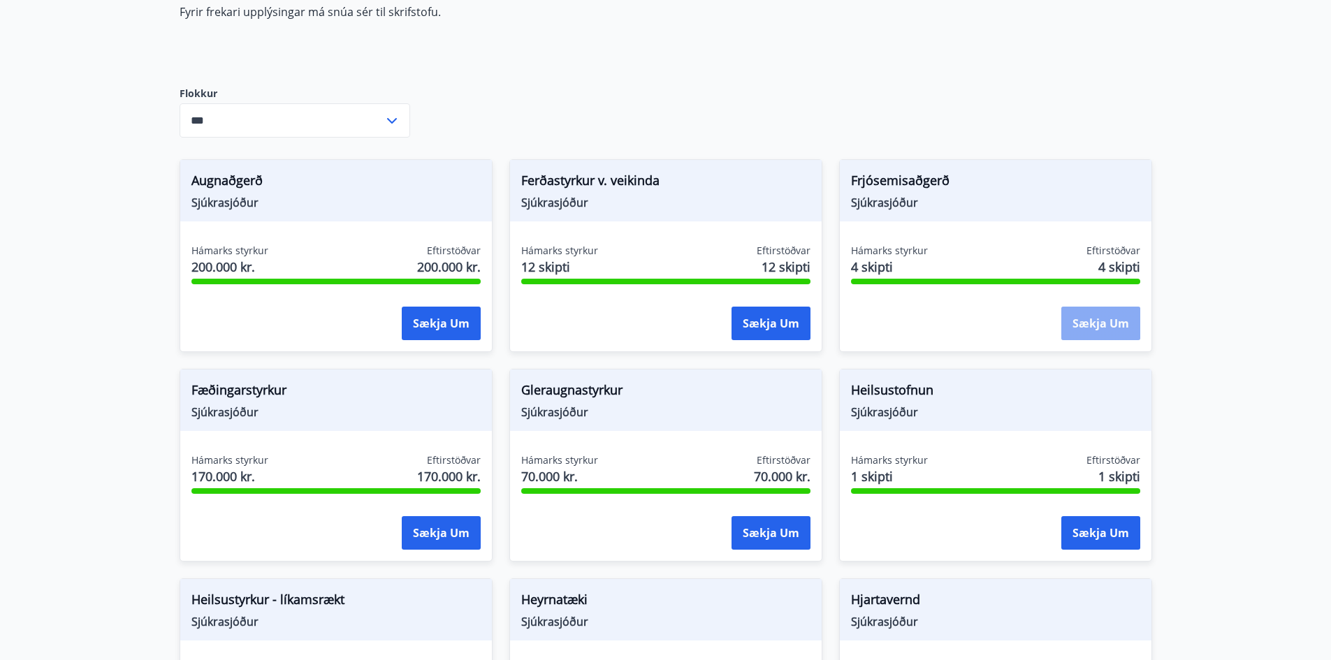
click at [1085, 323] on button "Sækja um" at bounding box center [1100, 324] width 79 height 34
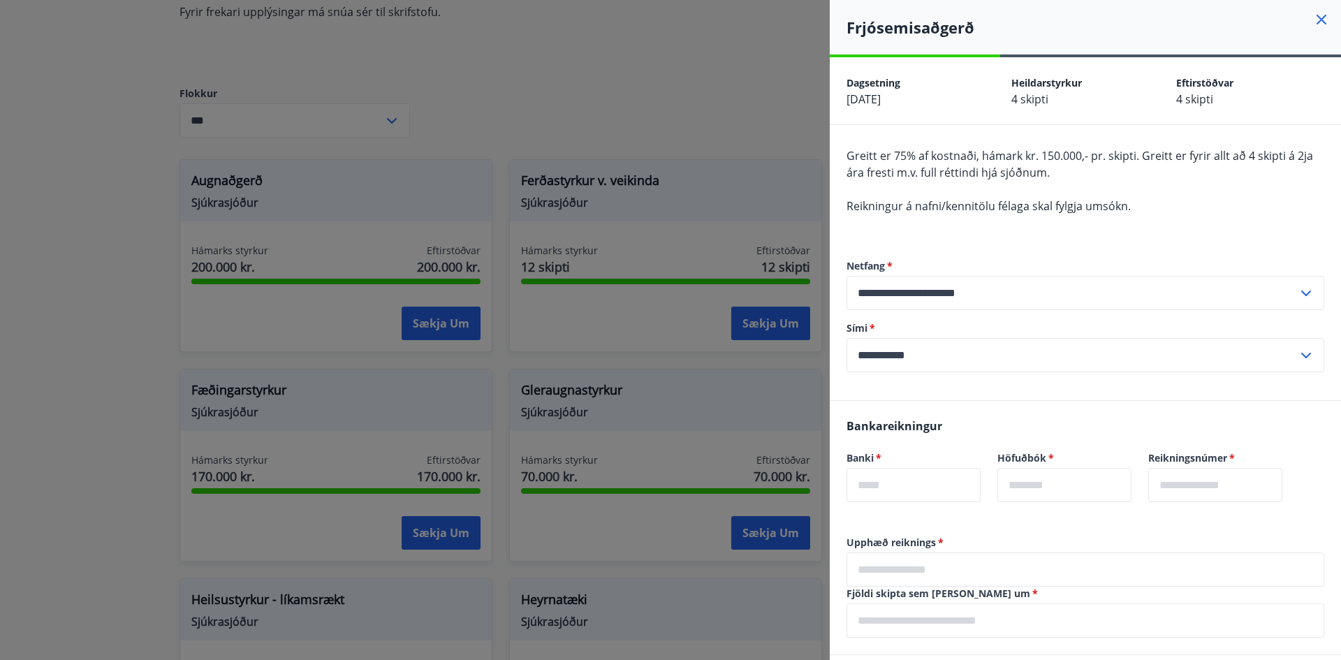
click at [775, 166] on div at bounding box center [670, 330] width 1341 height 660
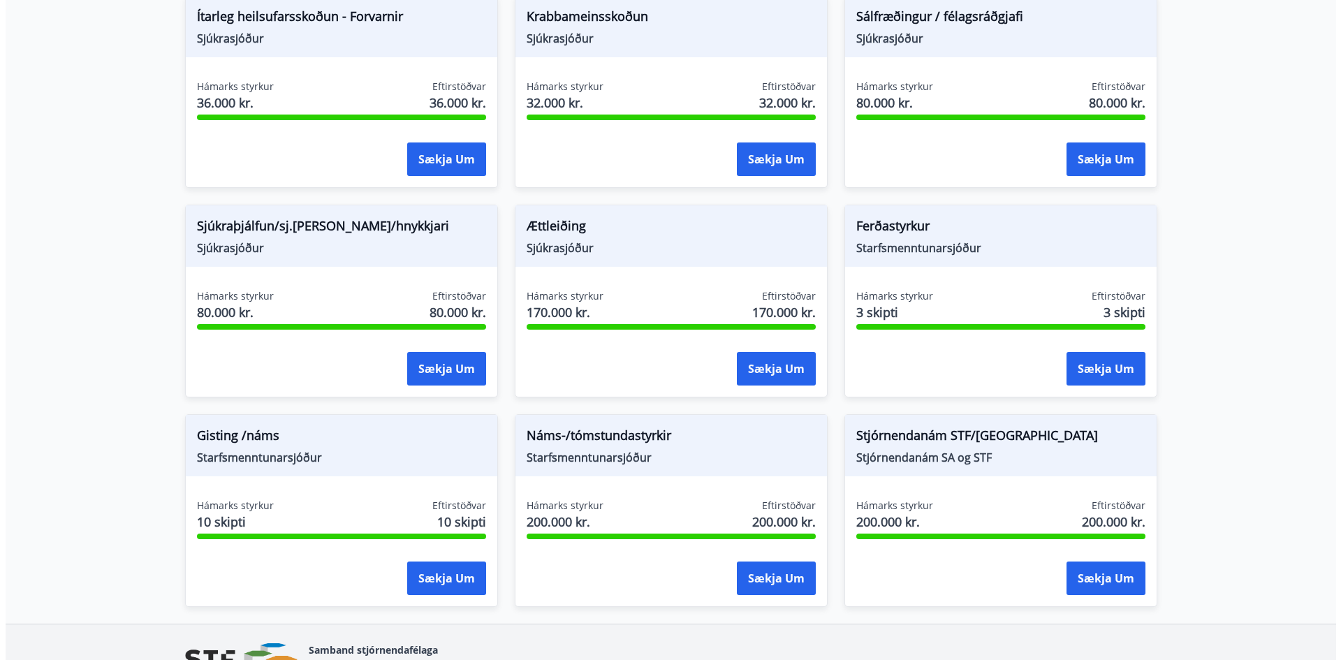
scroll to position [1084, 0]
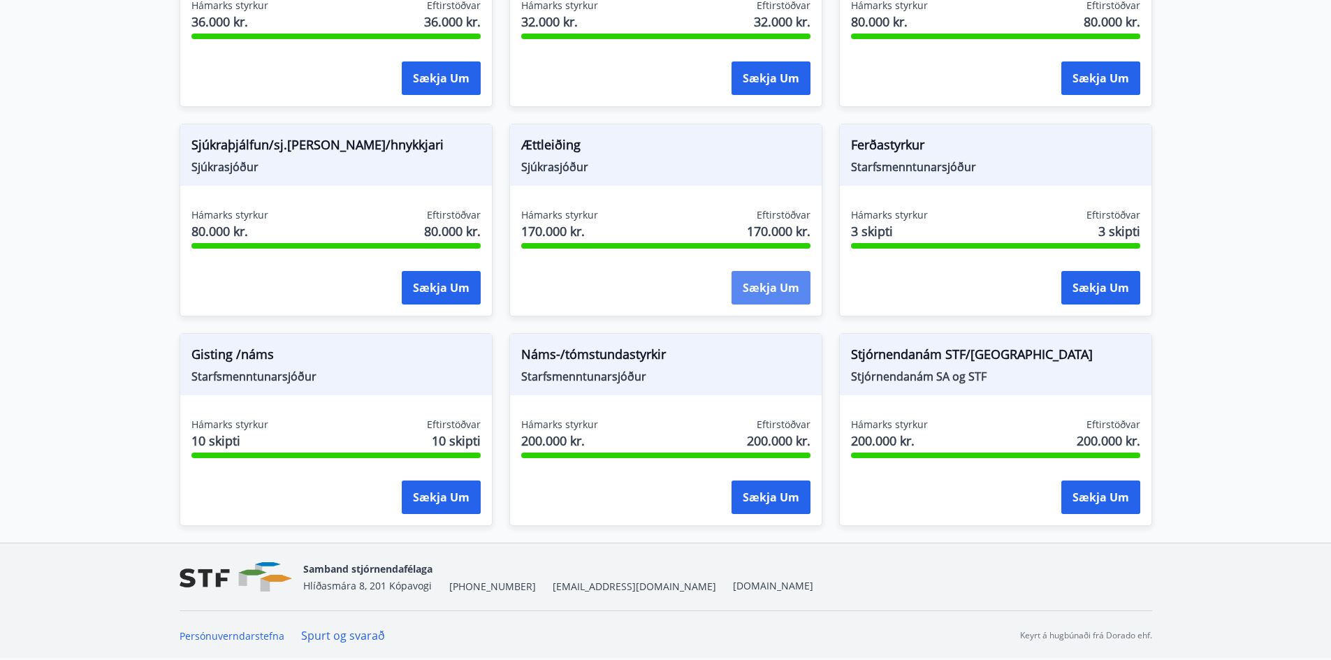
click at [757, 292] on button "Sækja um" at bounding box center [770, 288] width 79 height 34
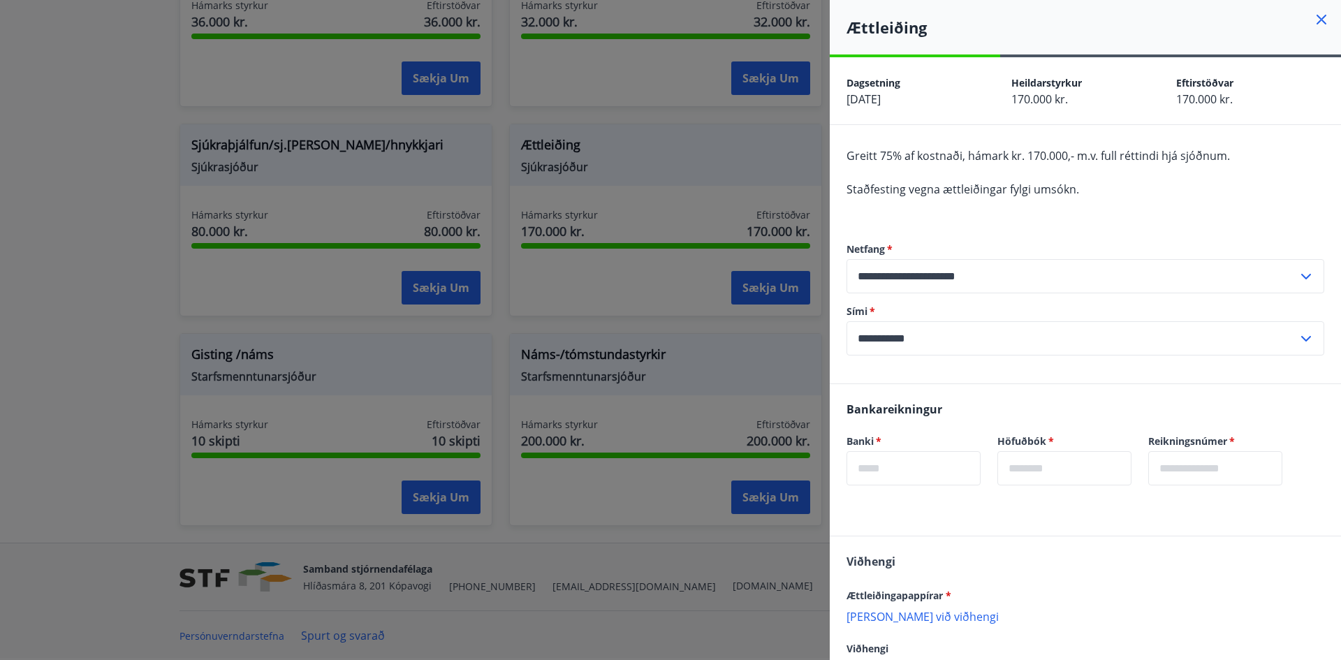
click at [818, 188] on div at bounding box center [670, 330] width 1341 height 660
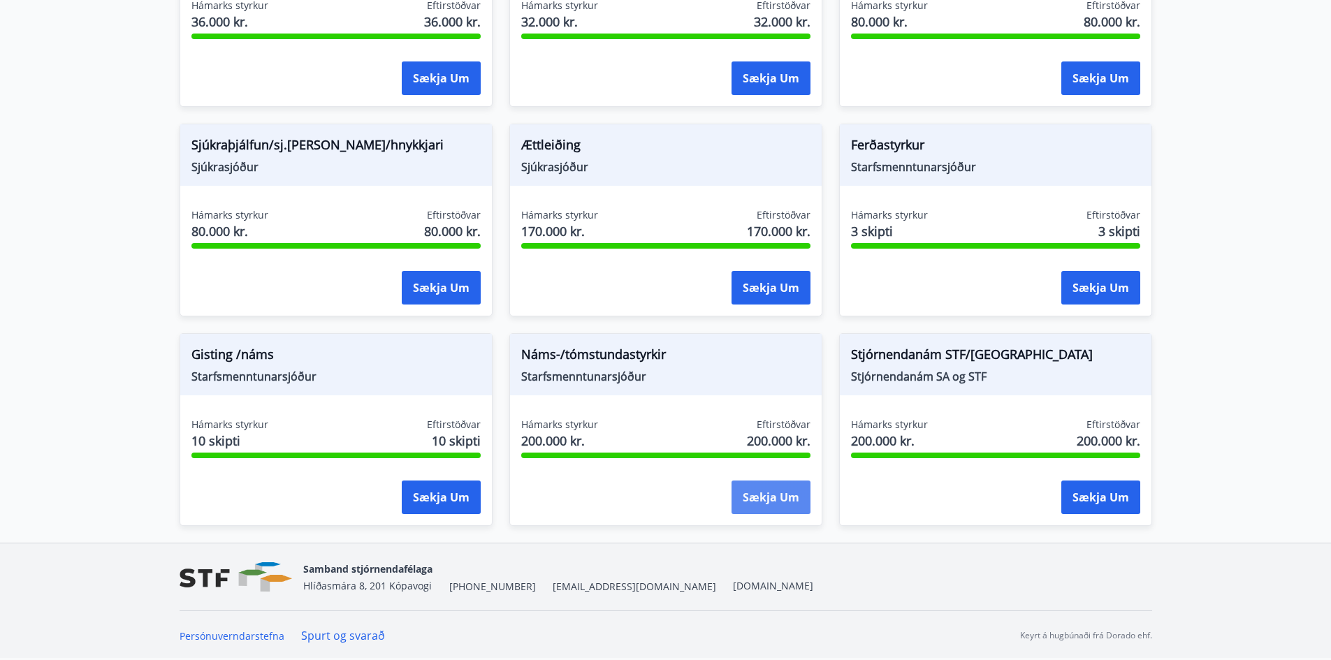
click at [769, 500] on button "Sækja um" at bounding box center [770, 498] width 79 height 34
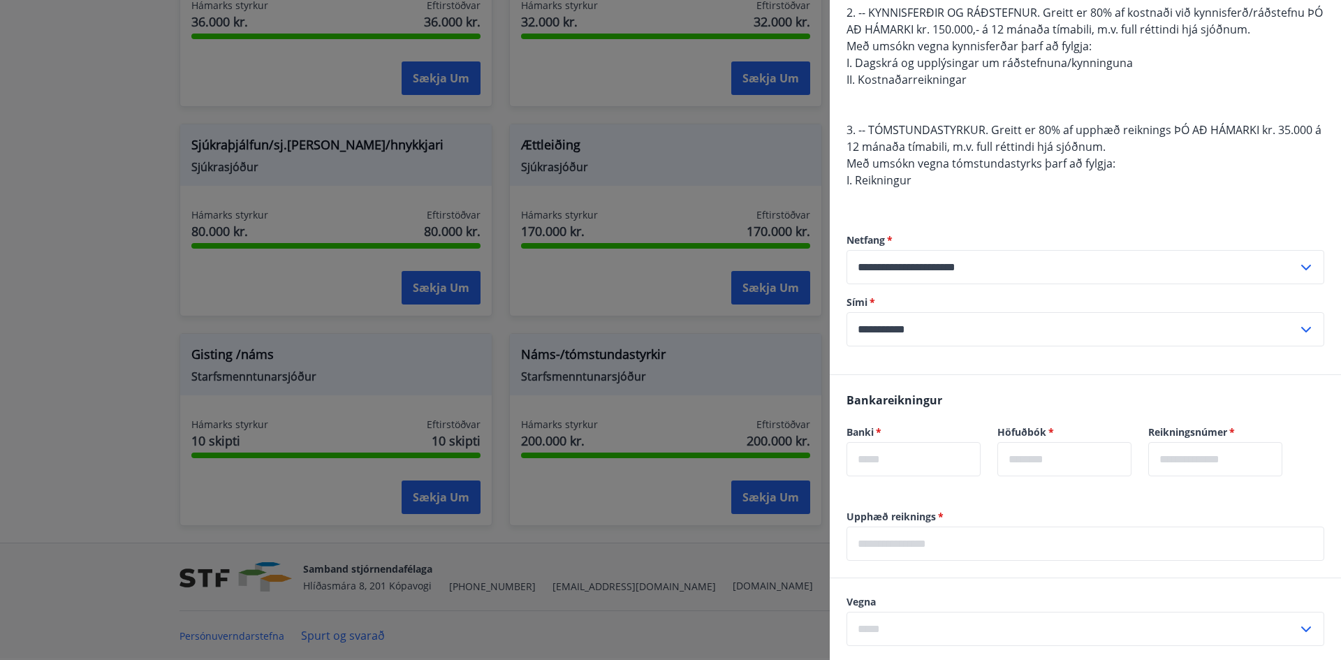
scroll to position [279, 0]
click at [889, 452] on input "text" at bounding box center [914, 457] width 134 height 34
type input "****"
click at [1042, 461] on input "text" at bounding box center [1065, 457] width 134 height 34
type input "**"
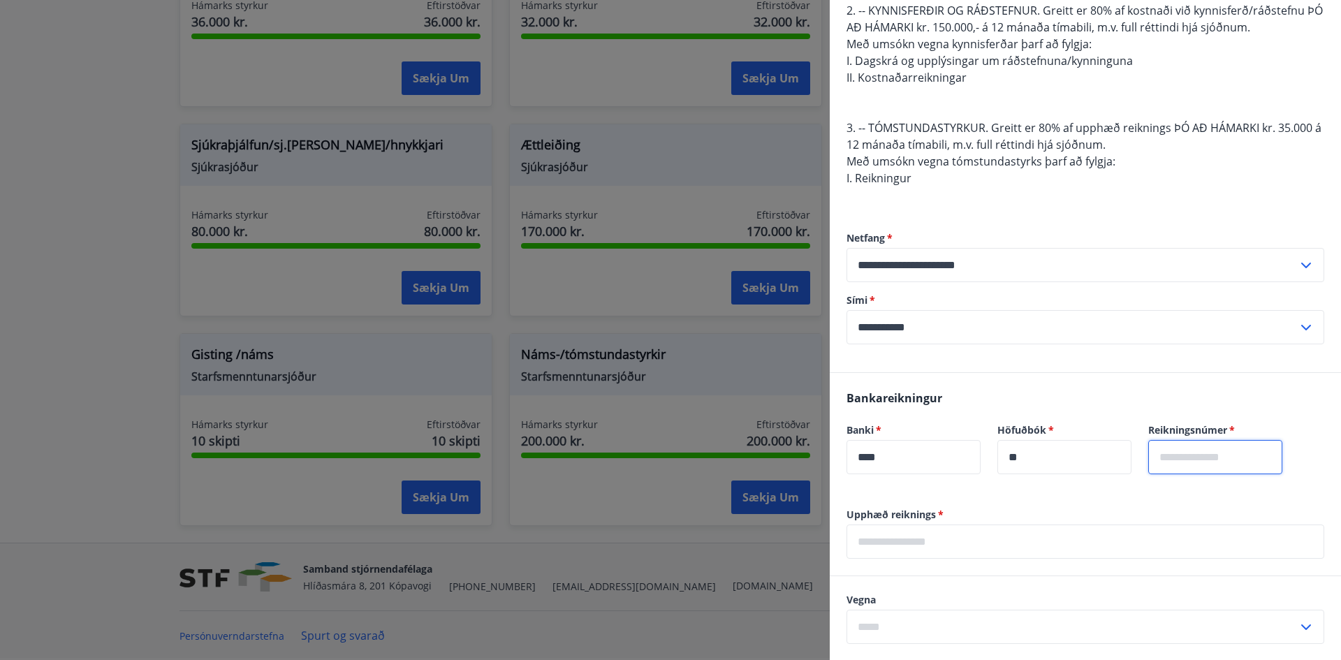
click at [1204, 462] on input "text" at bounding box center [1216, 457] width 134 height 34
type input "******"
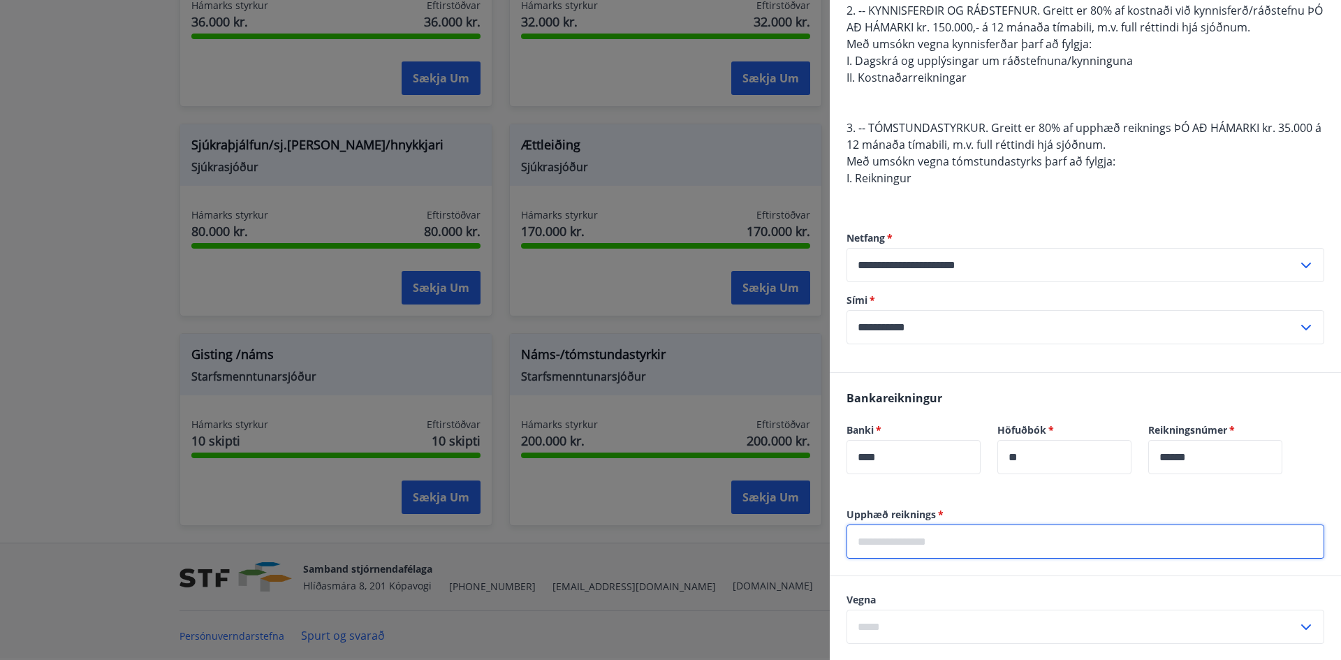
click at [952, 528] on input "text" at bounding box center [1086, 542] width 478 height 34
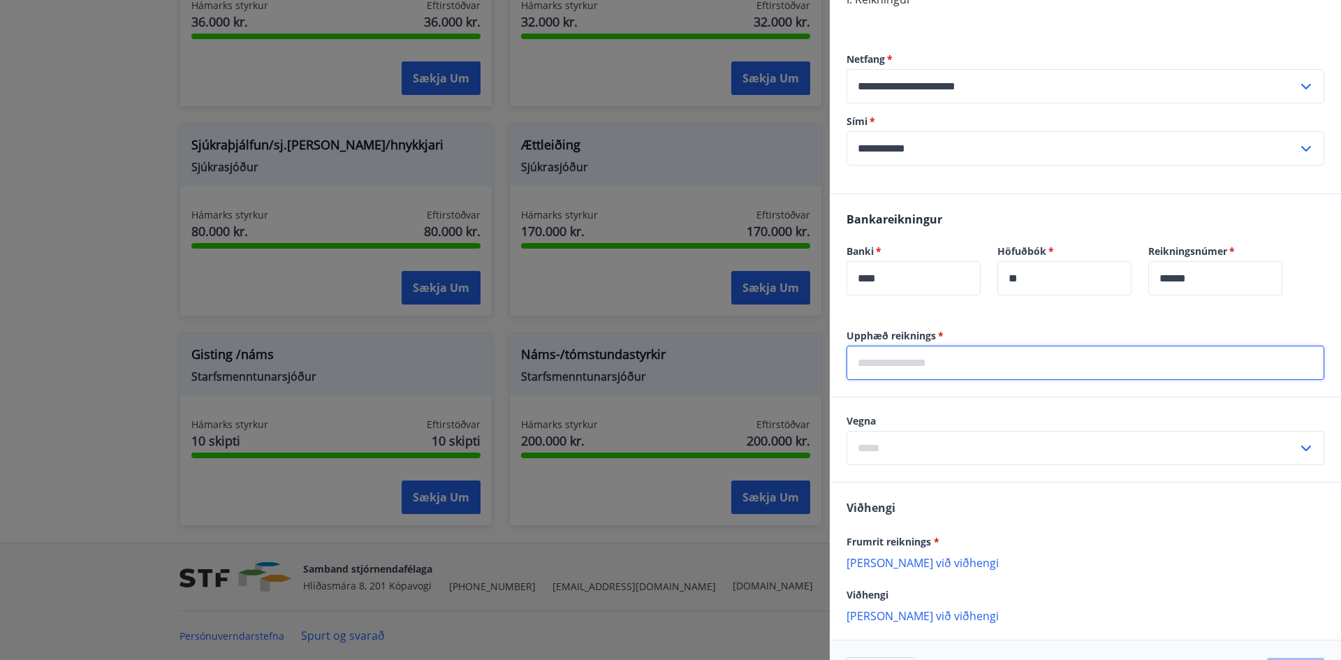
scroll to position [507, 0]
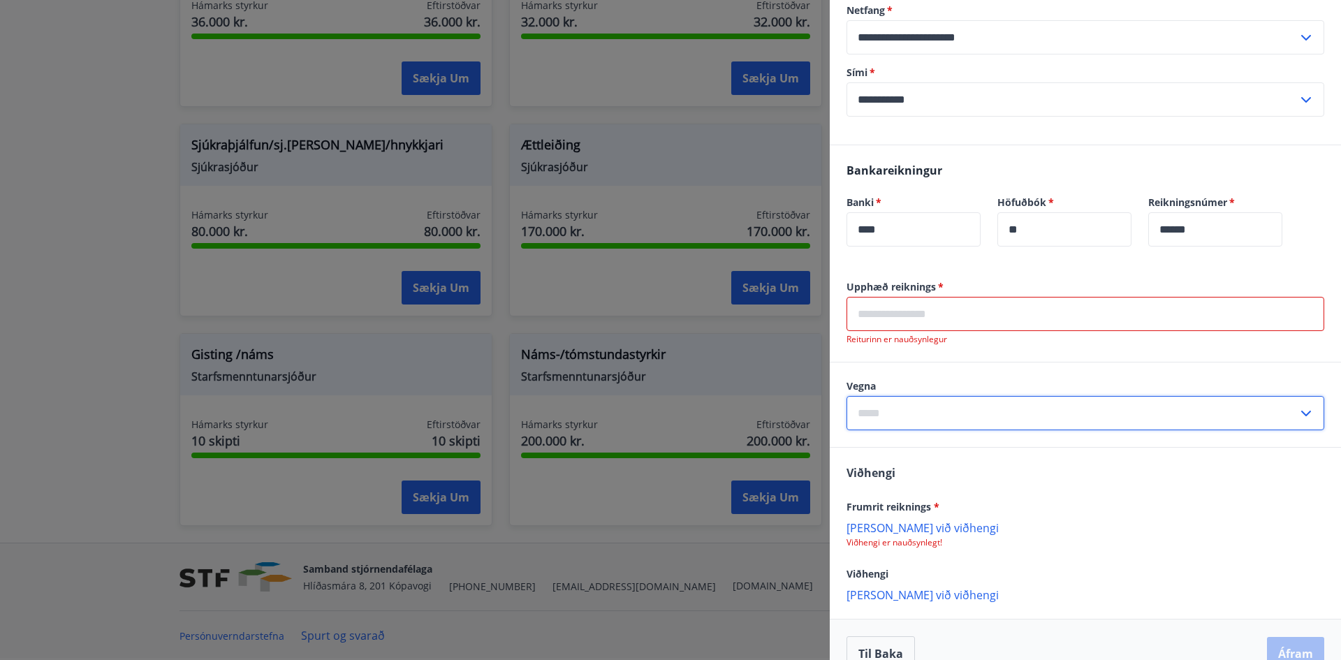
click at [1043, 412] on input "text" at bounding box center [1072, 413] width 451 height 34
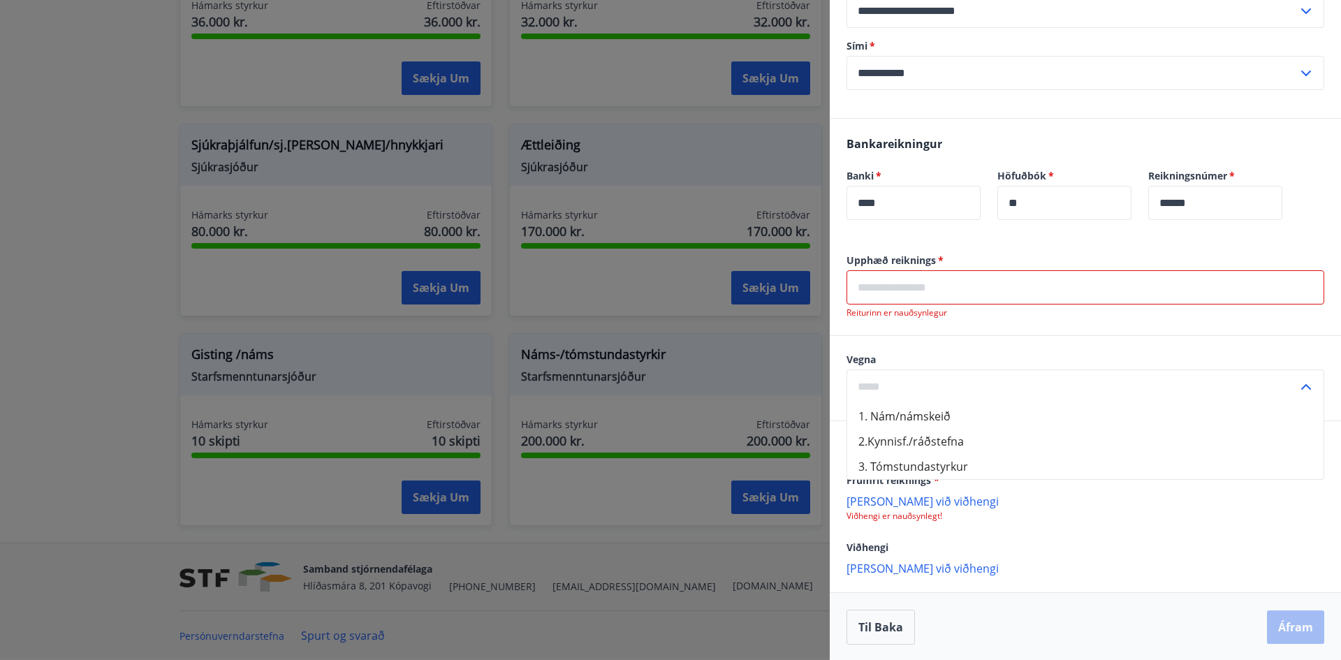
scroll to position [535, 0]
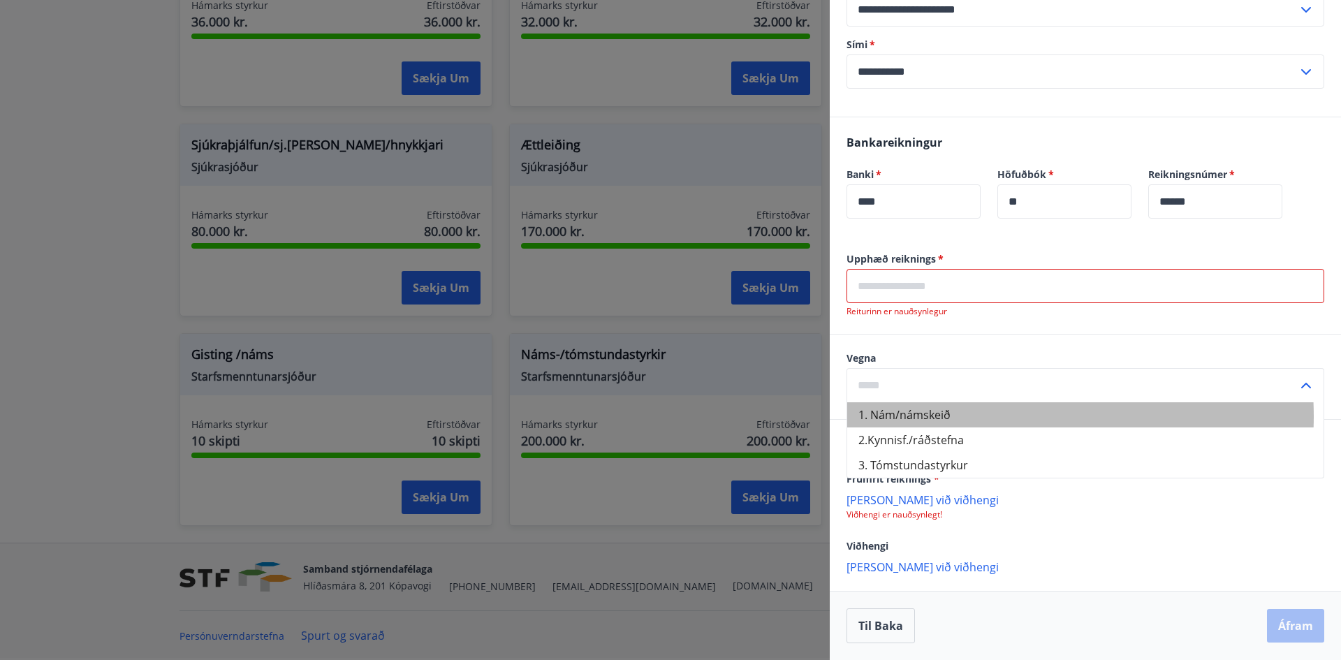
click at [974, 416] on li "1. Nám/námskeið" at bounding box center [1085, 414] width 476 height 25
type input "**********"
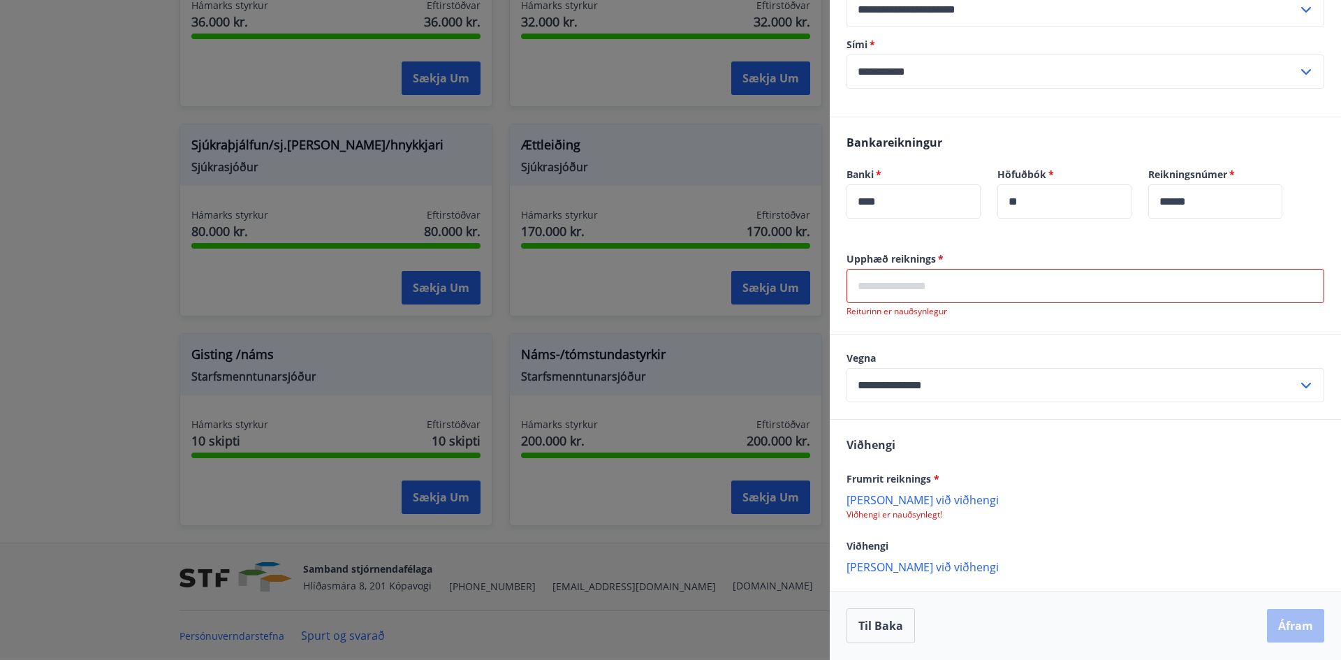
click at [998, 297] on input "text" at bounding box center [1086, 286] width 478 height 34
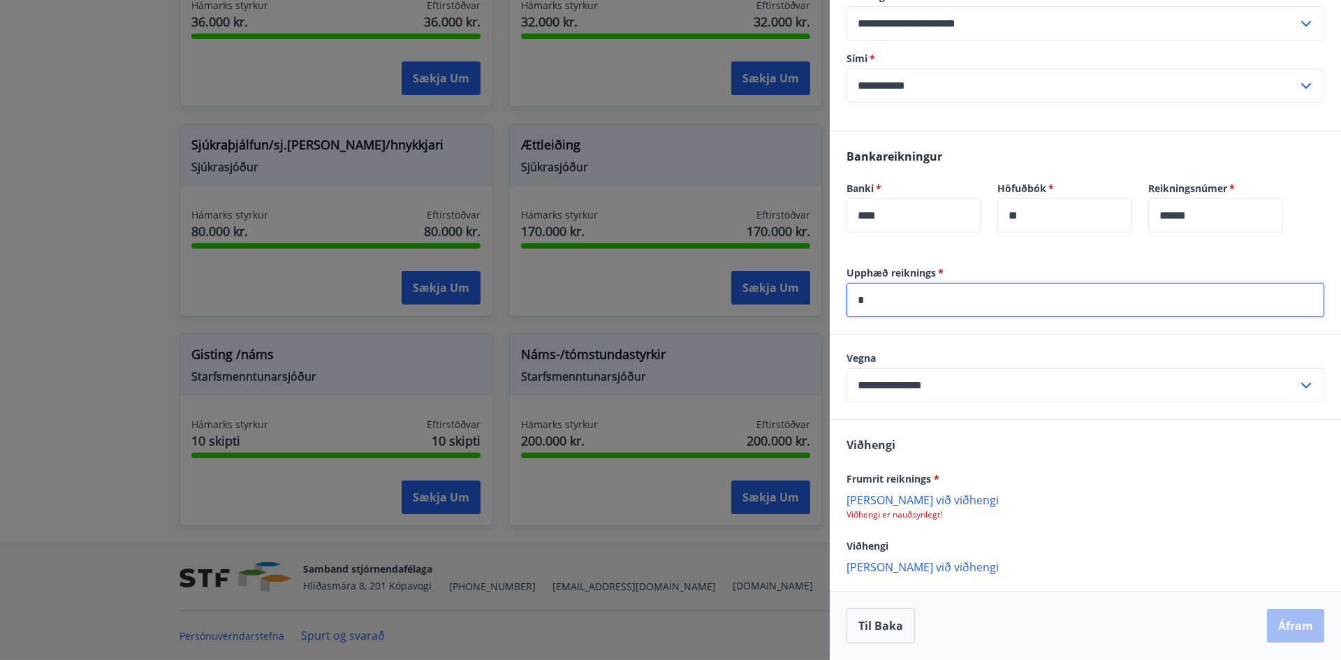
scroll to position [521, 0]
type input "*****"
click at [898, 500] on p "[PERSON_NAME] við viðhengi" at bounding box center [1086, 500] width 478 height 14
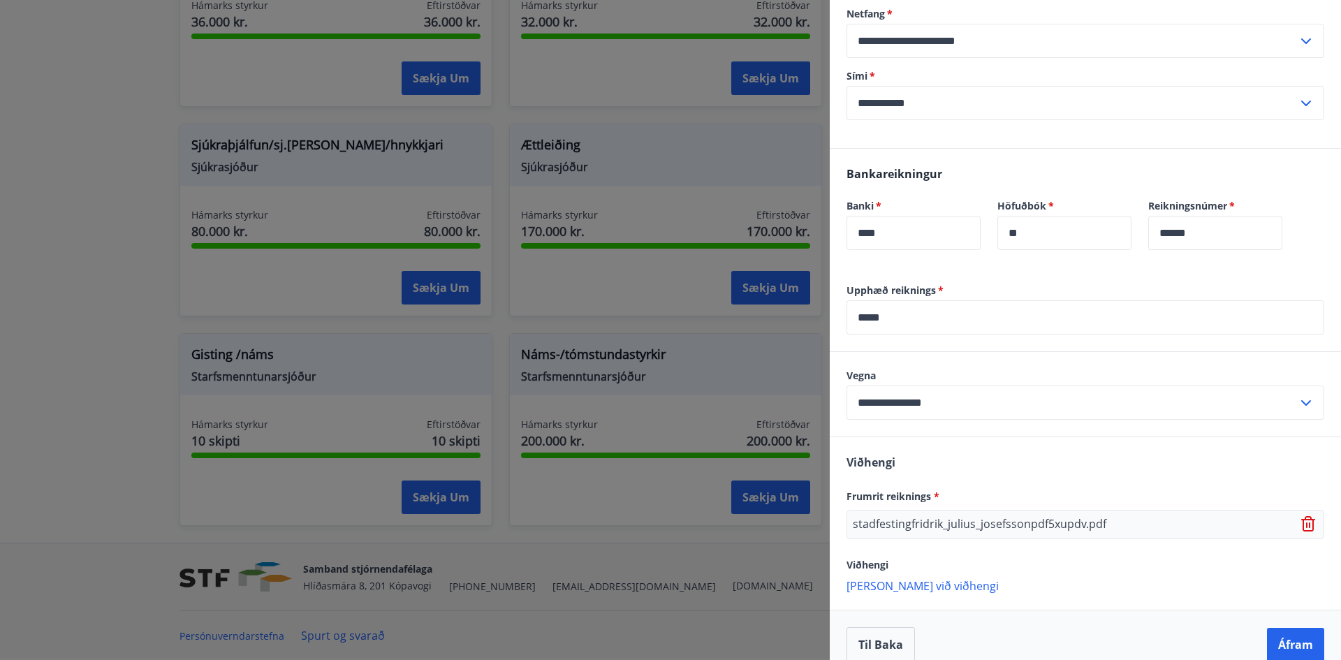
scroll to position [523, 0]
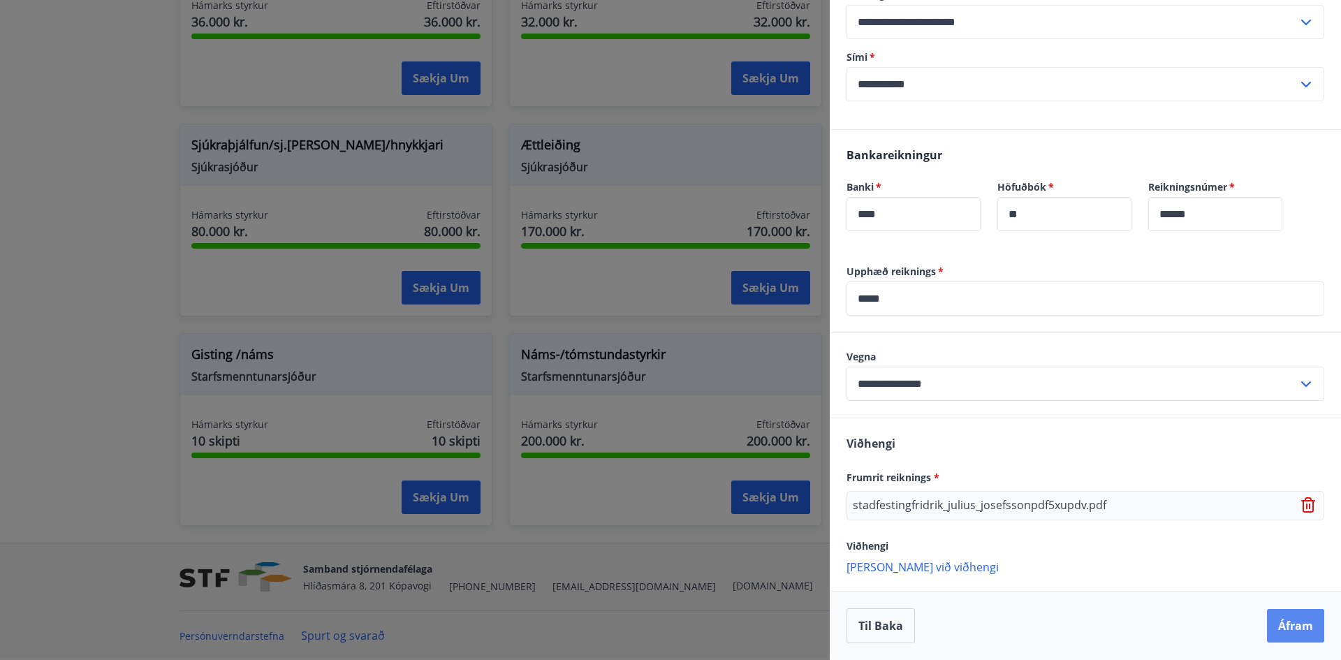
click at [1279, 622] on button "Áfram" at bounding box center [1295, 626] width 57 height 34
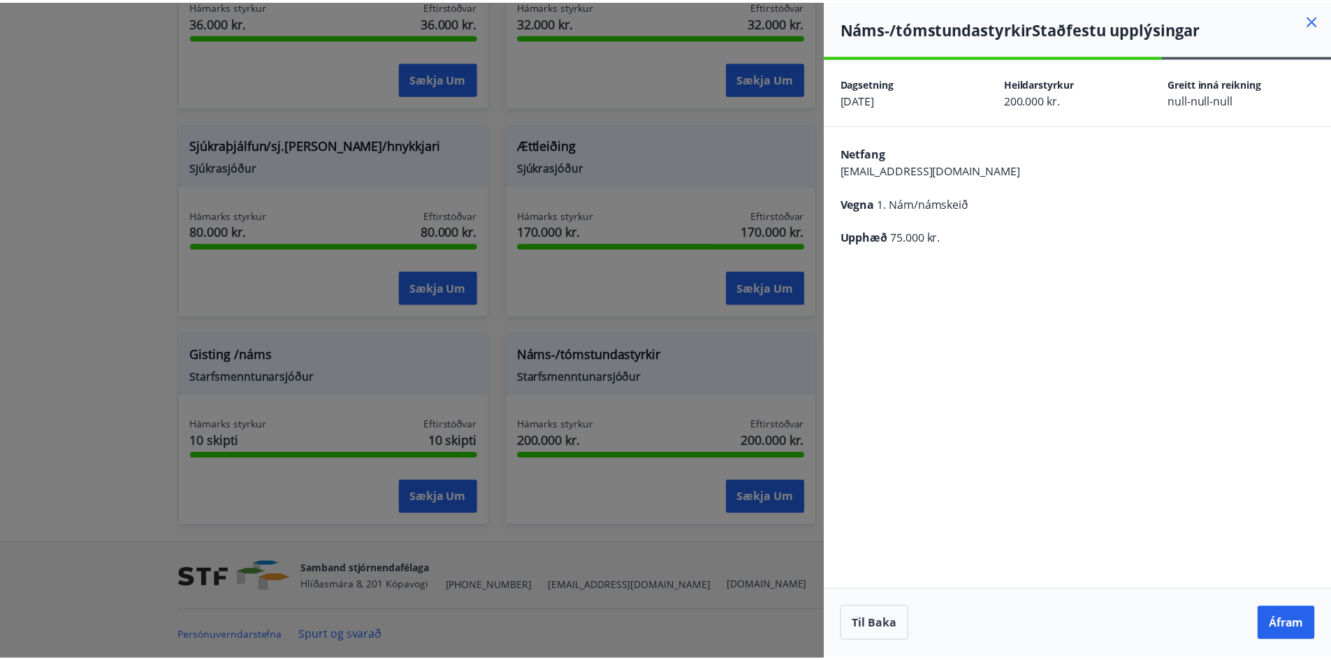
scroll to position [0, 0]
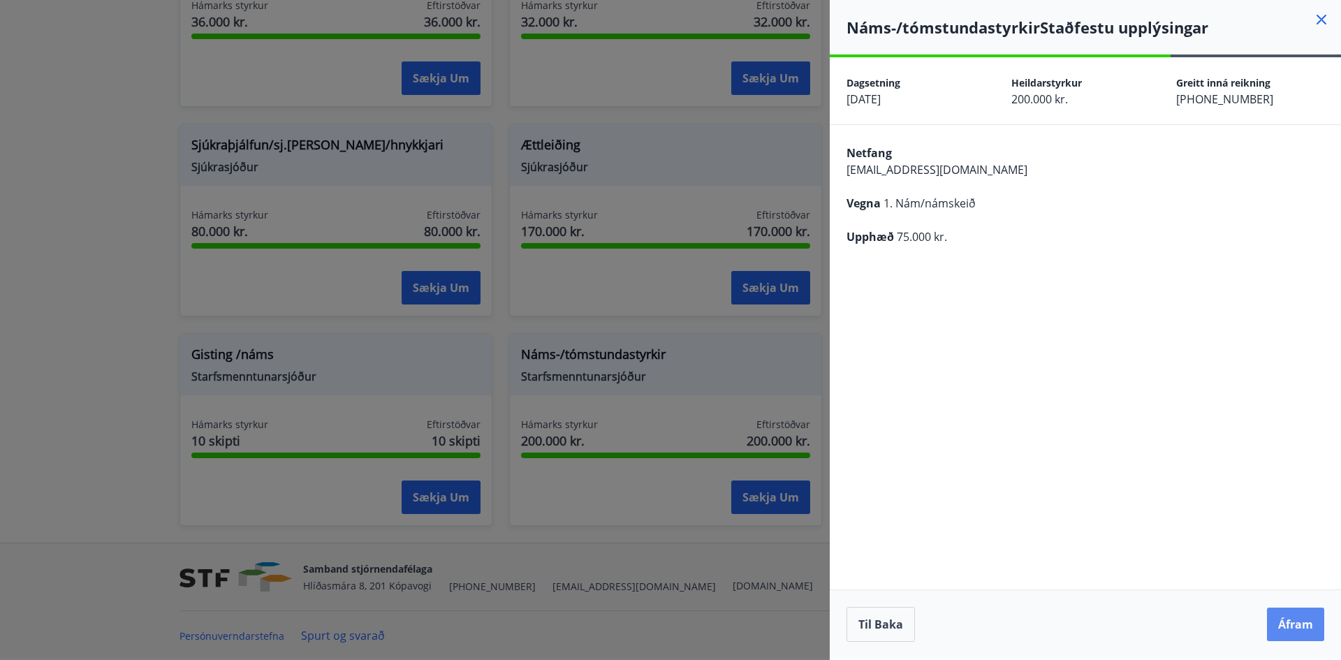
click at [1298, 623] on button "Áfram" at bounding box center [1295, 625] width 57 height 34
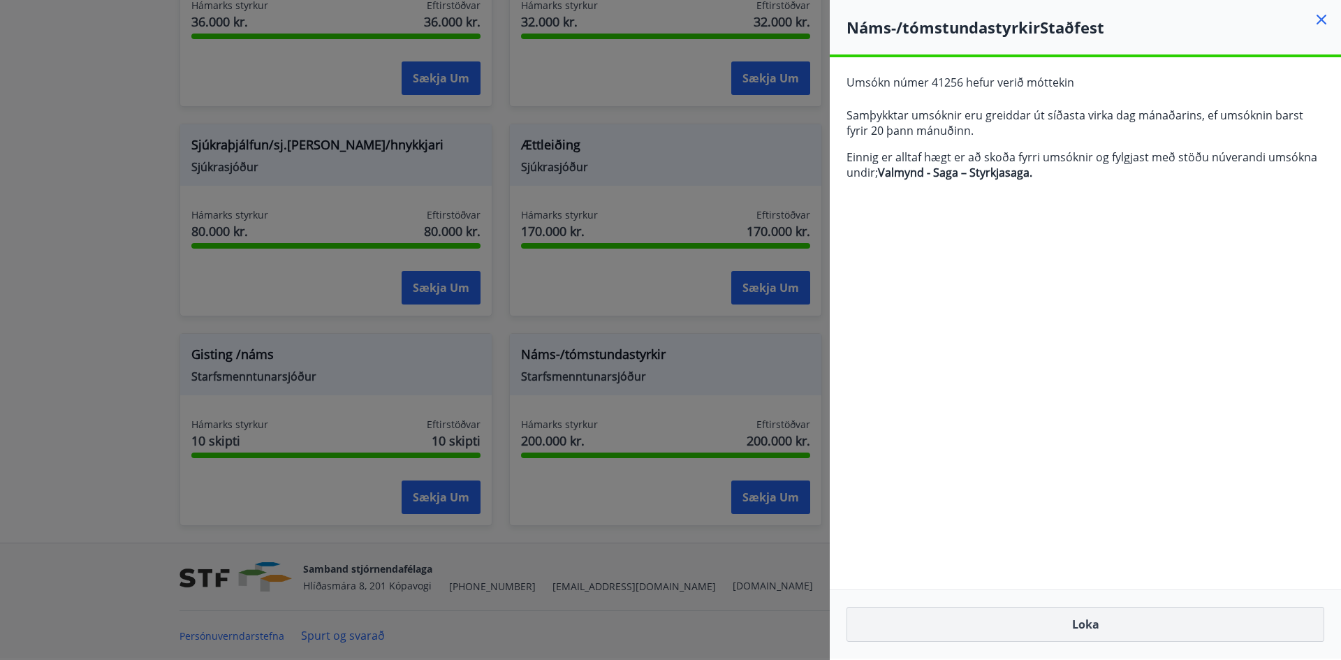
click at [1092, 632] on button "Loka" at bounding box center [1086, 624] width 478 height 35
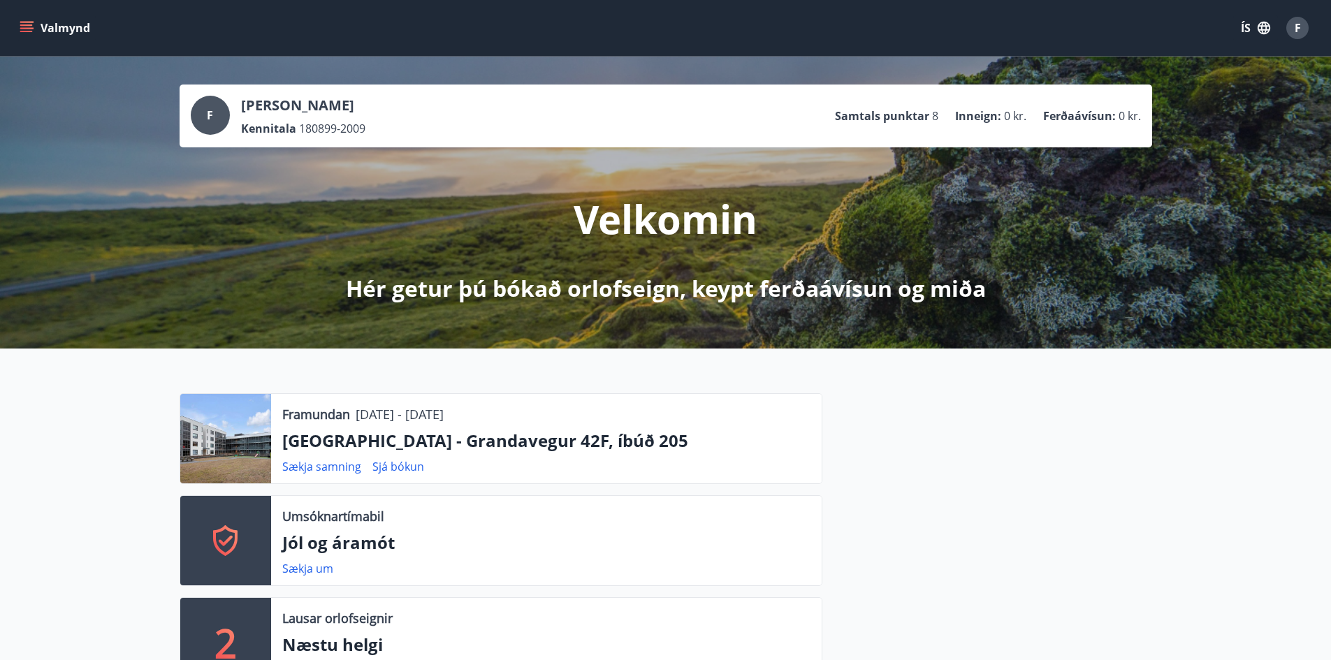
click at [24, 34] on icon "menu" at bounding box center [27, 28] width 14 height 14
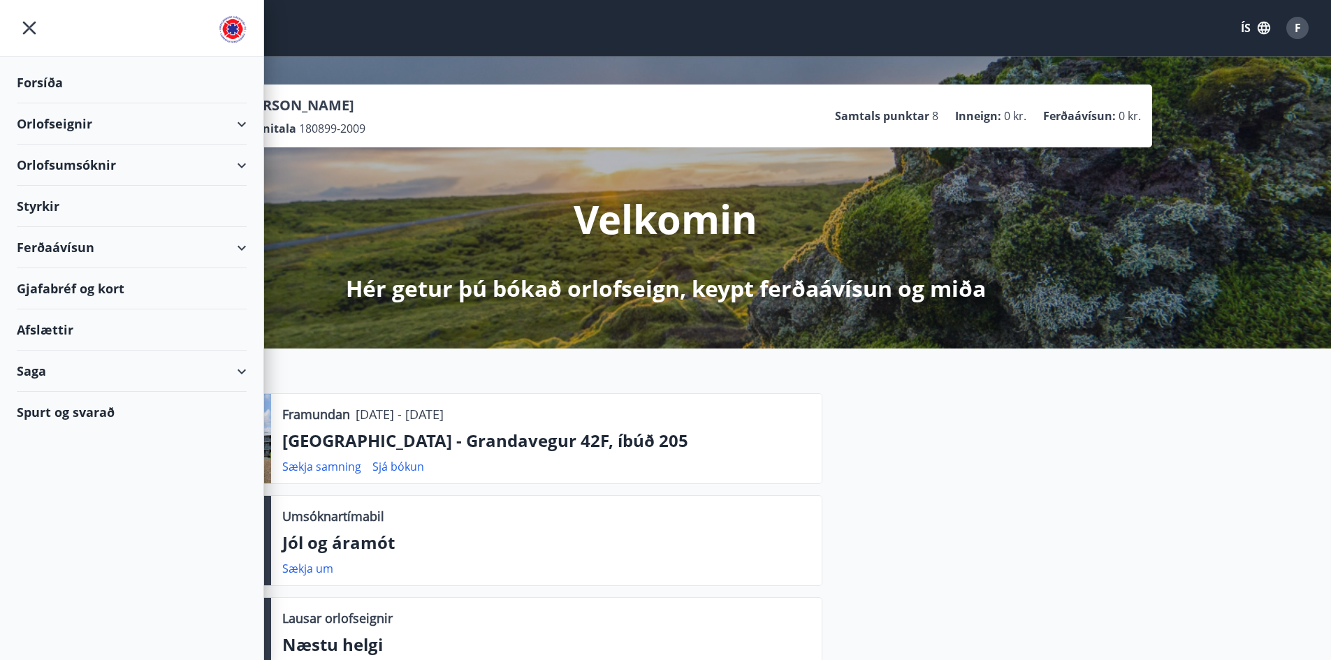
click at [24, 27] on icon "menu" at bounding box center [29, 27] width 25 height 25
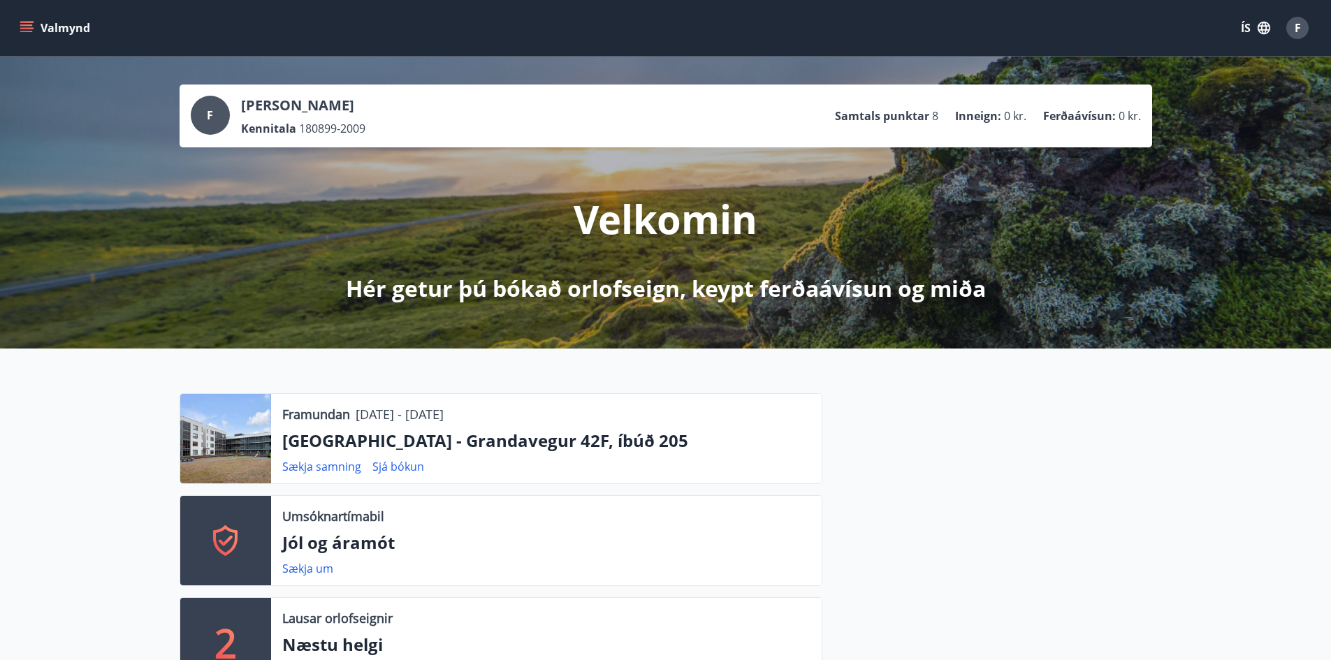
click at [20, 29] on icon "menu" at bounding box center [27, 28] width 14 height 14
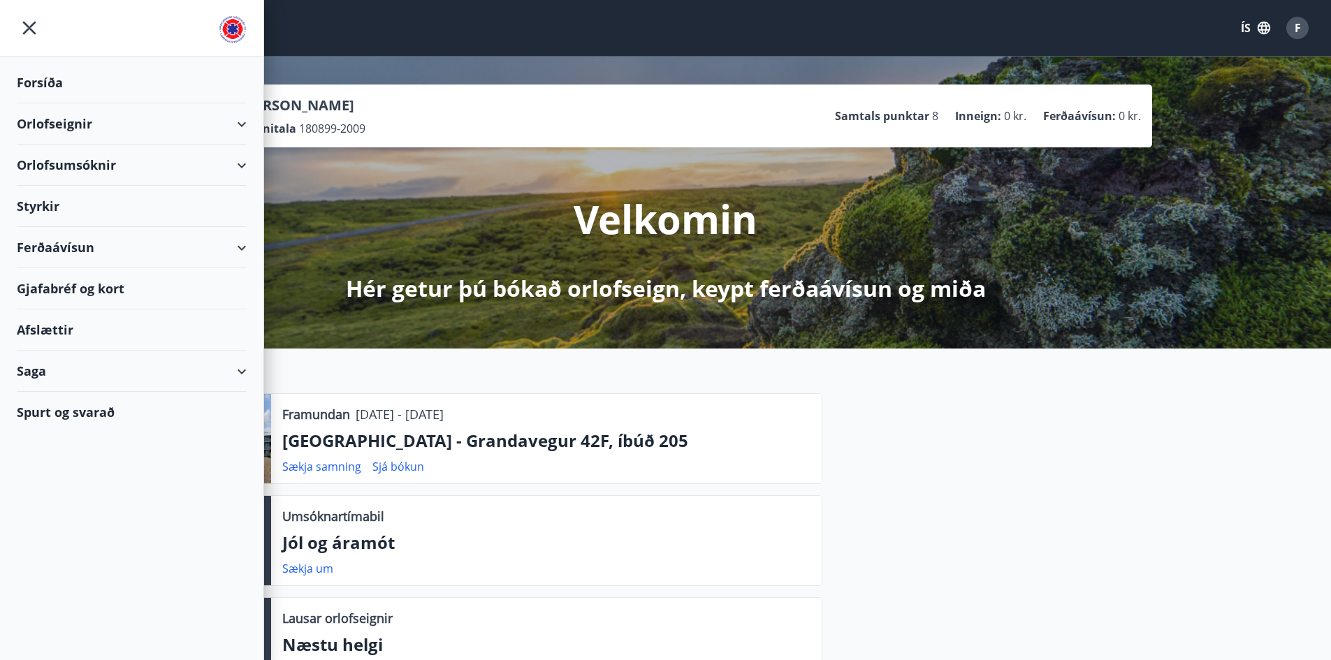
click at [50, 79] on div "Forsíða" at bounding box center [132, 82] width 230 height 41
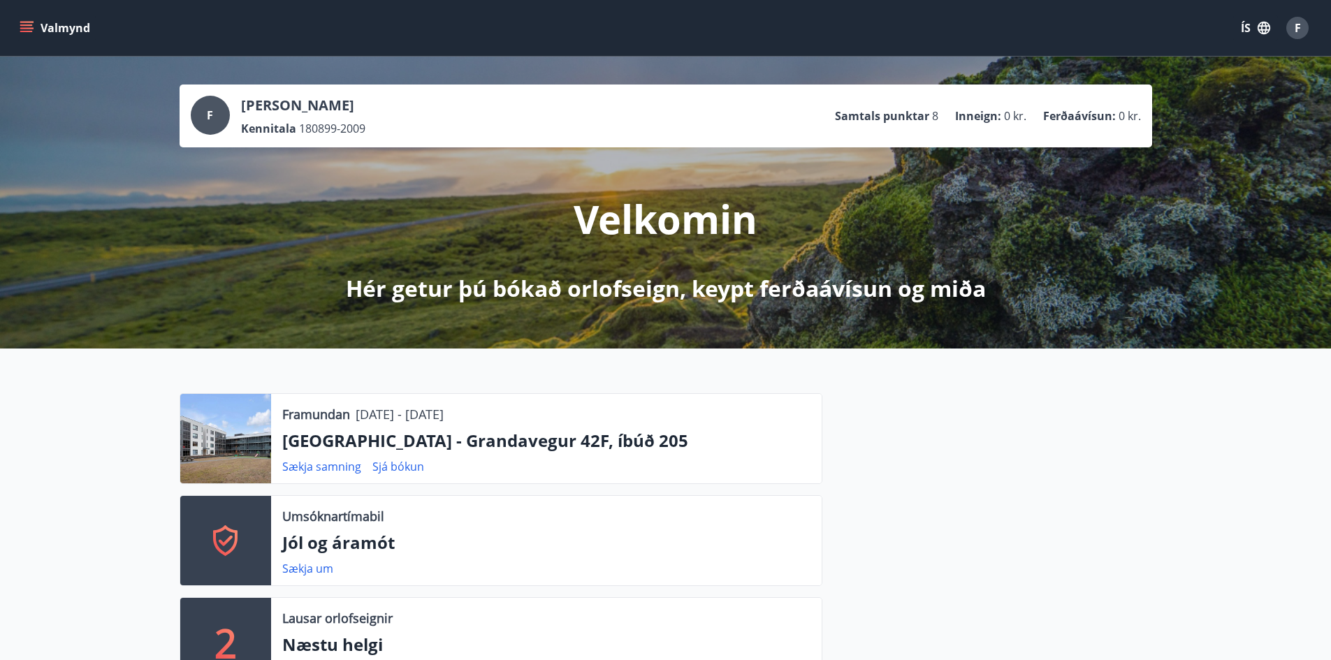
click at [27, 28] on icon "menu" at bounding box center [27, 27] width 15 height 1
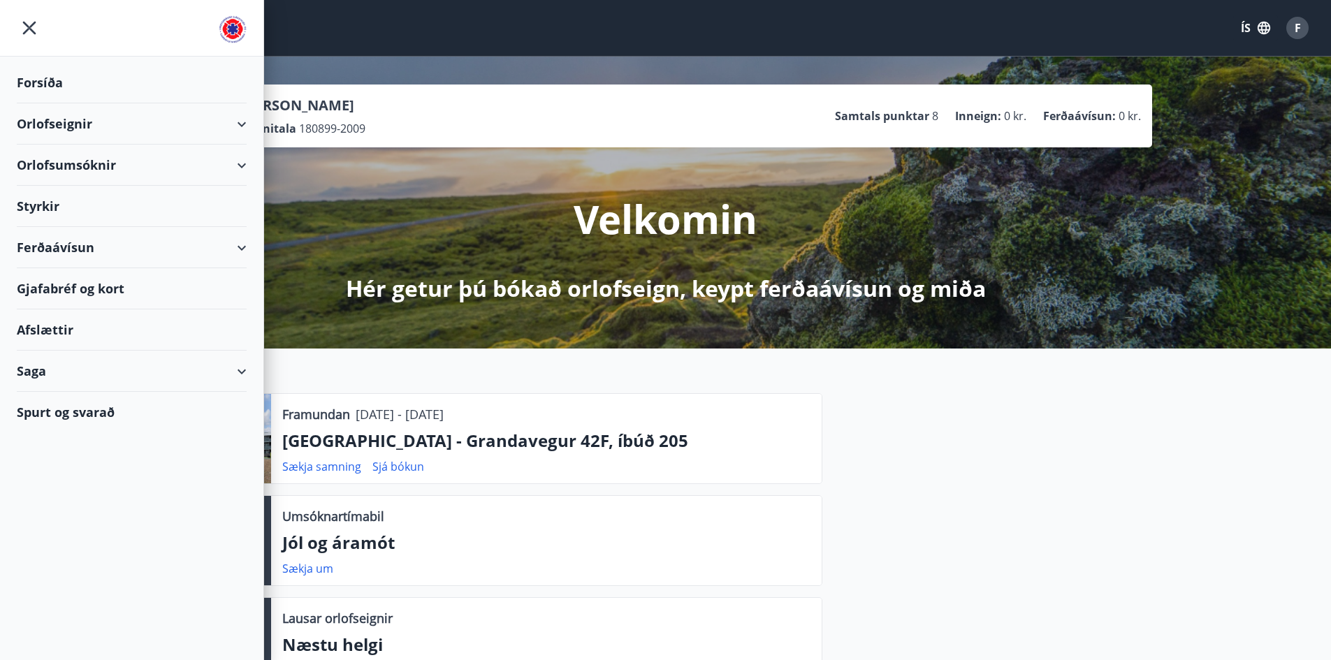
click at [238, 28] on img at bounding box center [233, 29] width 28 height 28
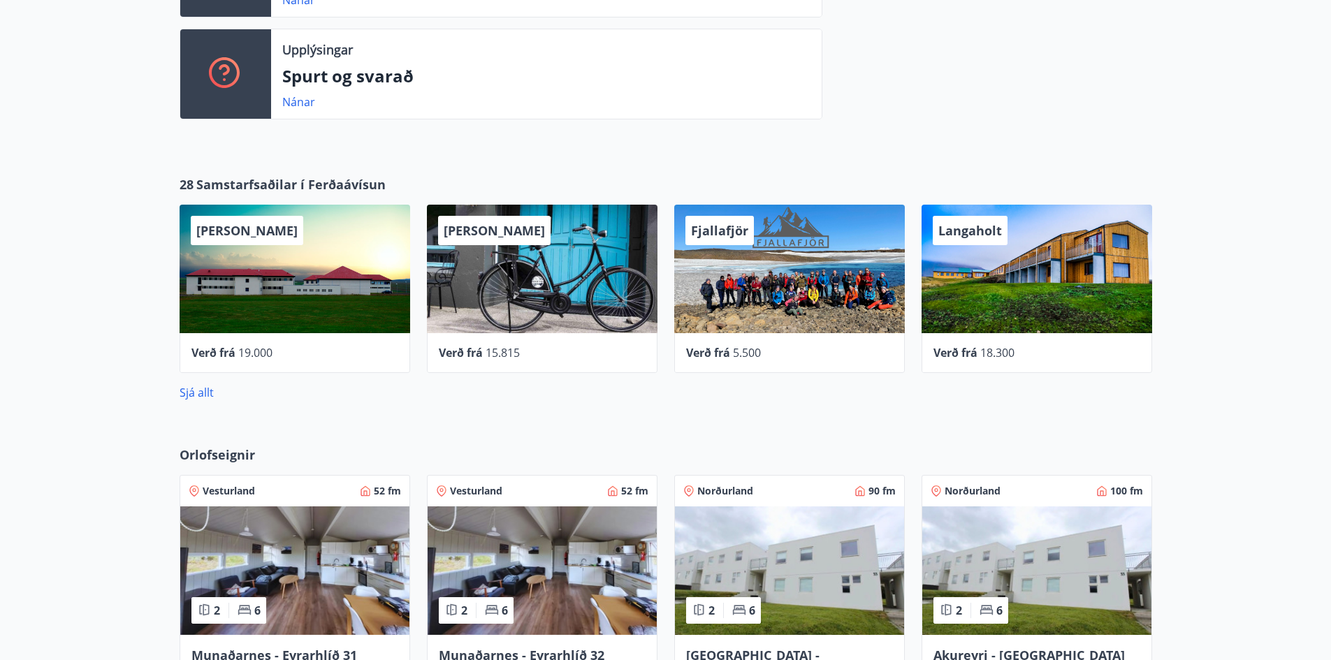
scroll to position [662, 0]
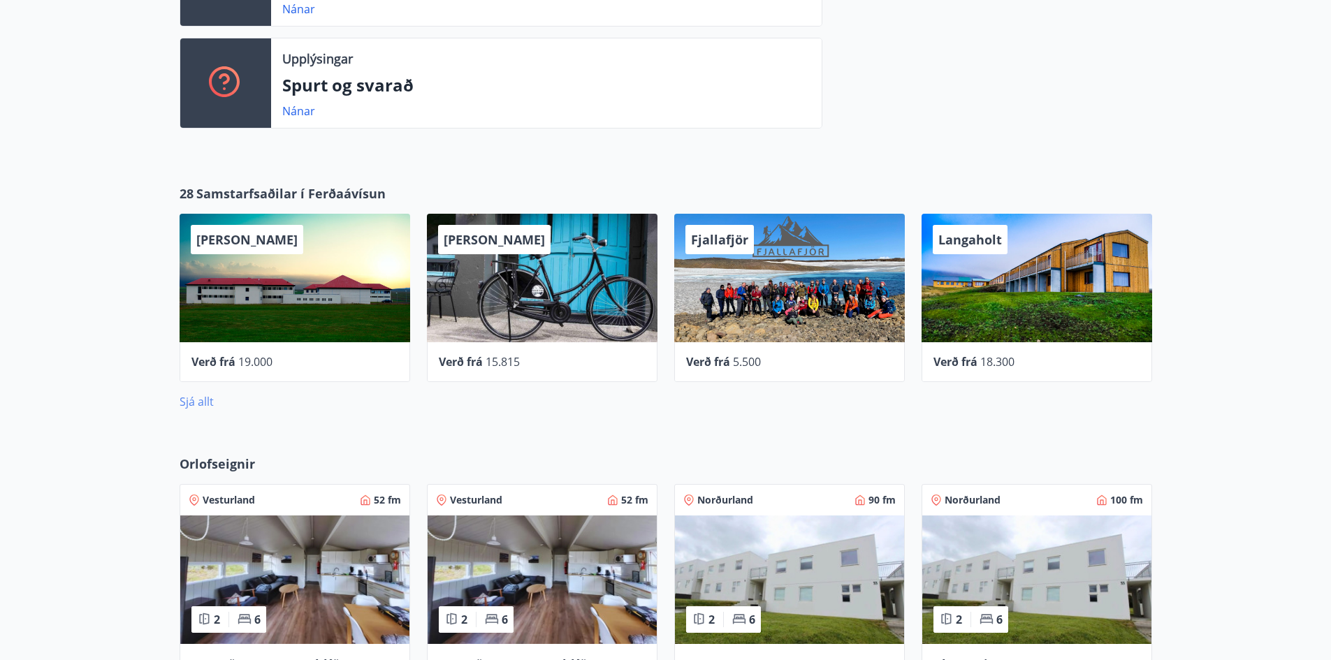
click at [199, 398] on link "Sjá allt" at bounding box center [197, 401] width 34 height 15
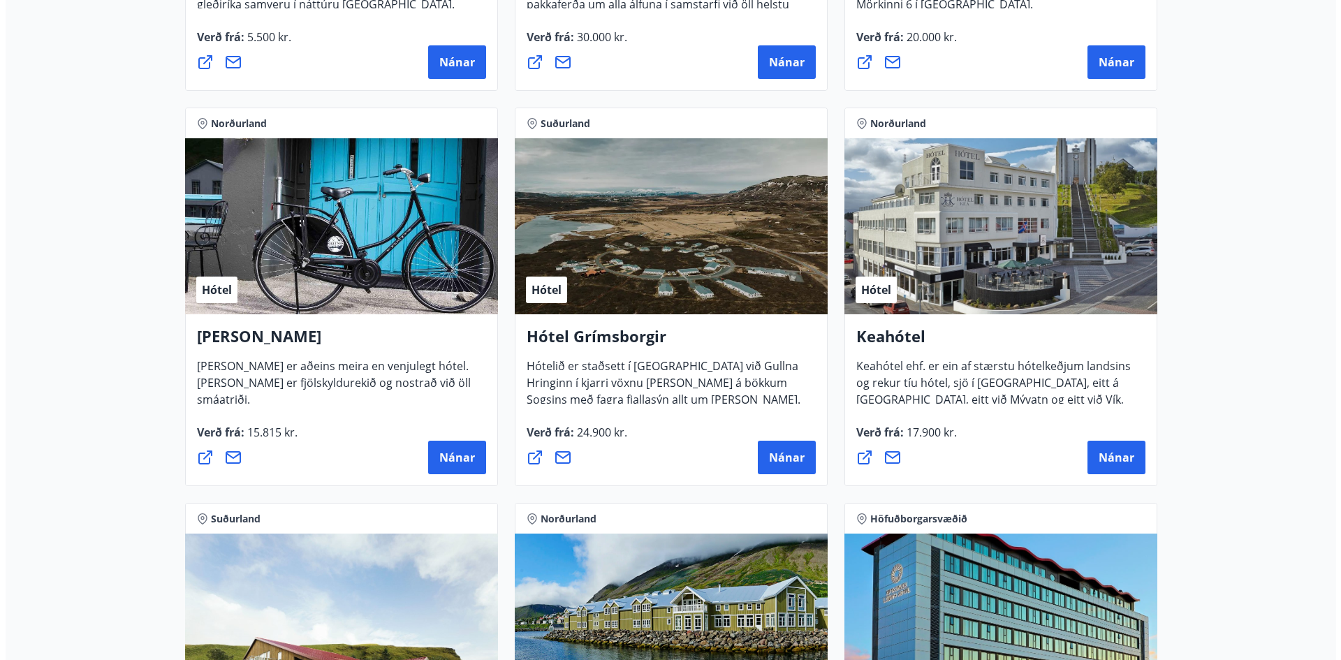
scroll to position [559, 0]
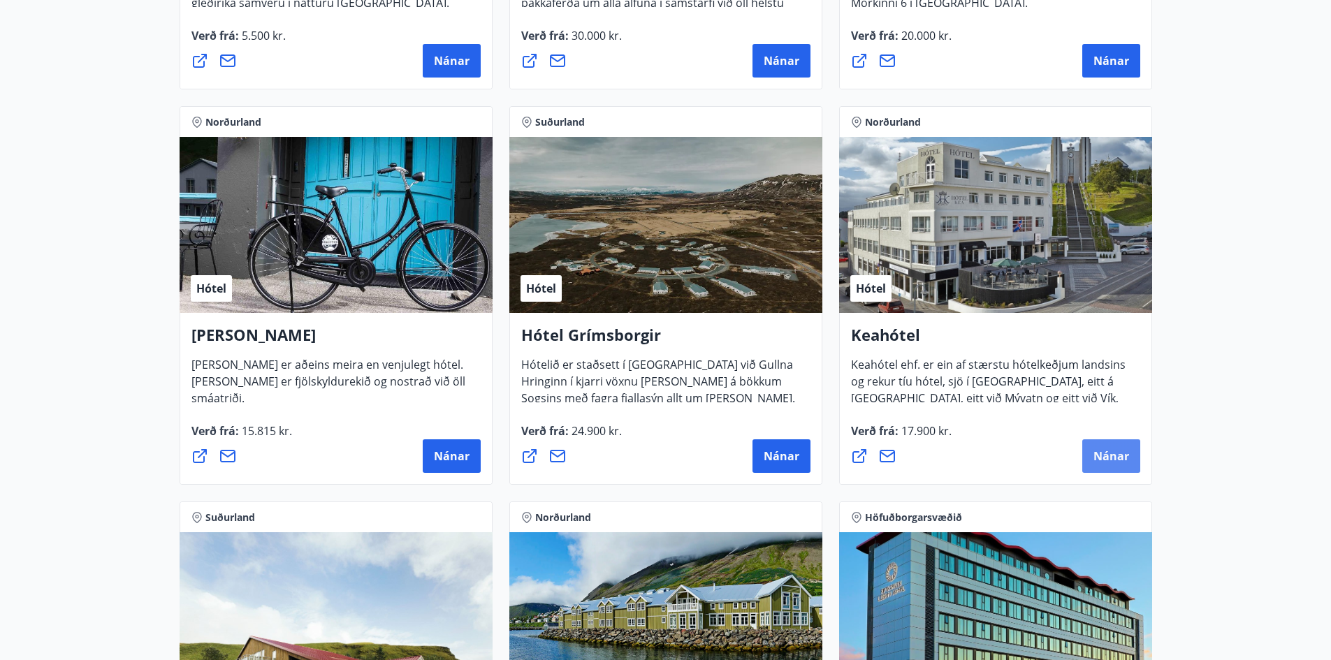
click at [1093, 448] on button "Nánar" at bounding box center [1111, 456] width 58 height 34
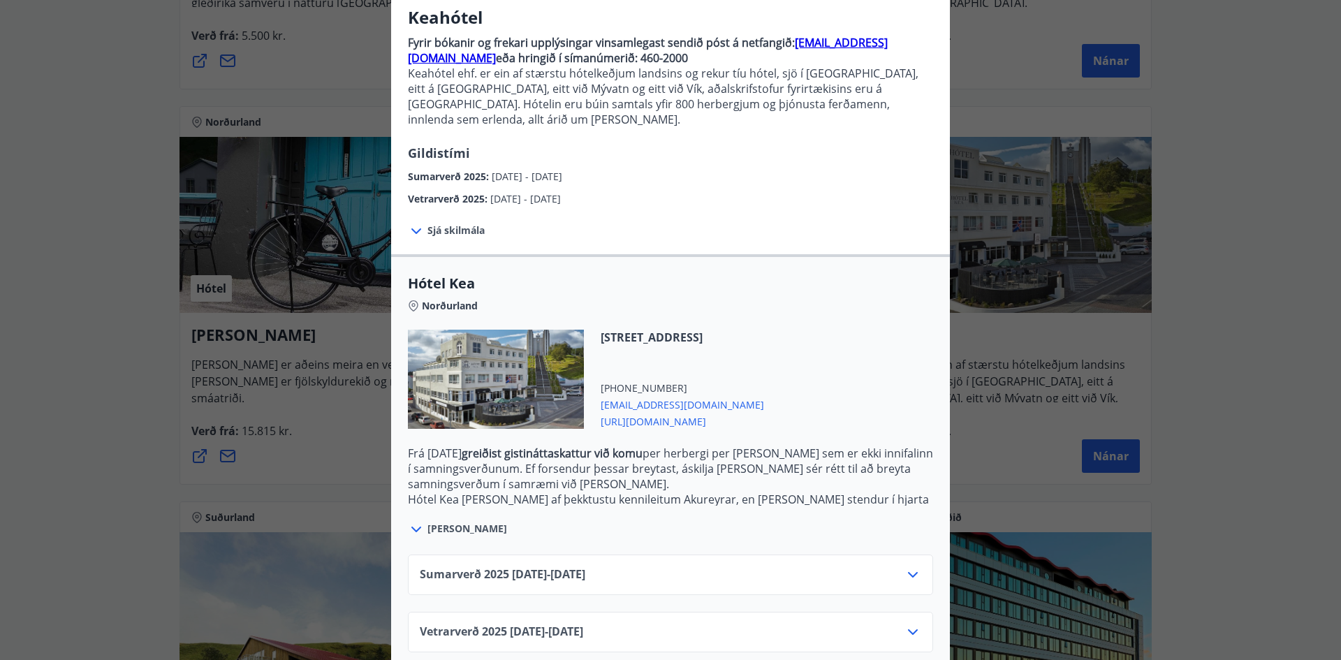
scroll to position [122, 0]
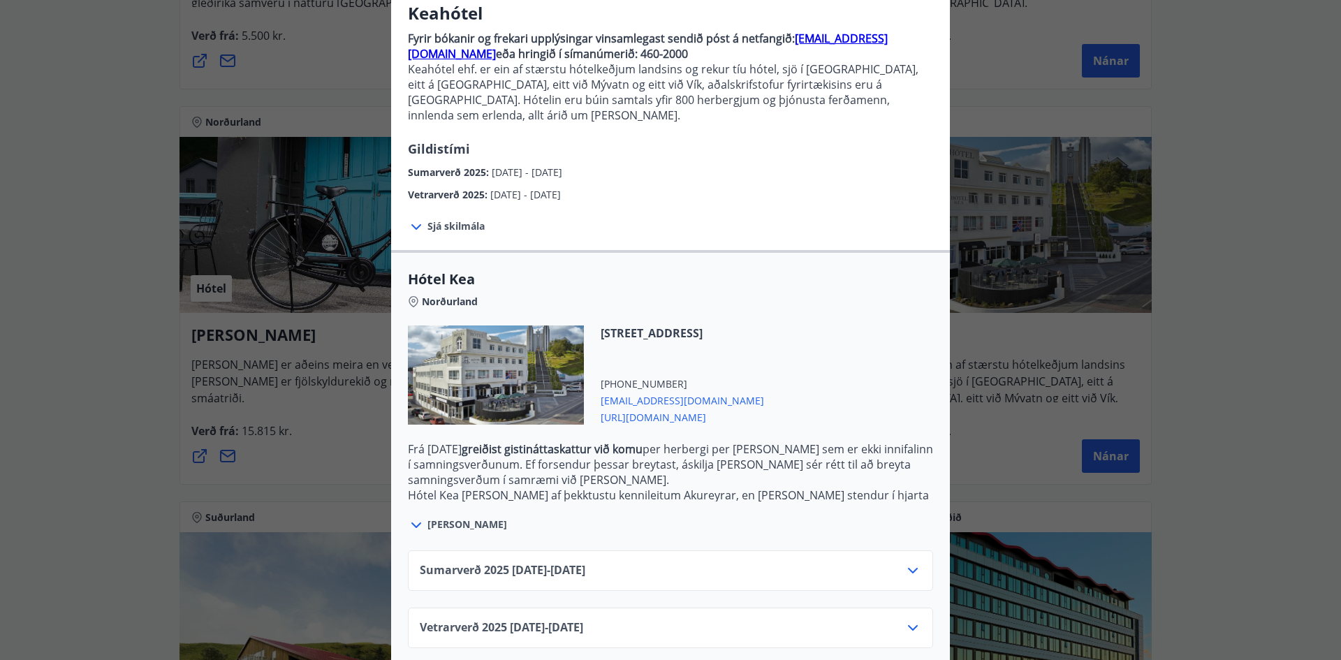
click at [905, 620] on icon at bounding box center [913, 628] width 17 height 17
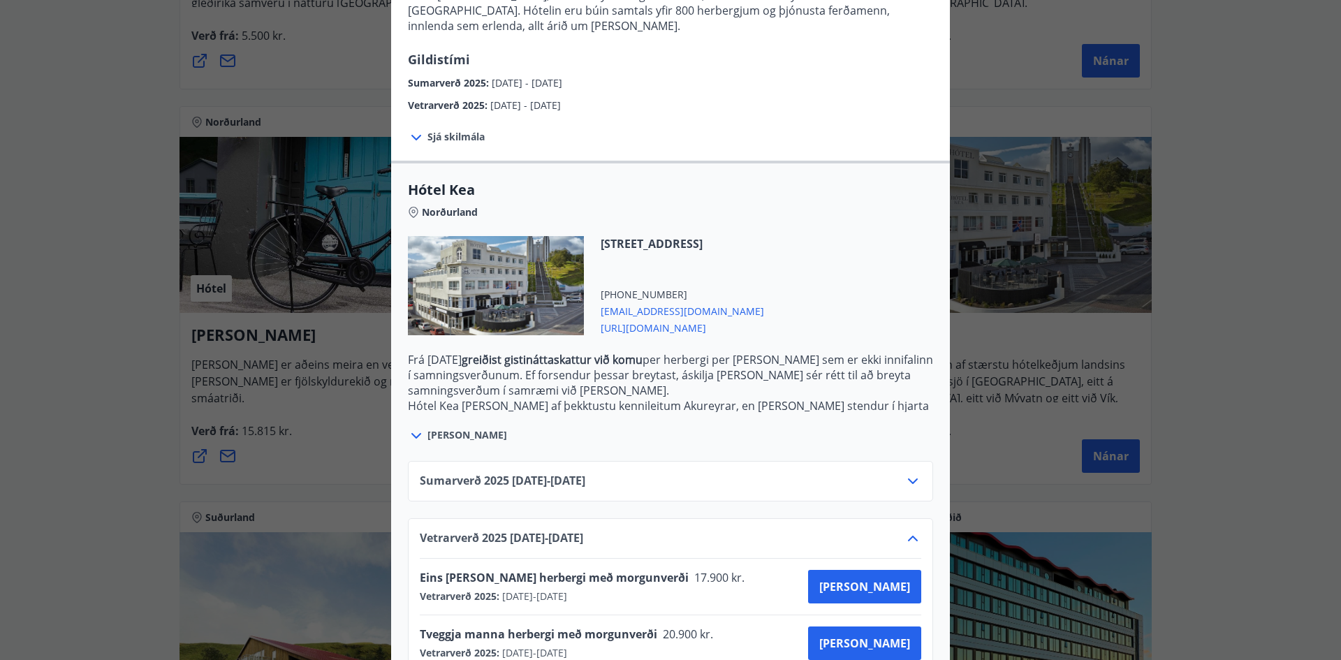
scroll to position [235, 0]
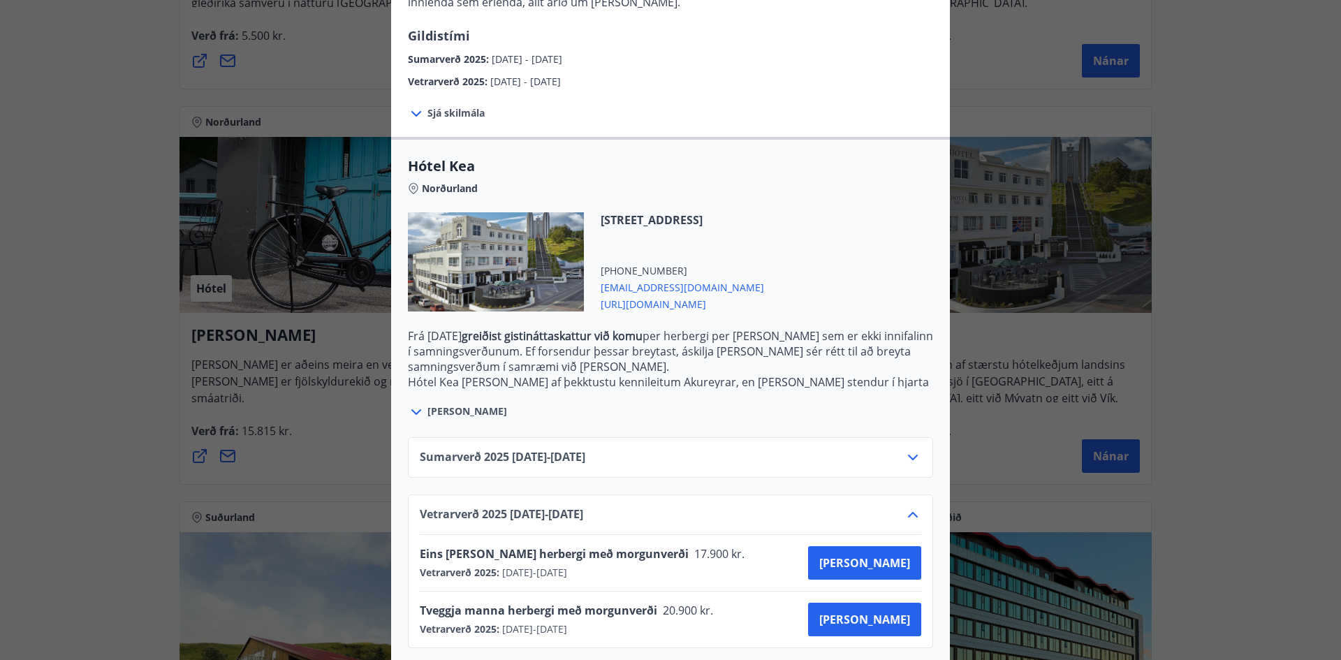
click at [910, 507] on icon at bounding box center [913, 515] width 17 height 17
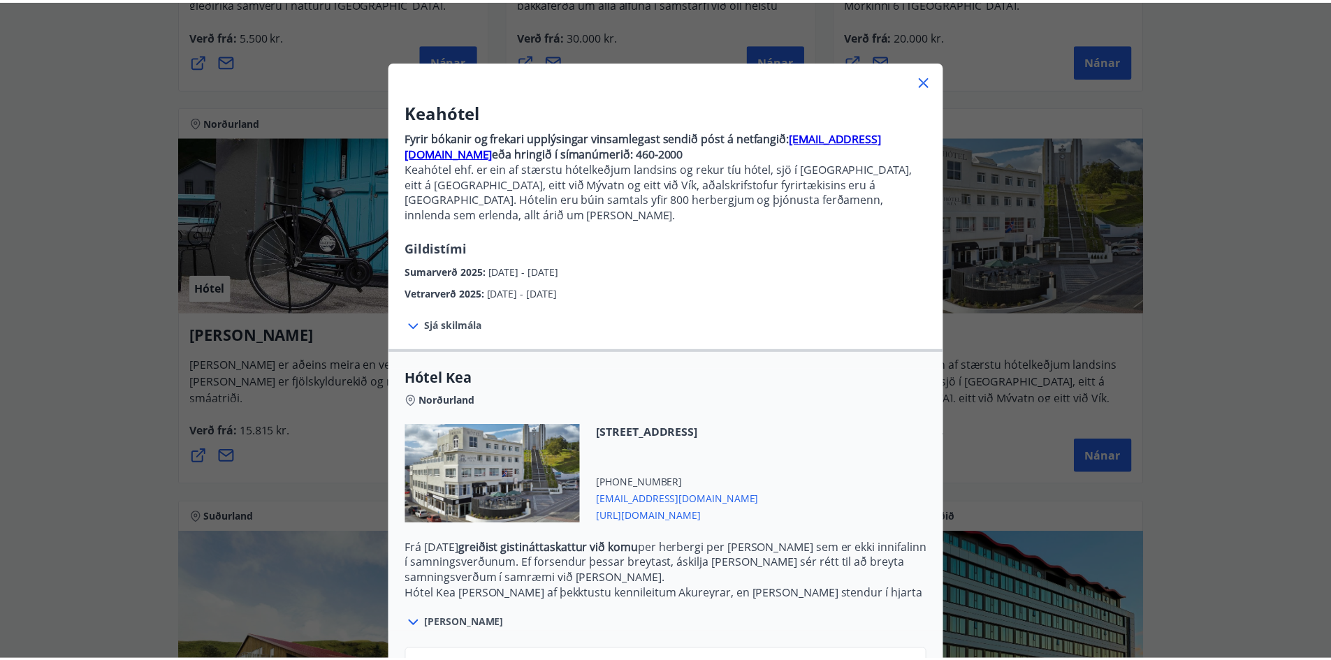
scroll to position [0, 0]
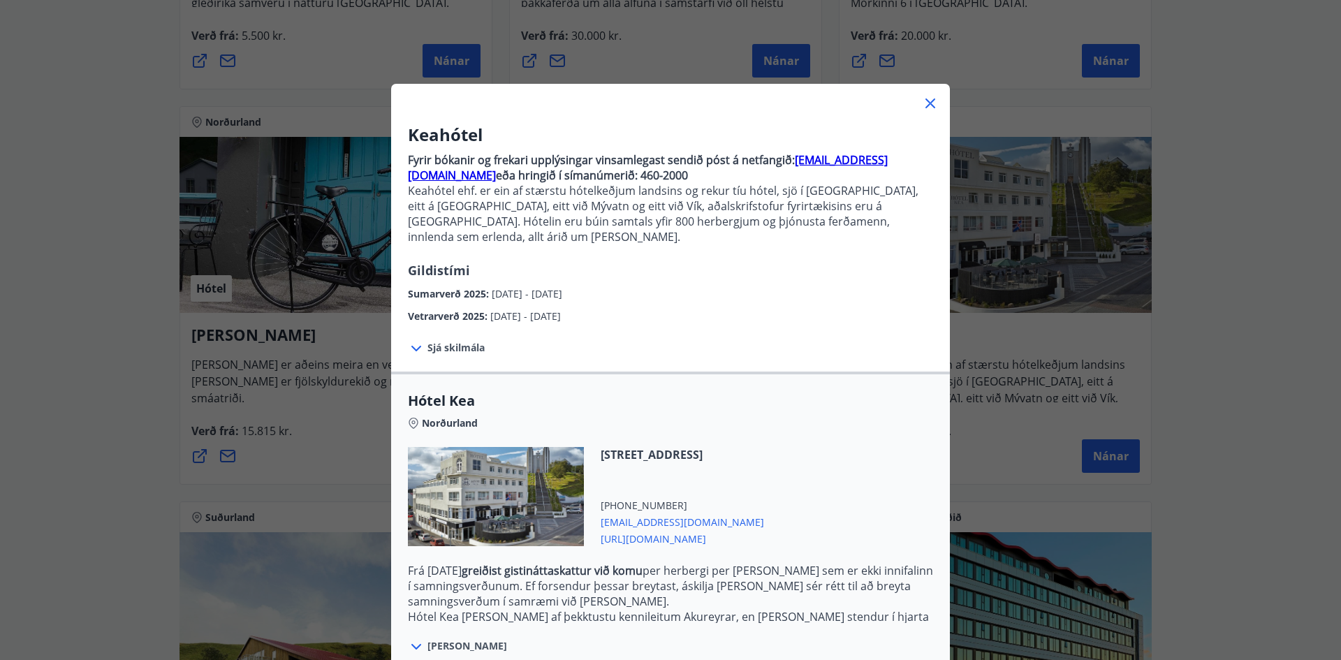
click at [926, 101] on icon at bounding box center [930, 103] width 17 height 17
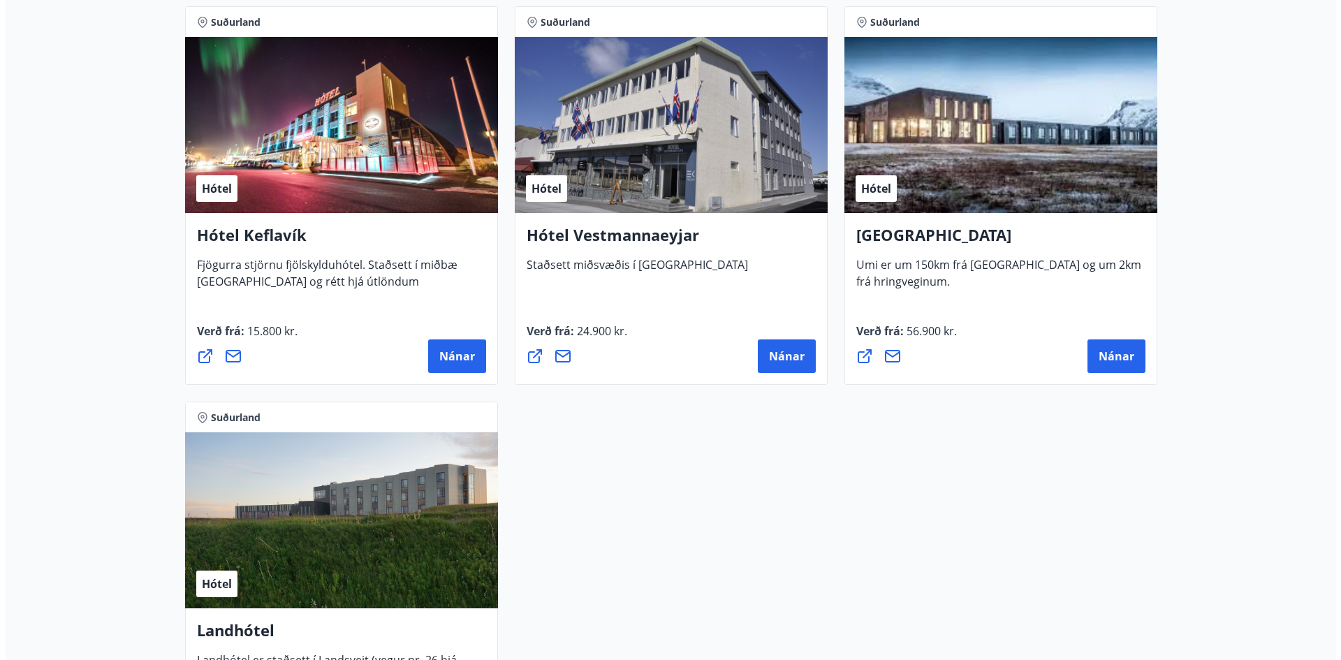
scroll to position [3423, 0]
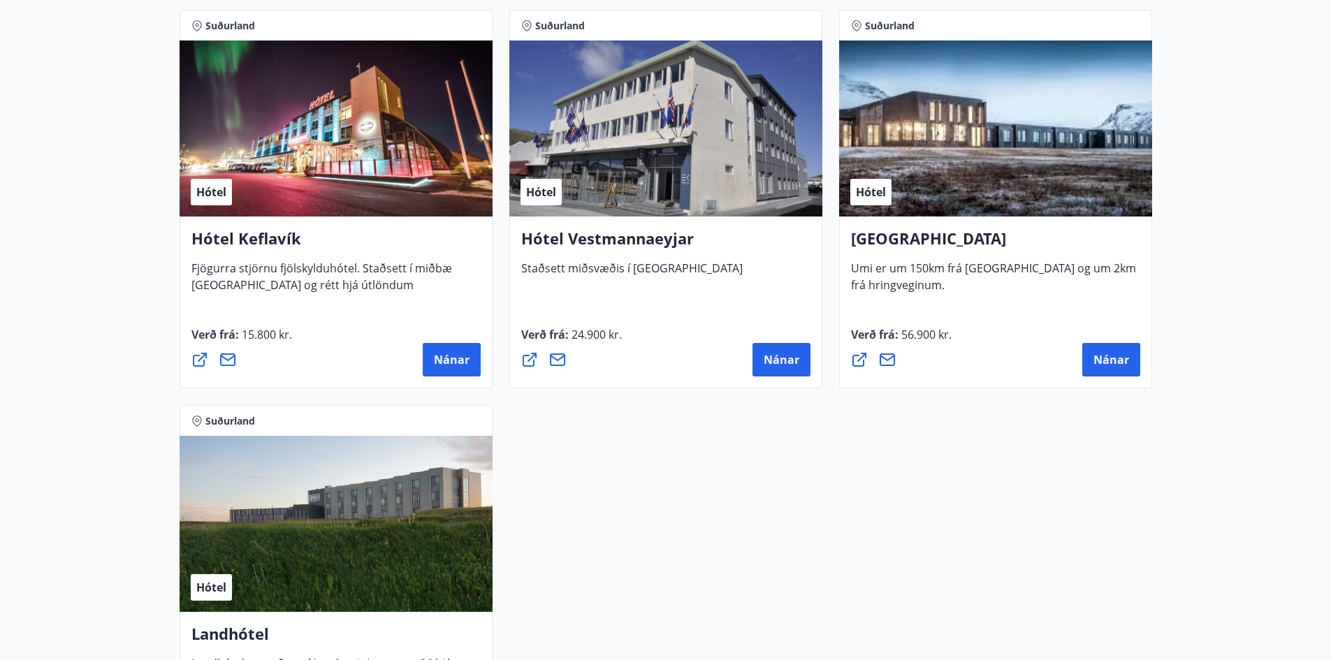
click at [979, 184] on div "Hótel" at bounding box center [995, 129] width 313 height 176
click at [1098, 360] on span "Nánar" at bounding box center [1111, 359] width 36 height 15
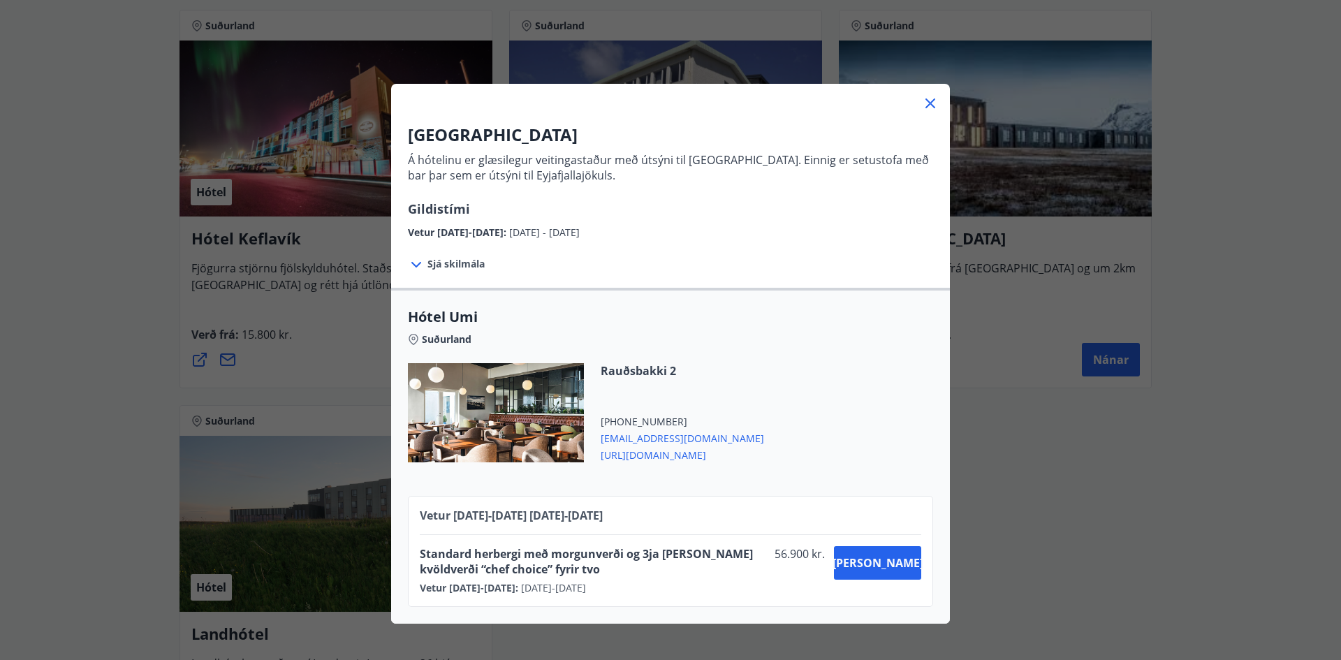
click at [457, 260] on span "Sjá skilmála" at bounding box center [456, 264] width 57 height 14
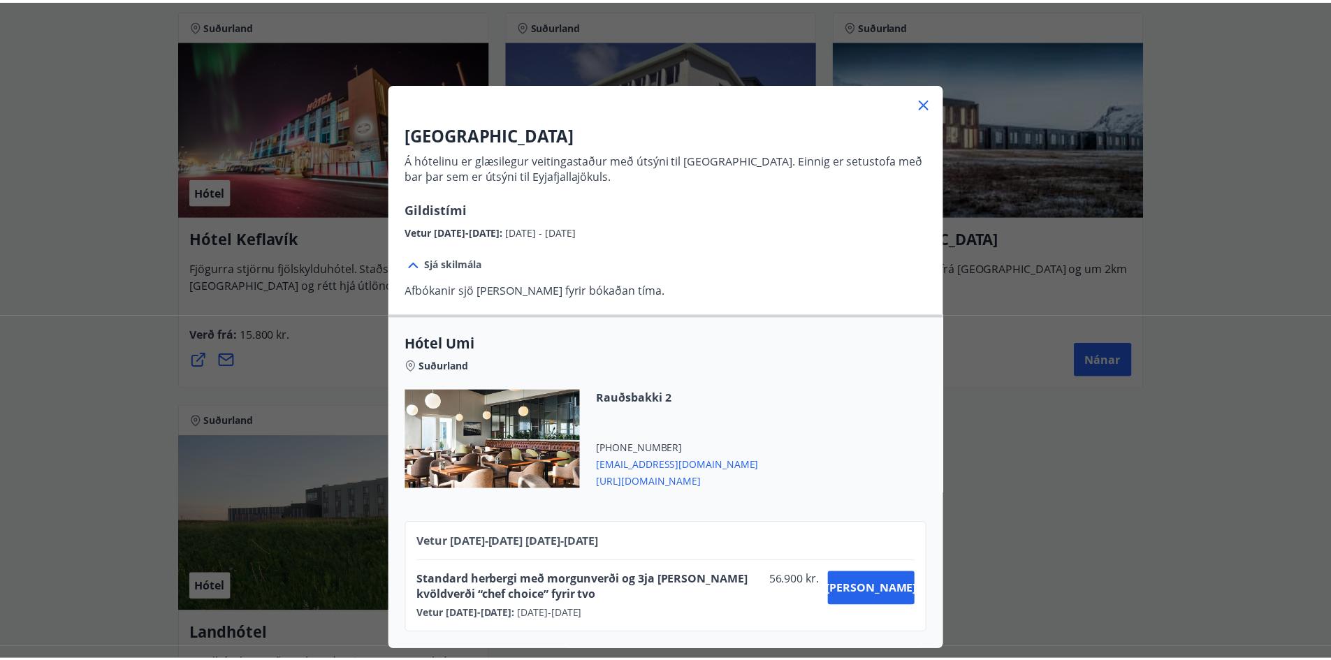
scroll to position [1, 0]
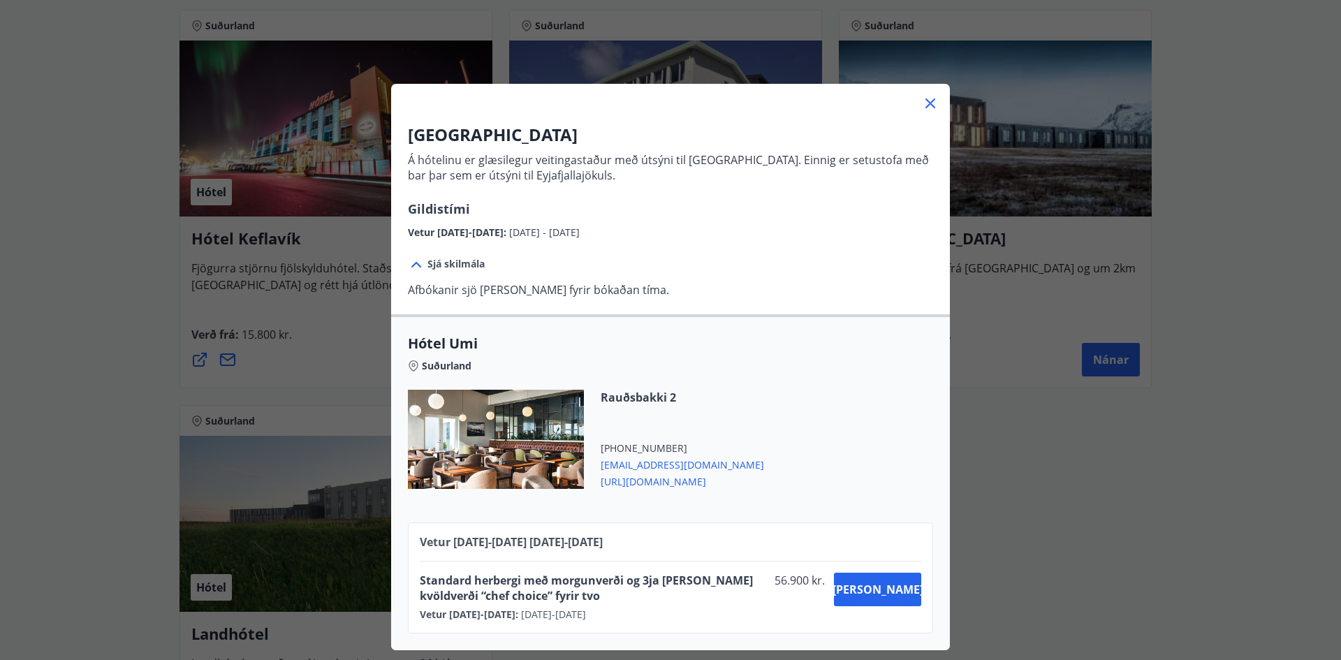
click at [516, 446] on div at bounding box center [496, 439] width 176 height 99
click at [931, 99] on icon at bounding box center [930, 103] width 17 height 17
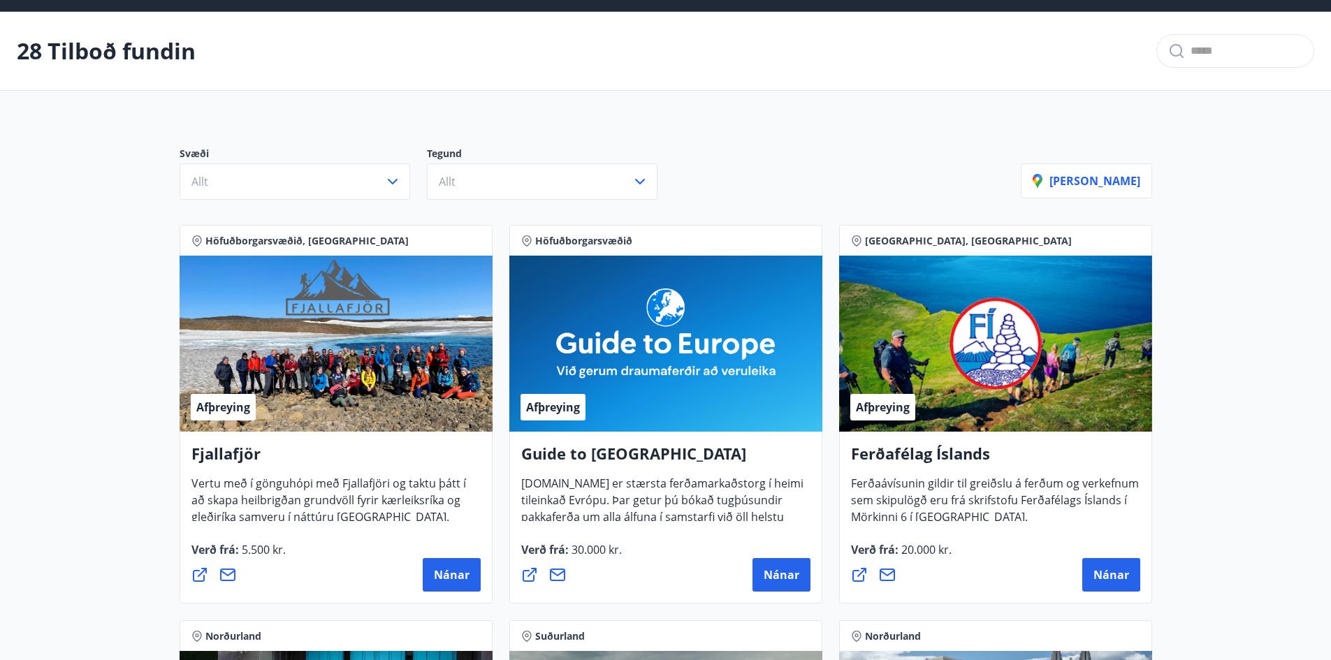
scroll to position [0, 0]
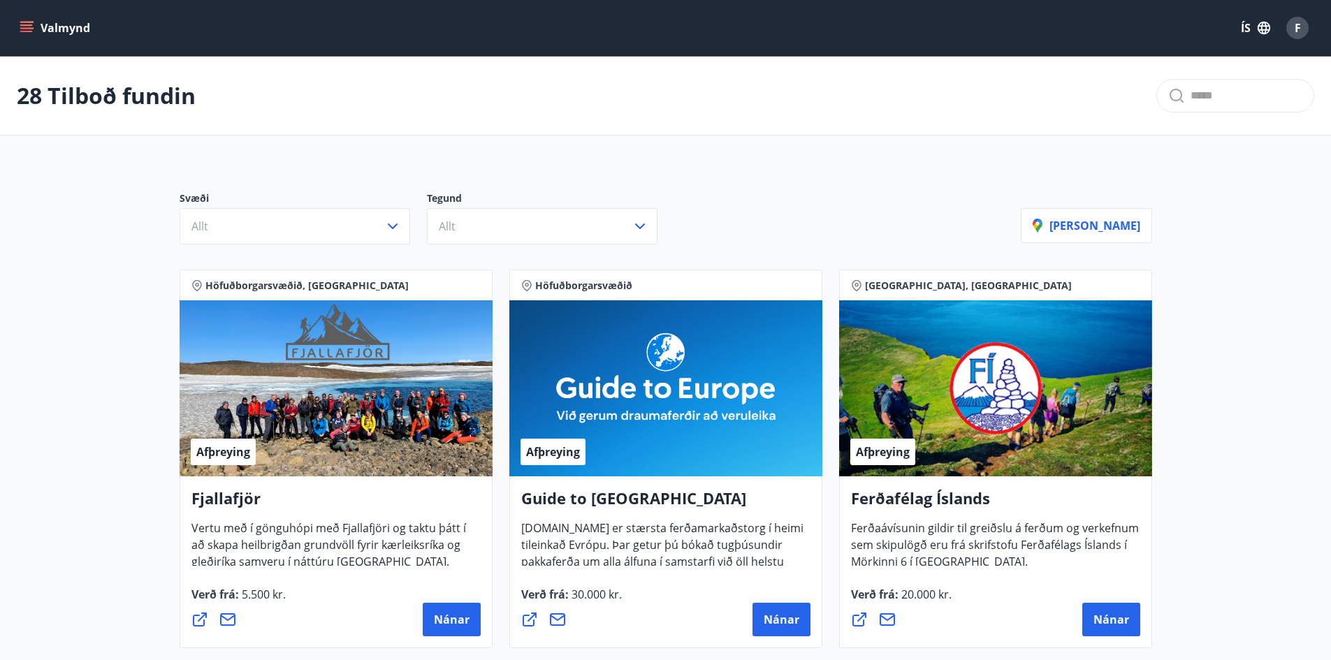
click at [33, 26] on icon "menu" at bounding box center [27, 28] width 14 height 14
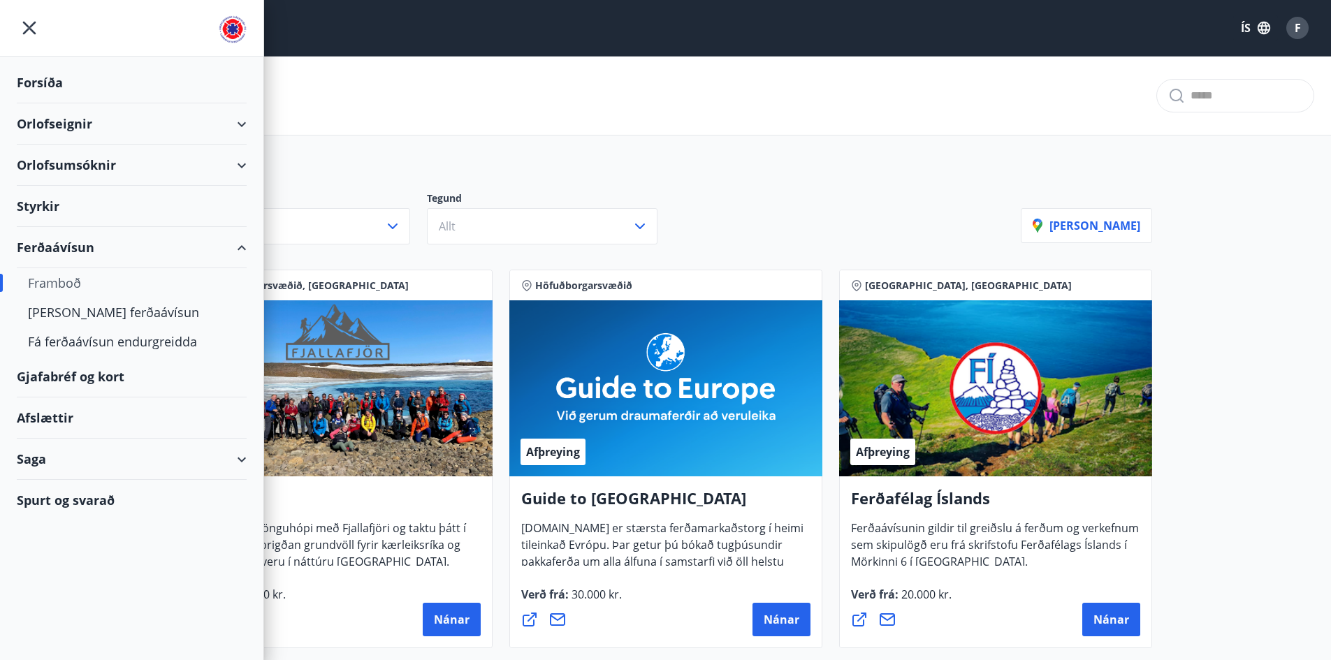
click at [137, 210] on div "Styrkir" at bounding box center [132, 206] width 230 height 41
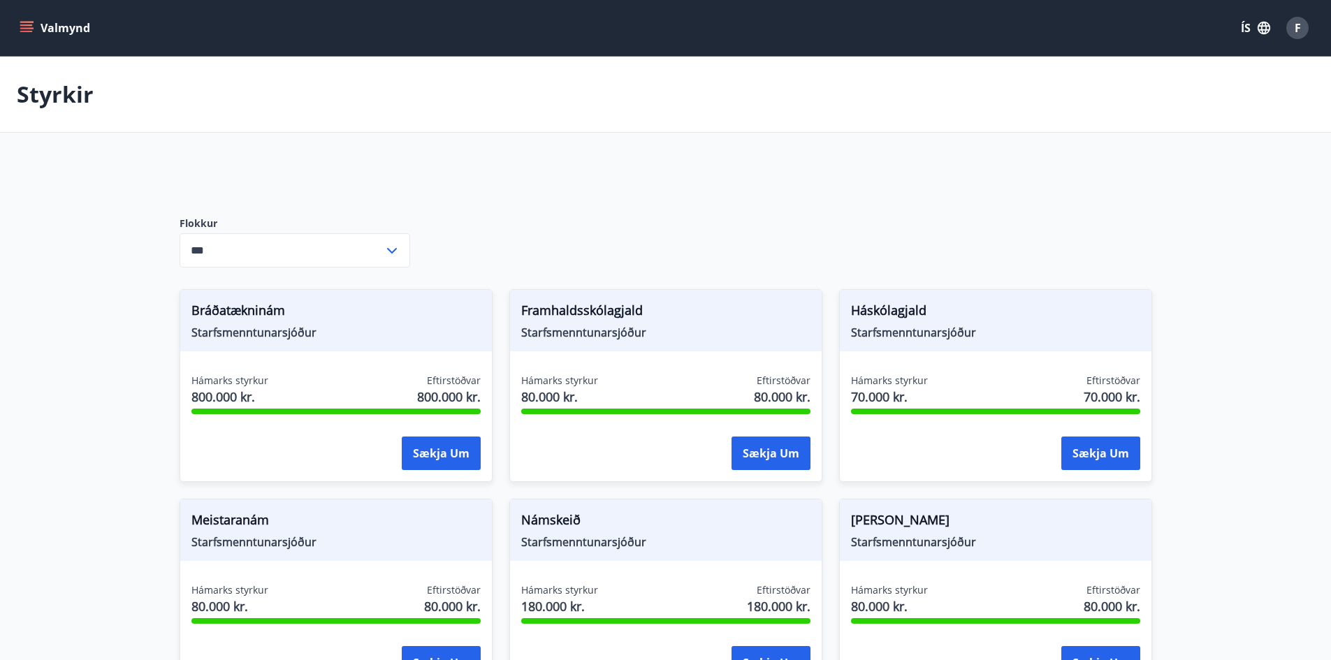
type input "***"
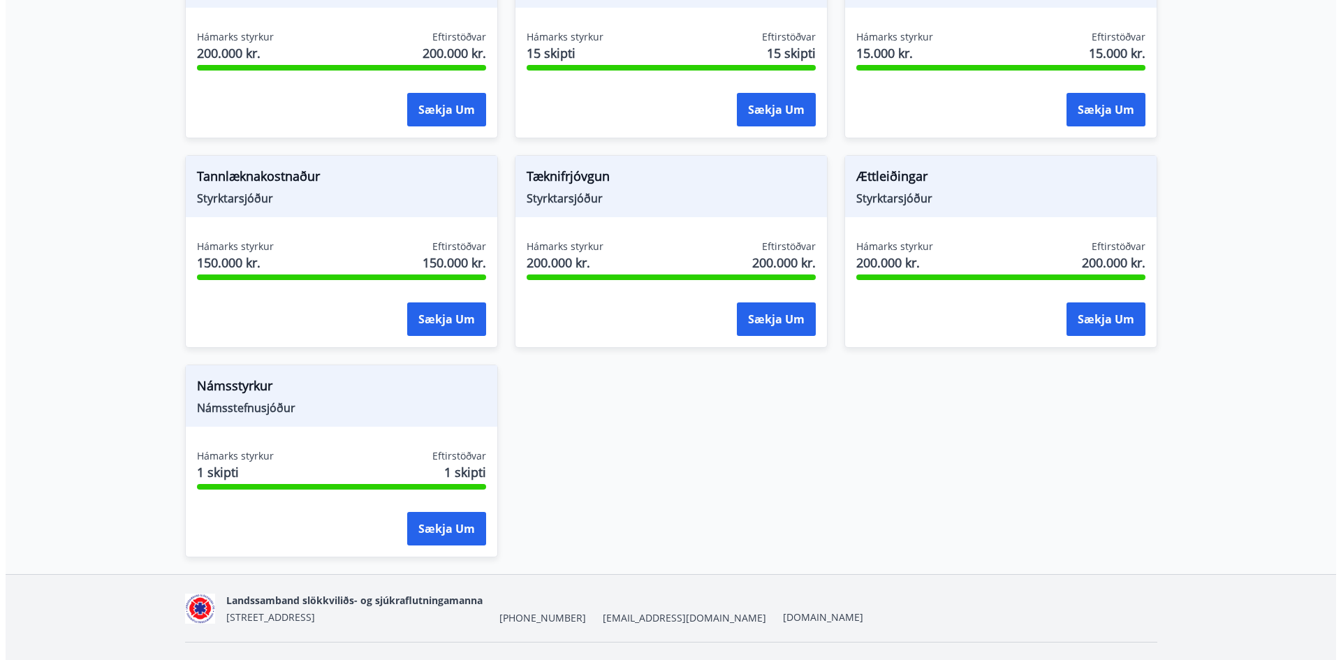
scroll to position [1607, 0]
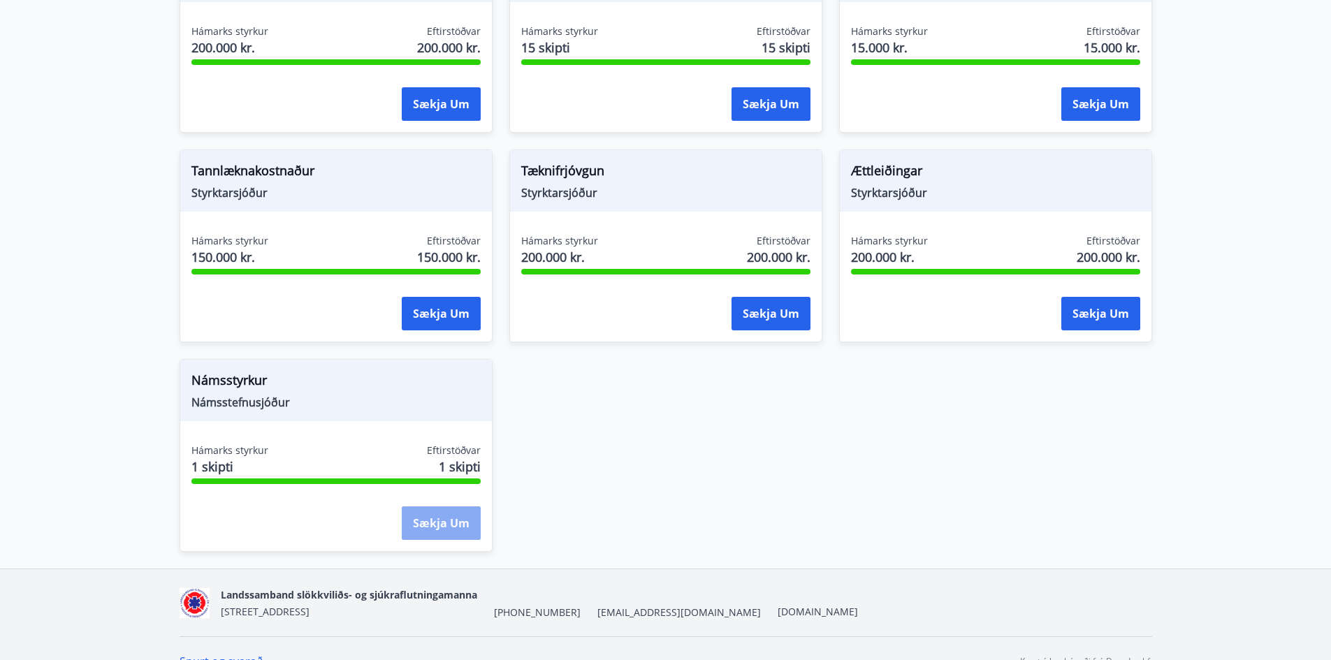
click at [436, 519] on button "Sækja um" at bounding box center [441, 524] width 79 height 34
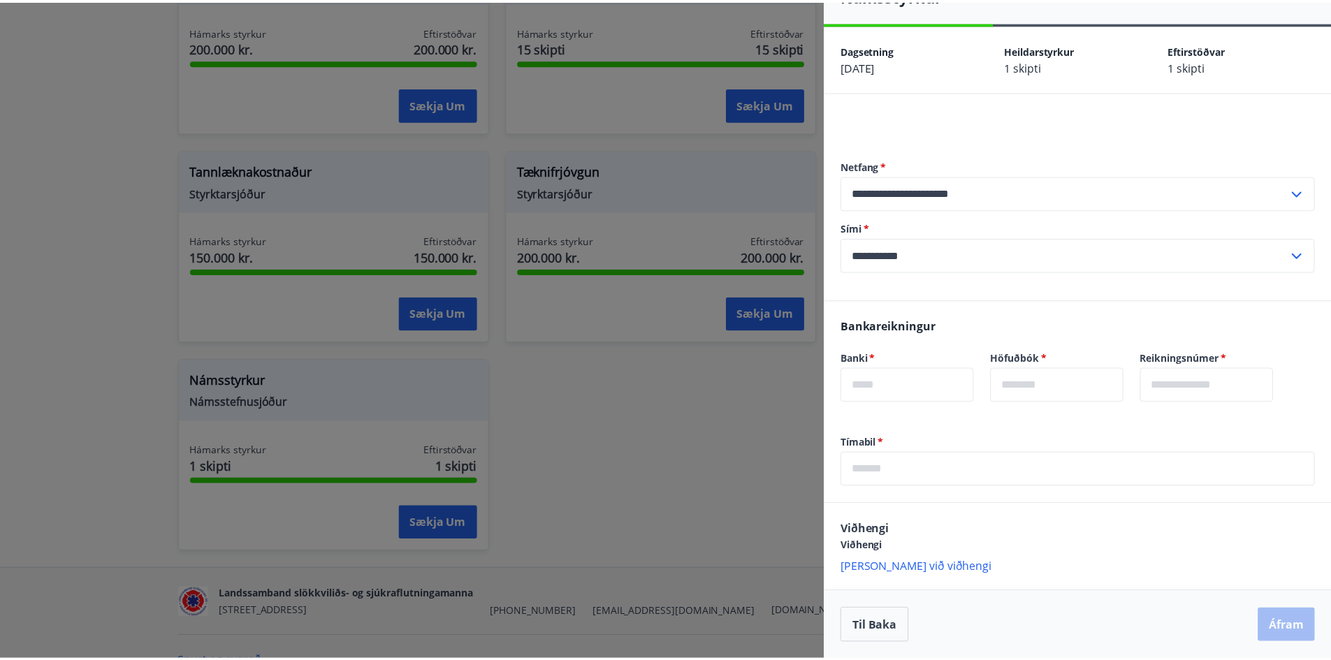
scroll to position [34, 0]
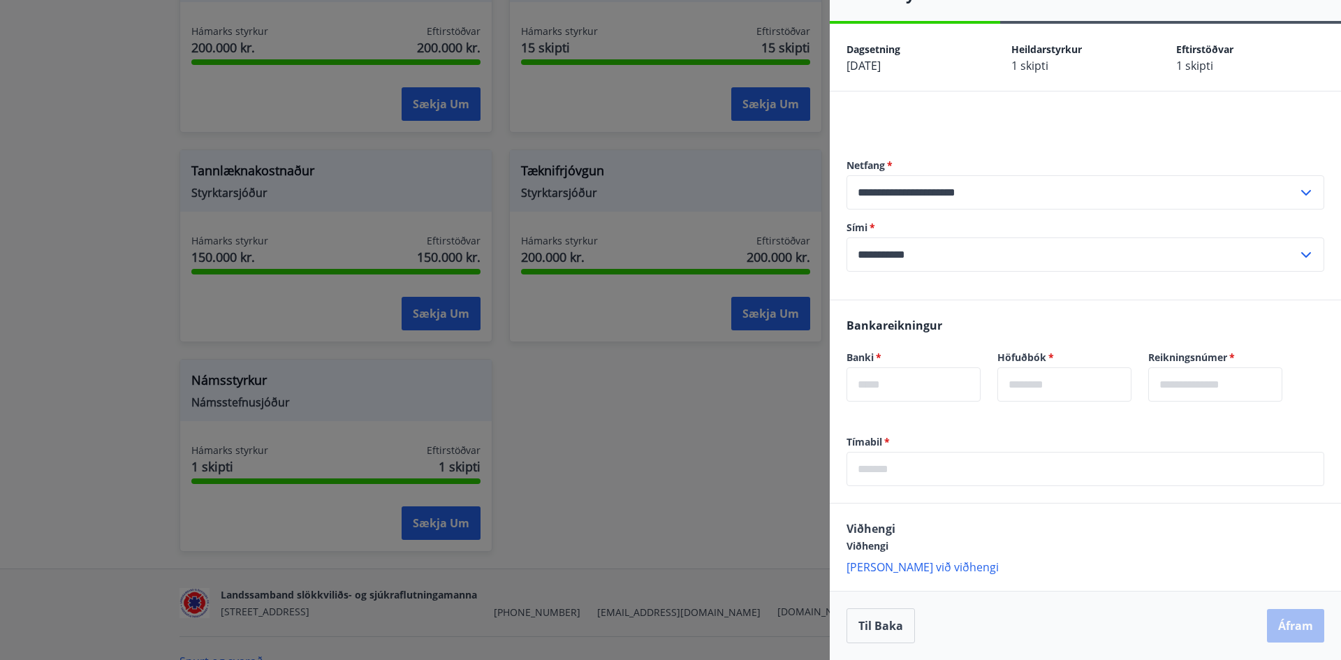
click at [679, 365] on div at bounding box center [670, 330] width 1341 height 660
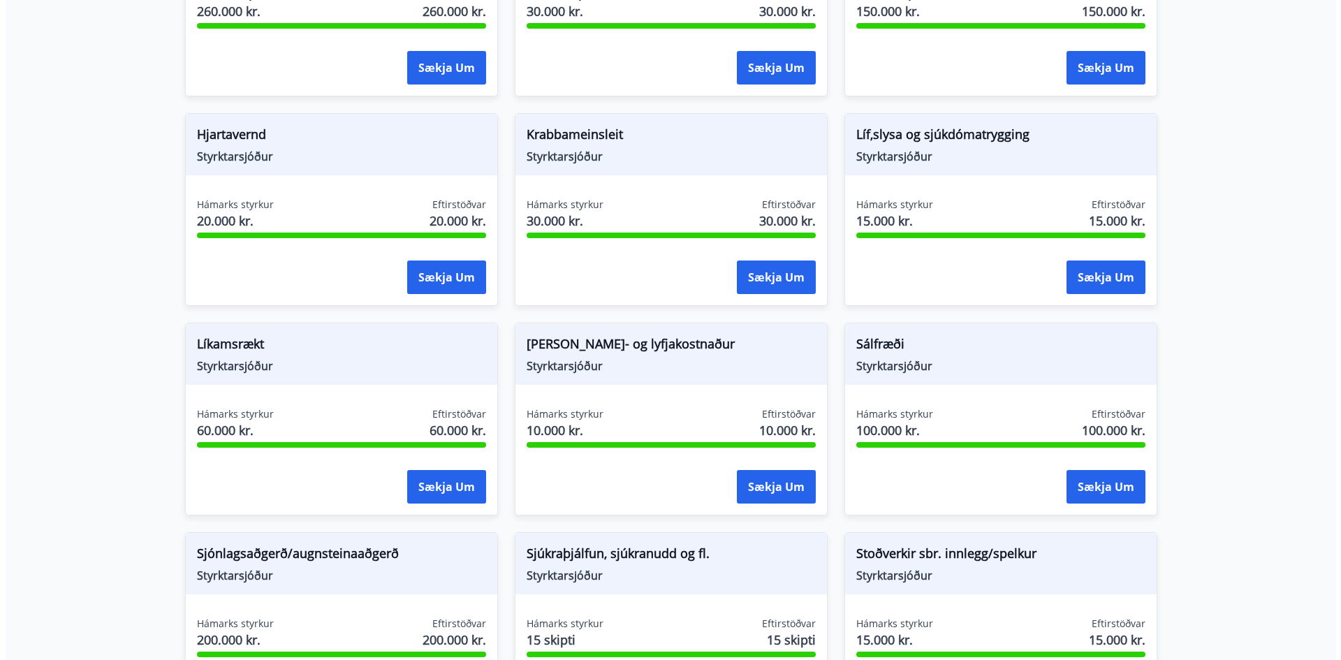
scroll to position [1048, 0]
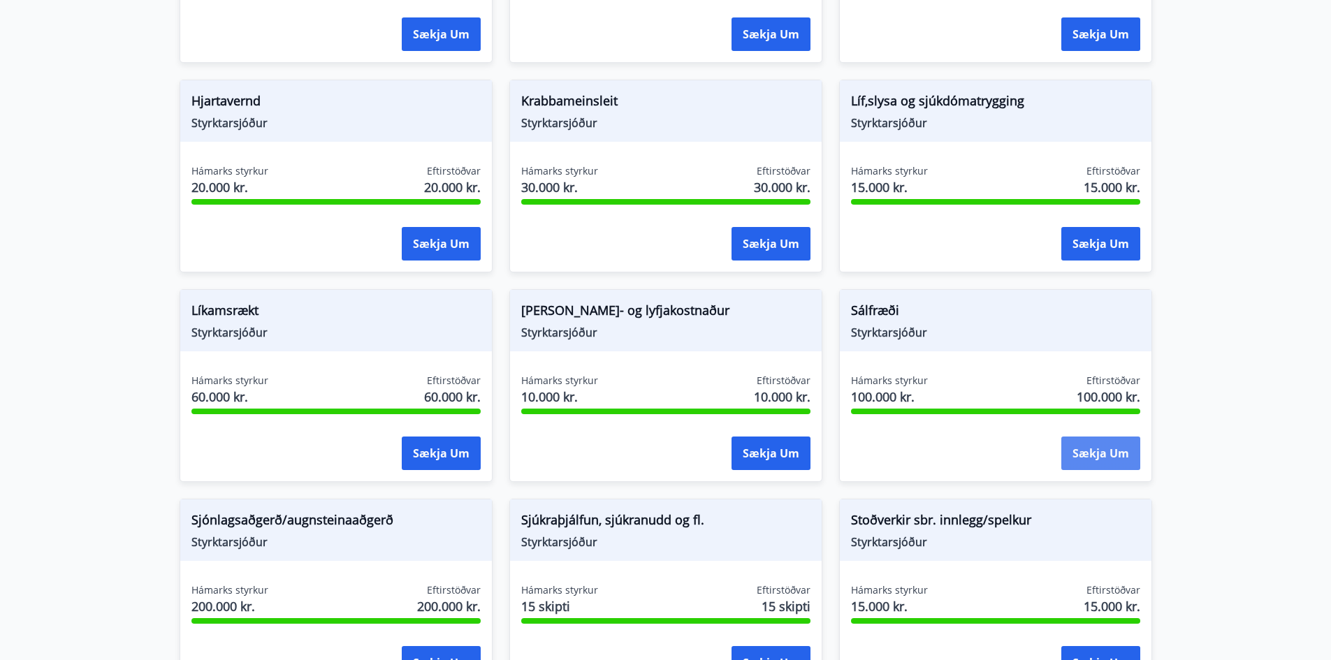
click at [1106, 454] on button "Sækja um" at bounding box center [1100, 454] width 79 height 34
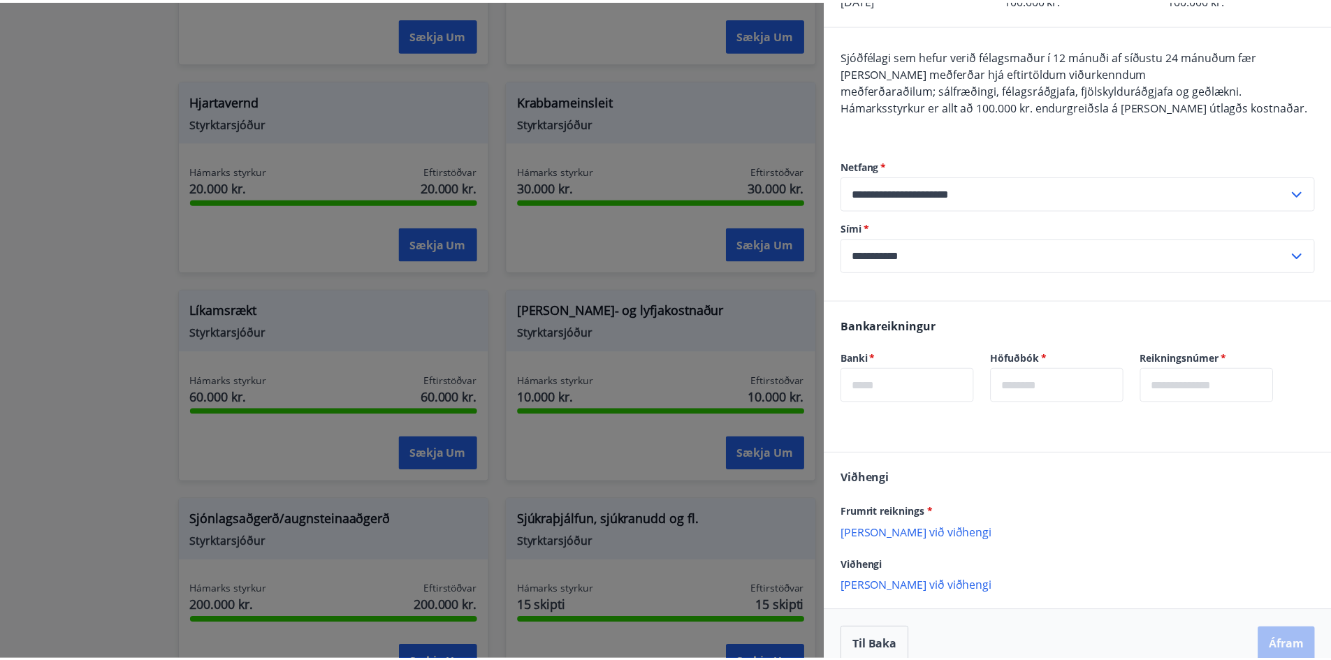
scroll to position [119, 0]
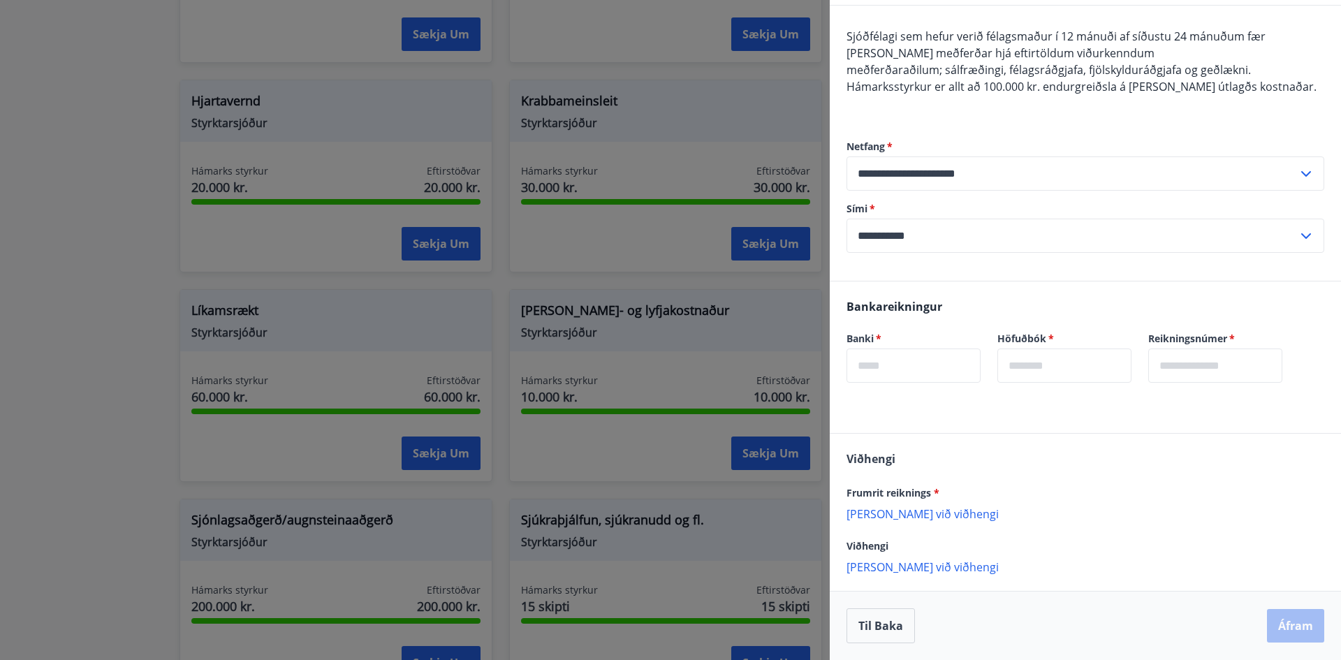
click at [795, 247] on div at bounding box center [670, 330] width 1341 height 660
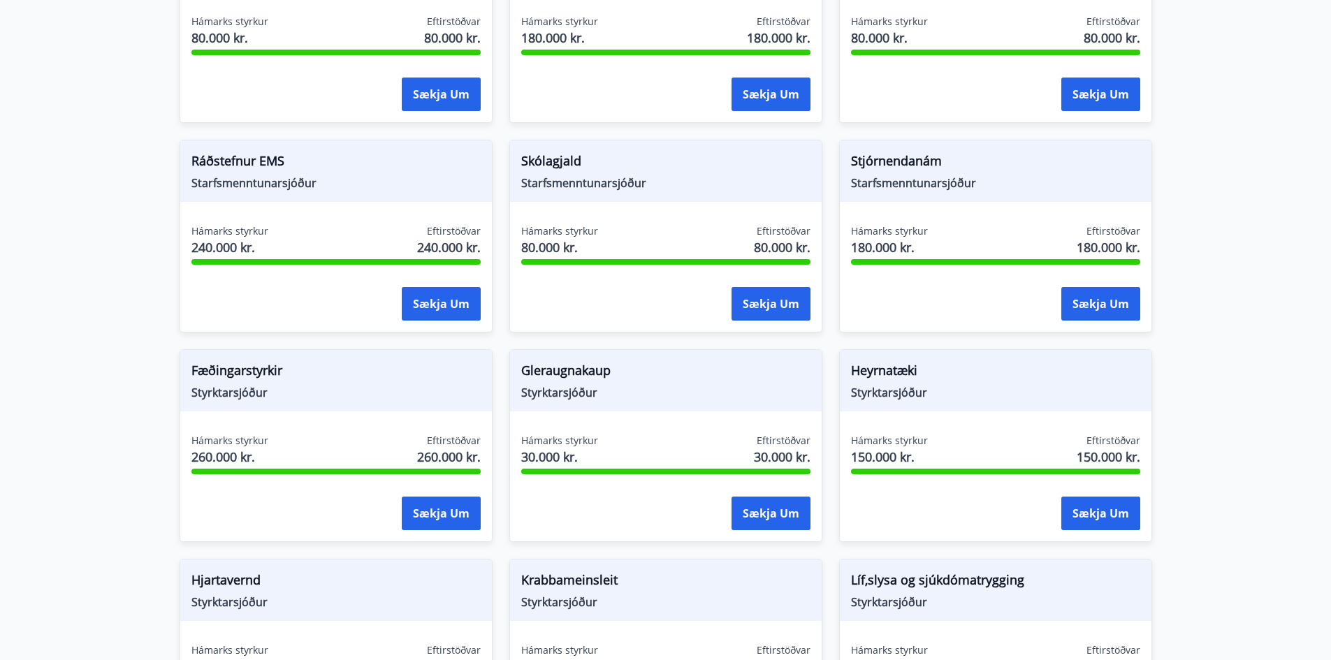
scroll to position [489, 0]
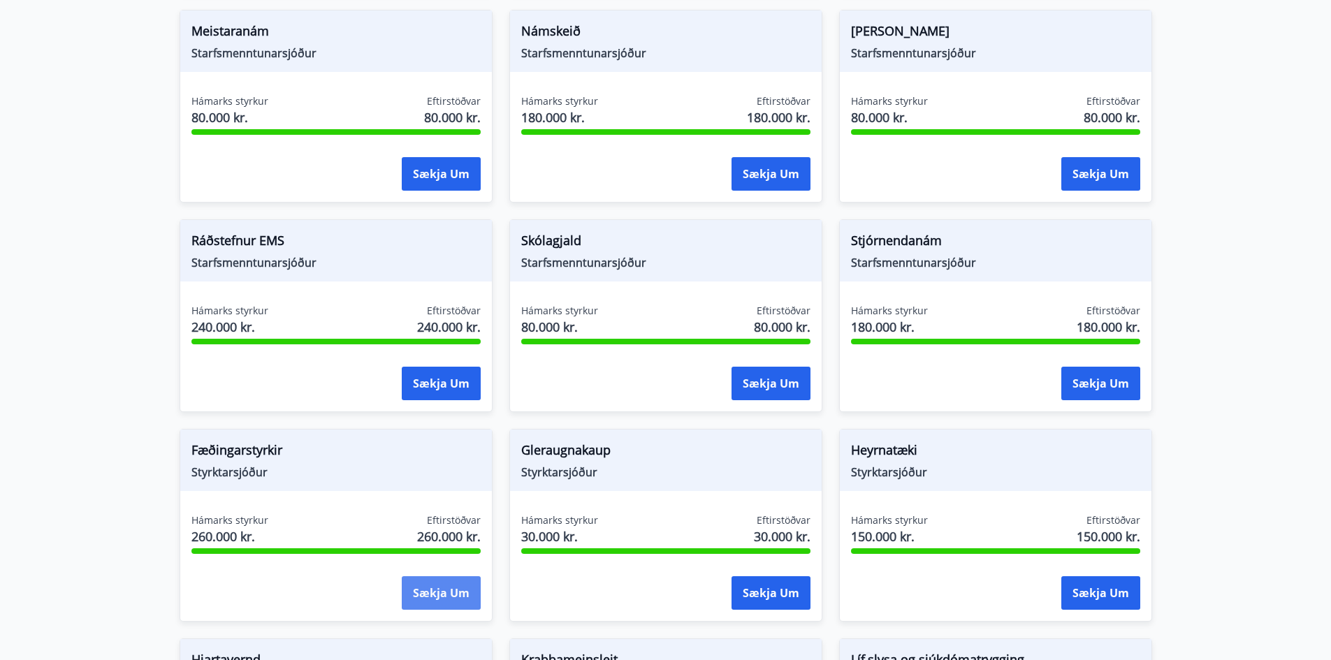
click at [417, 595] on button "Sækja um" at bounding box center [441, 593] width 79 height 34
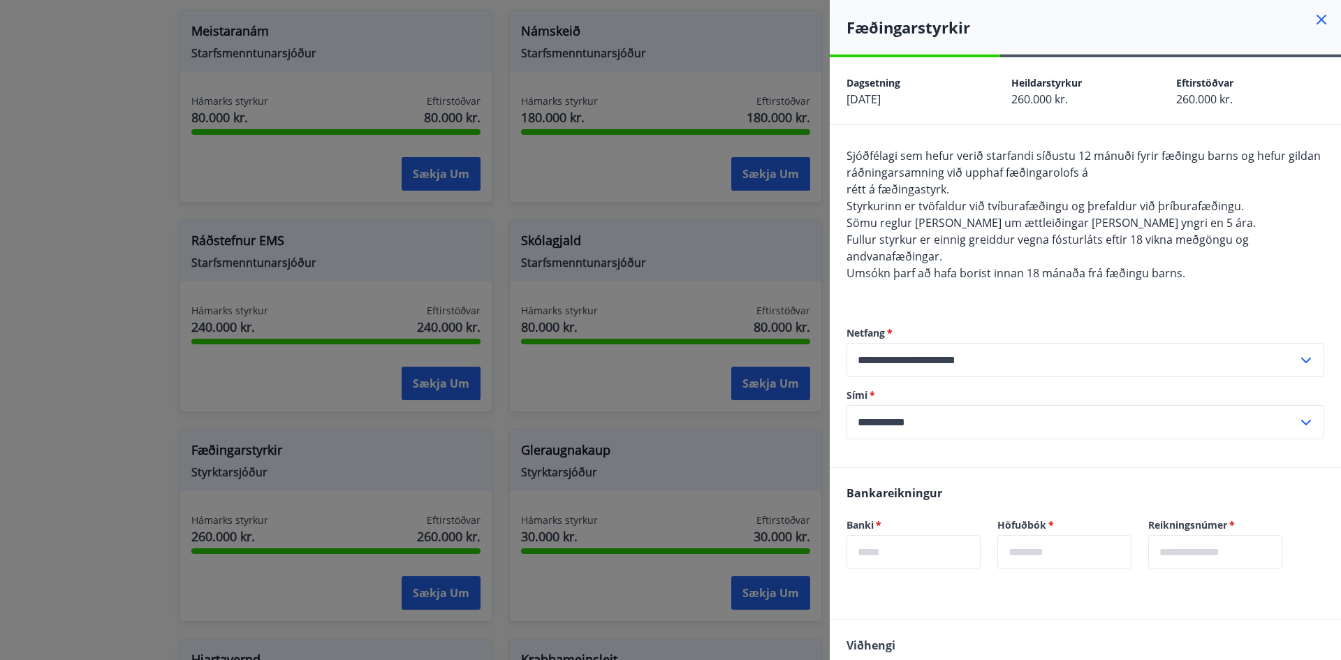
click at [644, 282] on div at bounding box center [670, 330] width 1341 height 660
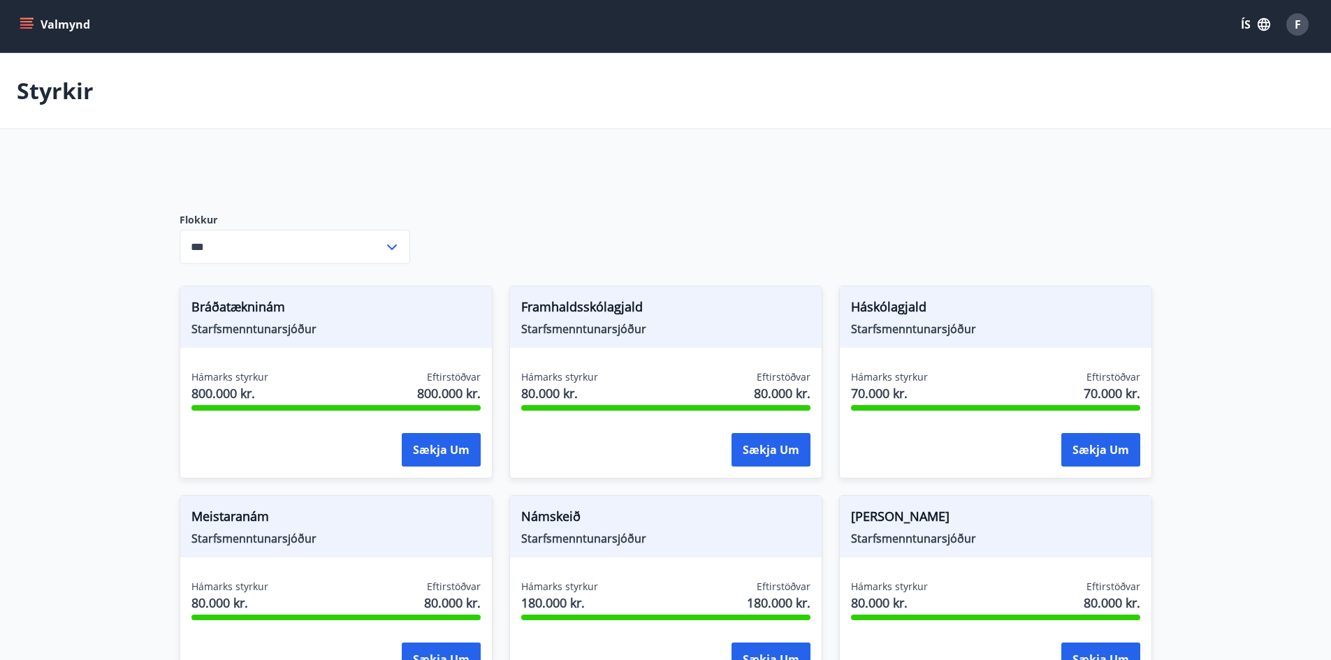
scroll to position [0, 0]
